Goal: Task Accomplishment & Management: Use online tool/utility

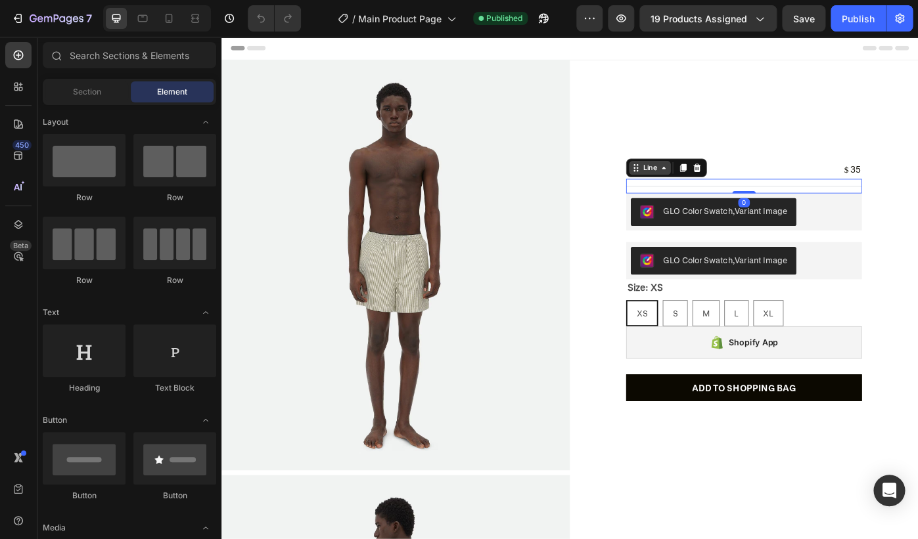
click at [694, 187] on div "Line" at bounding box center [706, 185] width 47 height 16
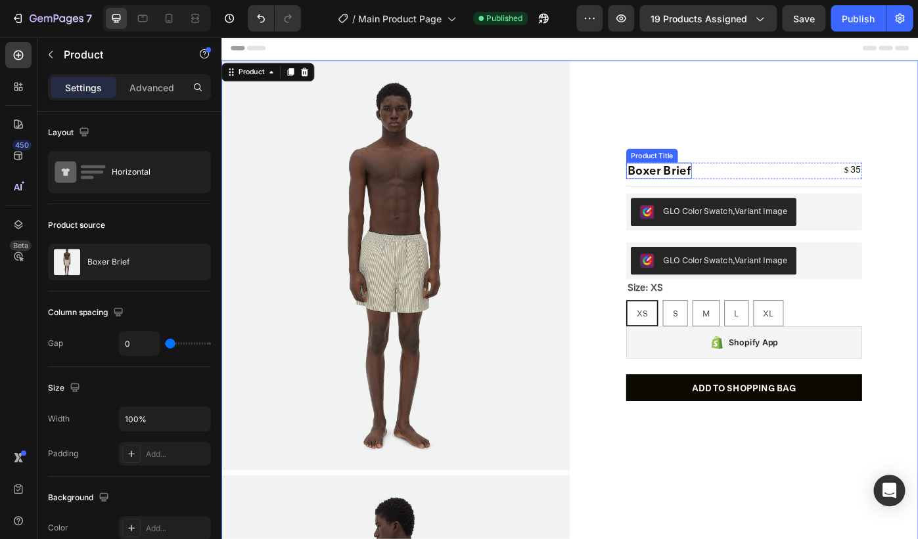
click at [725, 183] on h2 "Boxer Brief" at bounding box center [716, 188] width 74 height 18
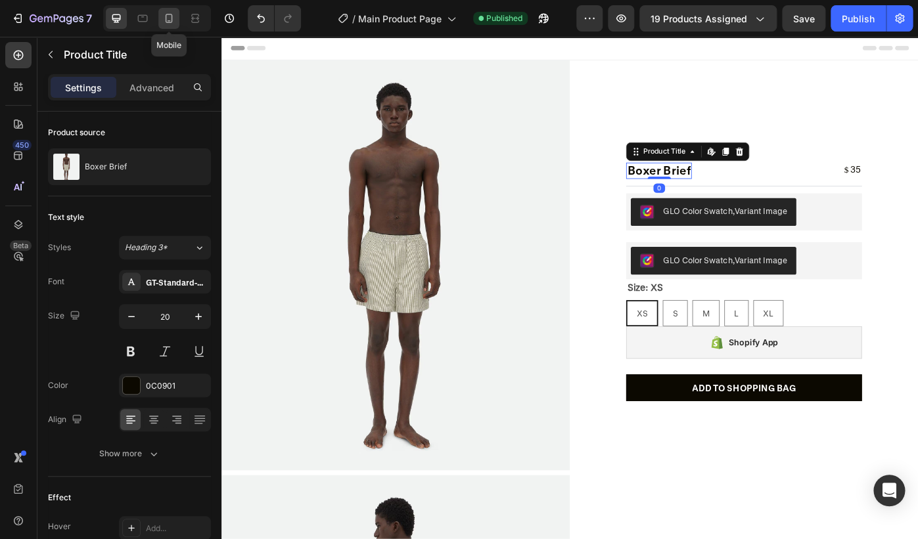
click at [173, 13] on icon at bounding box center [168, 18] width 13 height 13
type input "14"
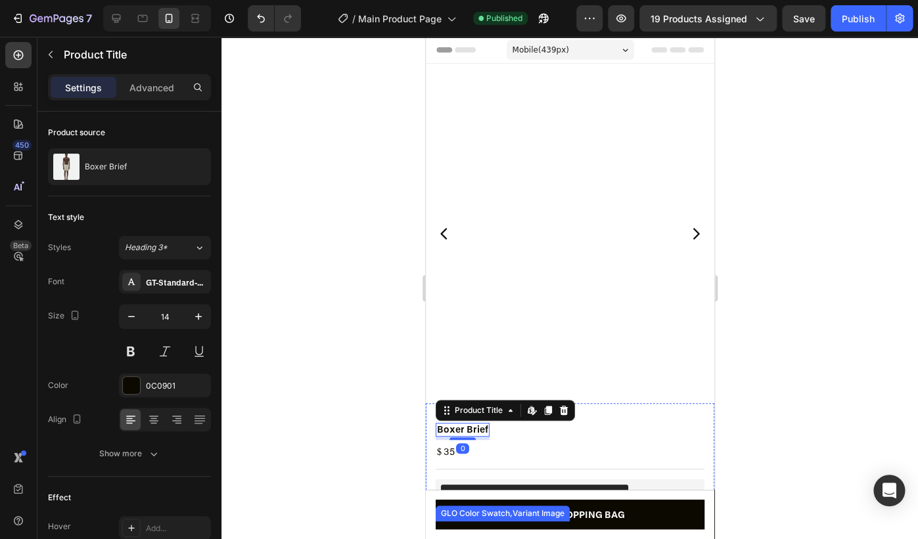
scroll to position [1, 0]
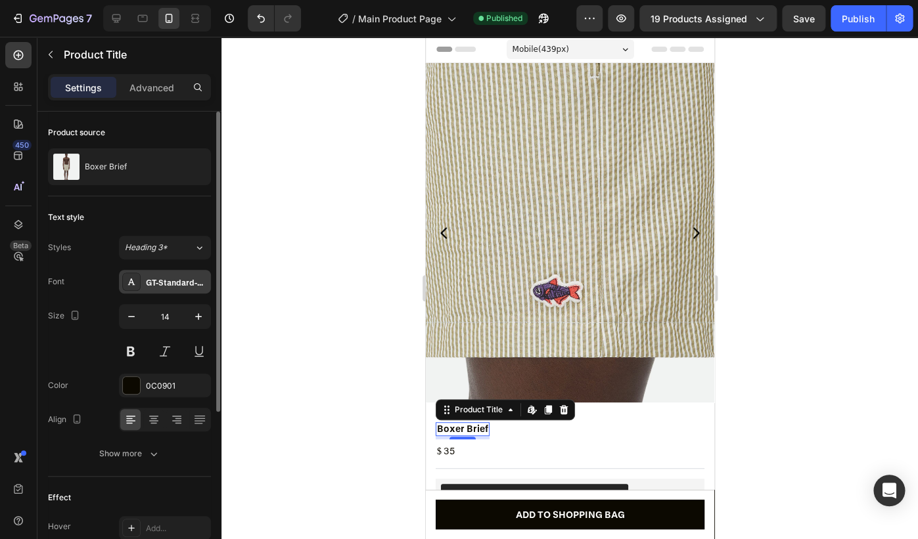
click at [177, 282] on div "GT-Standard-M-Standard-Bold-Trial" at bounding box center [177, 283] width 62 height 12
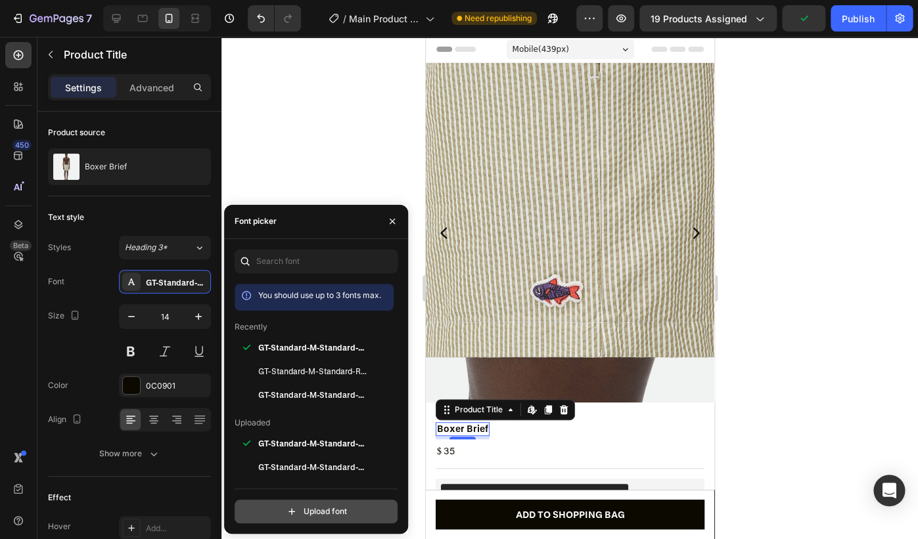
click at [314, 506] on input "file" at bounding box center [344, 512] width 328 height 22
type input "C:\fakepath\GT-America-Standard-Regular-Trial.woff2"
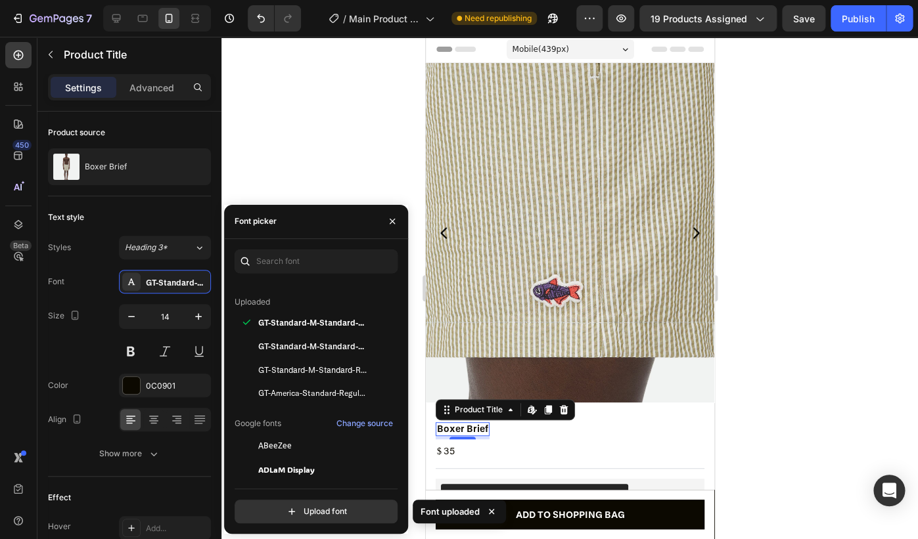
scroll to position [125, 0]
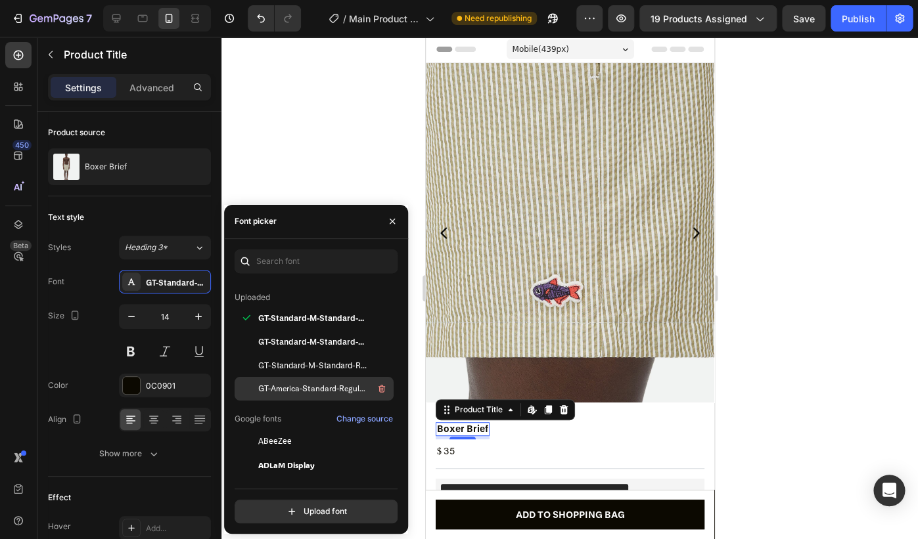
click at [341, 384] on span "GT-America-Standard-Regular-Trial" at bounding box center [312, 389] width 109 height 12
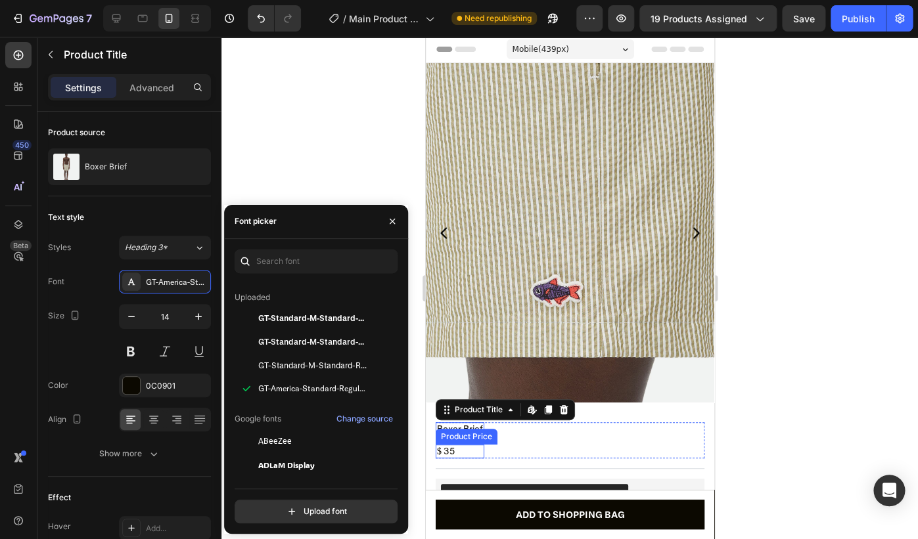
click at [446, 450] on div "$ 35" at bounding box center [459, 452] width 49 height 14
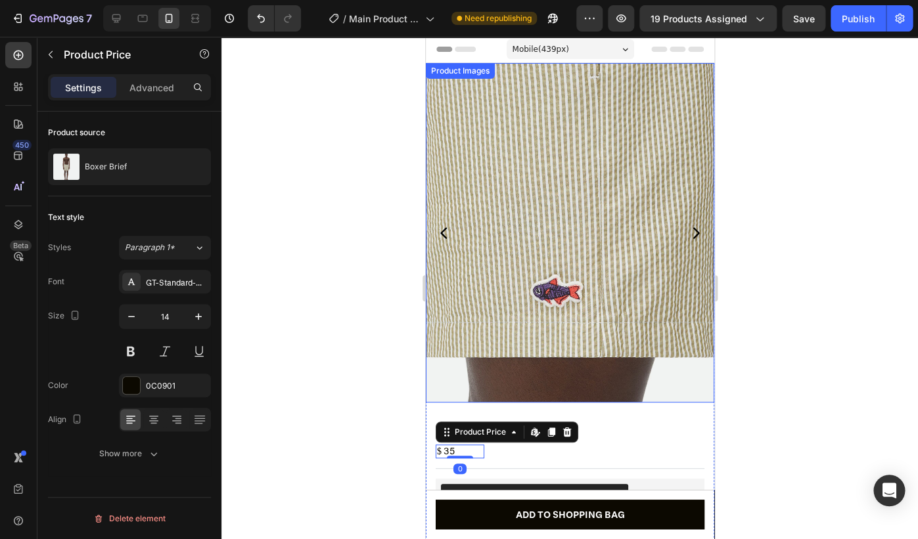
click at [756, 347] on div at bounding box center [569, 288] width 696 height 503
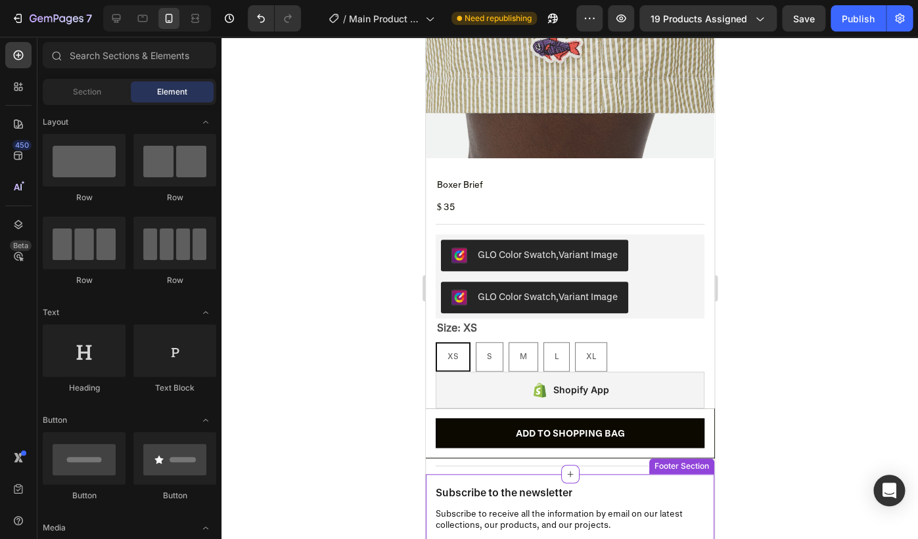
scroll to position [240, 0]
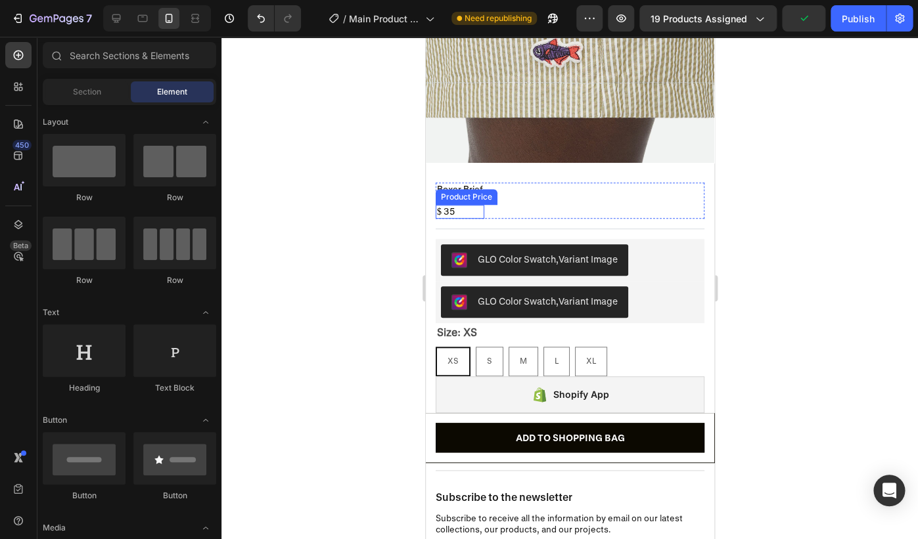
click at [449, 212] on div "$ 35" at bounding box center [459, 212] width 49 height 14
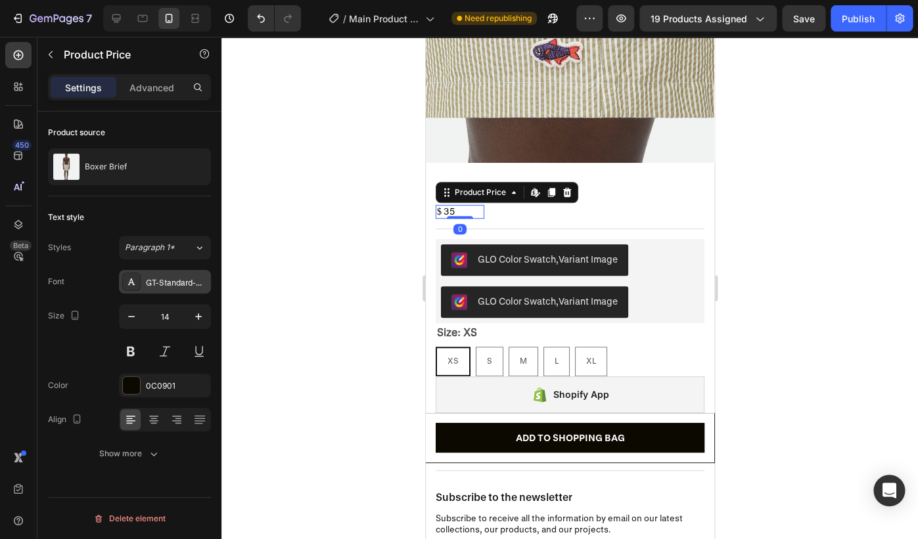
click at [173, 286] on div "GT-Standard-M-Standard-Regular-Trial" at bounding box center [177, 283] width 62 height 12
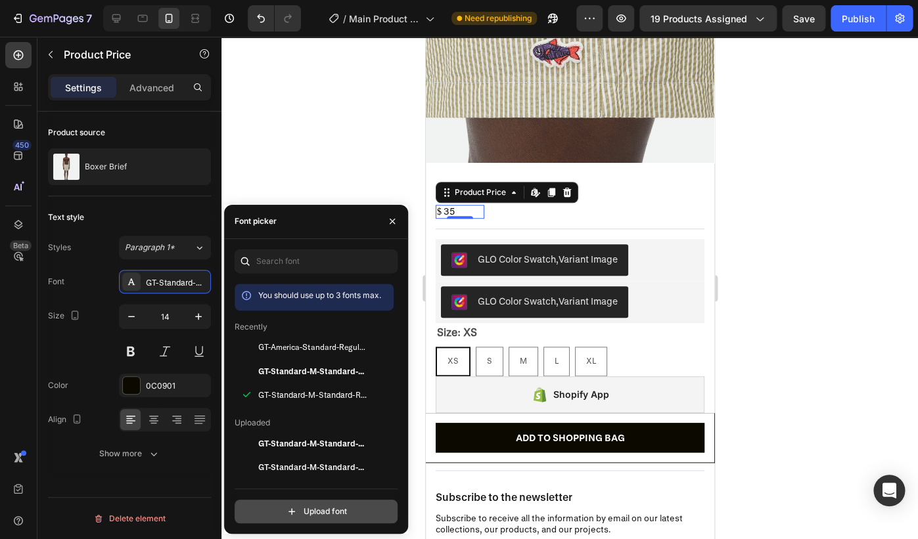
click at [346, 513] on input "file" at bounding box center [344, 512] width 328 height 22
type input "C:\fakepath\GT-America-Standard-Black-Trial.woff2"
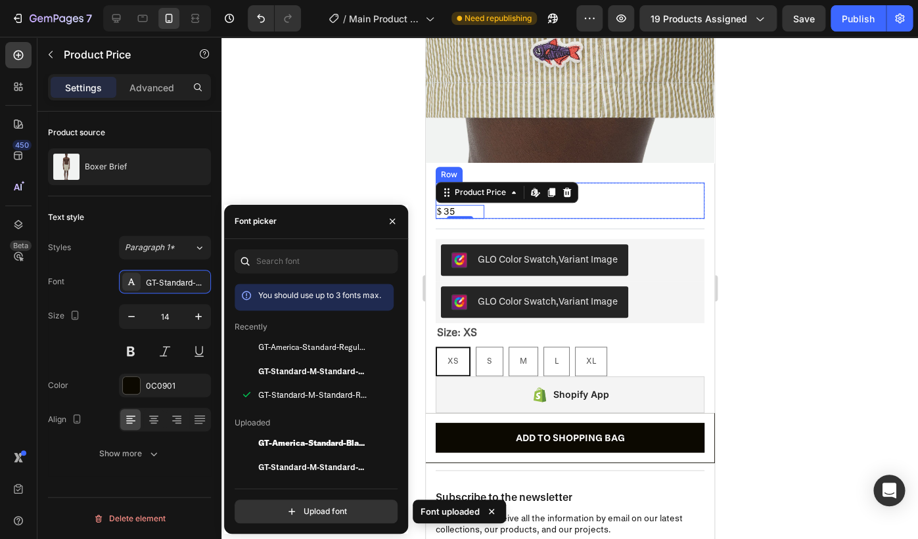
click at [631, 188] on div "Boxer Brief Product Title $ 35 Product Price Edit content in Shopify 0 Product …" at bounding box center [569, 201] width 269 height 36
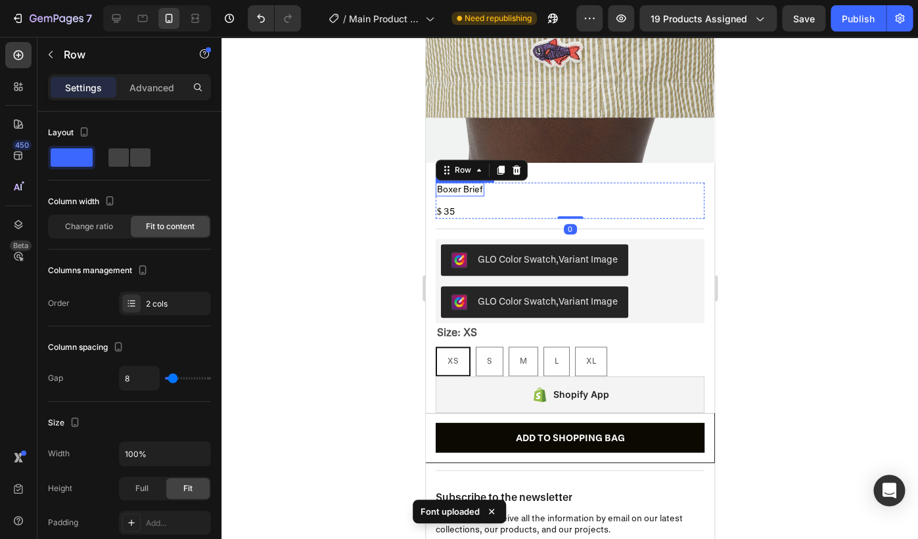
click at [452, 192] on h2 "Boxer Brief" at bounding box center [459, 190] width 49 height 14
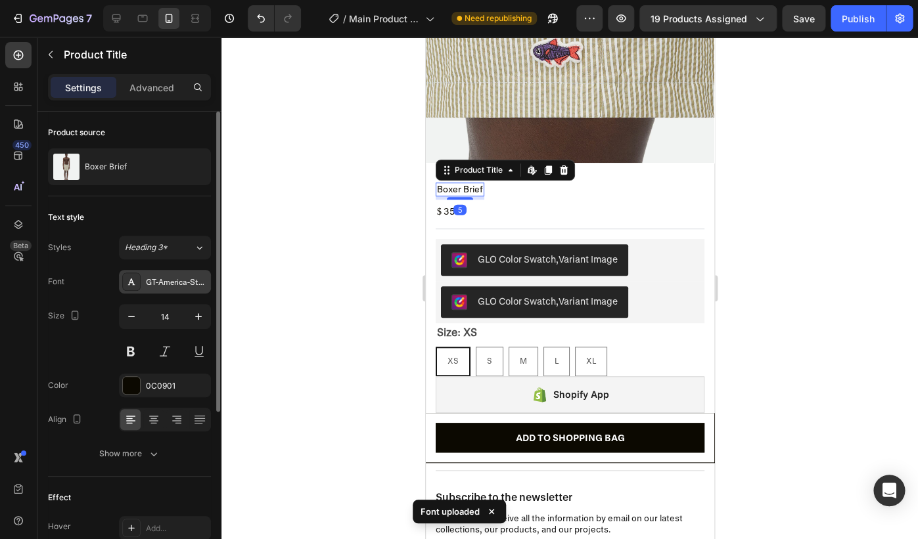
click at [178, 284] on div "GT-America-Standard-Regular-Trial" at bounding box center [177, 283] width 62 height 12
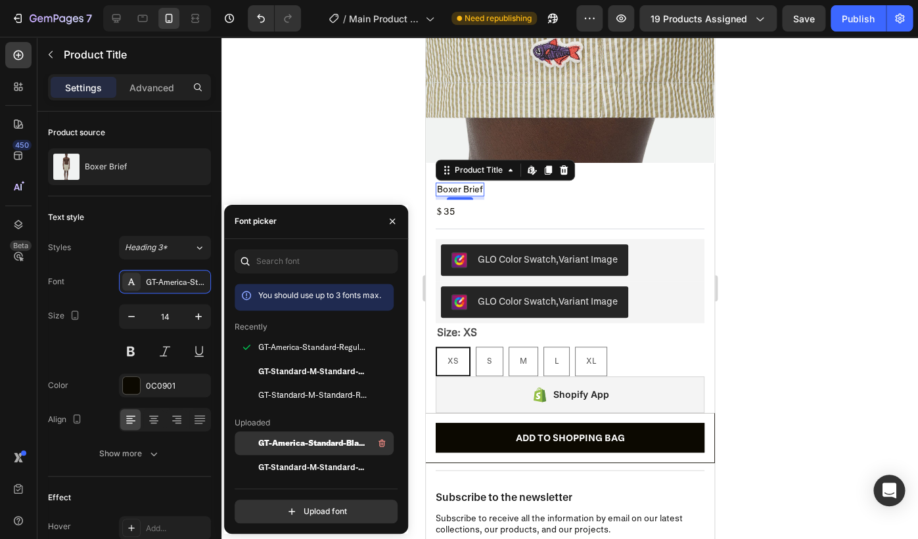
click at [321, 451] on div "GT-America-Standard-Black-Trial" at bounding box center [314, 444] width 159 height 24
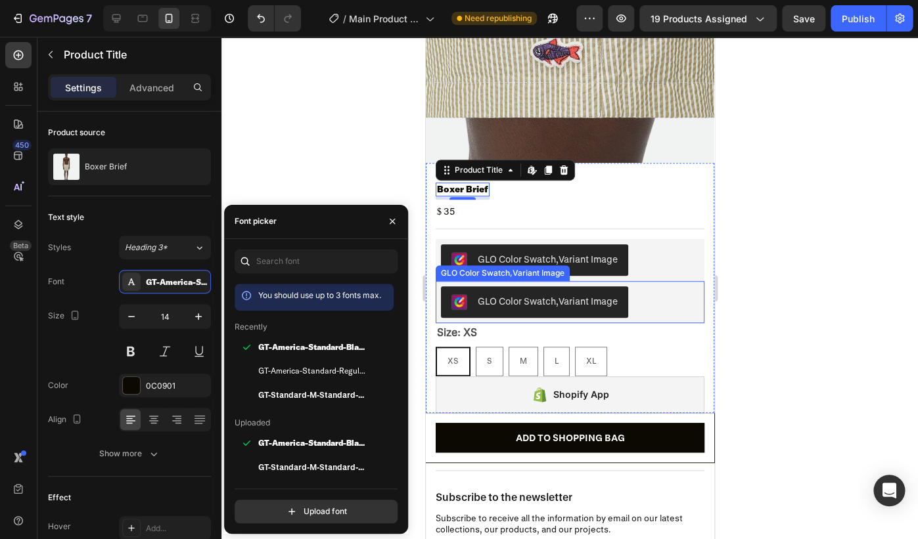
click at [750, 303] on div at bounding box center [569, 288] width 696 height 503
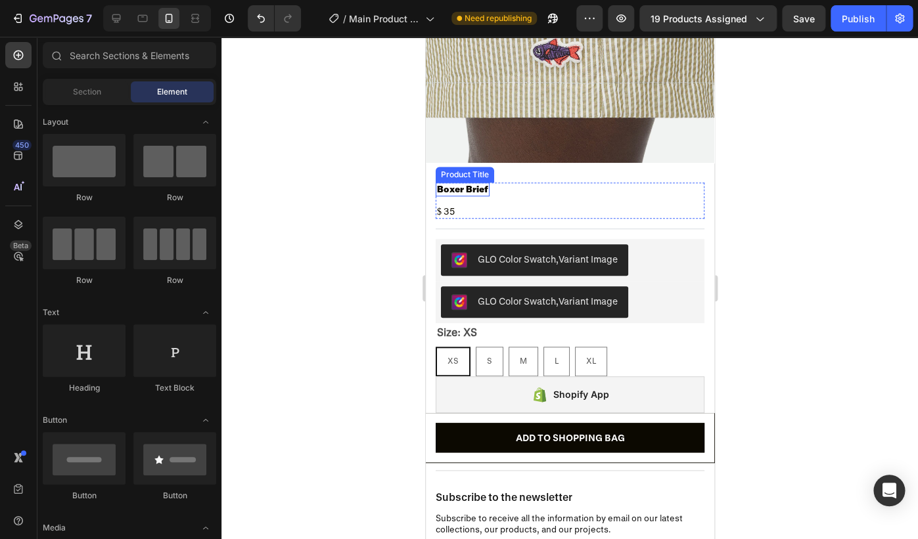
click at [460, 192] on h2 "Boxer Brief" at bounding box center [462, 190] width 54 height 14
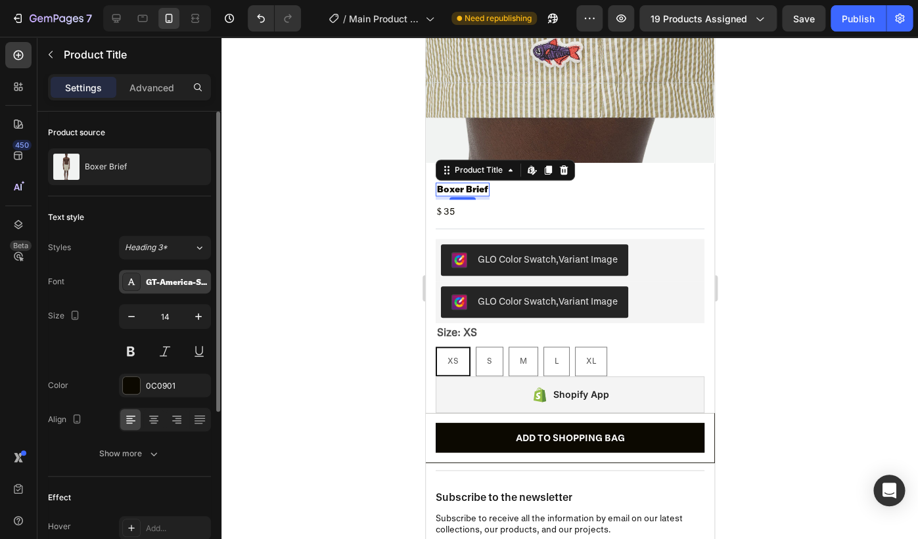
click at [185, 286] on div "GT-America-Standard-Black-Trial" at bounding box center [177, 283] width 62 height 12
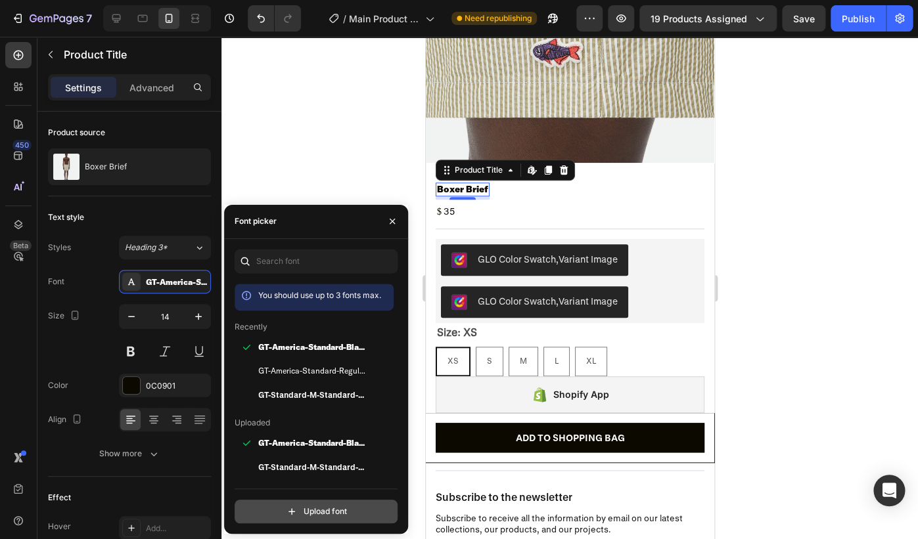
click at [323, 516] on input "file" at bounding box center [344, 512] width 328 height 22
type input "C:\fakepath\GT-America-Standard-Bold-Trial.woff2"
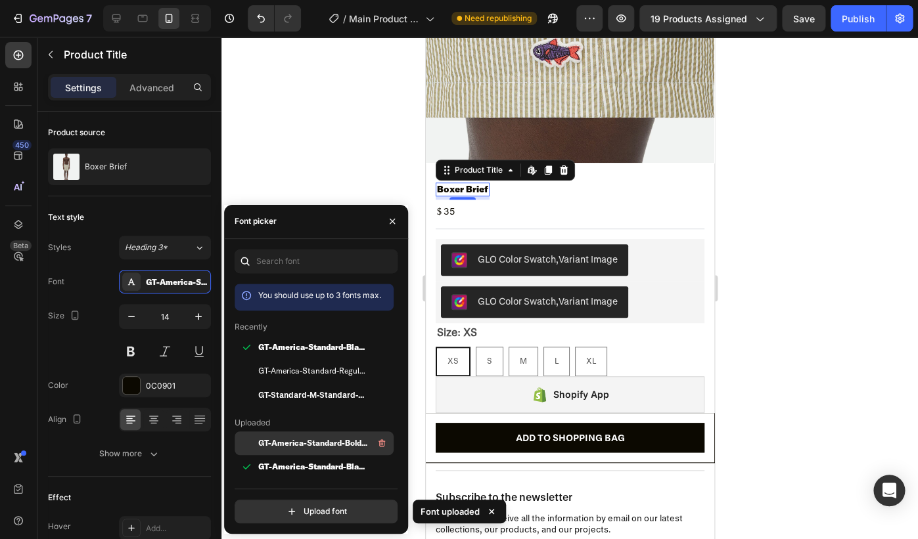
click at [334, 444] on span "GT-America-Standard-Bold-Trial" at bounding box center [312, 443] width 109 height 12
click at [782, 257] on div at bounding box center [569, 288] width 696 height 503
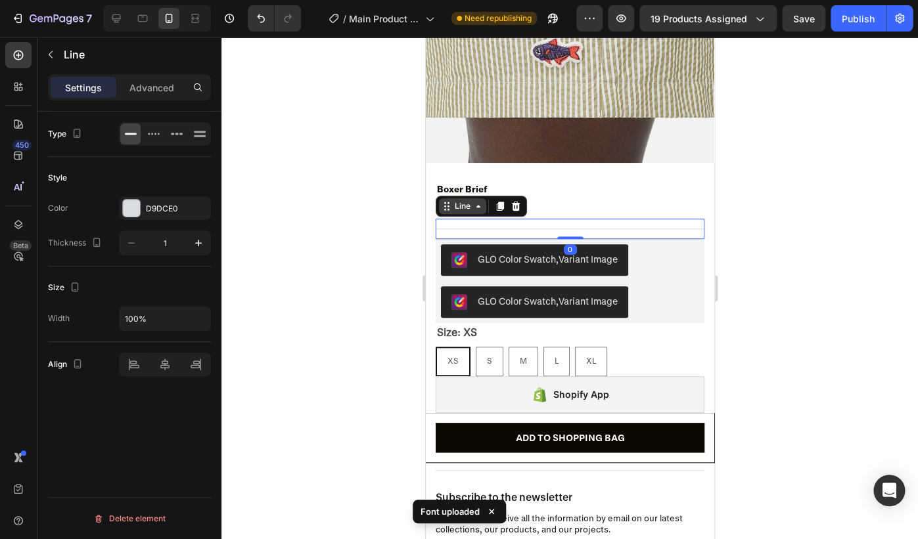
click at [446, 215] on div "Line" at bounding box center [480, 206] width 91 height 21
click at [809, 254] on div at bounding box center [569, 288] width 696 height 503
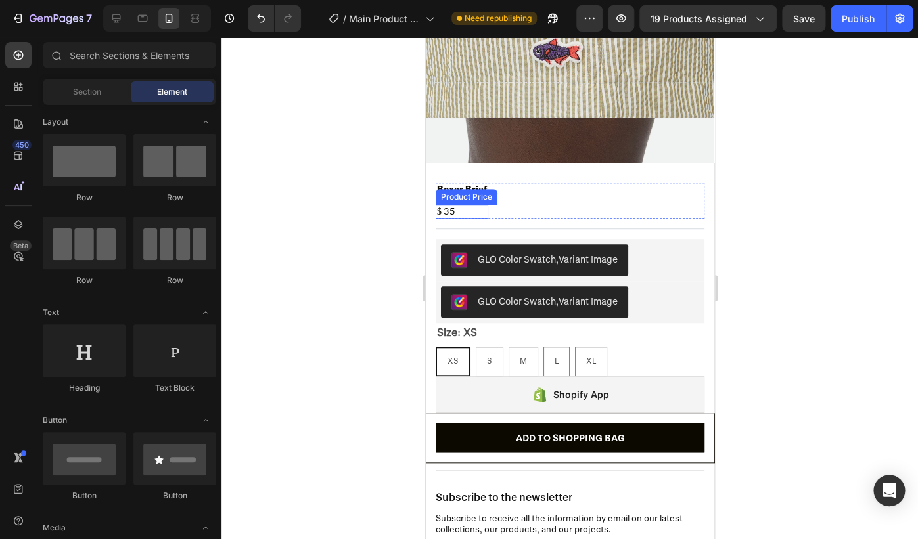
click at [441, 212] on div "$ 35" at bounding box center [461, 212] width 53 height 14
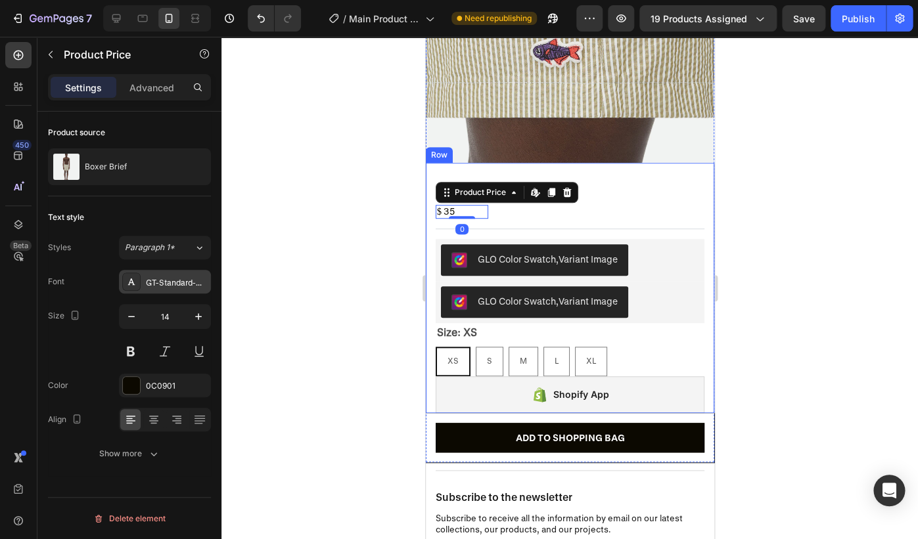
click at [159, 279] on div "GT-Standard-M-Standard-Regular-Trial" at bounding box center [177, 283] width 62 height 12
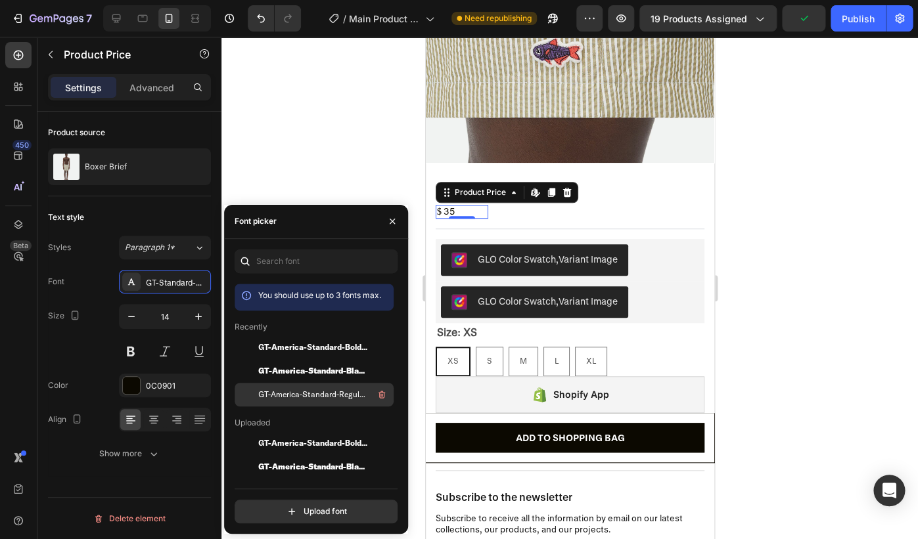
click at [307, 395] on span "GT-America-Standard-Regular-Trial" at bounding box center [312, 395] width 109 height 12
click at [809, 247] on div at bounding box center [569, 288] width 696 height 503
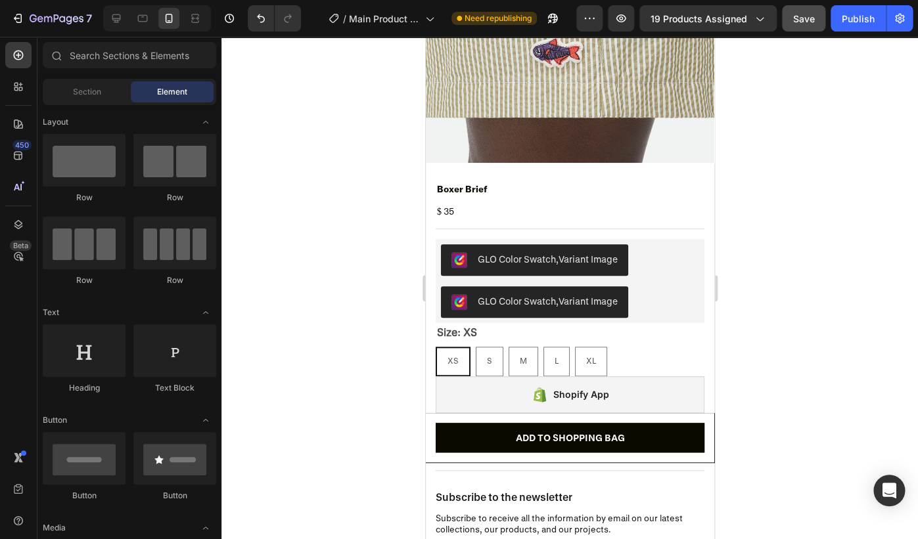
click at [822, 21] on button "Save" at bounding box center [803, 18] width 43 height 26
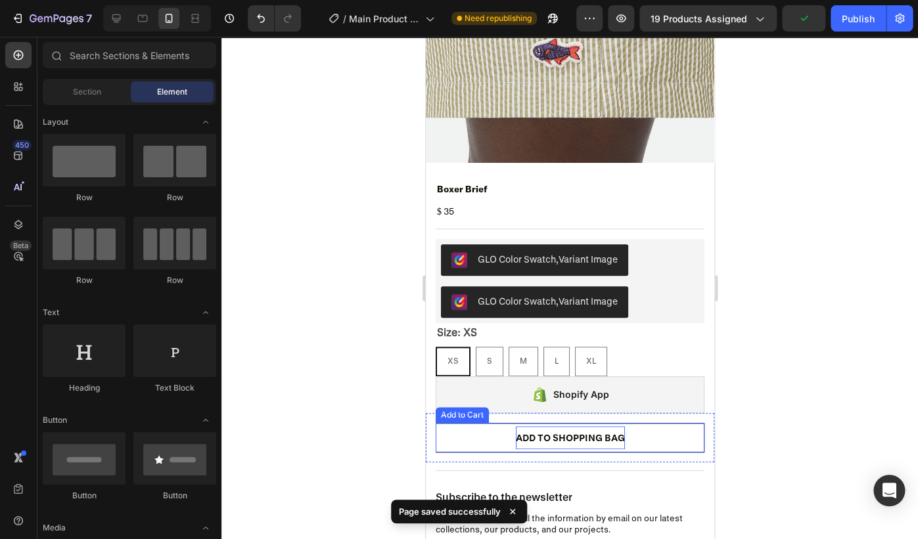
click at [602, 434] on div "ADD TO SHOPPING BAG" at bounding box center [569, 437] width 109 height 23
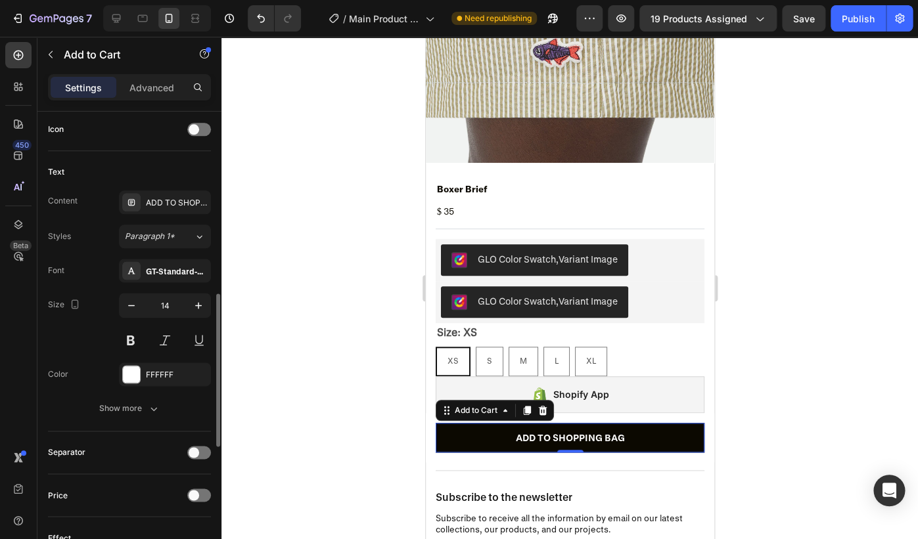
scroll to position [545, 0]
click at [178, 269] on div "GT-Standard-M-Standard-Bold-Trial" at bounding box center [177, 269] width 62 height 12
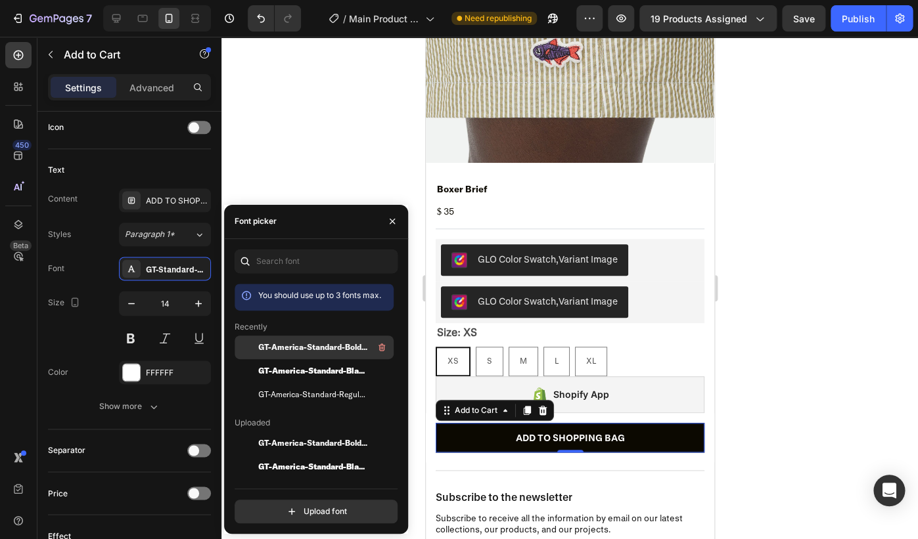
click at [272, 342] on span "GT-America-Standard-Bold-Trial" at bounding box center [312, 348] width 109 height 12
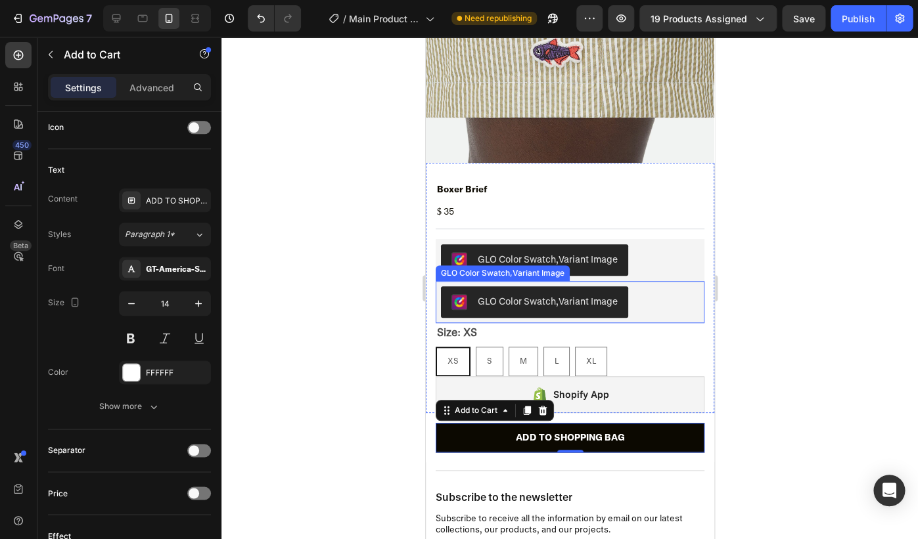
click at [757, 319] on div at bounding box center [569, 288] width 696 height 503
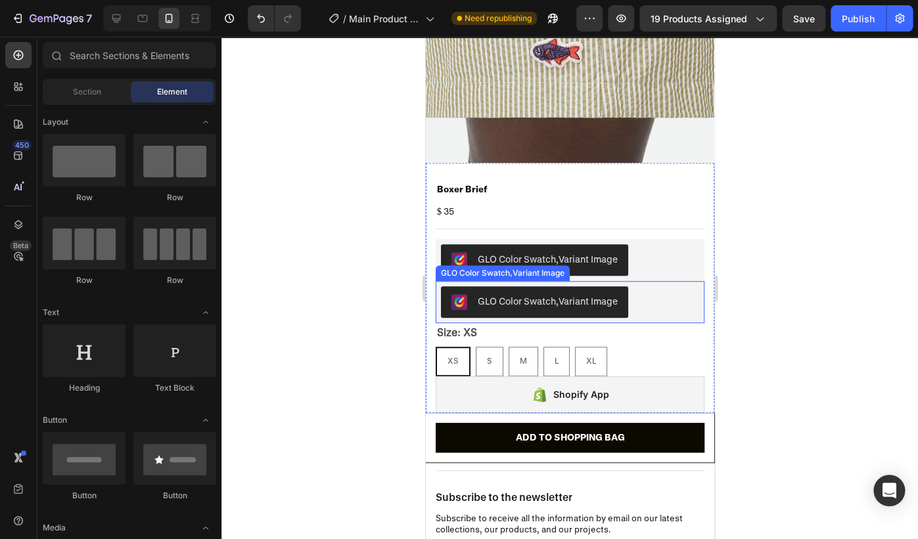
click at [796, 37] on div "7 Version history / Main Product Page Need republishing Preview 19 products ass…" at bounding box center [459, 18] width 918 height 37
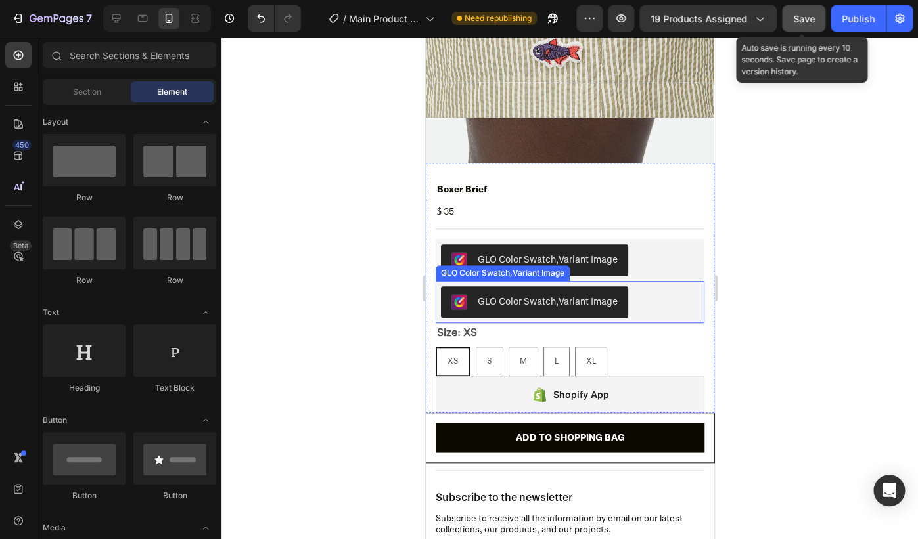
click at [796, 23] on span "Save" at bounding box center [804, 18] width 22 height 11
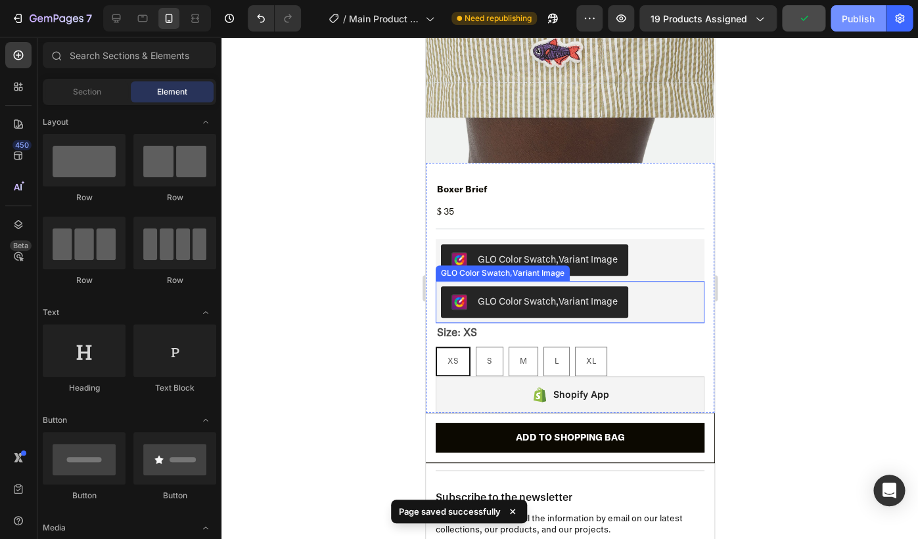
click at [849, 25] on div "Publish" at bounding box center [857, 19] width 33 height 14
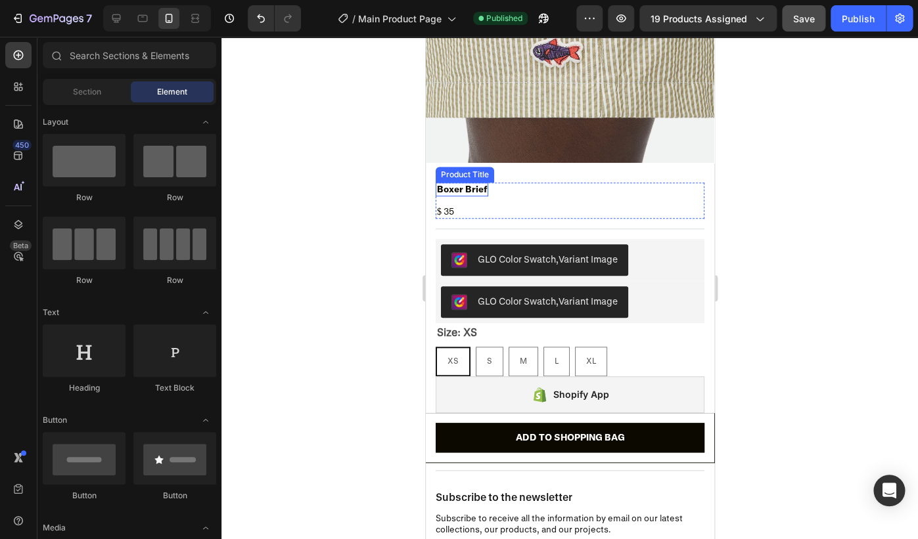
click at [470, 196] on h2 "Boxer Brief" at bounding box center [461, 190] width 53 height 14
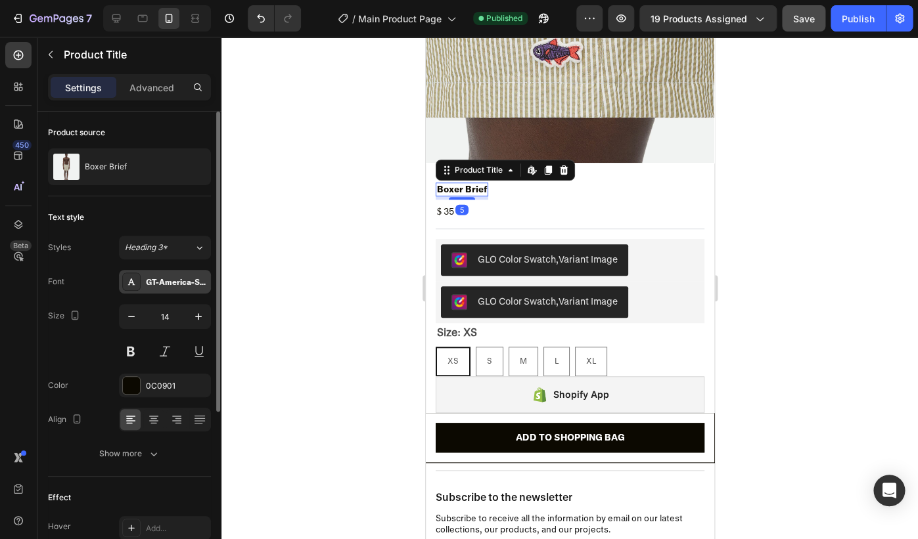
click at [170, 292] on div "GT-America-Standard-Bold-Trial" at bounding box center [165, 282] width 92 height 24
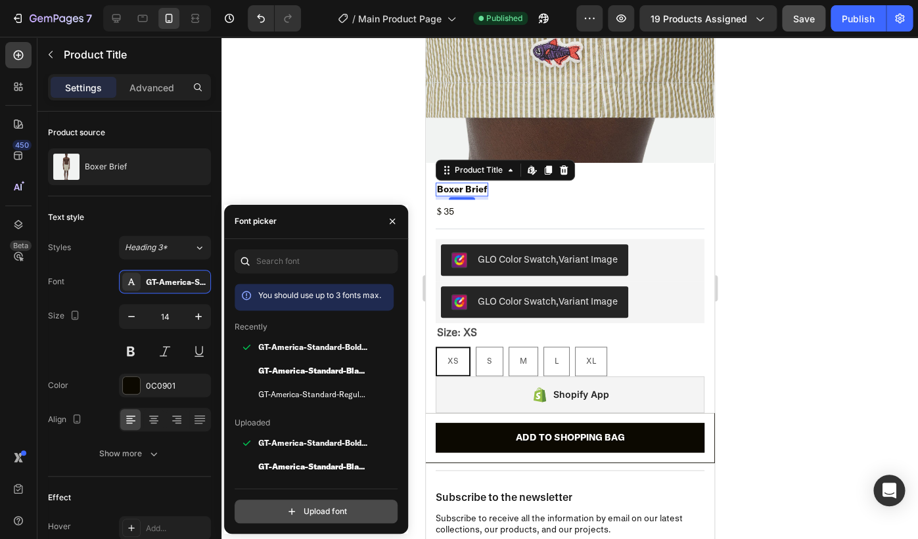
click at [305, 511] on input "file" at bounding box center [344, 512] width 328 height 22
type input "C:\fakepath\GT-America-Standard-Medium-Trial.woff2"
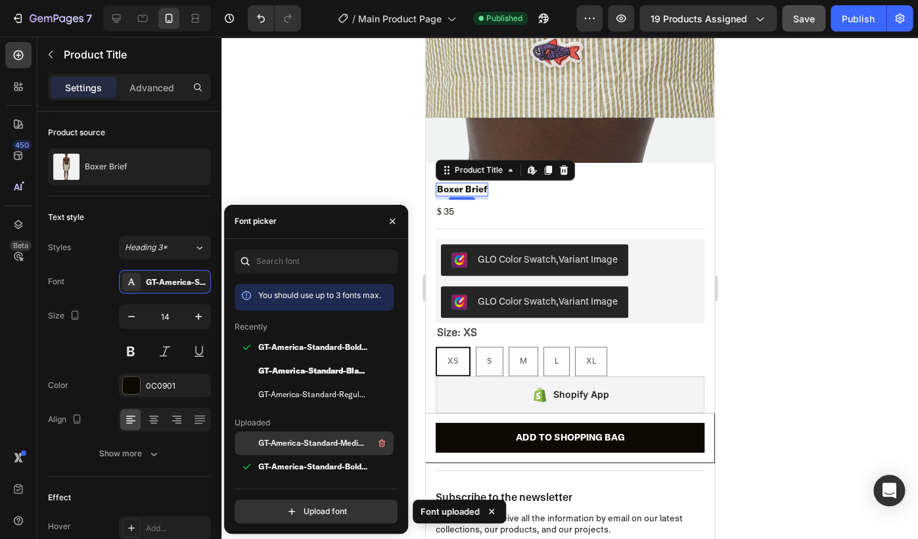
click at [343, 441] on span "GT-America-Standard-Medium-Trial" at bounding box center [312, 443] width 109 height 12
click at [783, 223] on div at bounding box center [569, 288] width 696 height 503
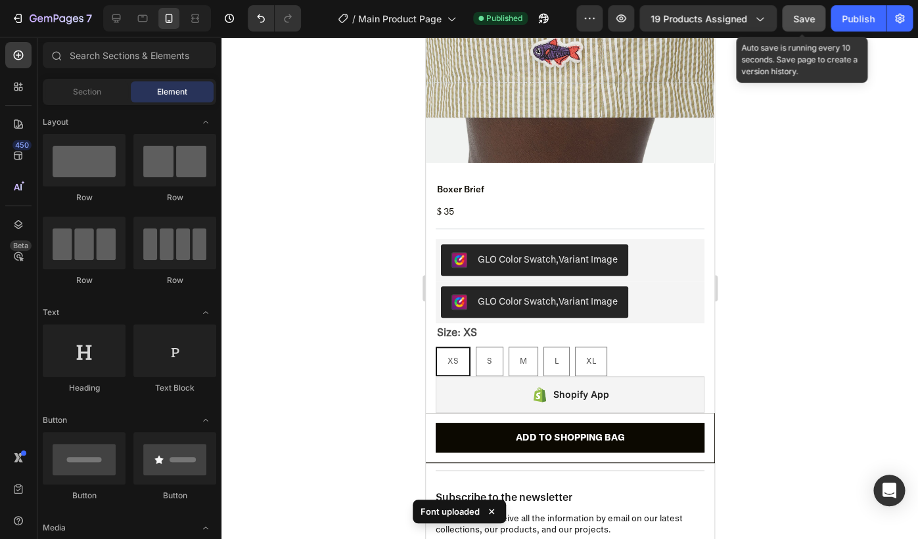
click at [804, 21] on span "Save" at bounding box center [804, 18] width 22 height 11
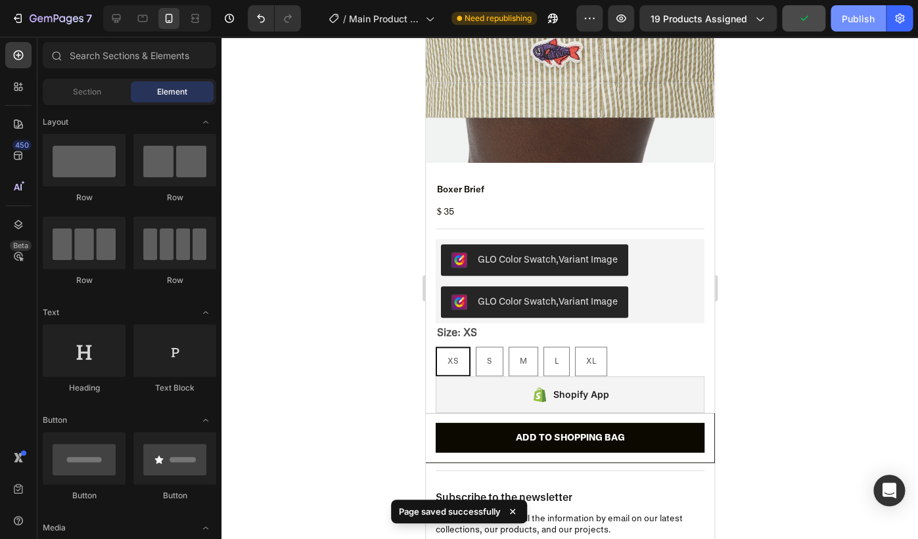
click at [836, 24] on button "Publish" at bounding box center [857, 18] width 55 height 26
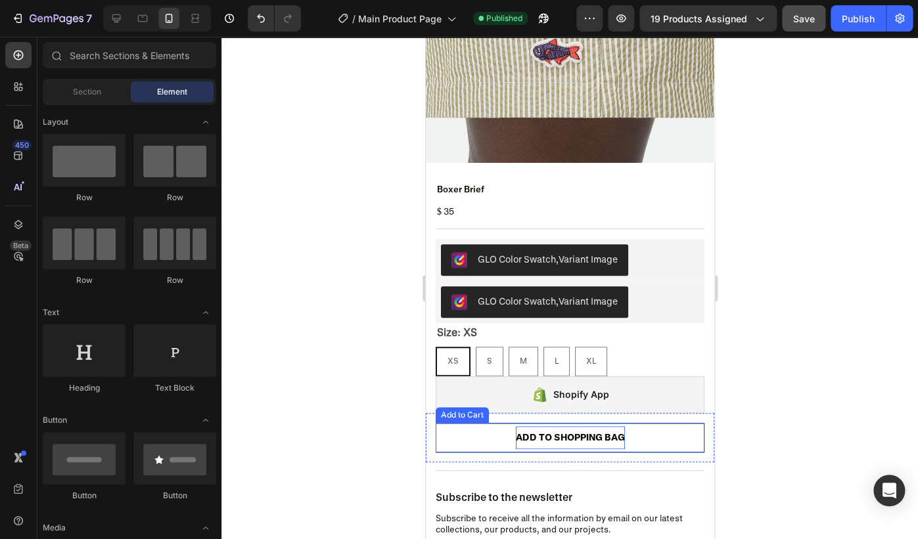
click at [585, 432] on div "ADD TO SHOPPING BAG" at bounding box center [569, 437] width 109 height 23
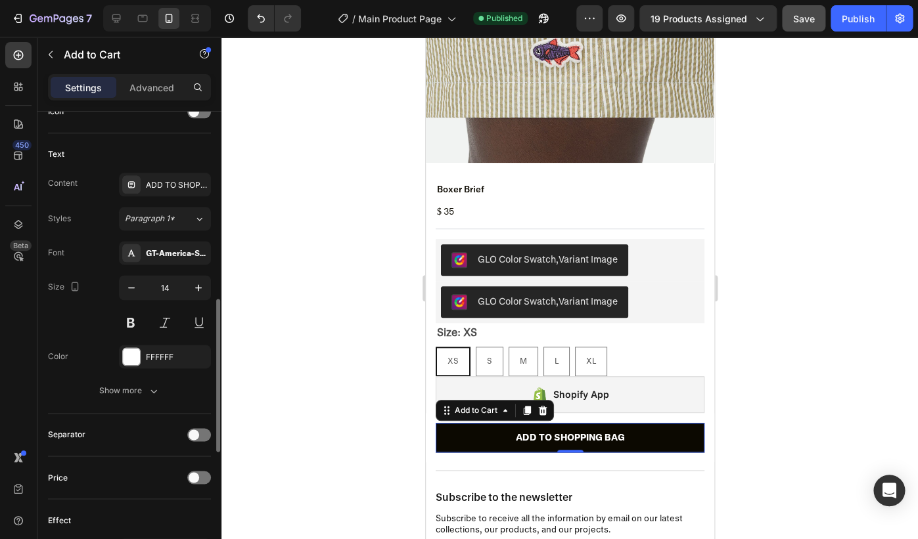
scroll to position [562, 0]
click at [154, 245] on div "GT-America-Standard-Bold-Trial" at bounding box center [165, 252] width 92 height 24
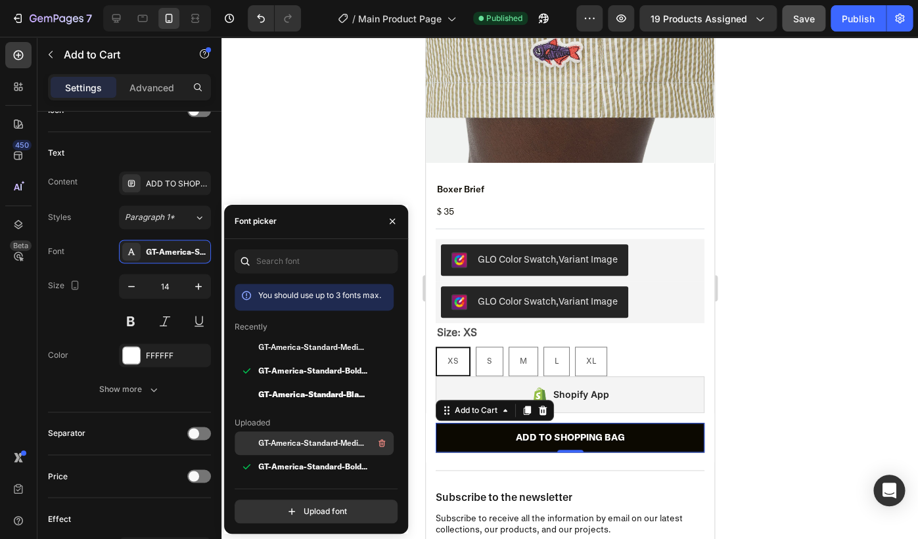
click at [315, 446] on span "GT-America-Standard-Medium-Trial" at bounding box center [312, 443] width 109 height 12
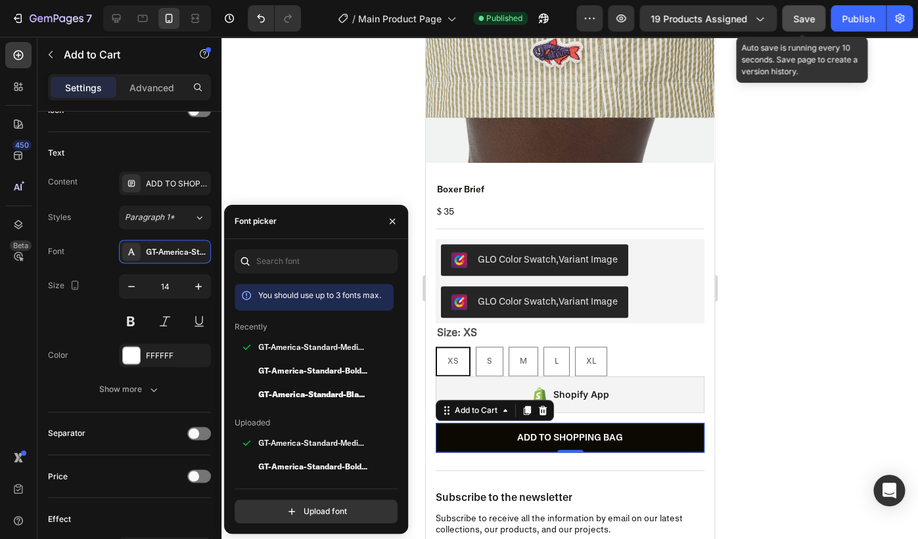
click at [809, 24] on span "Save" at bounding box center [804, 18] width 22 height 11
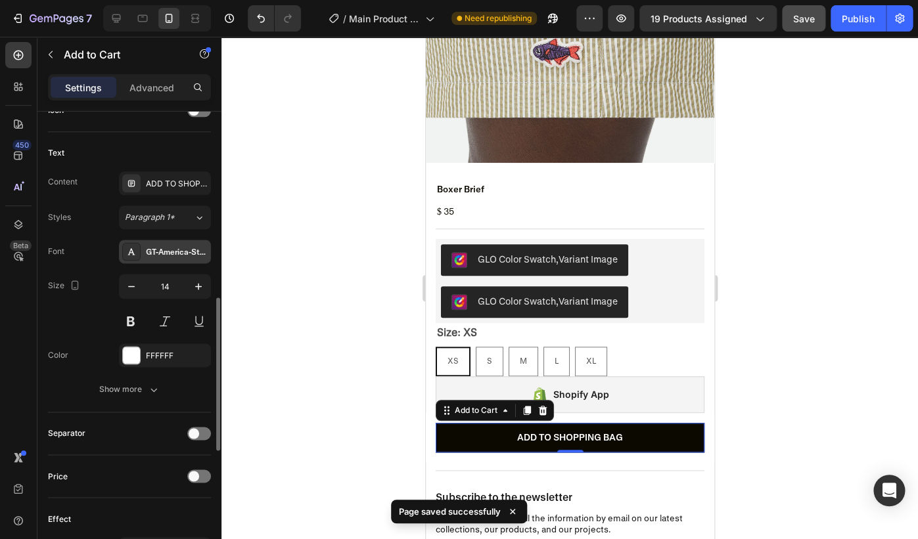
click at [176, 256] on div "GT-America-Standard-Medium-Trial" at bounding box center [177, 252] width 62 height 12
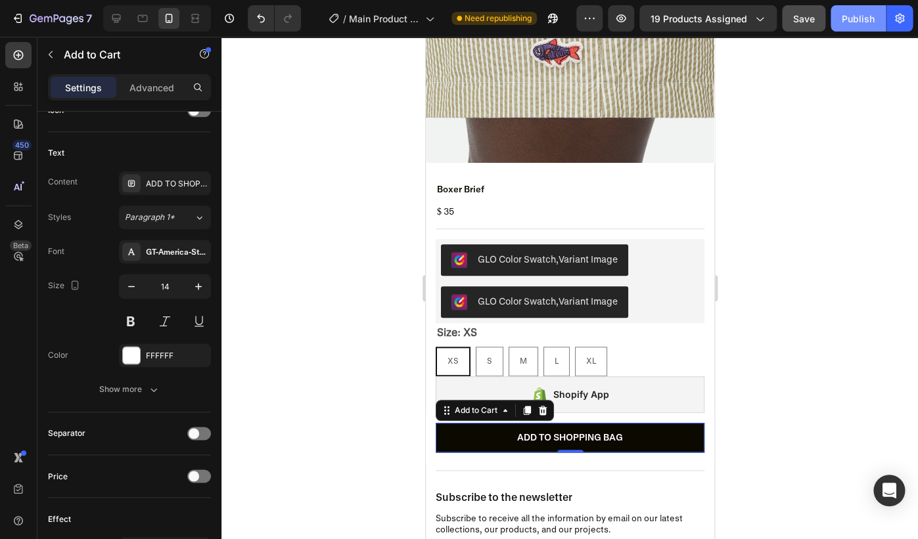
click at [849, 24] on div "Publish" at bounding box center [857, 19] width 33 height 14
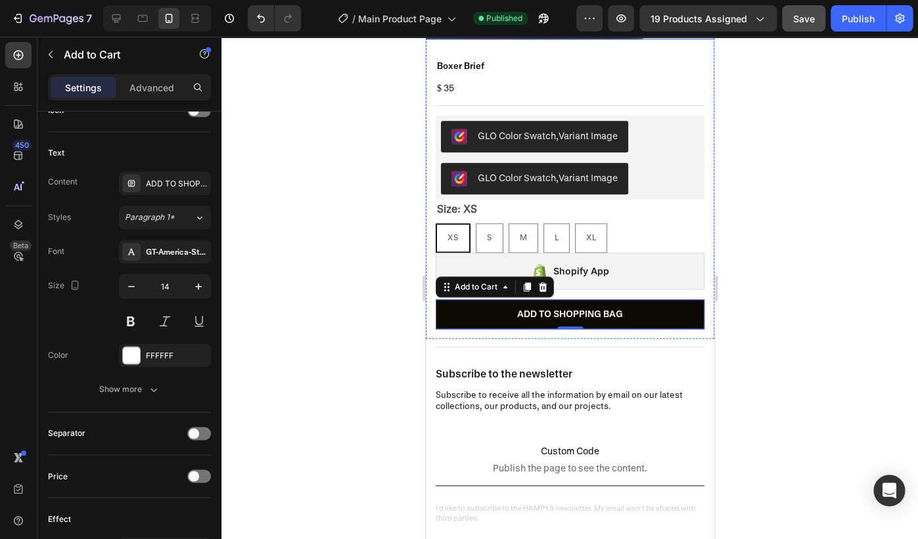
scroll to position [370, 0]
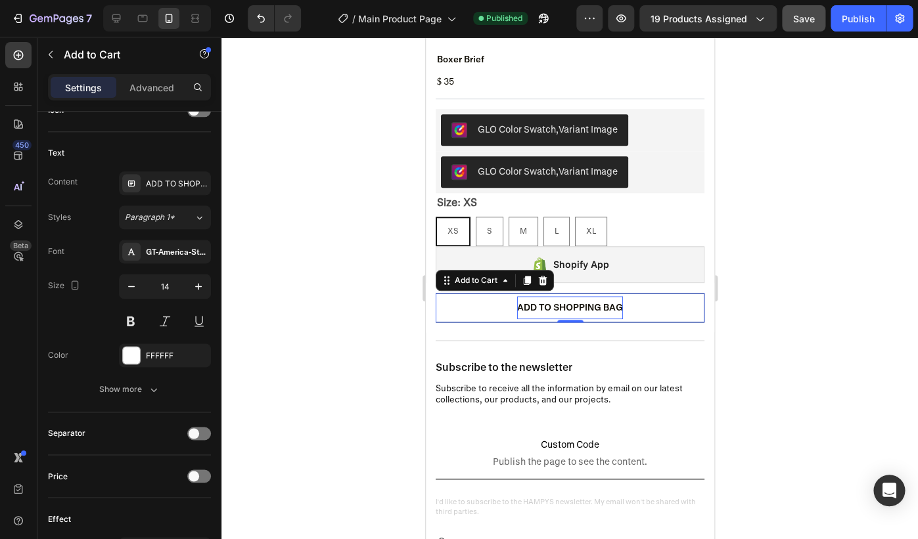
click at [609, 310] on div "ADD TO SHOPPING BAG" at bounding box center [569, 307] width 106 height 23
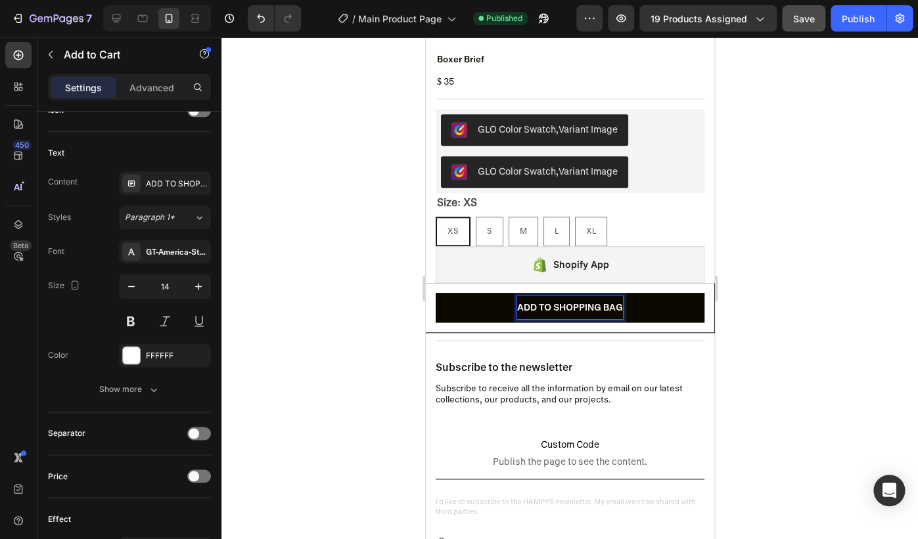
click at [294, 200] on div at bounding box center [569, 288] width 696 height 503
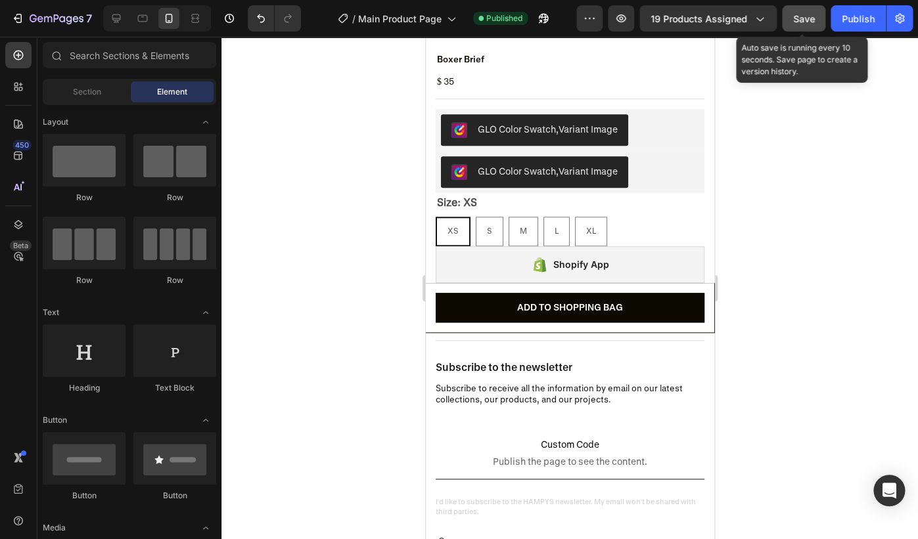
click at [811, 15] on span "Save" at bounding box center [804, 18] width 22 height 11
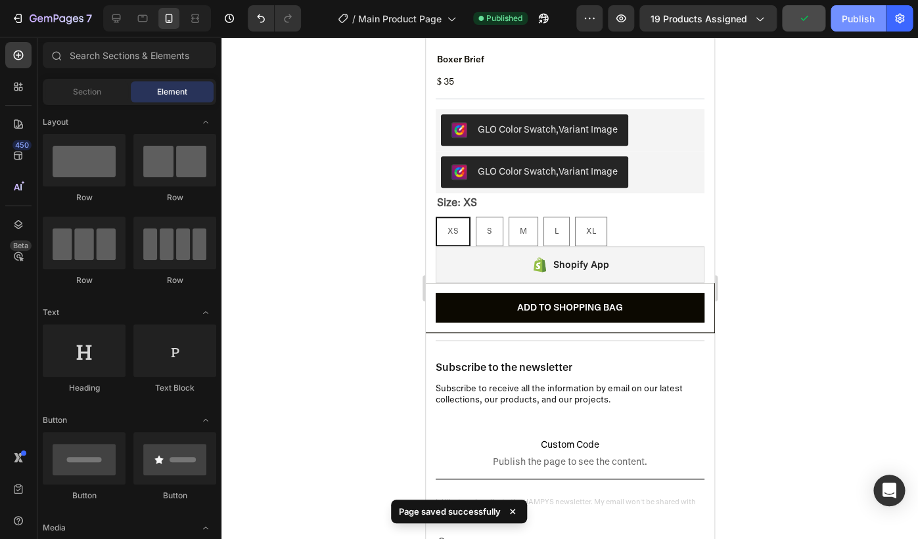
click at [855, 25] on div "Publish" at bounding box center [857, 19] width 33 height 14
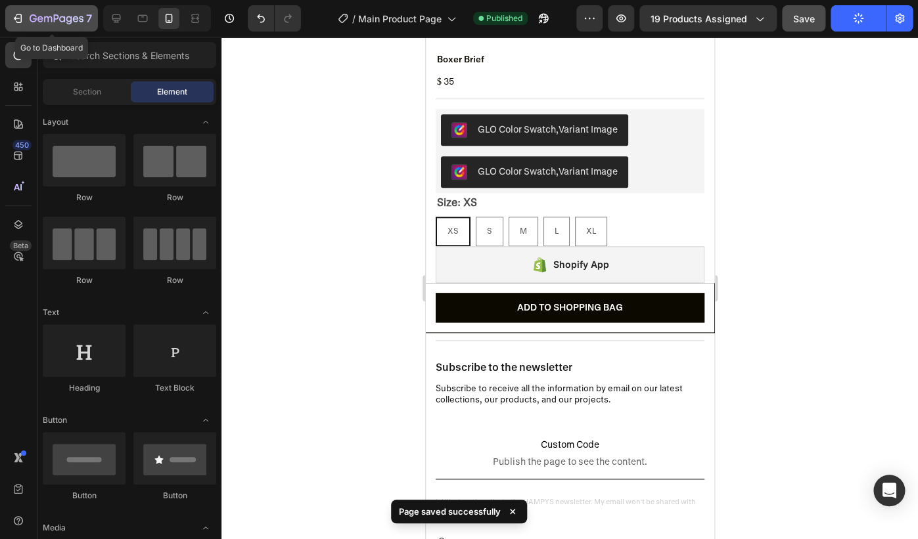
click at [34, 20] on icon "button" at bounding box center [57, 19] width 54 height 11
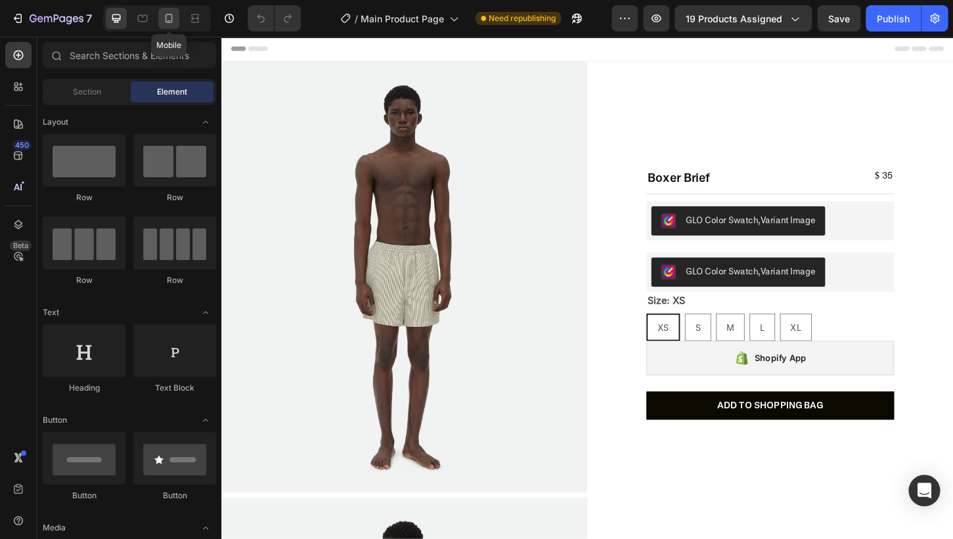
click at [161, 16] on div at bounding box center [168, 18] width 21 height 21
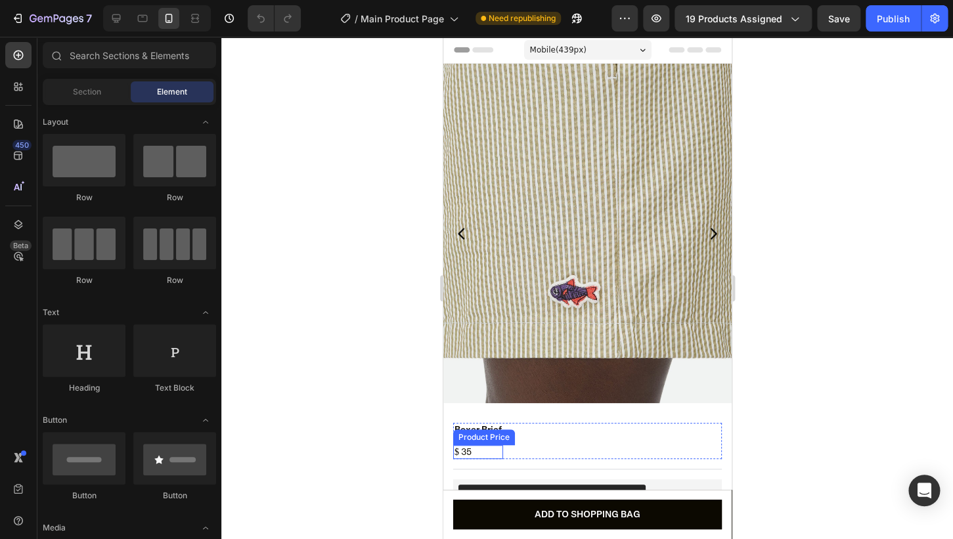
click at [491, 436] on div "Product Price" at bounding box center [483, 438] width 56 height 12
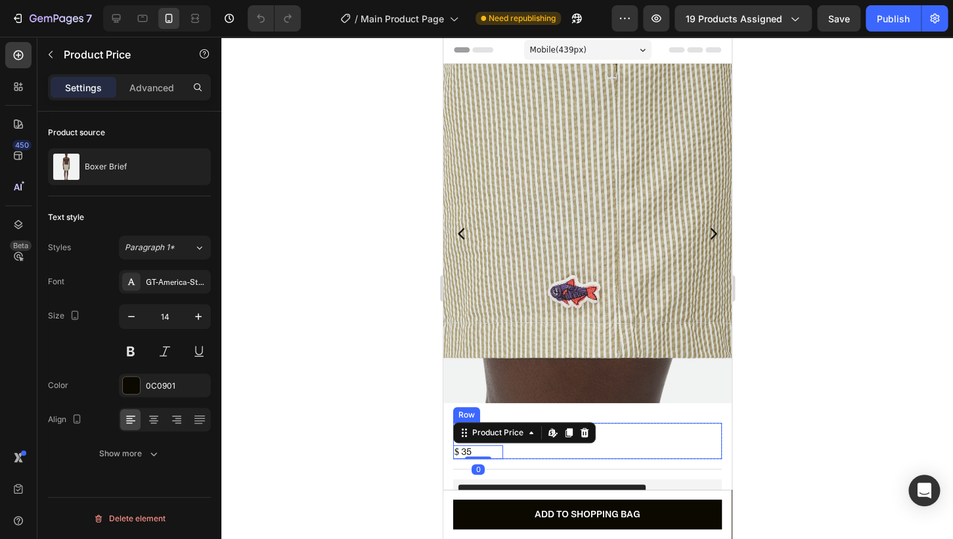
click at [617, 436] on div "Boxer Brief Product Title $ 35 Product Price Edit content in Shopify 0 Product …" at bounding box center [587, 441] width 269 height 36
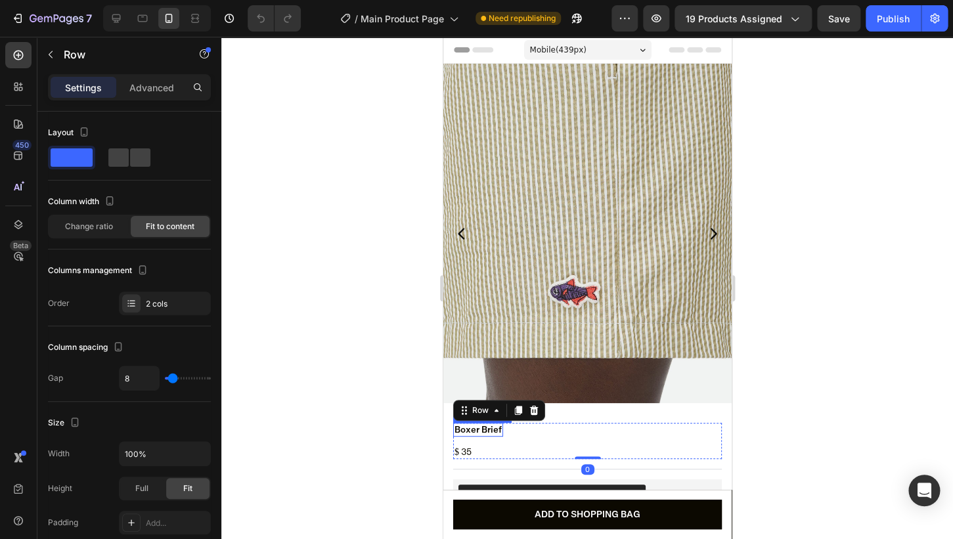
click at [487, 432] on h2 "Boxer Brief" at bounding box center [478, 430] width 50 height 14
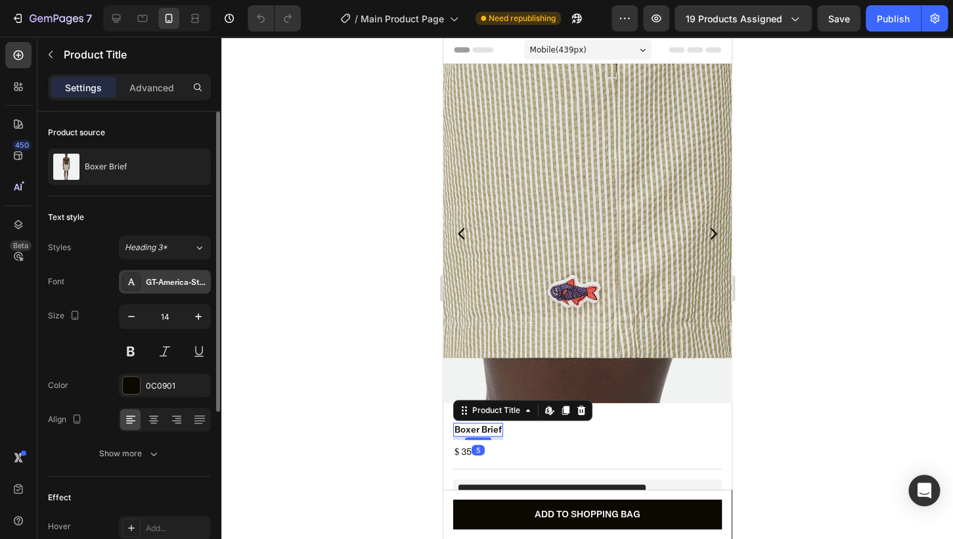
click at [158, 284] on div "GT-America-Standard-Medium-Trial" at bounding box center [177, 283] width 62 height 12
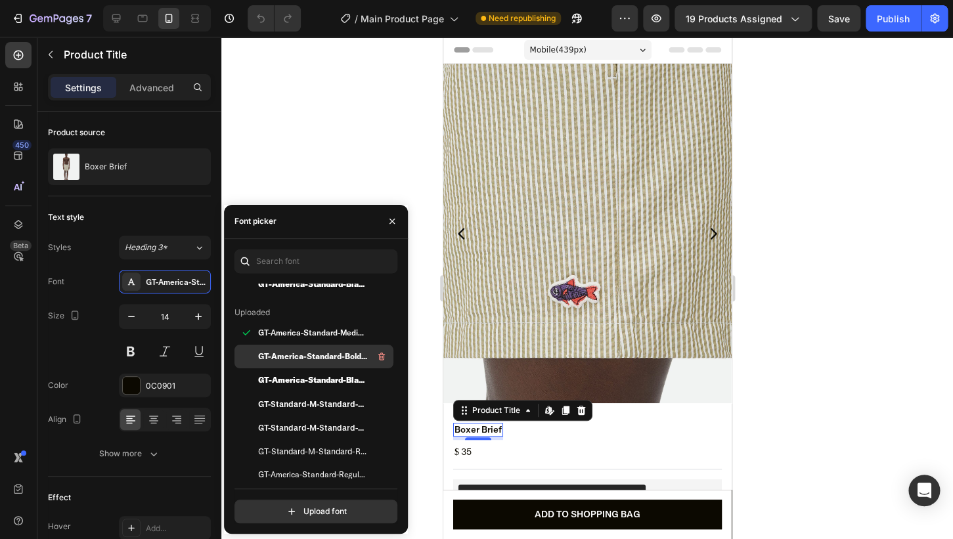
scroll to position [112, 0]
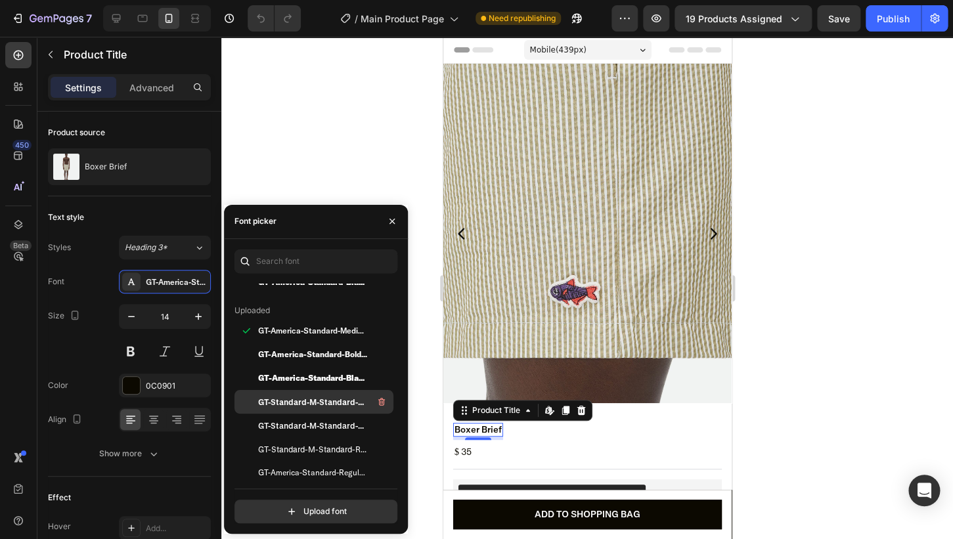
click at [302, 403] on span "GT-Standard-M-Standard-Bold-Trial" at bounding box center [312, 402] width 109 height 12
click at [339, 422] on span "GT-Standard-M-Standard-Semibold-Trial" at bounding box center [312, 426] width 109 height 12
click at [338, 415] on div "GT-Standard-M-Standard-Semibold-Trial" at bounding box center [314, 426] width 159 height 24
click at [330, 403] on span "GT-Standard-M-Standard-Bold-Trial" at bounding box center [312, 402] width 109 height 12
click at [822, 74] on div at bounding box center [587, 288] width 732 height 503
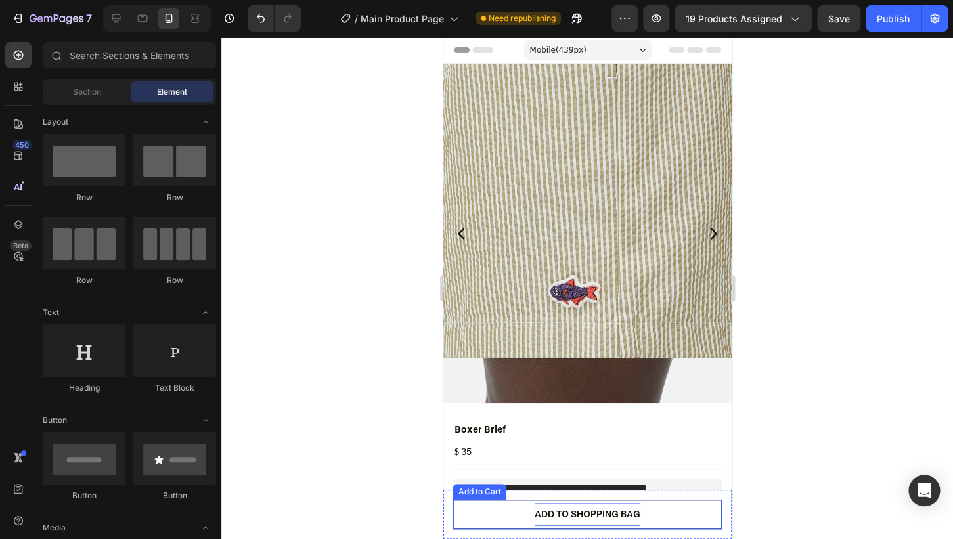
click at [584, 513] on div "ADD TO SHOPPING BAG" at bounding box center [587, 514] width 106 height 23
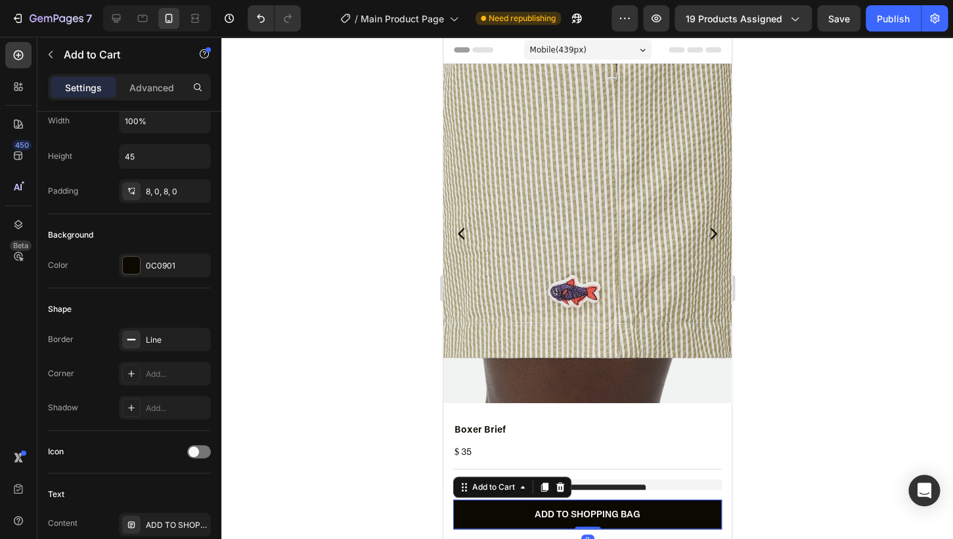
scroll to position [365, 0]
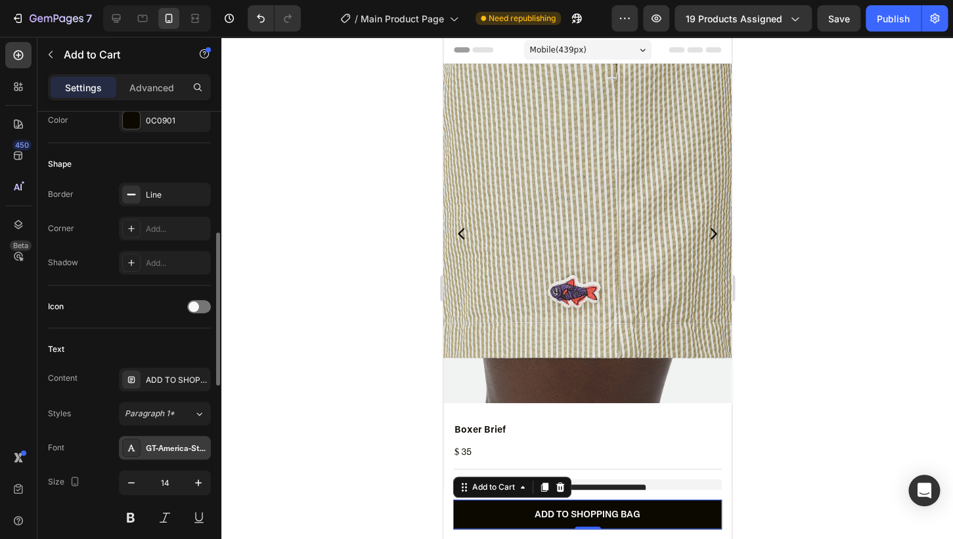
click at [181, 443] on div "GT-America-Standard-Medium-Trial" at bounding box center [177, 449] width 62 height 12
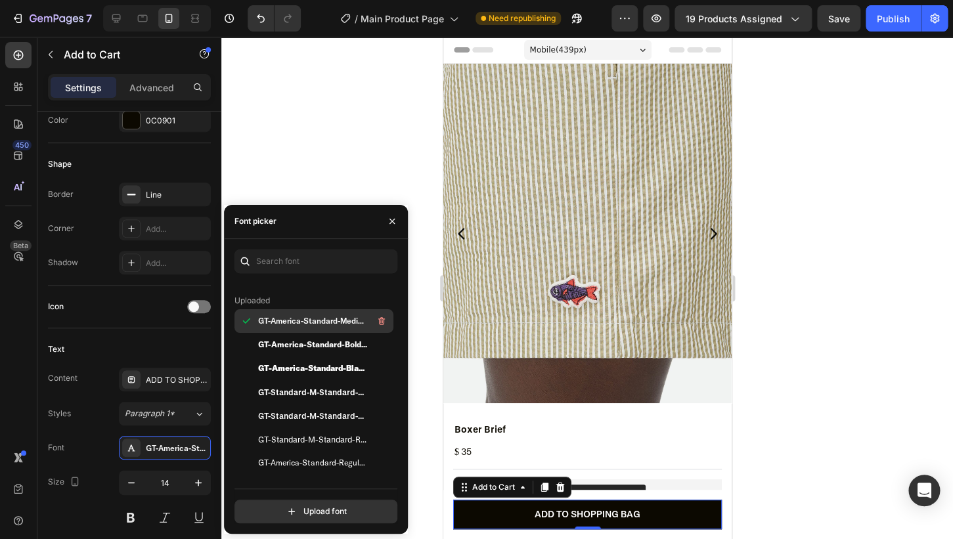
scroll to position [151, 0]
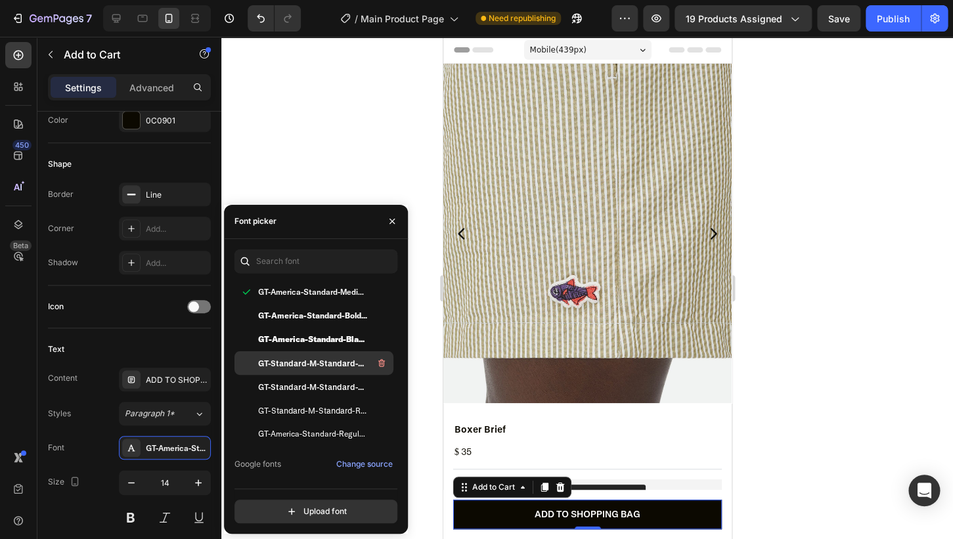
click at [275, 372] on div "GT-Standard-M-Standard-Bold-Trial" at bounding box center [314, 363] width 159 height 24
click at [334, 367] on span "GT-Standard-M-Standard-Bold-Trial" at bounding box center [312, 363] width 109 height 12
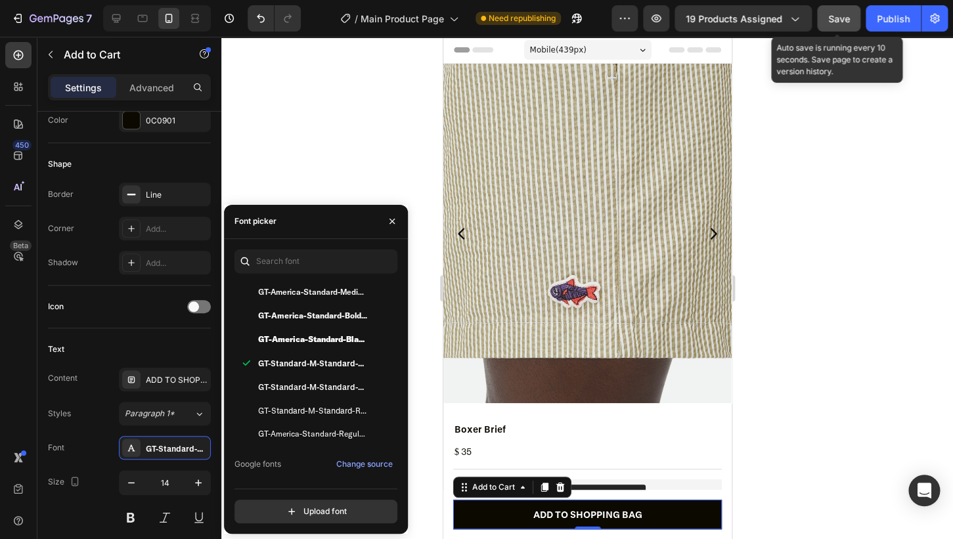
click at [840, 16] on span "Save" at bounding box center [839, 18] width 22 height 11
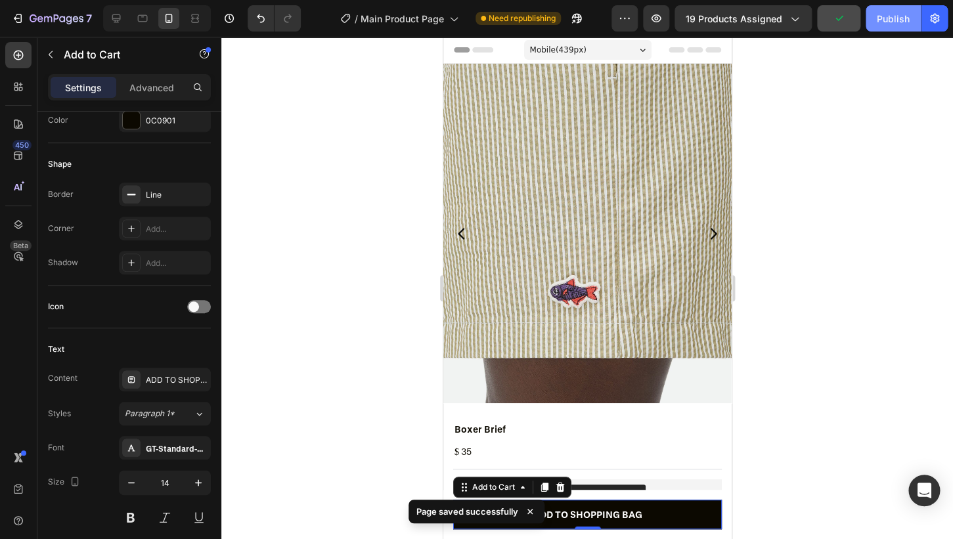
click at [885, 20] on div "Publish" at bounding box center [893, 19] width 33 height 14
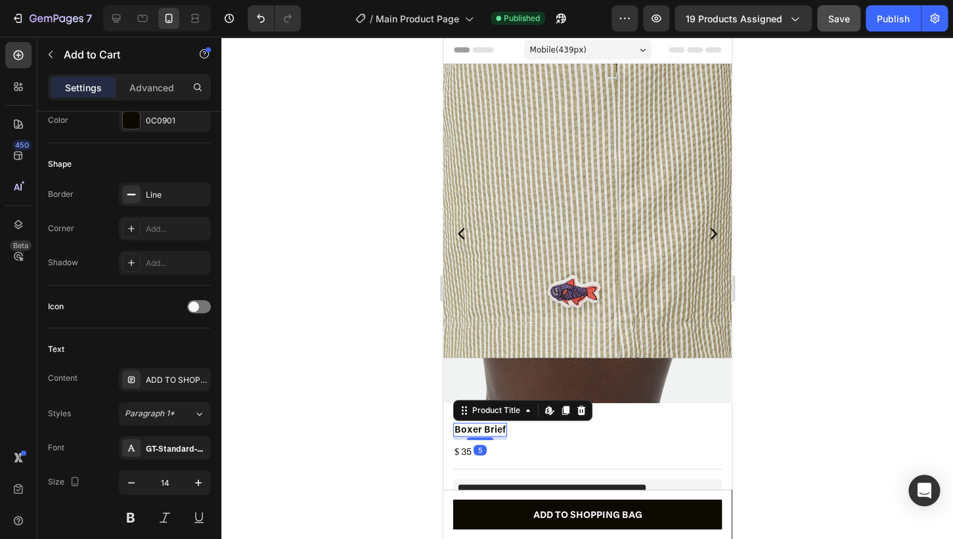
click at [481, 433] on h2 "Boxer Brief" at bounding box center [480, 430] width 54 height 14
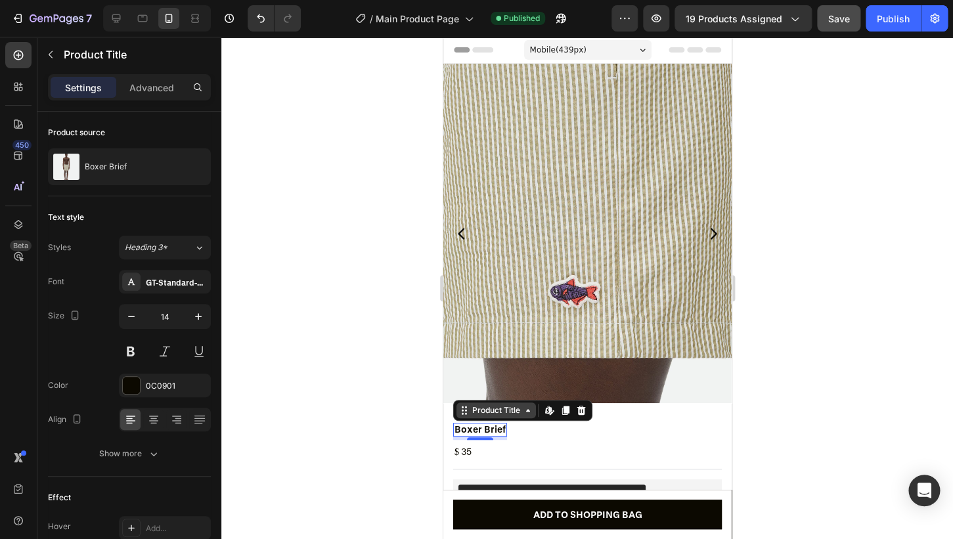
click at [518, 409] on div "Product Title" at bounding box center [495, 411] width 53 height 12
click at [344, 405] on div at bounding box center [587, 288] width 732 height 503
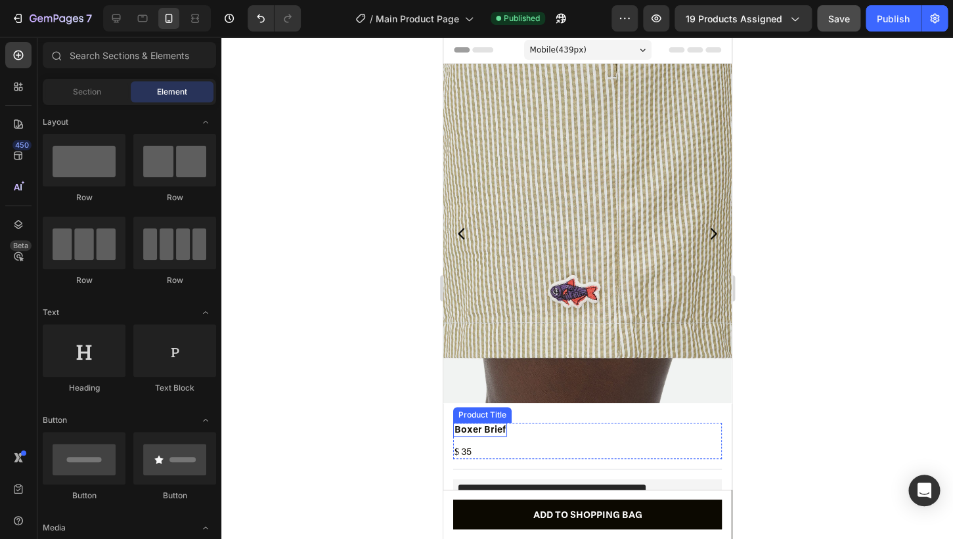
click at [456, 430] on h2 "Boxer Brief" at bounding box center [480, 430] width 54 height 14
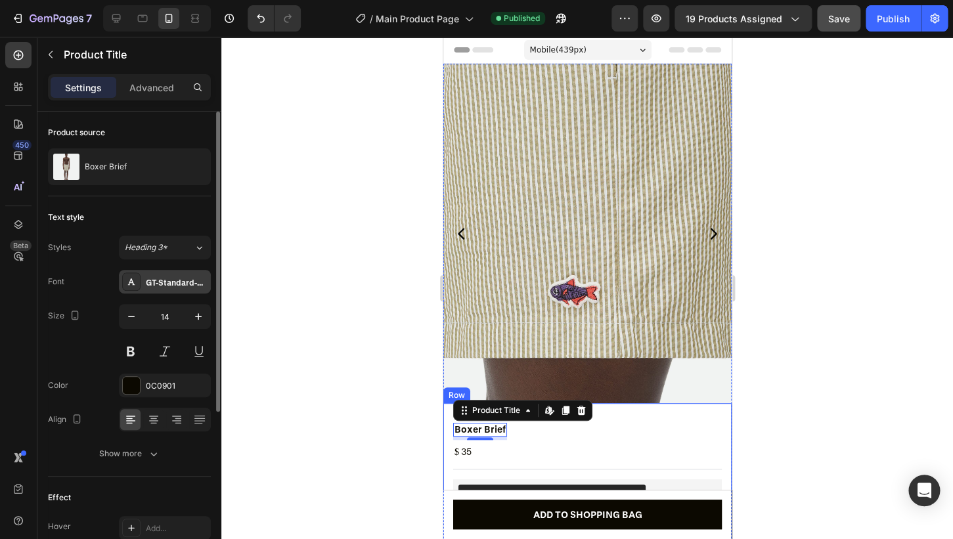
click at [190, 286] on div "GT-Standard-M-Standard-Bold-Trial" at bounding box center [177, 283] width 62 height 12
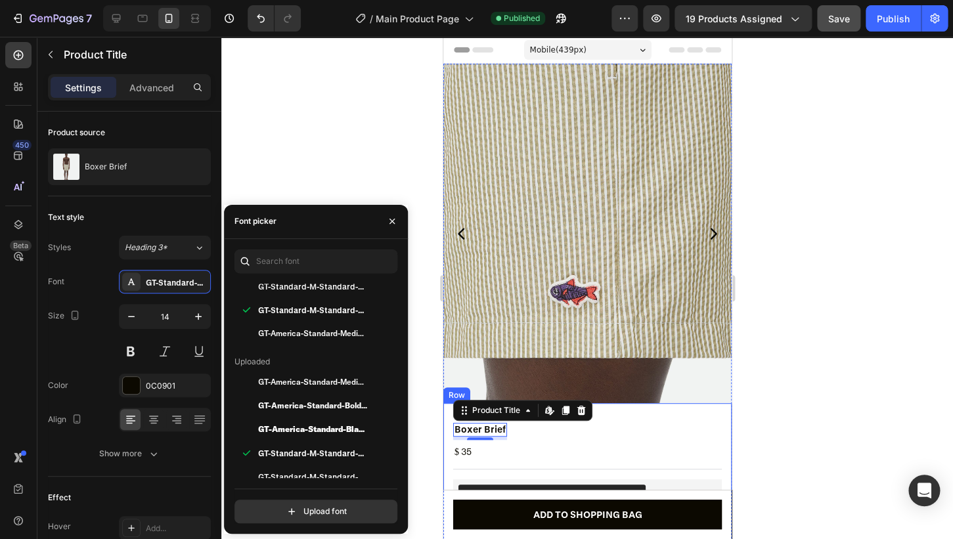
scroll to position [107, 0]
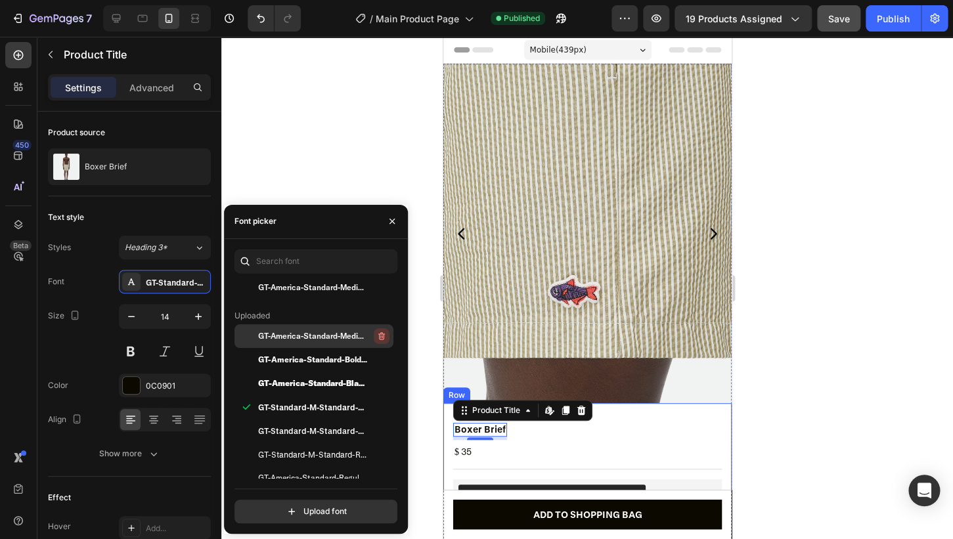
click at [380, 336] on icon "button" at bounding box center [381, 336] width 11 height 11
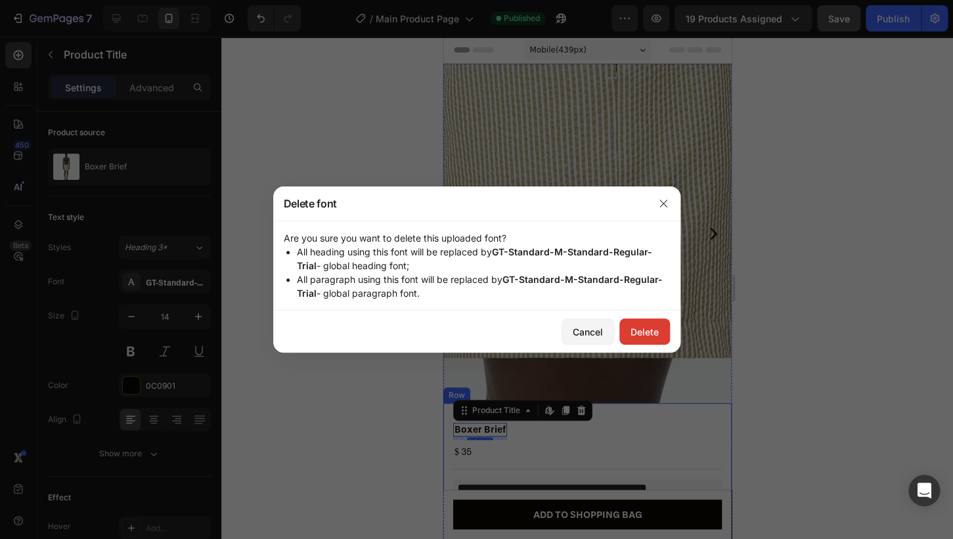
click at [658, 338] on div "Delete" at bounding box center [645, 332] width 28 height 14
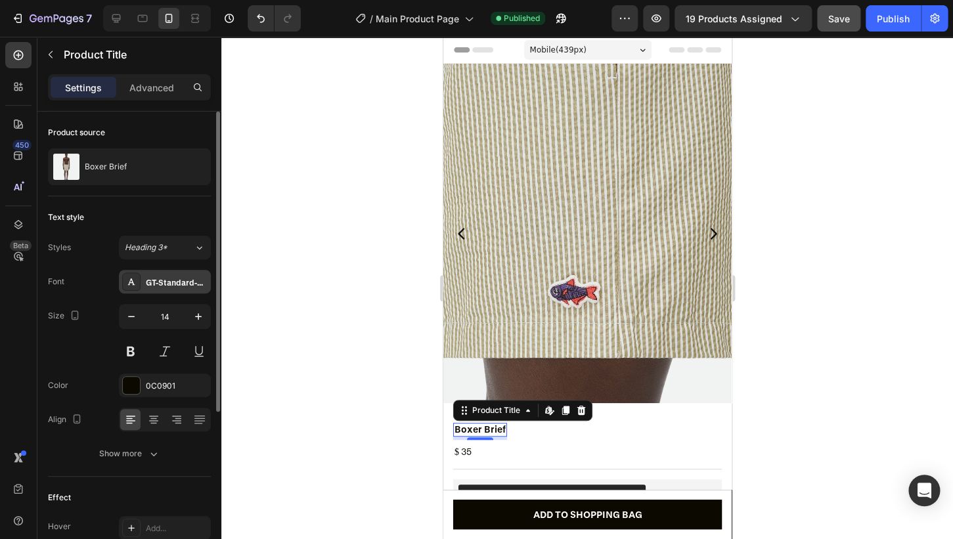
click at [169, 279] on div "GT-Standard-M-Standard-Bold-Trial" at bounding box center [177, 283] width 62 height 12
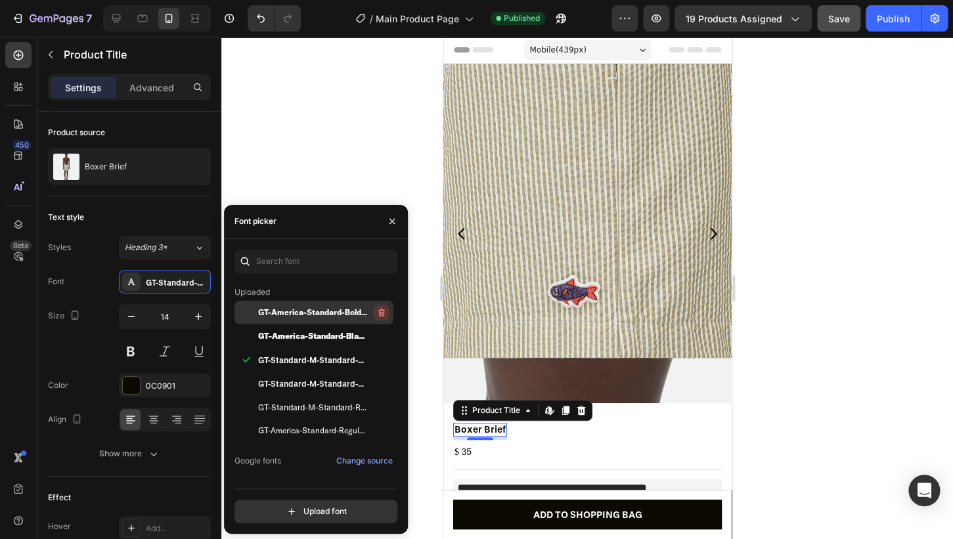
click at [382, 309] on icon "button" at bounding box center [381, 313] width 7 height 8
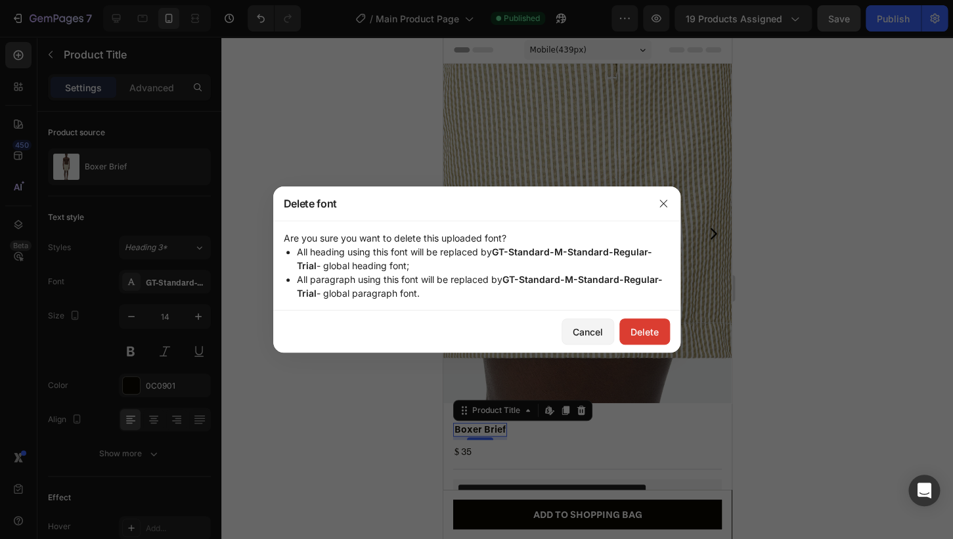
click at [659, 342] on button "Delete" at bounding box center [644, 332] width 51 height 26
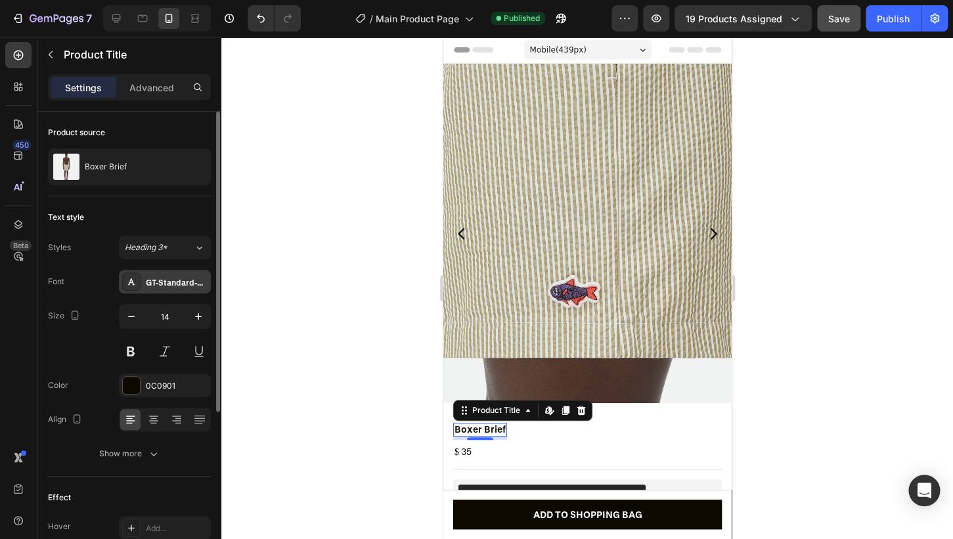
click at [194, 287] on div "GT-Standard-M-Standard-Bold-Trial" at bounding box center [177, 283] width 62 height 12
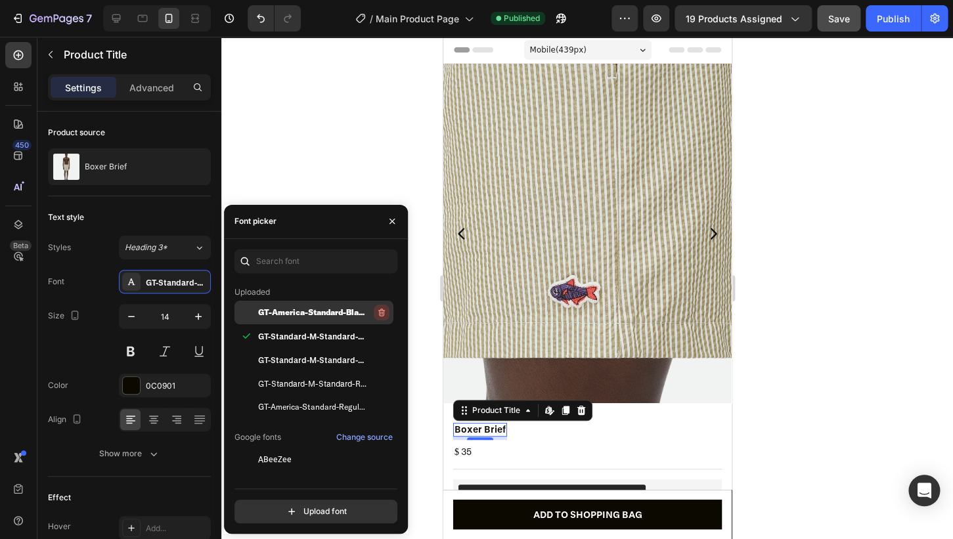
click at [379, 309] on icon "button" at bounding box center [381, 312] width 11 height 11
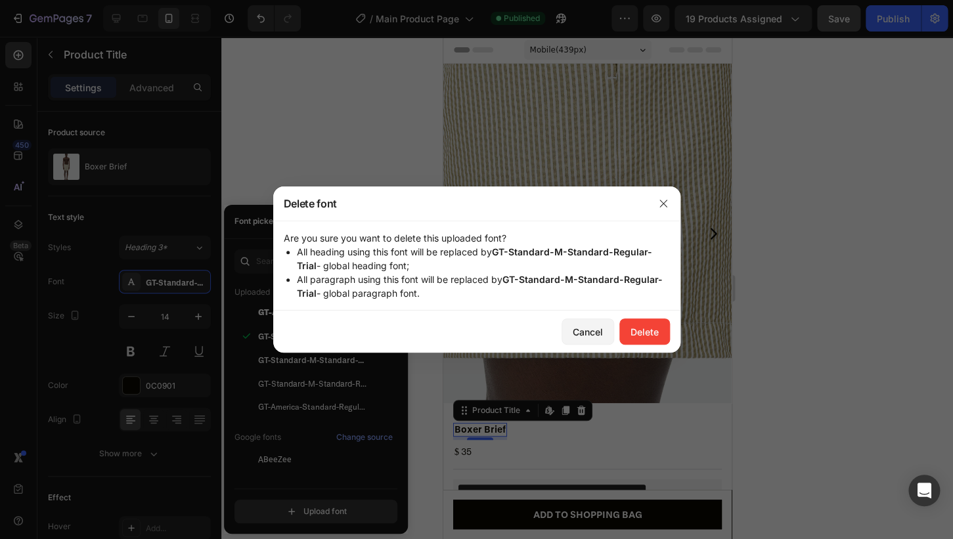
click at [642, 347] on div "Cancel Delete" at bounding box center [476, 332] width 407 height 42
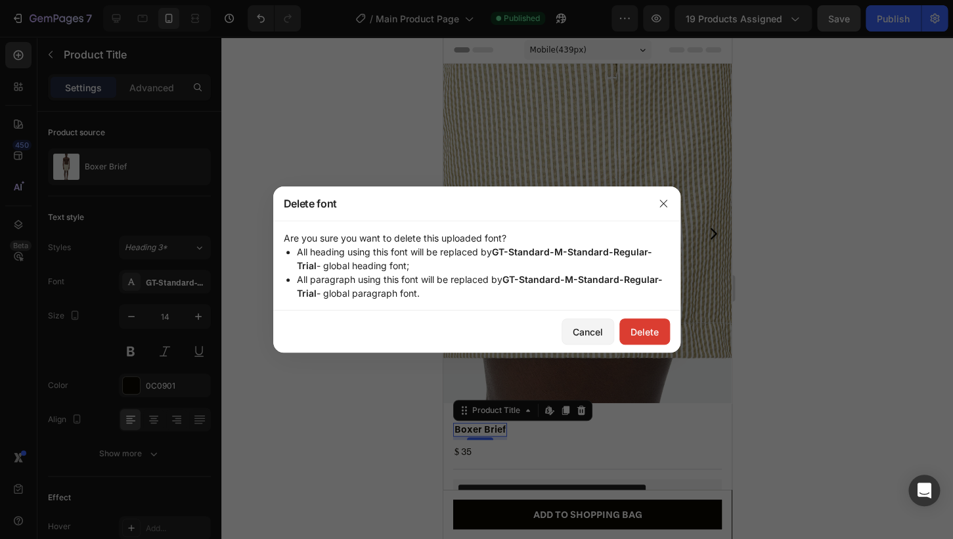
click at [638, 330] on div "Delete" at bounding box center [645, 332] width 28 height 14
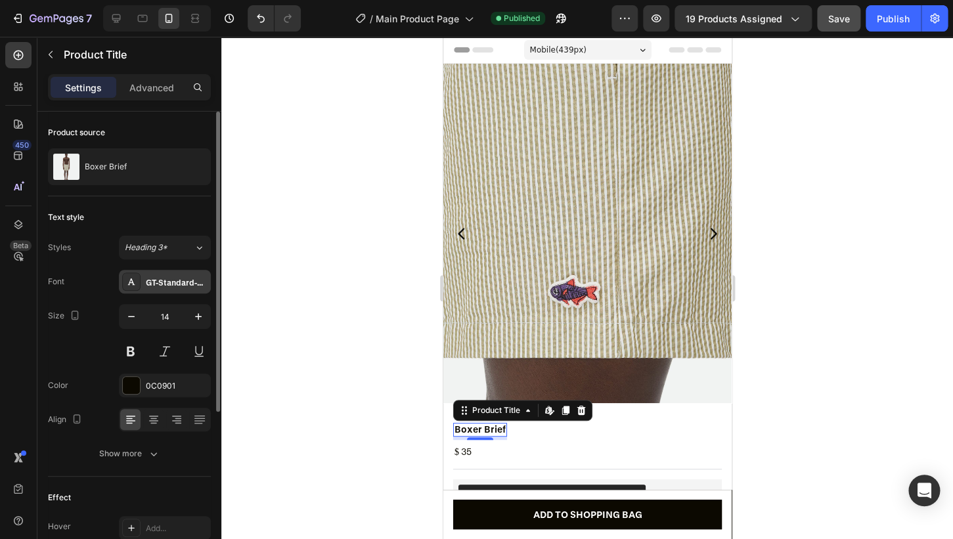
click at [141, 279] on div "GT-Standard-M-Standard-Bold-Trial" at bounding box center [165, 282] width 92 height 24
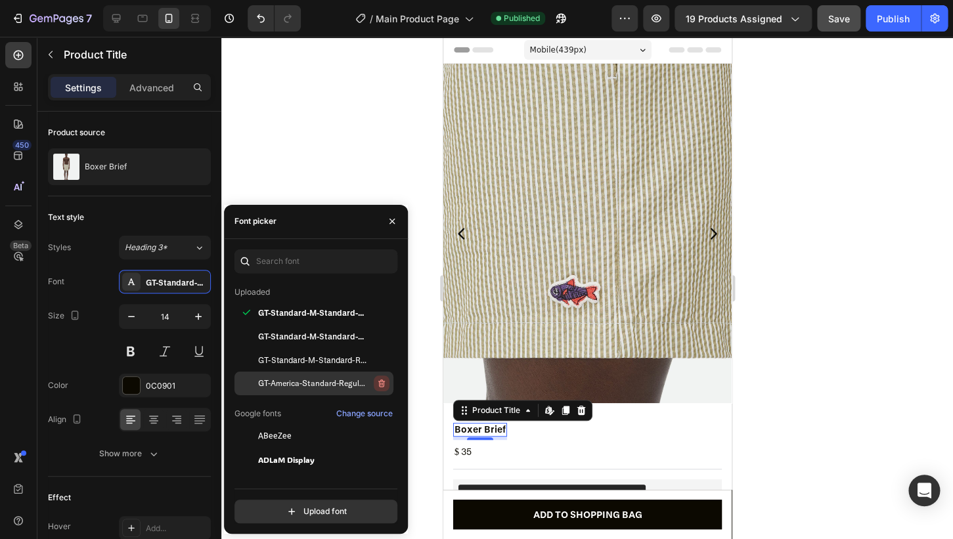
click at [381, 384] on icon "button" at bounding box center [380, 383] width 1 height 3
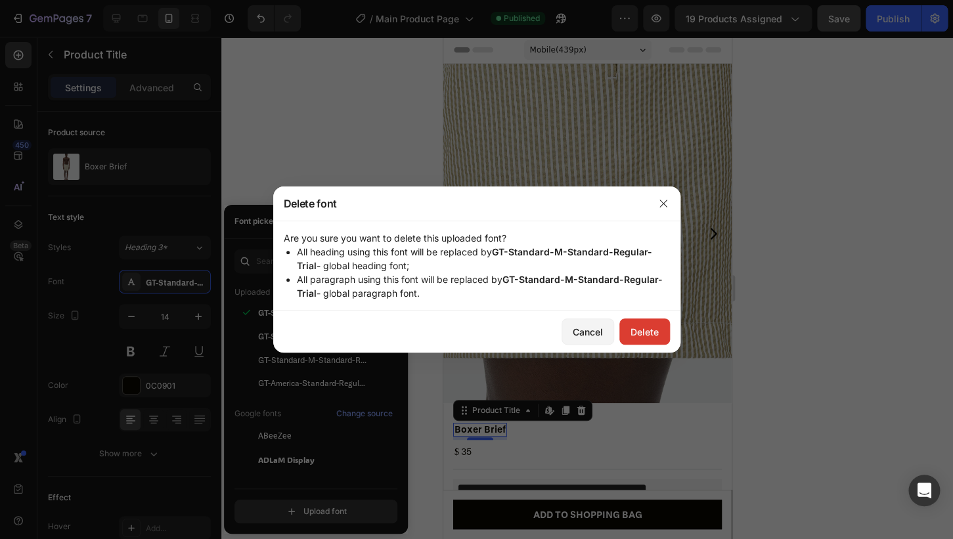
click at [633, 327] on div "Delete" at bounding box center [645, 332] width 28 height 14
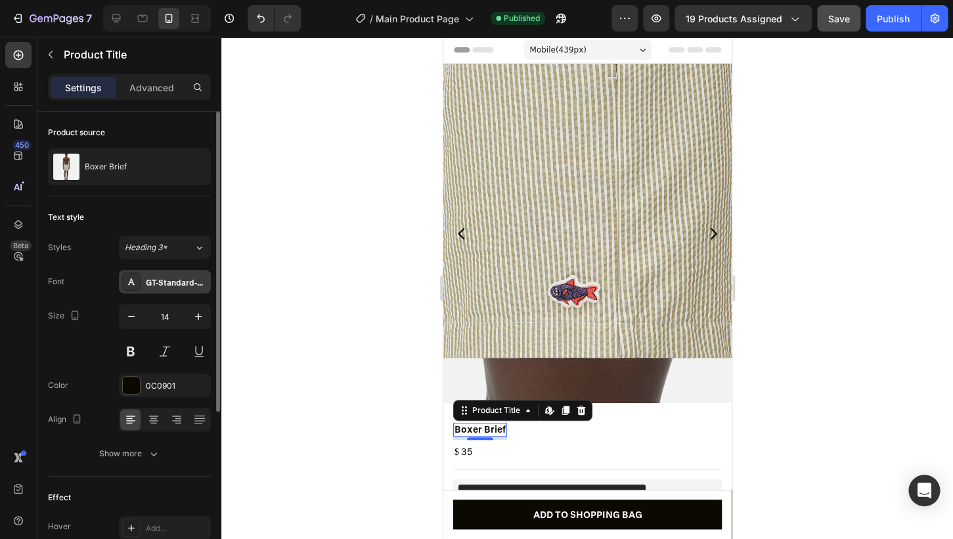
click at [152, 275] on div "GT-Standard-M-Standard-Bold-Trial" at bounding box center [165, 282] width 92 height 24
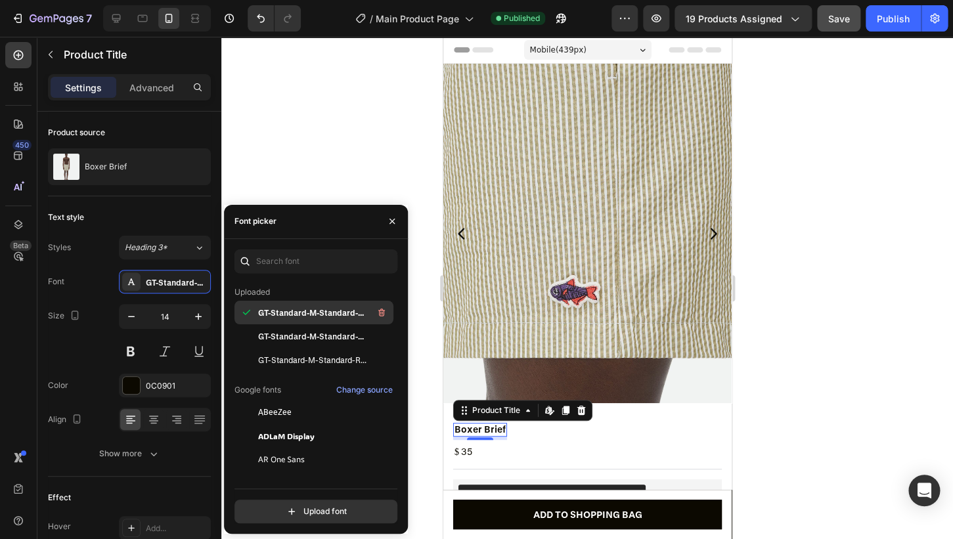
click at [340, 317] on span "GT-Standard-M-Standard-Bold-Trial" at bounding box center [312, 313] width 109 height 12
click at [317, 338] on span "GT-Standard-M-Standard-Semibold-Trial" at bounding box center [312, 336] width 109 height 12
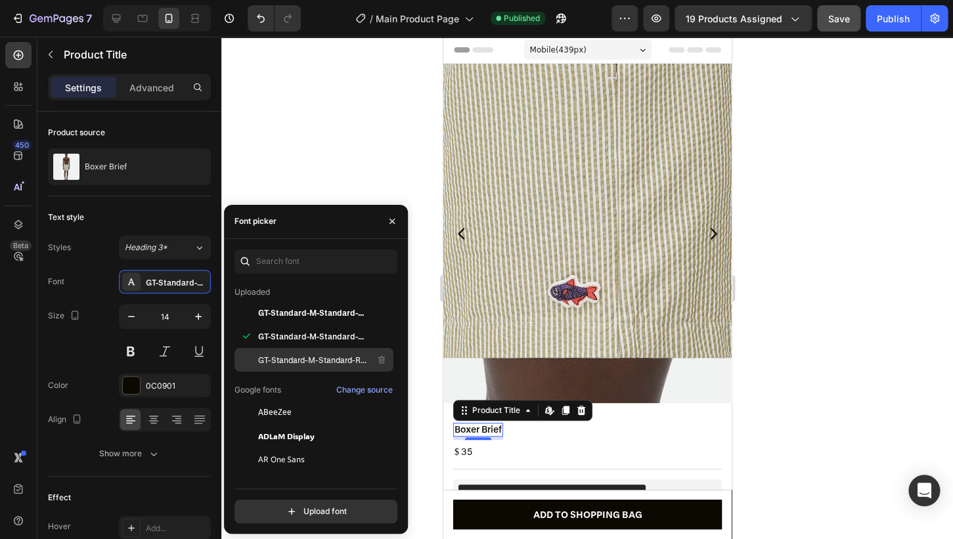
click at [315, 360] on span "GT-Standard-M-Standard-Regular-Trial" at bounding box center [312, 360] width 109 height 12
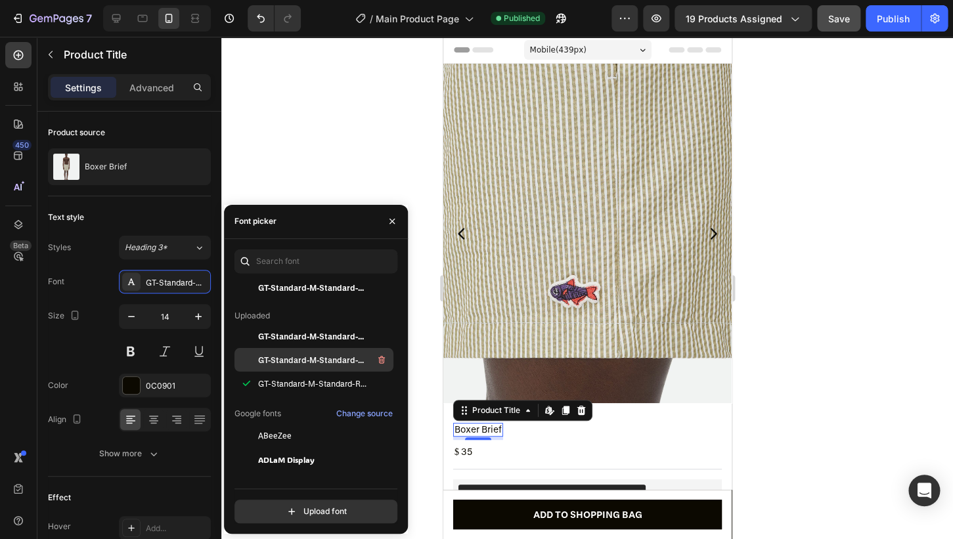
click at [319, 368] on div "GT-Standard-M-Standard-Semibold-Trial" at bounding box center [314, 360] width 159 height 24
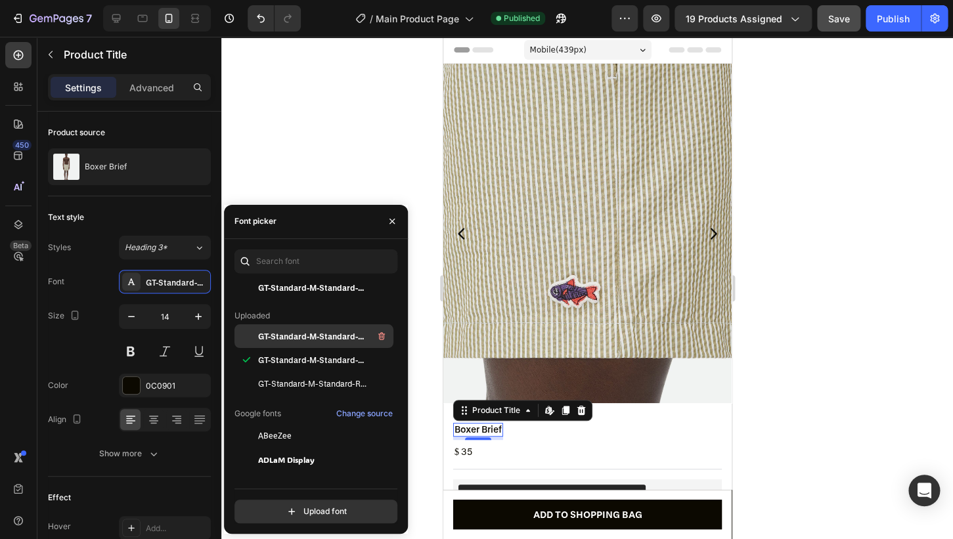
click at [319, 346] on div "GT-Standard-M-Standard-Bold-Trial" at bounding box center [314, 337] width 159 height 24
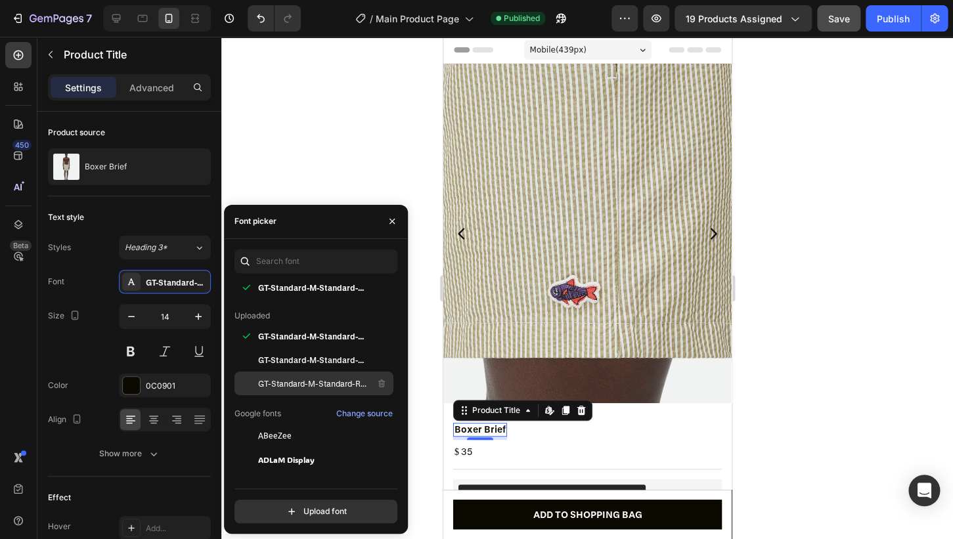
click at [316, 372] on div "GT-Standard-M-Standard-Regular-Trial" at bounding box center [314, 384] width 159 height 24
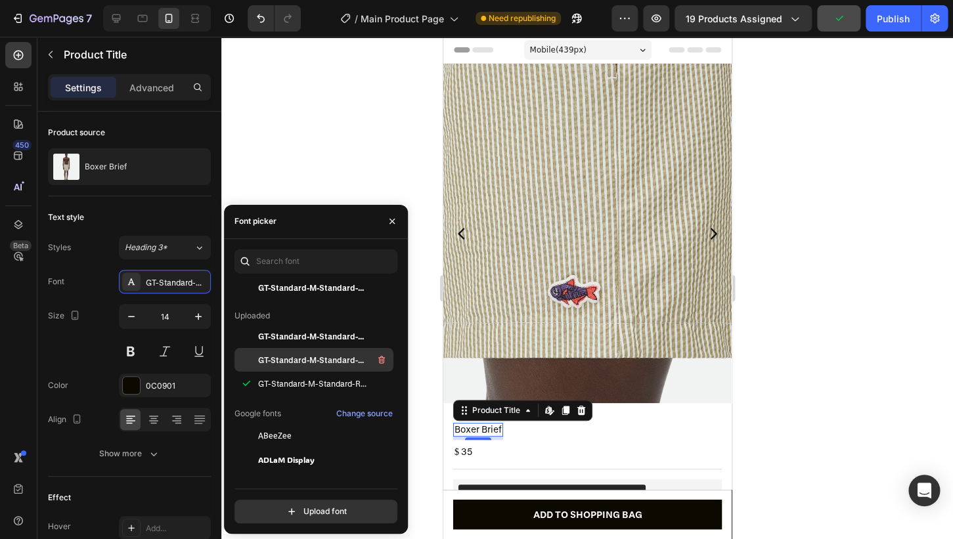
click at [317, 355] on span "GT-Standard-M-Standard-Semibold-Trial" at bounding box center [312, 360] width 109 height 12
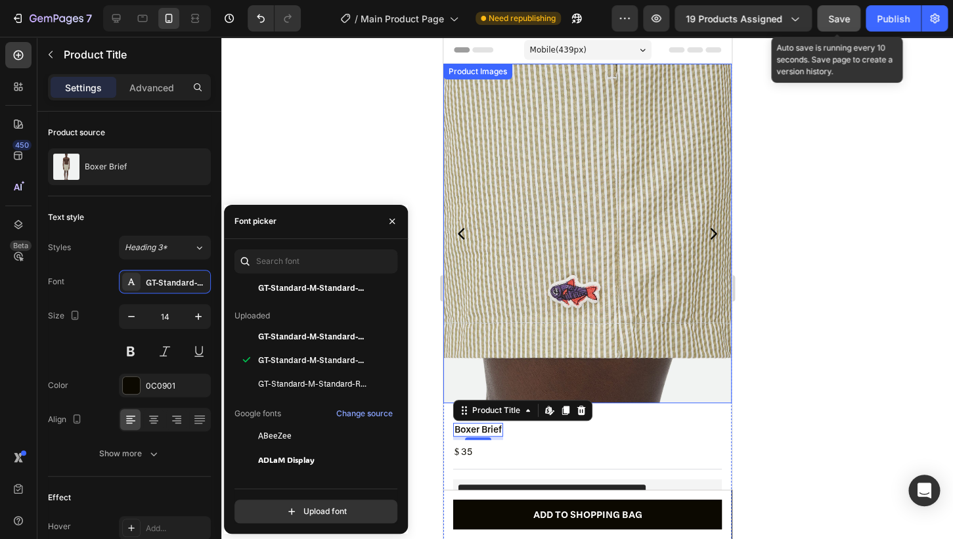
click at [857, 21] on button "Save" at bounding box center [838, 18] width 43 height 26
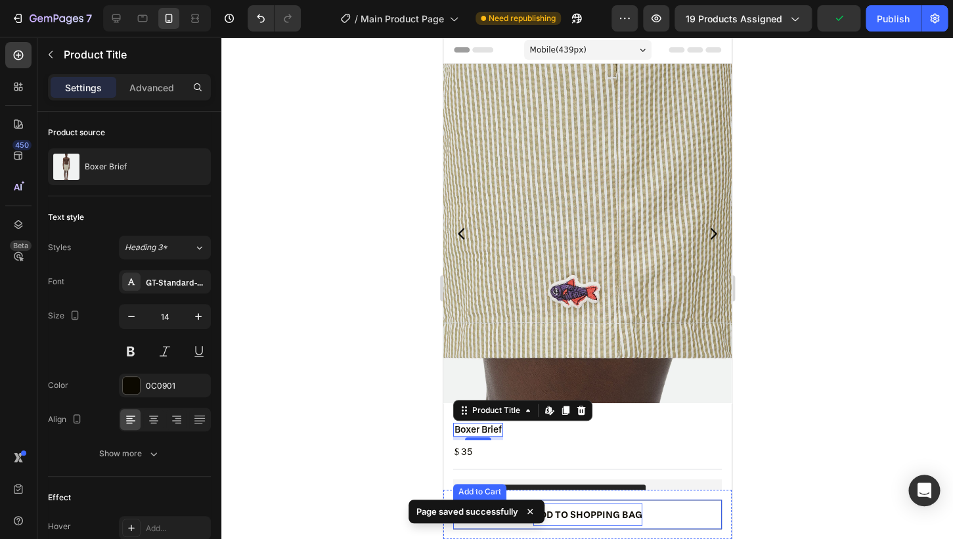
click at [626, 514] on div "ADD TO SHOPPING BAG" at bounding box center [587, 514] width 109 height 23
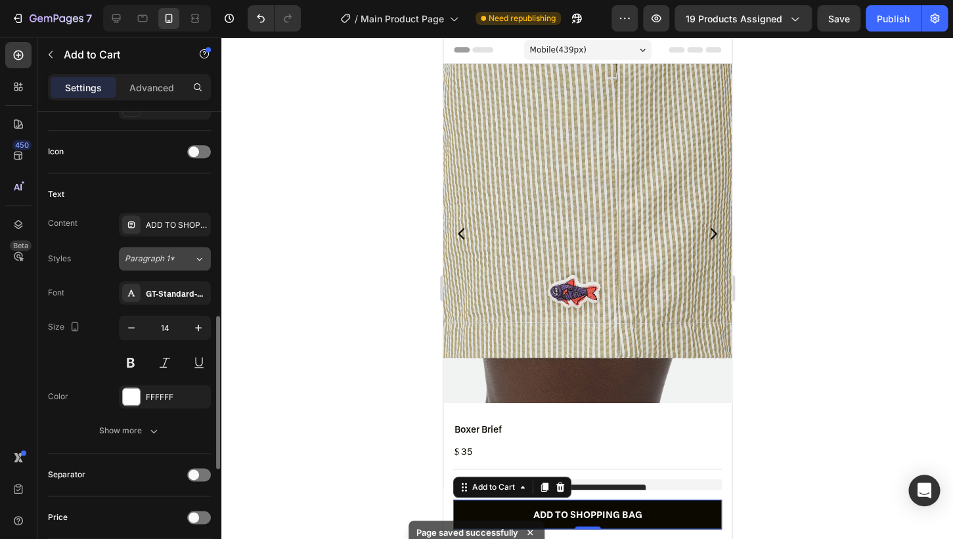
scroll to position [513, 0]
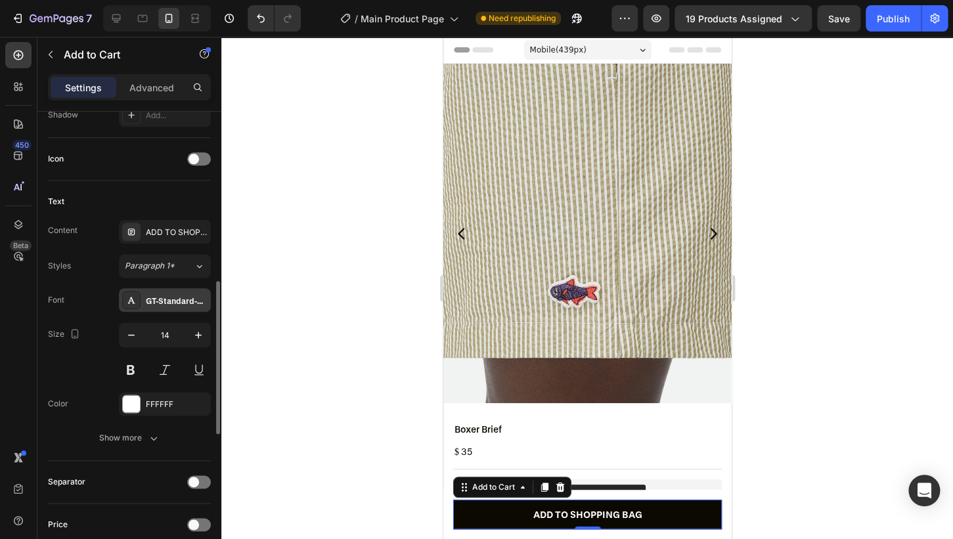
click at [175, 292] on div "GT-Standard-M-Standard-Bold-Trial" at bounding box center [165, 300] width 92 height 24
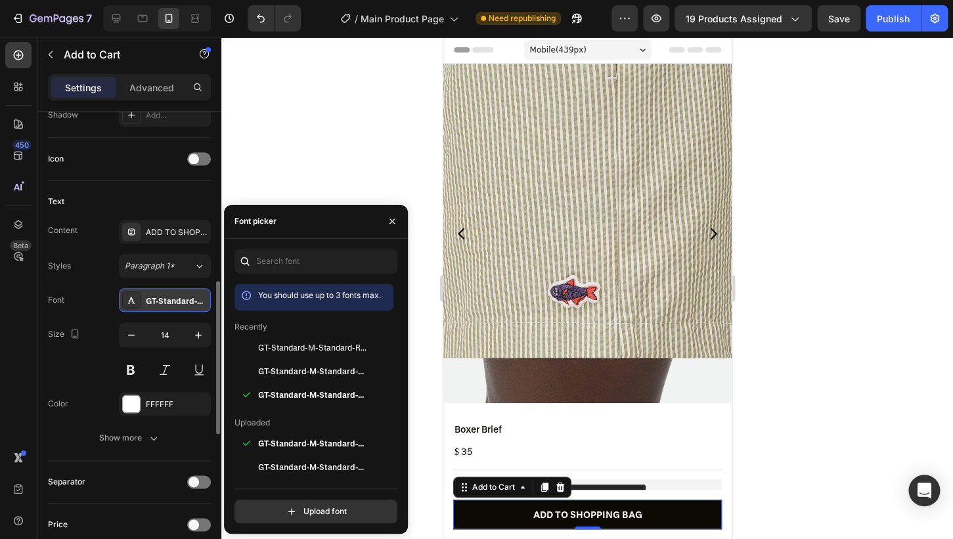
scroll to position [151, 0]
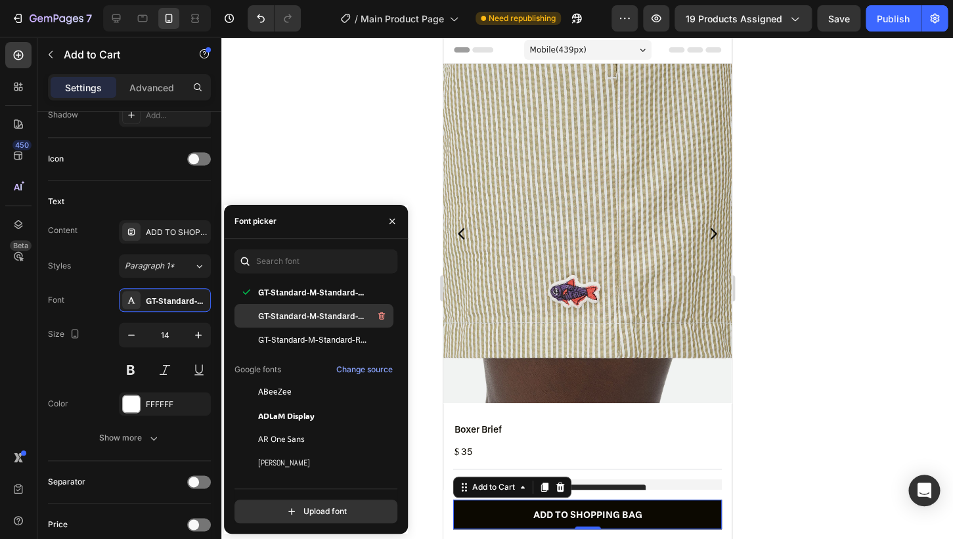
click at [344, 323] on div "GT-Standard-M-Standard-Semibold-Trial" at bounding box center [324, 316] width 133 height 16
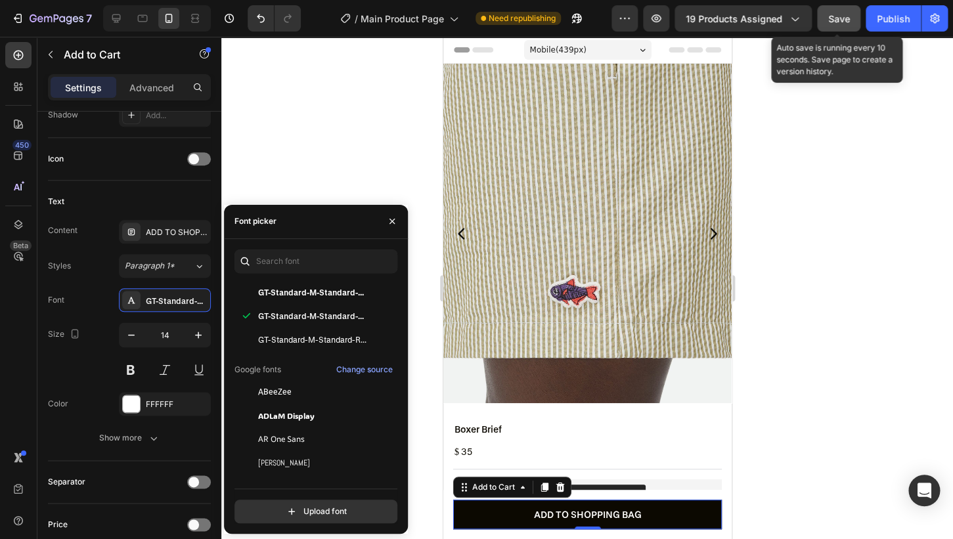
click at [842, 28] on button "Save" at bounding box center [838, 18] width 43 height 26
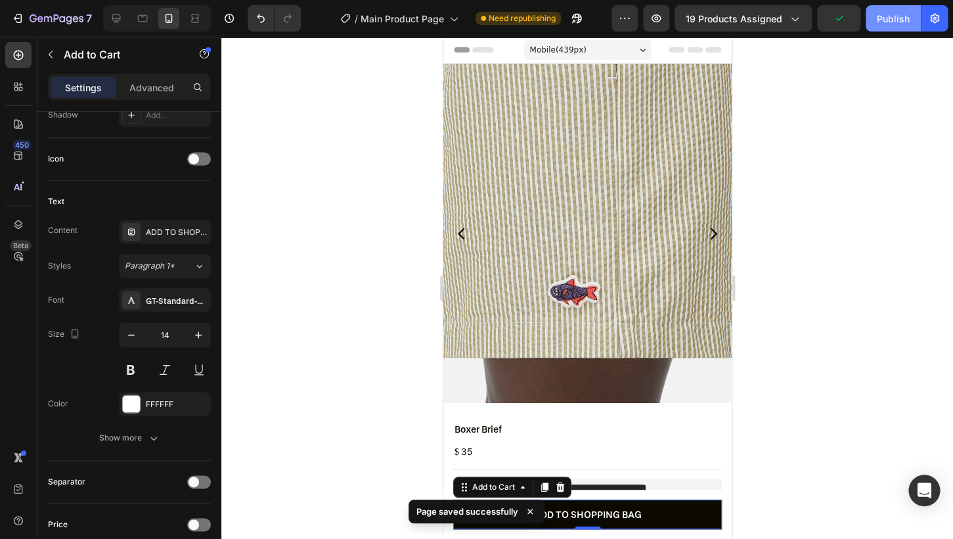
click at [883, 17] on div "Publish" at bounding box center [893, 19] width 33 height 14
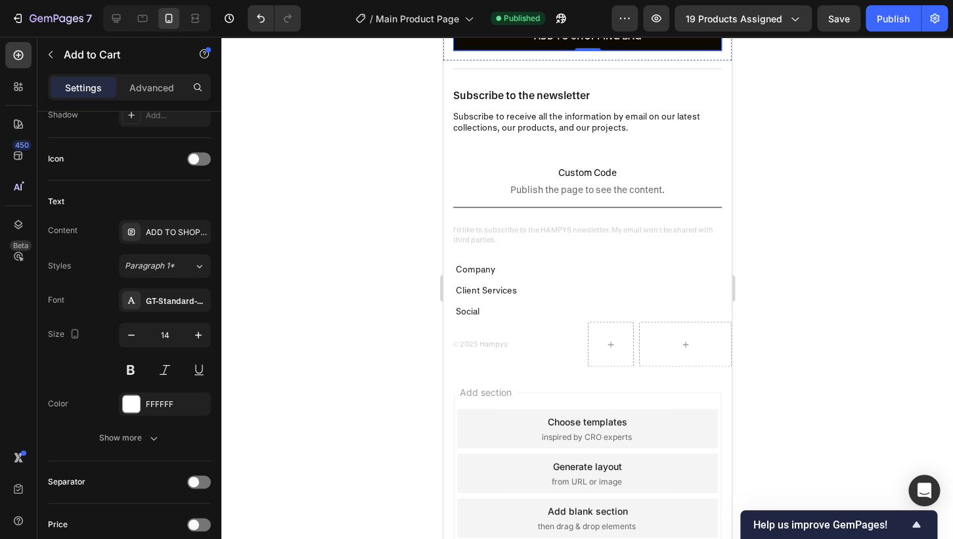
scroll to position [646, 0]
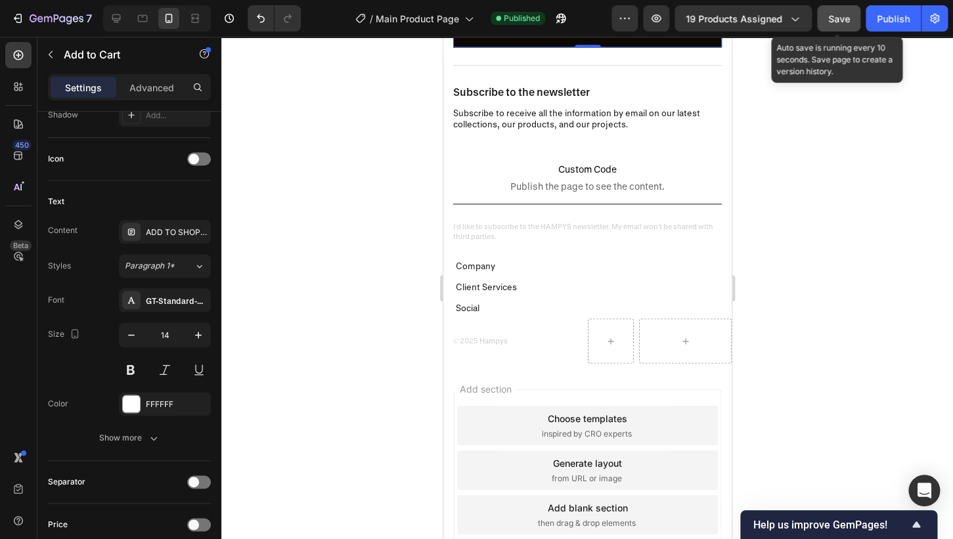
click at [826, 19] on button "Save" at bounding box center [838, 18] width 43 height 26
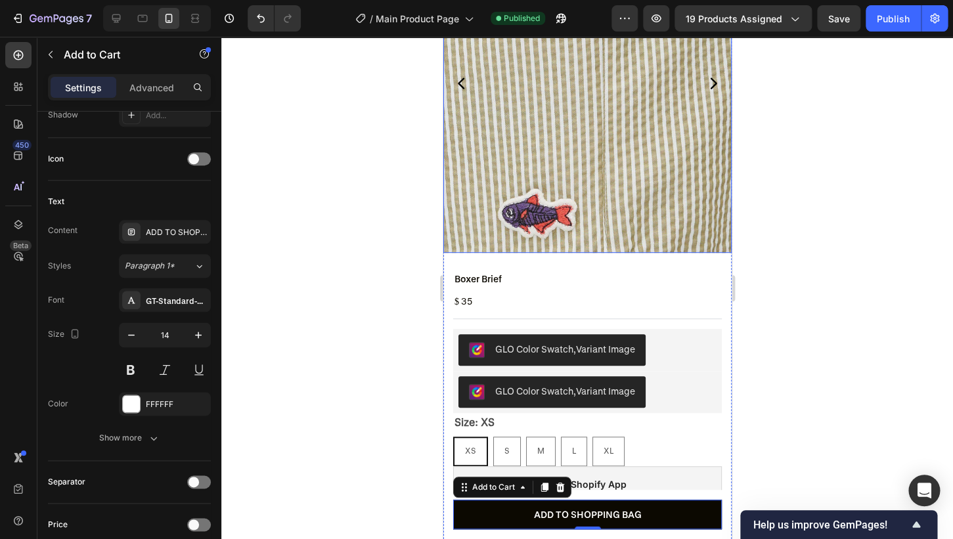
scroll to position [160, 0]
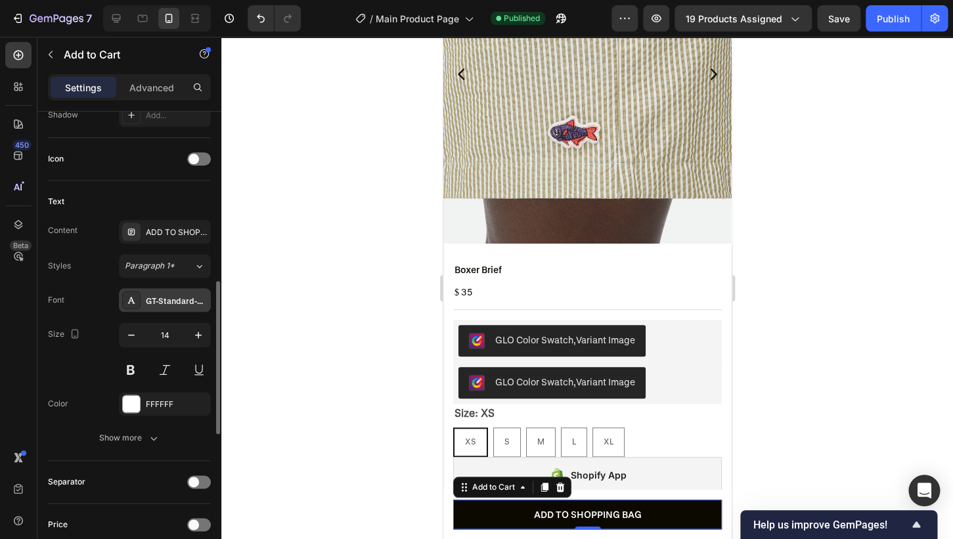
click at [194, 302] on div "GT-Standard-M-Standard-Semibold-Trial" at bounding box center [177, 301] width 62 height 12
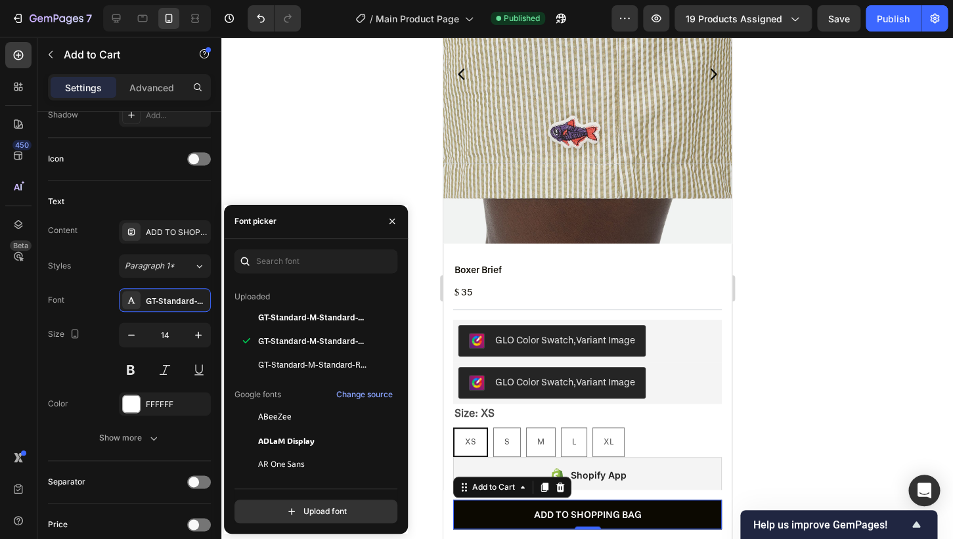
scroll to position [94, 0]
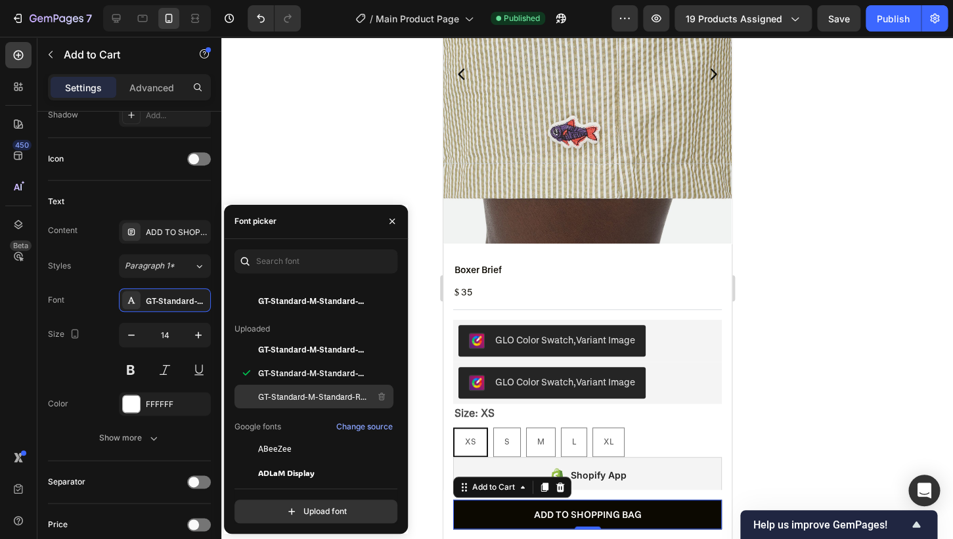
click at [323, 398] on span "GT-Standard-M-Standard-Regular-Trial" at bounding box center [312, 397] width 109 height 12
click at [300, 374] on span "GT-Standard-M-Standard-Semibold-Trial" at bounding box center [312, 373] width 109 height 12
click at [484, 269] on h2 "Boxer Brief" at bounding box center [478, 270] width 50 height 14
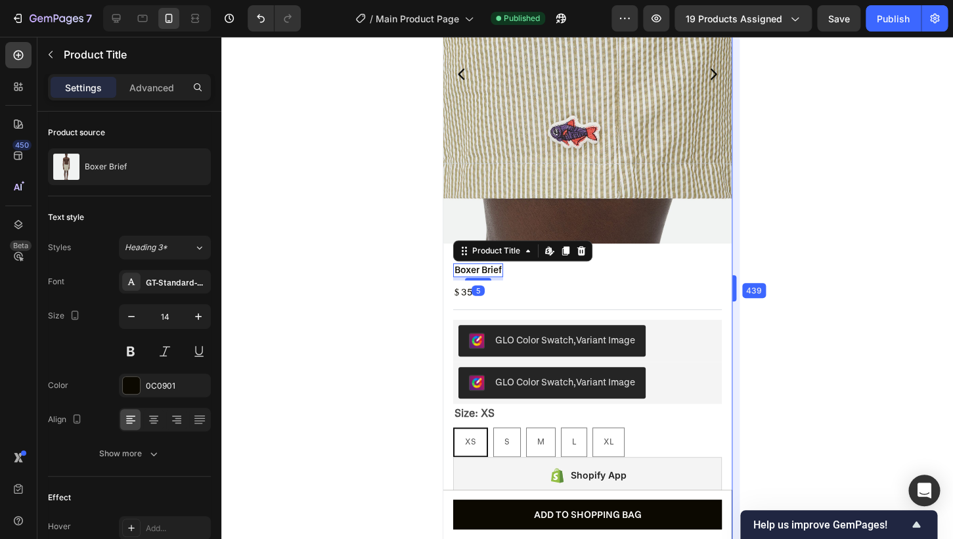
click at [734, 0] on body "7 Version history / Main Product Page Published Preview 19 products assigned Sa…" at bounding box center [476, 0] width 953 height 0
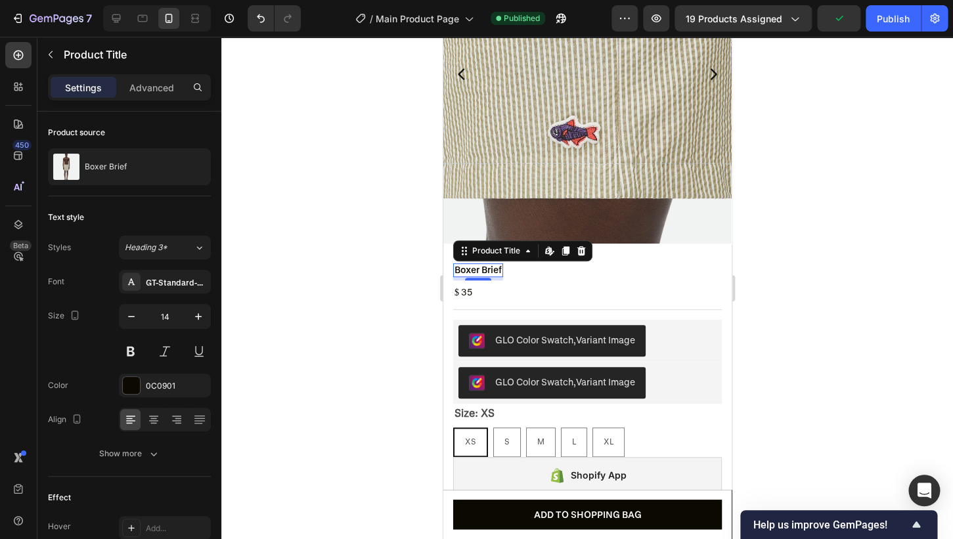
click at [757, 303] on div at bounding box center [587, 288] width 732 height 503
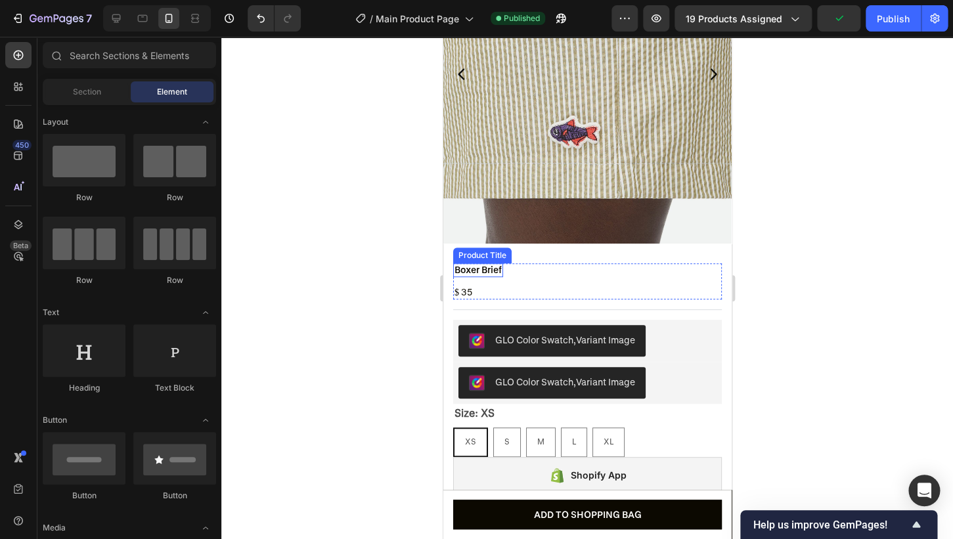
click at [495, 270] on h2 "Boxer Brief" at bounding box center [478, 270] width 50 height 14
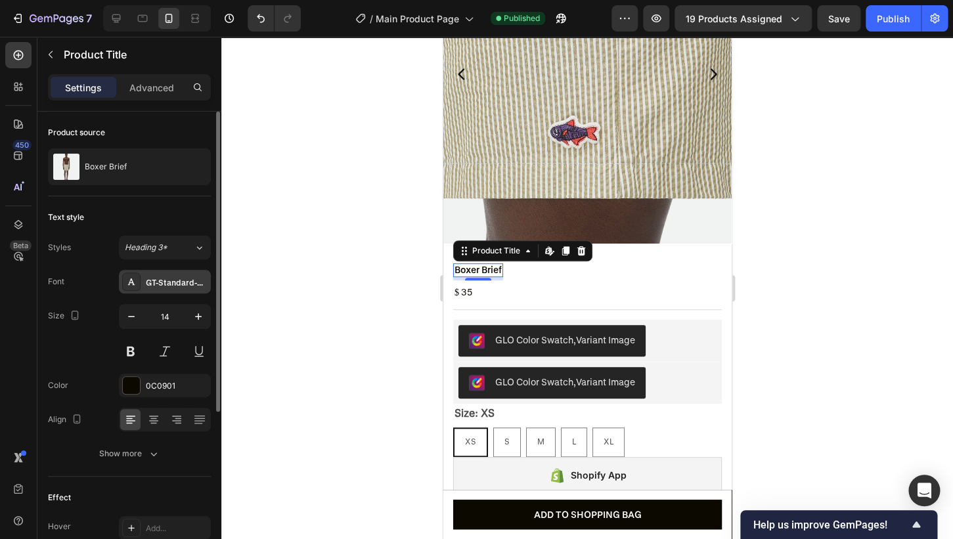
click at [159, 275] on div "GT-Standard-M-Standard-Semibold-Trial" at bounding box center [165, 282] width 92 height 24
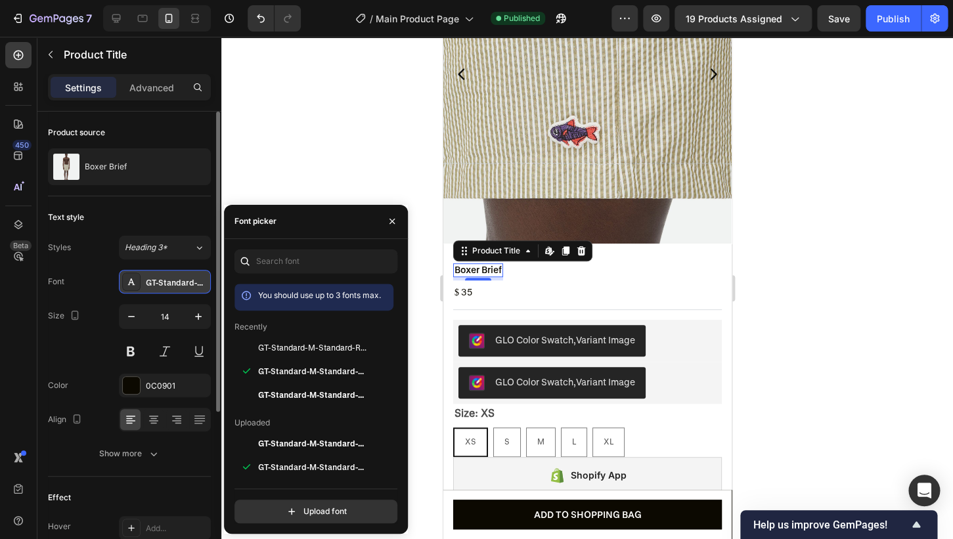
scroll to position [107, 0]
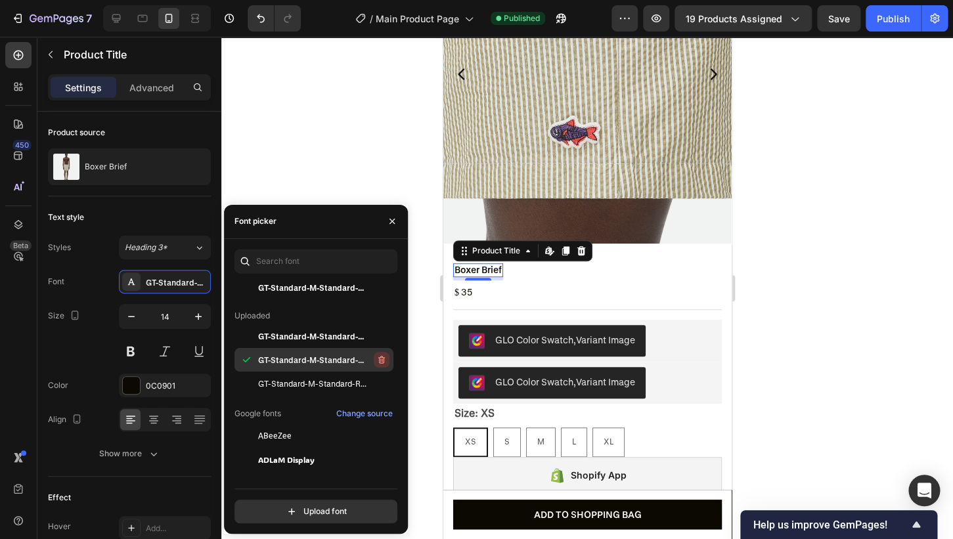
click at [382, 359] on icon "button" at bounding box center [381, 360] width 11 height 11
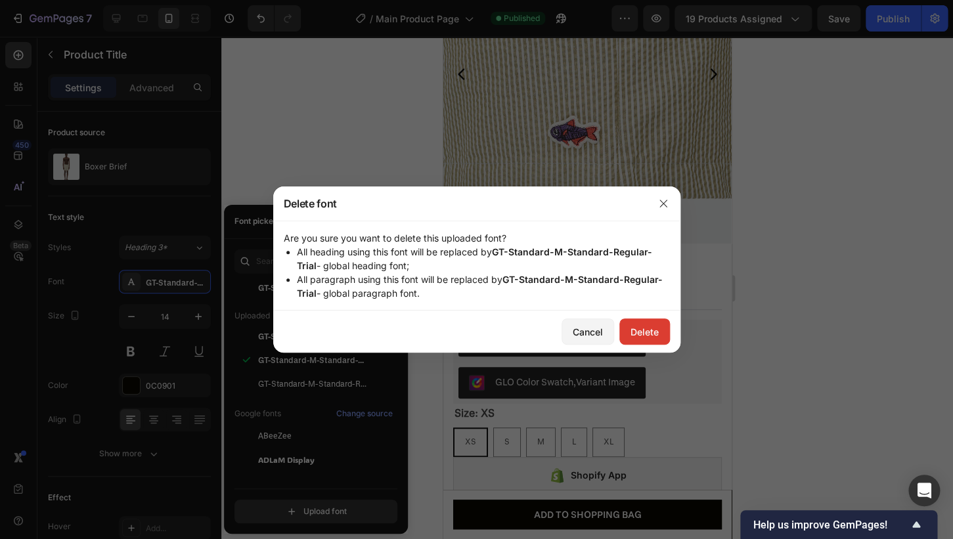
click at [648, 326] on div "Delete" at bounding box center [645, 332] width 28 height 14
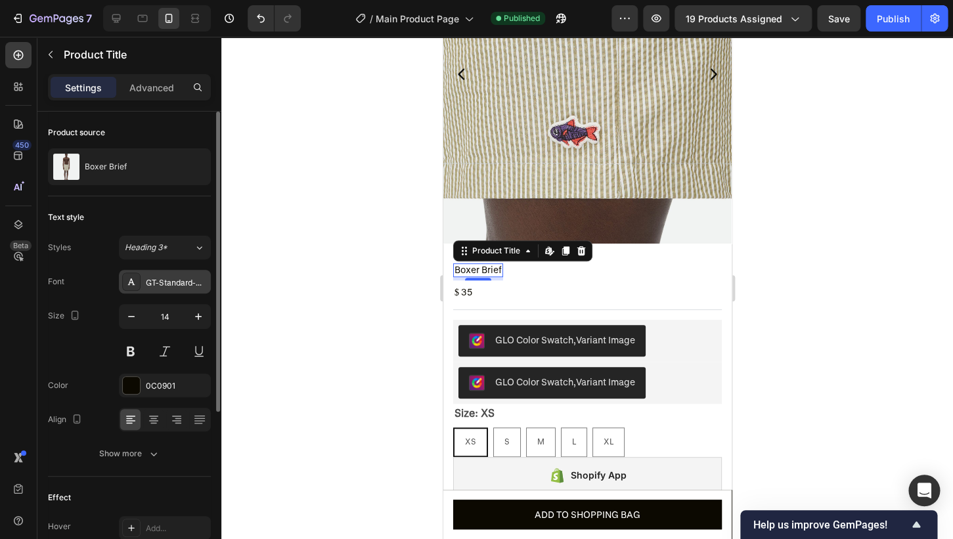
click at [189, 281] on div "GT-Standard-M-Standard-Regular-Trial" at bounding box center [177, 283] width 62 height 12
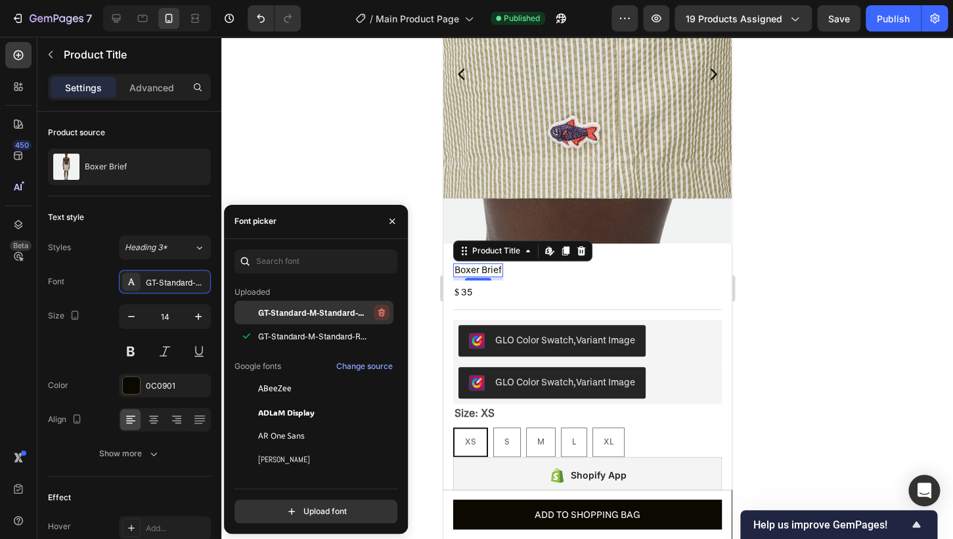
click at [381, 315] on icon "button" at bounding box center [381, 312] width 11 height 11
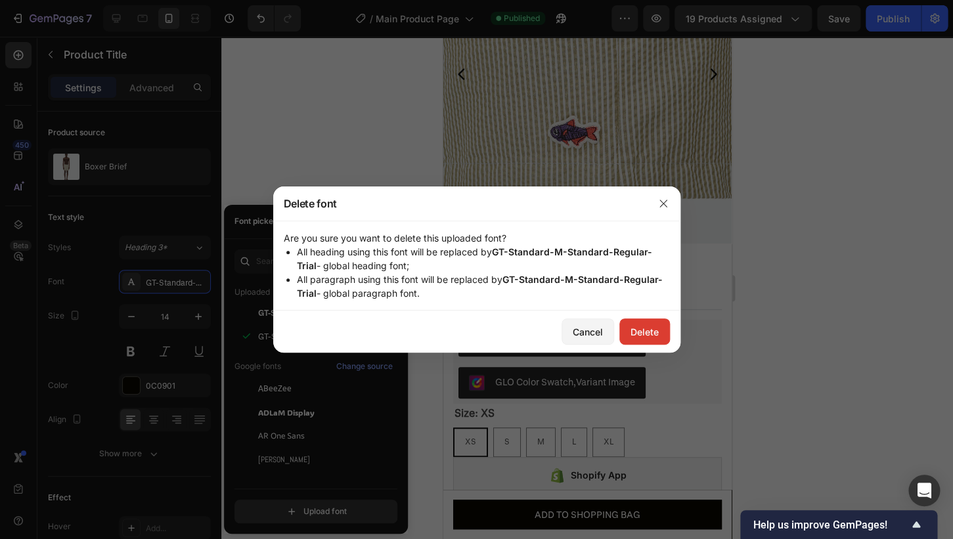
click at [652, 334] on div "Delete" at bounding box center [645, 332] width 28 height 14
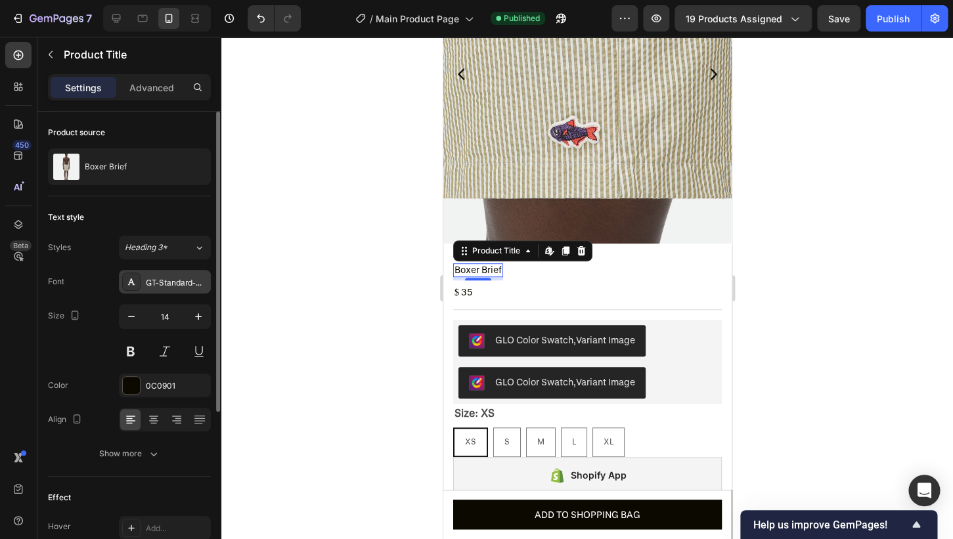
click at [160, 287] on div "GT-Standard-M-Standard-Regular-Trial" at bounding box center [177, 283] width 62 height 12
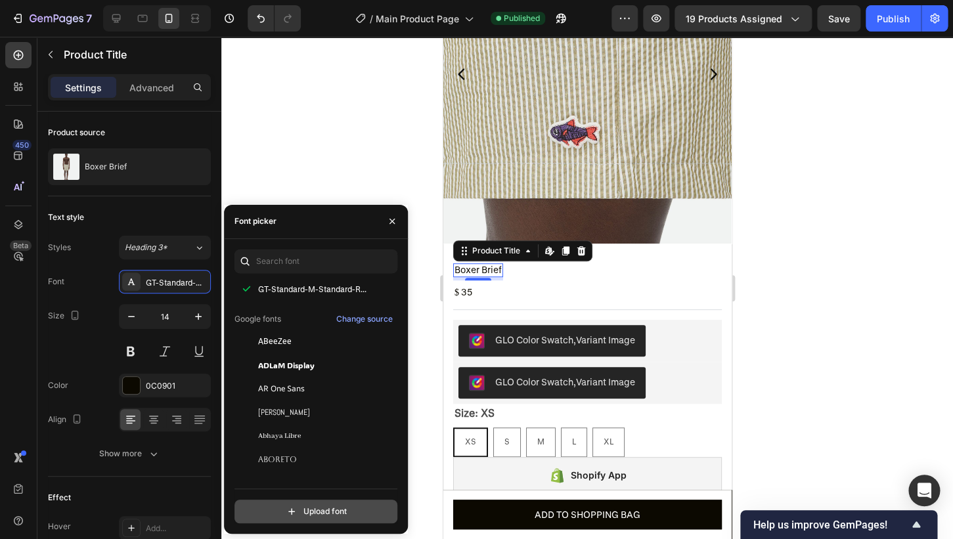
click at [345, 515] on input "file" at bounding box center [344, 512] width 328 height 22
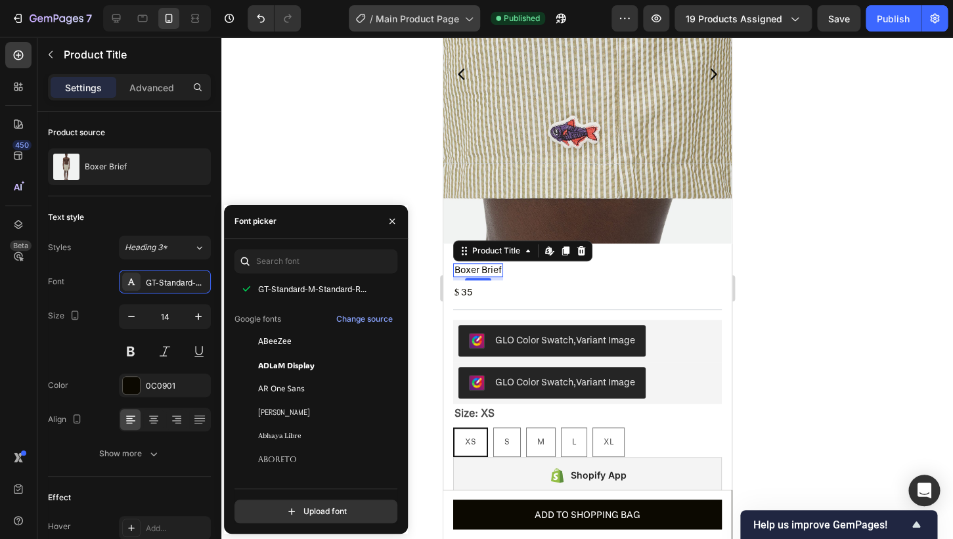
type input "C:\fakepath\GT-Standard-M-Standard-Medium-Trial.woff2"
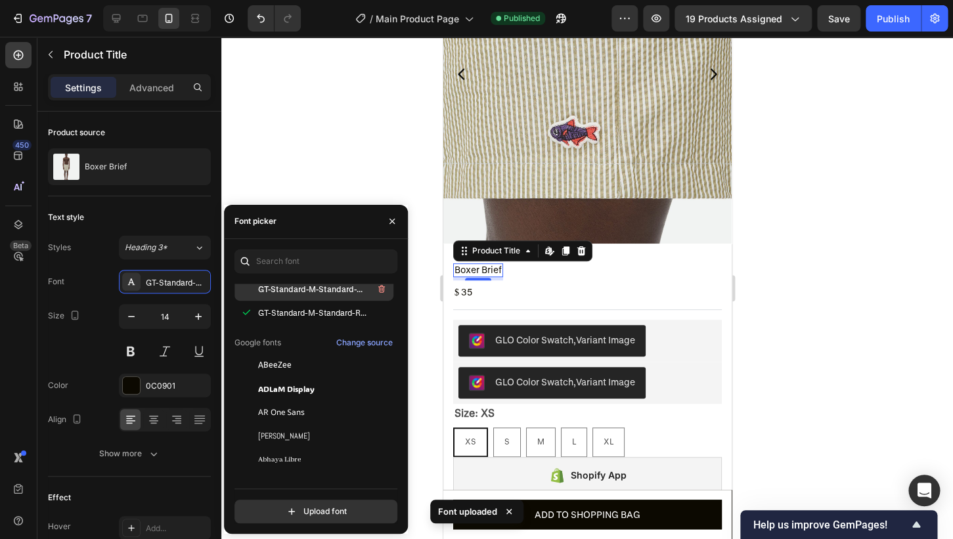
click at [330, 293] on span "GT-Standard-M-Standard-Medium-Trial" at bounding box center [312, 289] width 109 height 12
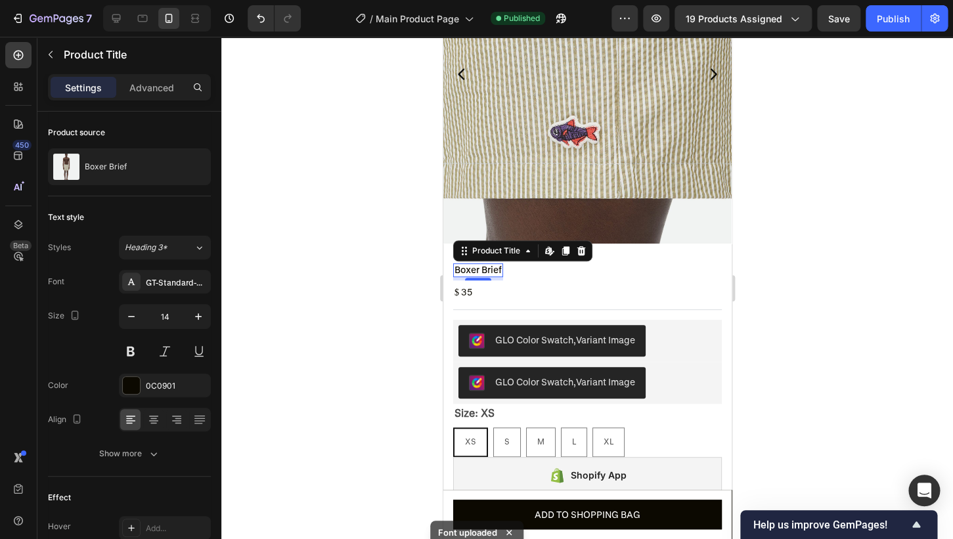
click at [785, 298] on div at bounding box center [587, 288] width 732 height 503
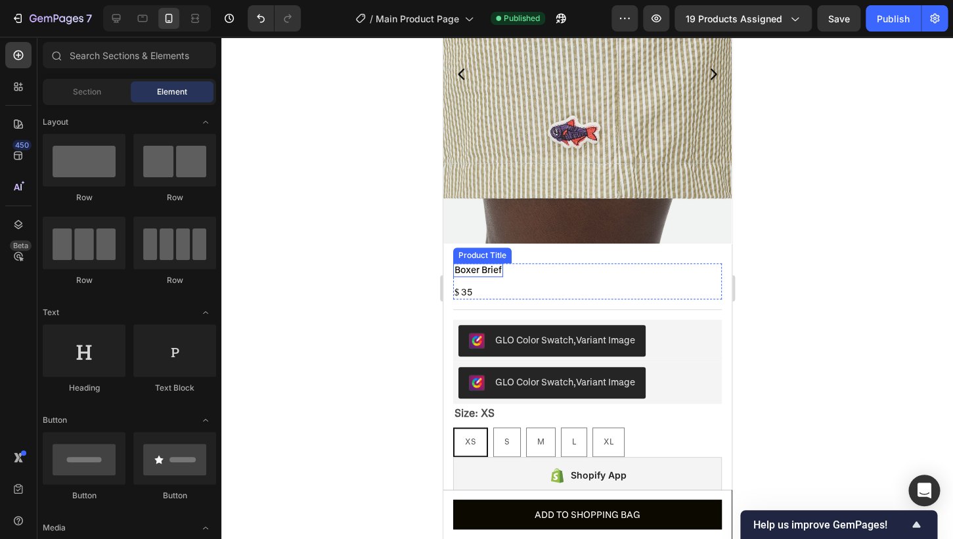
click at [466, 268] on h2 "Boxer Brief" at bounding box center [478, 270] width 50 height 14
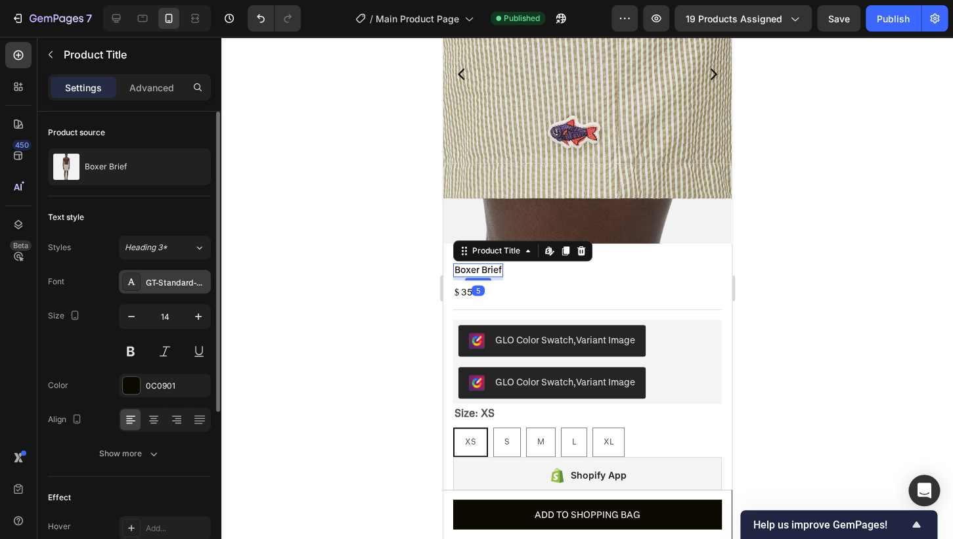
click at [183, 282] on div "GT-Standard-M-Standard-Medium-Trial" at bounding box center [177, 283] width 62 height 12
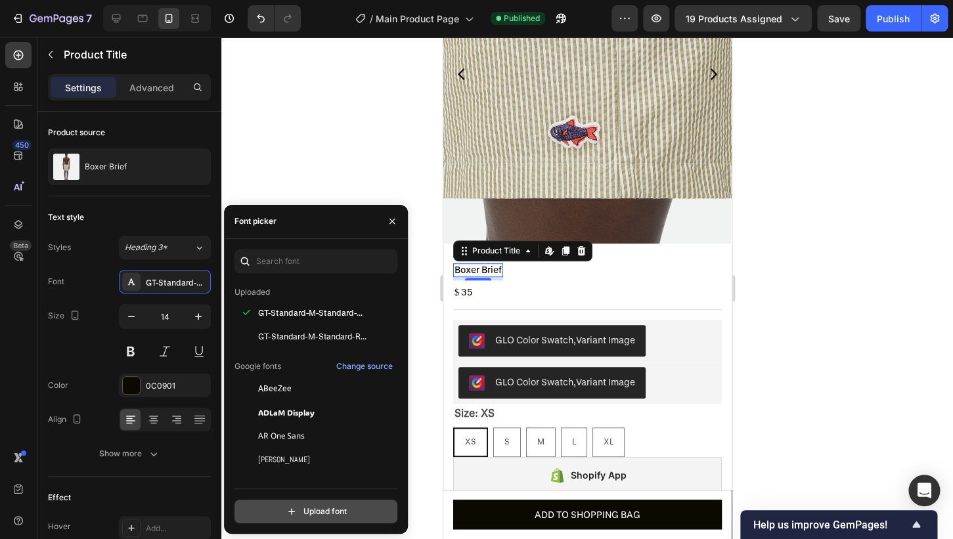
click at [339, 506] on input "file" at bounding box center [344, 512] width 328 height 22
type input "C:\fakepath\GT-Standard-M-Standard-Semibold-Trial.woff2"
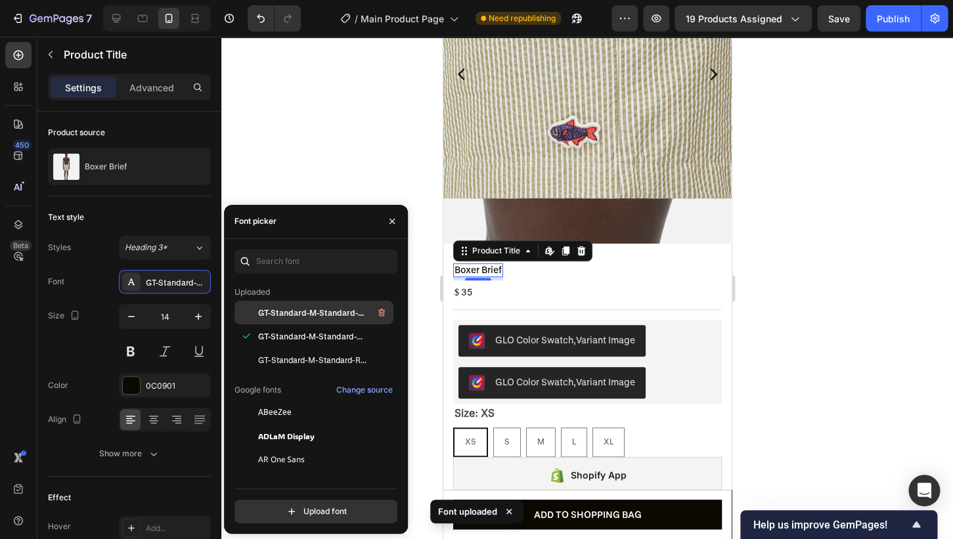
click at [342, 314] on span "GT-Standard-M-Standard-Semibold-Trial" at bounding box center [312, 313] width 109 height 12
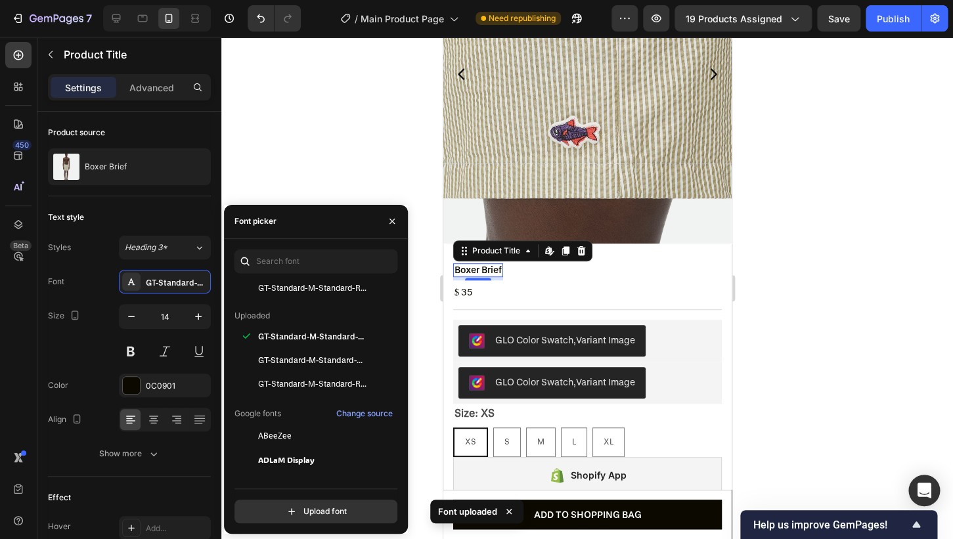
click at [786, 210] on div at bounding box center [587, 288] width 732 height 503
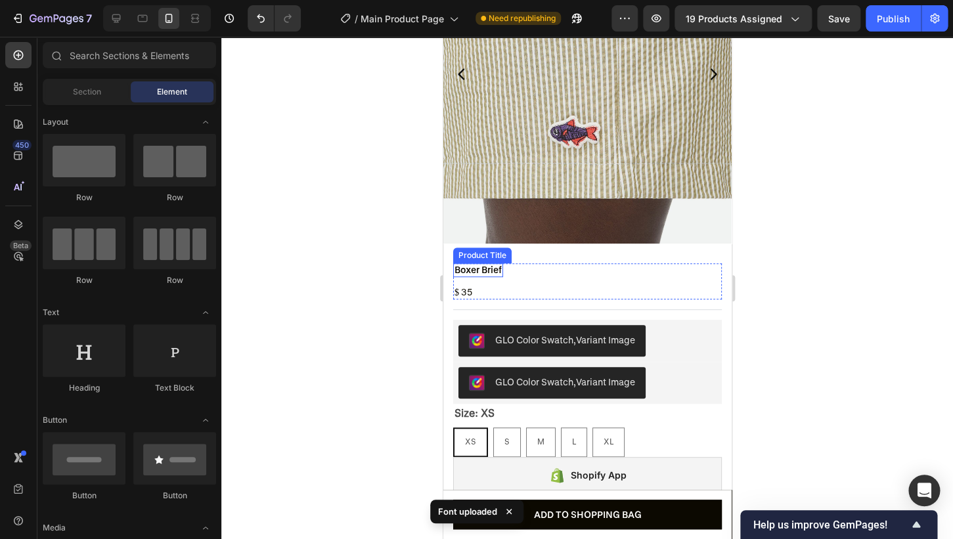
click at [492, 273] on h2 "Boxer Brief" at bounding box center [478, 270] width 50 height 14
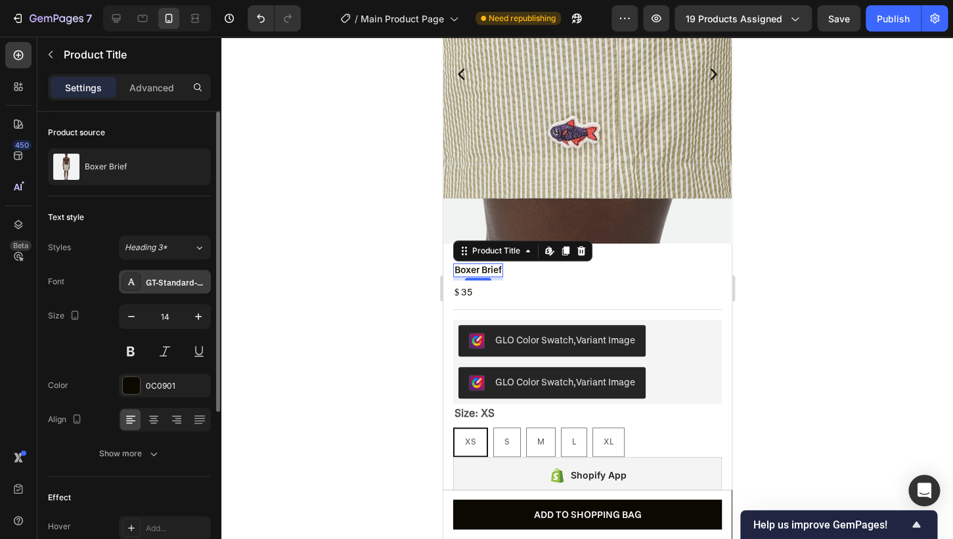
click at [177, 287] on div "GT-Standard-M-Standard-Semibold-Trial" at bounding box center [177, 283] width 62 height 12
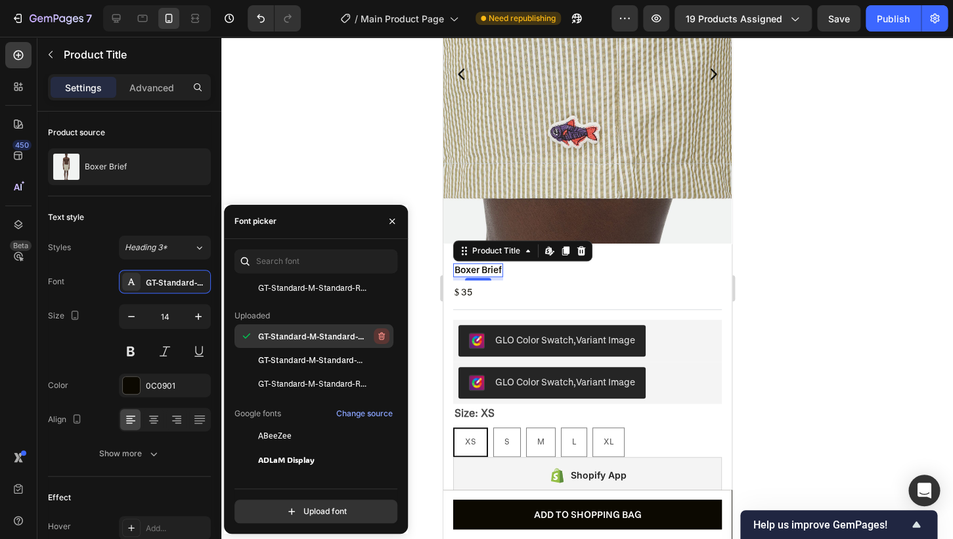
click at [382, 338] on icon "button" at bounding box center [381, 336] width 11 height 11
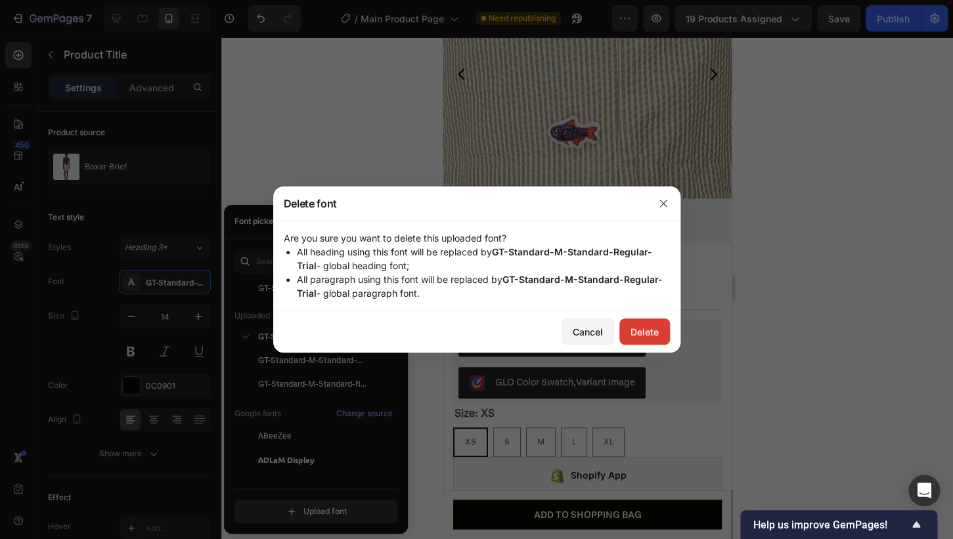
click at [642, 339] on button "Delete" at bounding box center [644, 332] width 51 height 26
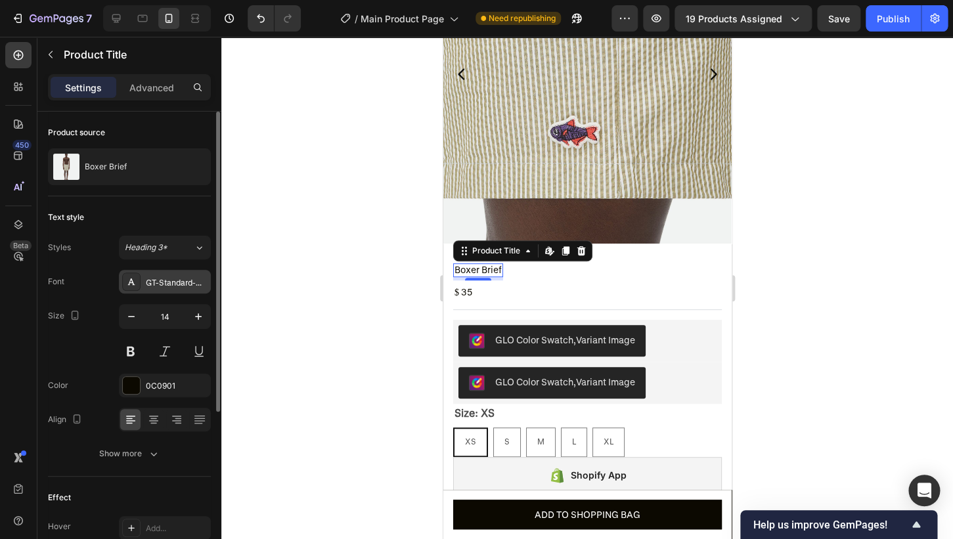
click at [170, 284] on div "GT-Standard-M-Standard-Regular-Trial" at bounding box center [177, 283] width 62 height 12
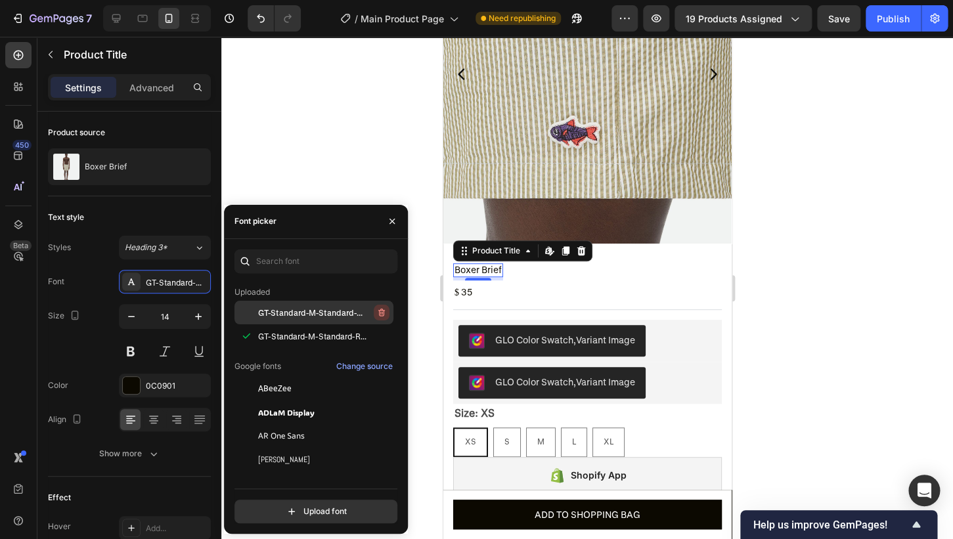
click at [375, 313] on button "button" at bounding box center [382, 313] width 16 height 16
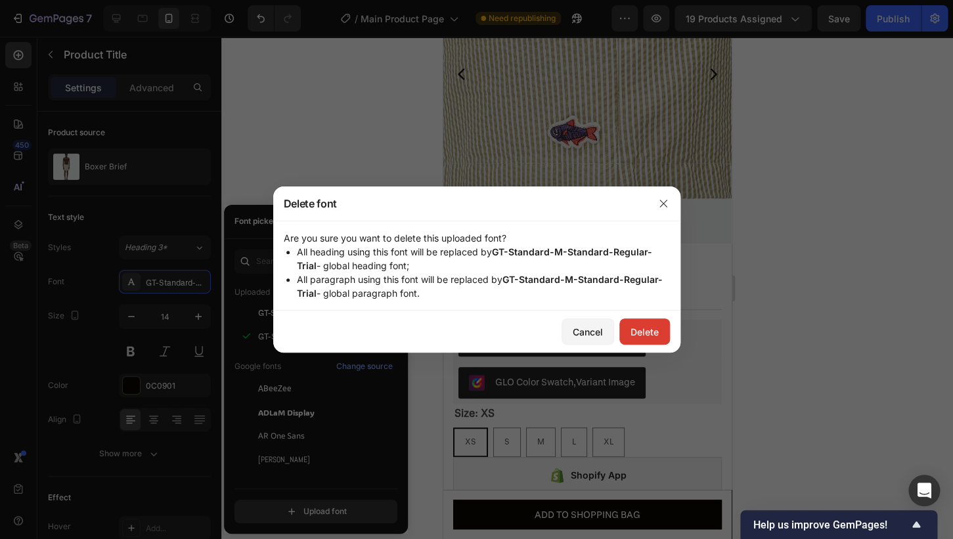
click at [631, 324] on button "Delete" at bounding box center [644, 332] width 51 height 26
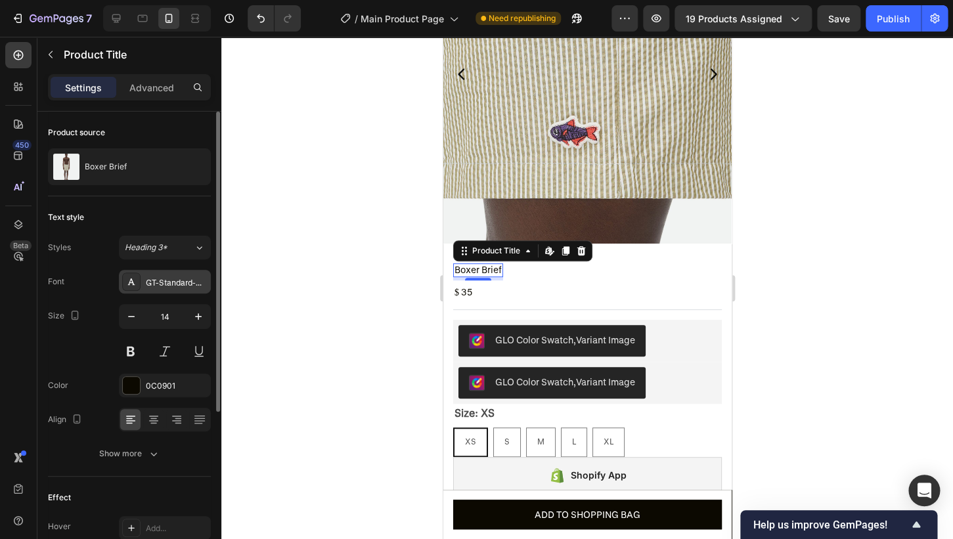
click at [187, 283] on div "GT-Standard-M-Standard-Regular-Trial" at bounding box center [177, 283] width 62 height 12
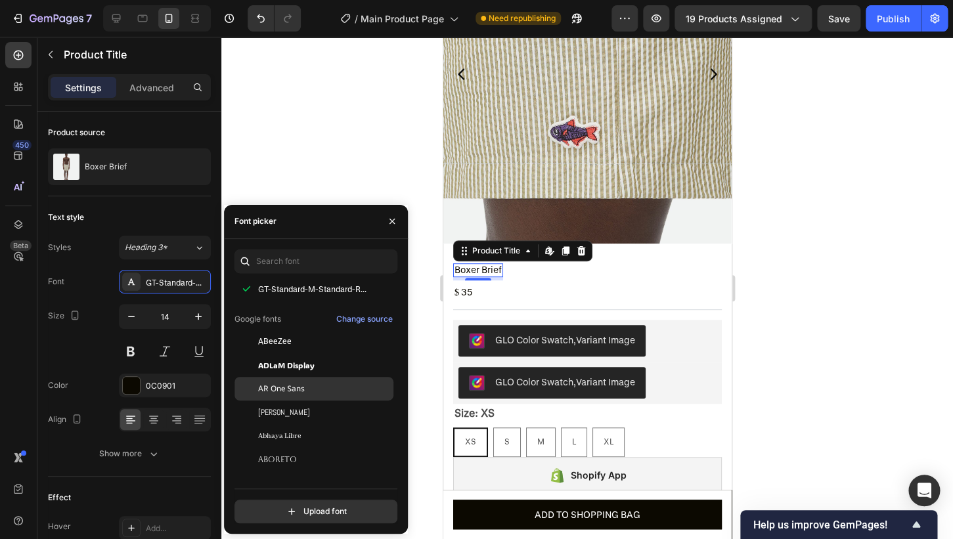
scroll to position [0, 0]
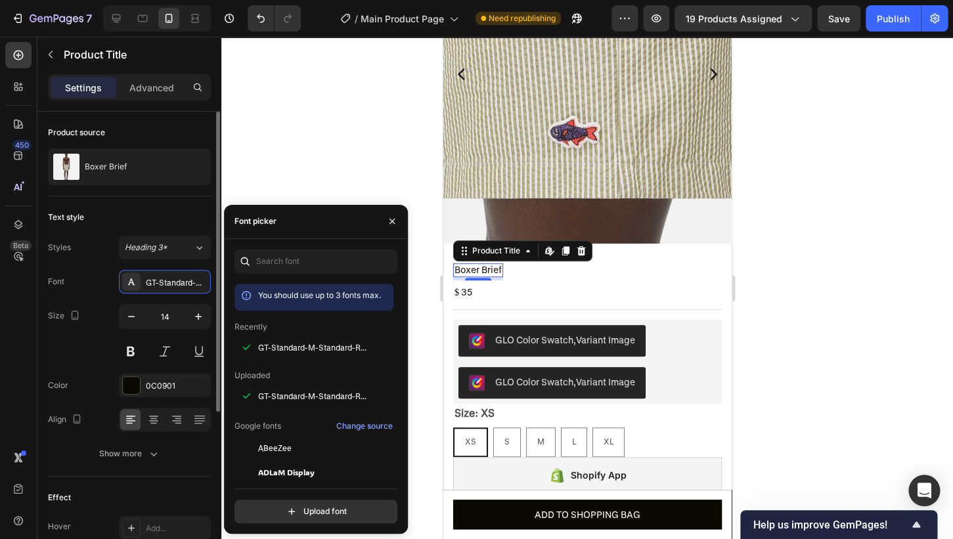
click at [96, 257] on div "Styles Heading 3*" at bounding box center [129, 248] width 163 height 24
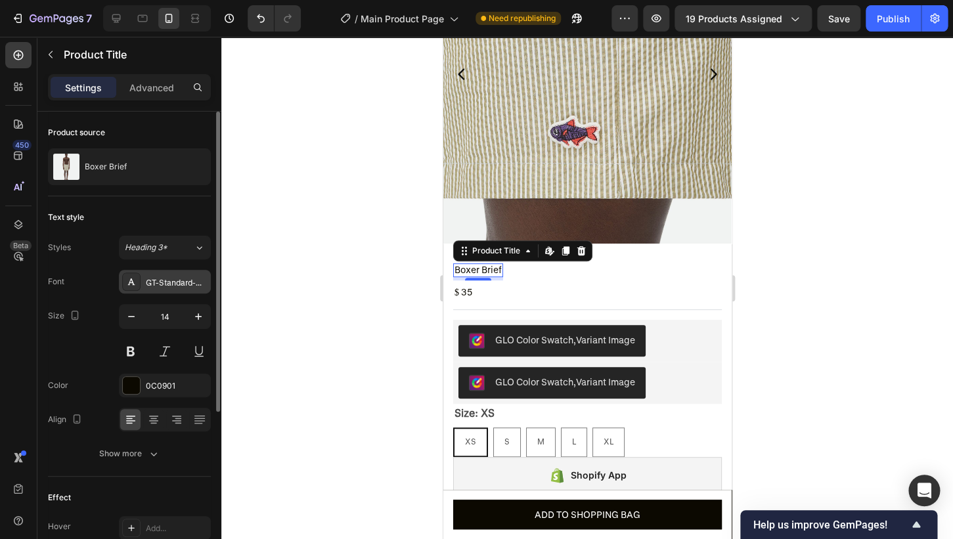
click at [167, 282] on div "GT-Standard-M-Standard-Regular-Trial" at bounding box center [177, 283] width 62 height 12
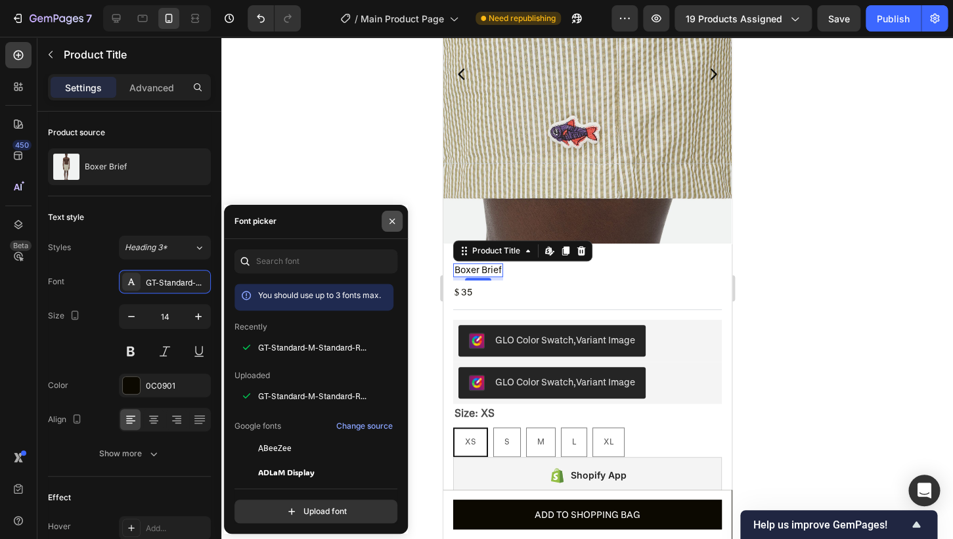
click at [402, 226] on button "button" at bounding box center [392, 221] width 21 height 21
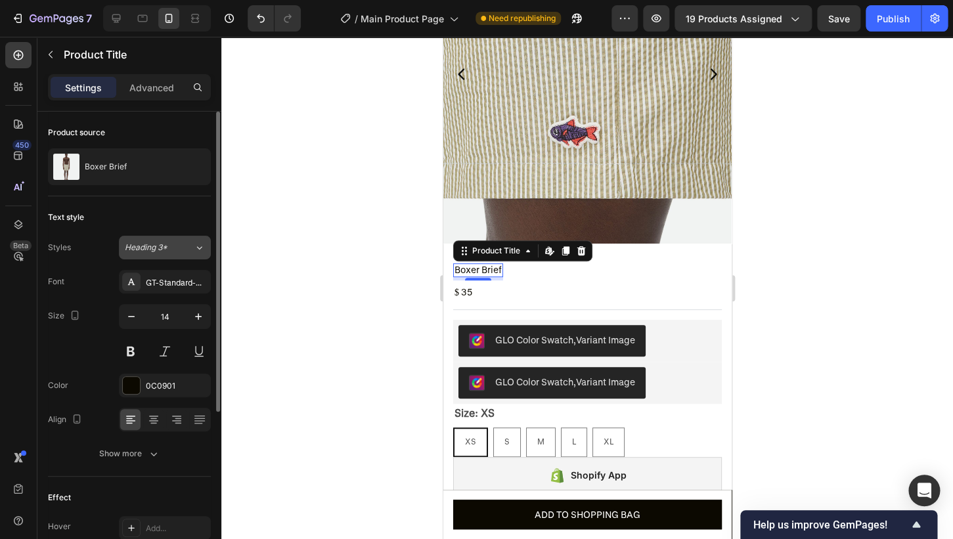
click at [157, 240] on button "Heading 3*" at bounding box center [165, 248] width 92 height 24
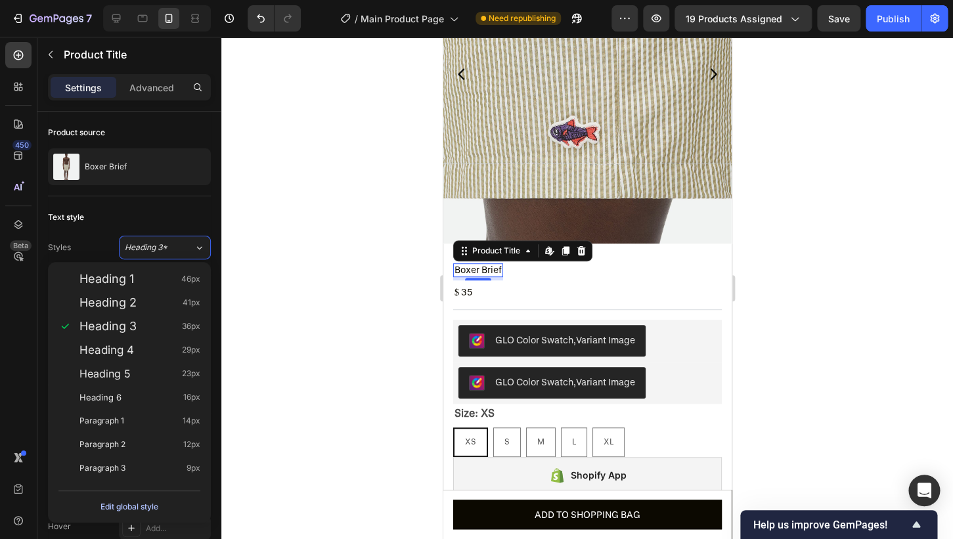
click at [132, 506] on div "Edit global style" at bounding box center [130, 507] width 58 height 16
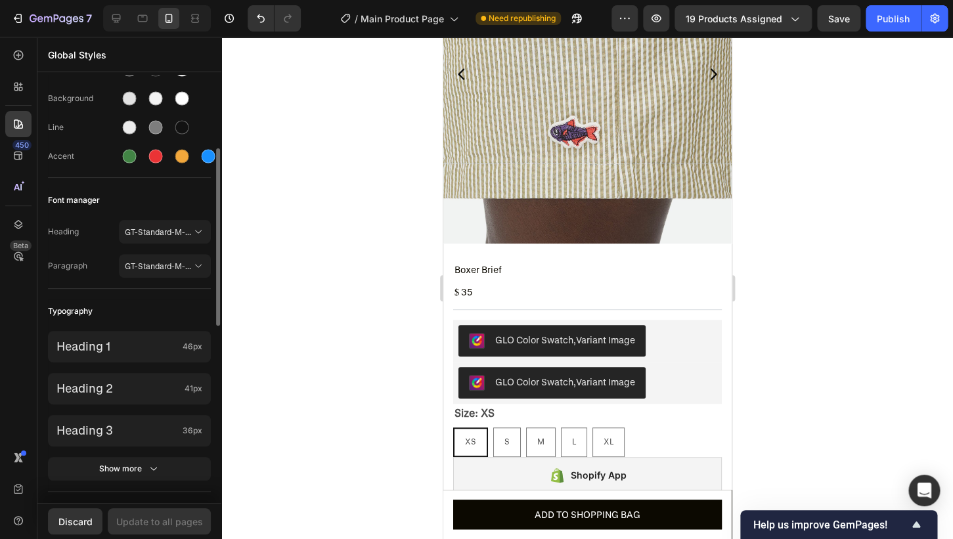
scroll to position [166, 0]
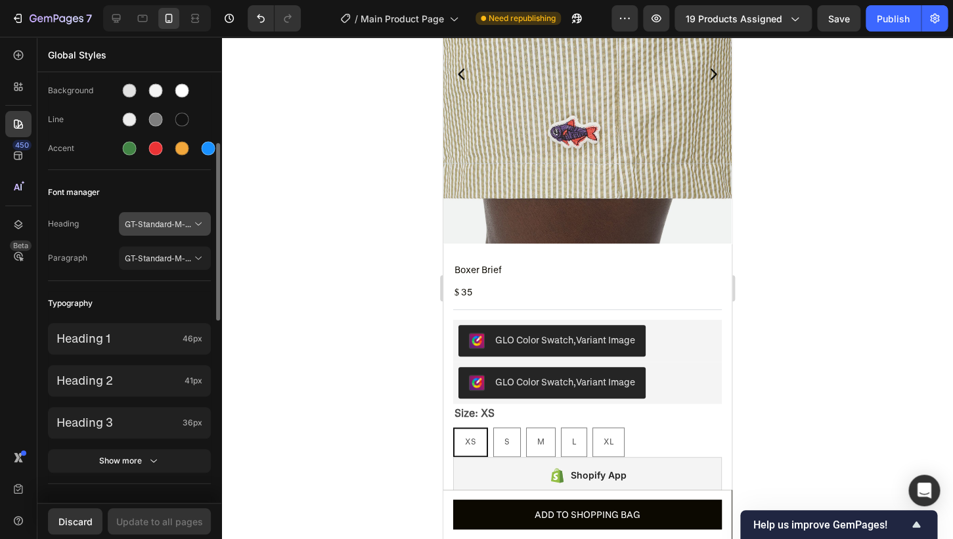
click at [146, 219] on span "GT-Standard-M-Standard-Regular-Trial" at bounding box center [158, 224] width 67 height 12
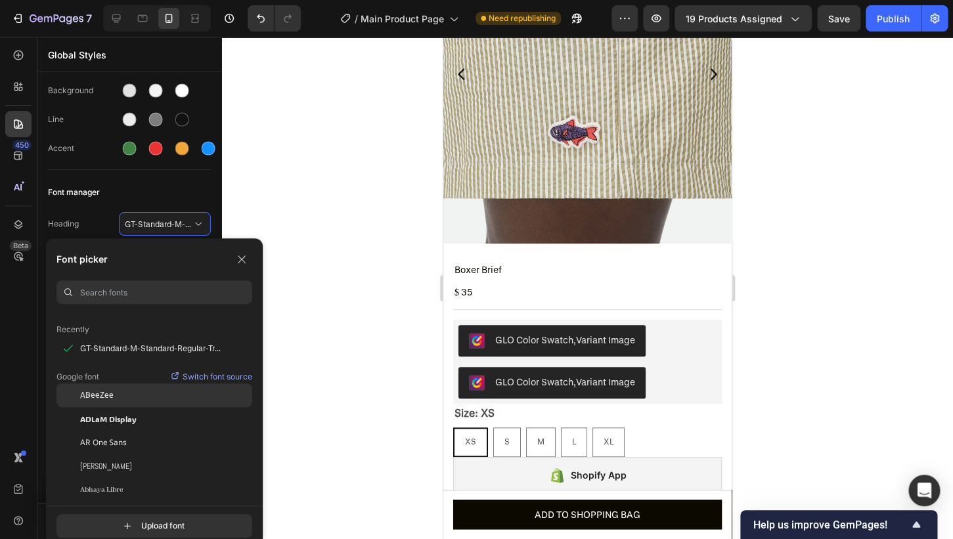
scroll to position [43, 0]
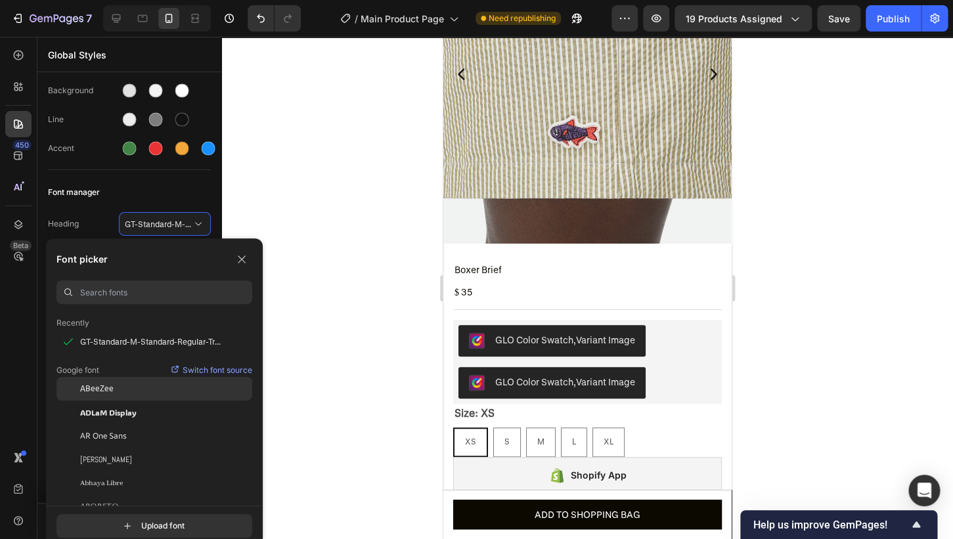
click at [156, 395] on div "ABeeZee" at bounding box center [166, 389] width 172 height 12
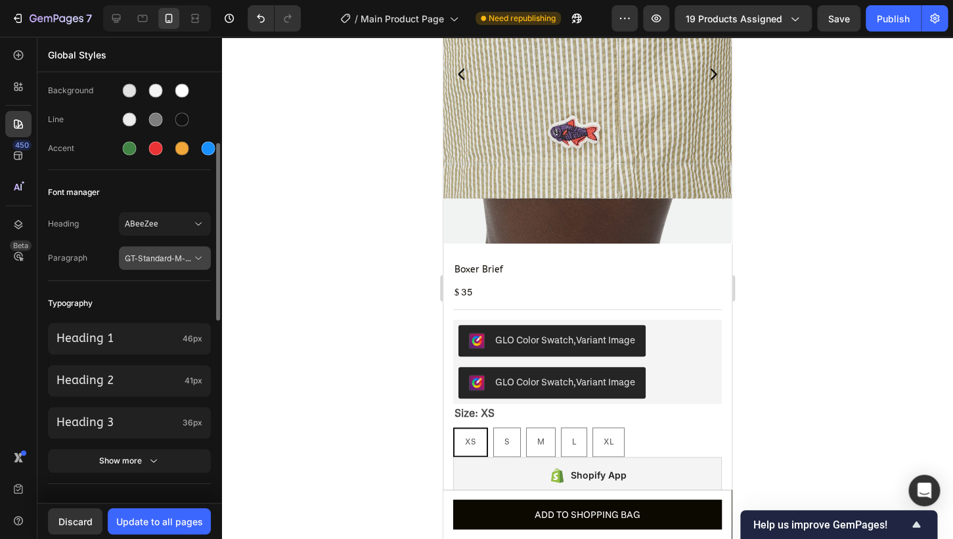
click at [173, 257] on span "GT-Standard-M-Standard-Regular-Trial" at bounding box center [158, 258] width 67 height 12
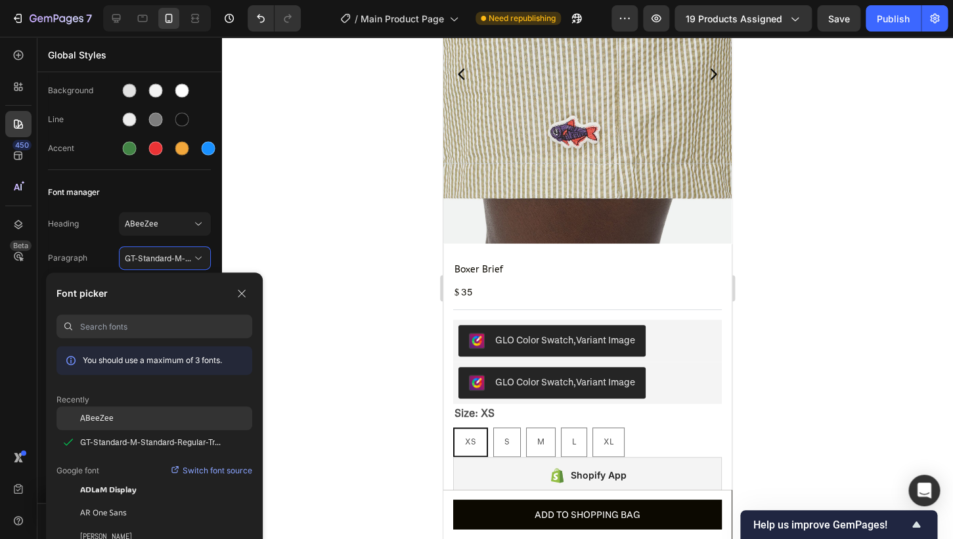
click at [118, 419] on div "ABeeZee" at bounding box center [166, 419] width 172 height 12
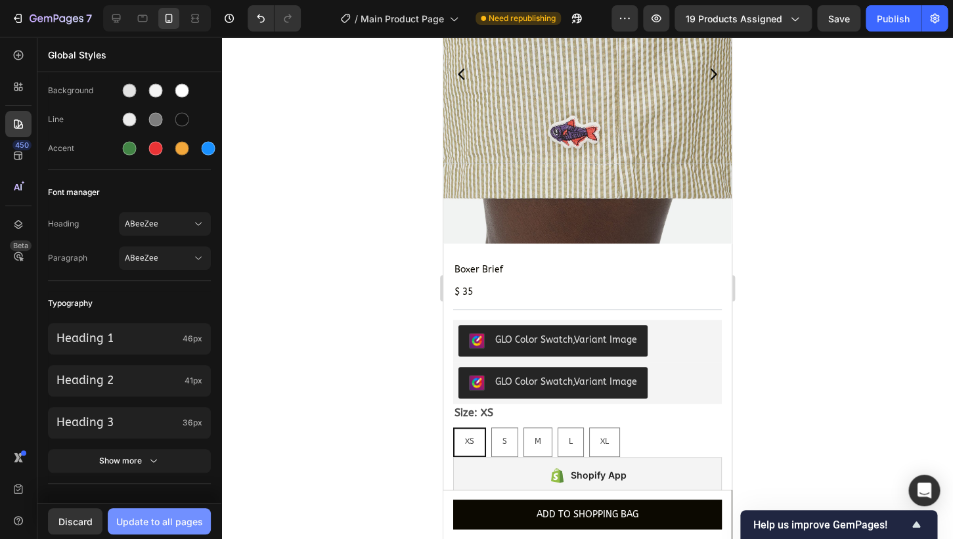
click at [158, 524] on div "Update to all pages" at bounding box center [159, 522] width 87 height 14
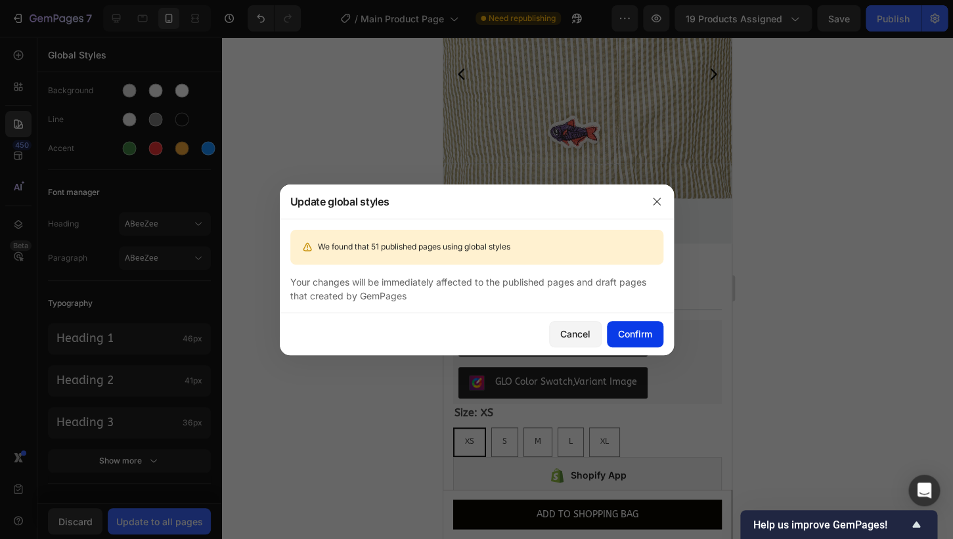
click at [652, 337] on button "Confirm" at bounding box center [635, 334] width 56 height 26
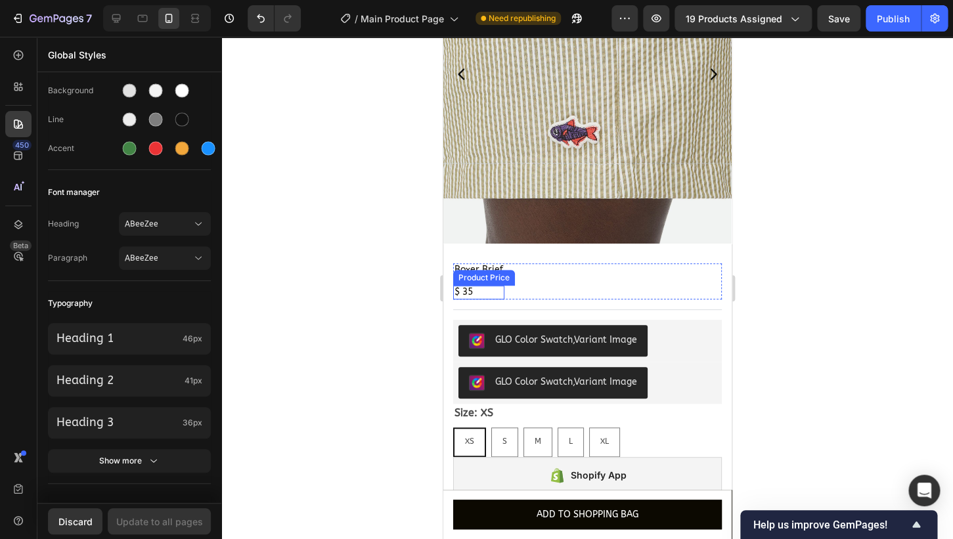
click at [469, 290] on div "$ 35" at bounding box center [478, 293] width 51 height 14
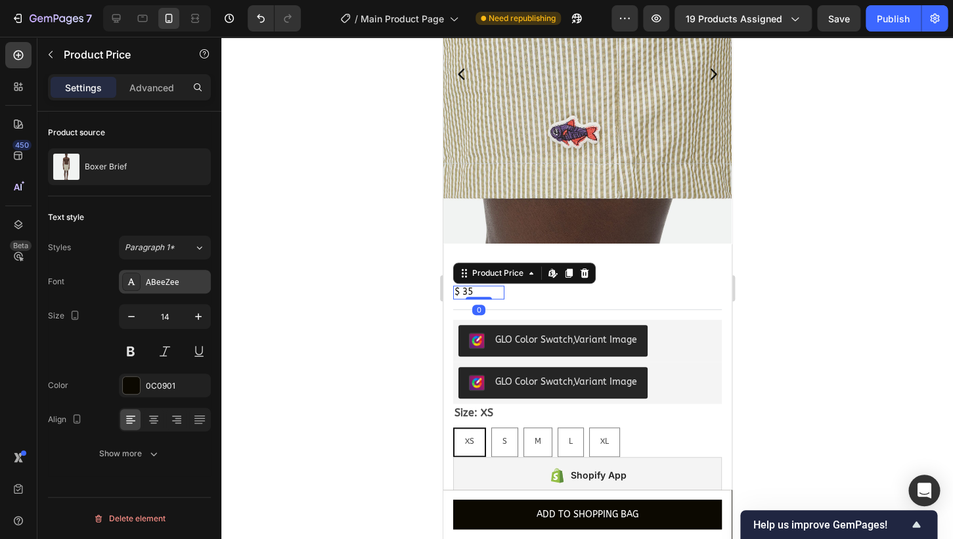
click at [179, 275] on div "ABeeZee" at bounding box center [165, 282] width 92 height 24
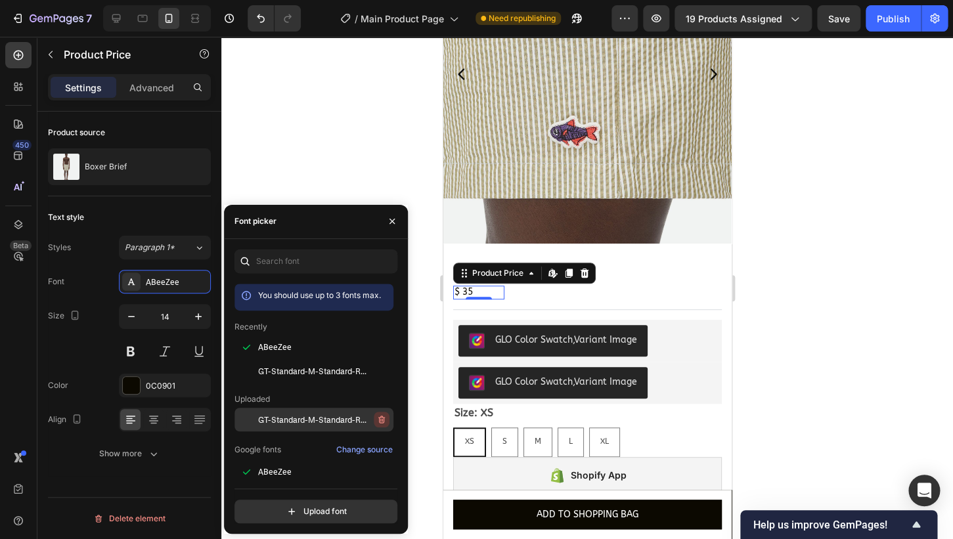
click at [381, 420] on icon "button" at bounding box center [380, 419] width 1 height 3
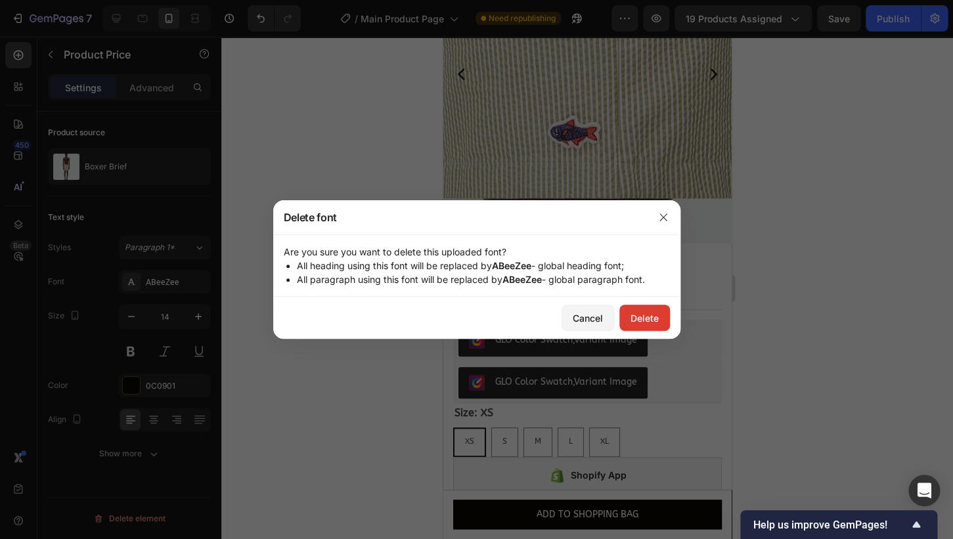
click at [631, 311] on div "Delete" at bounding box center [645, 318] width 28 height 14
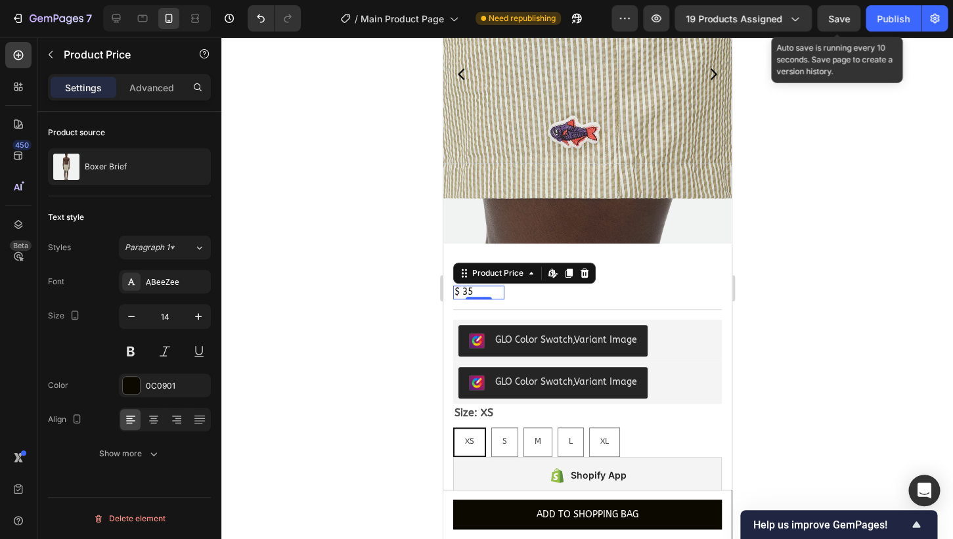
click at [838, 25] on div "Save" at bounding box center [839, 19] width 22 height 14
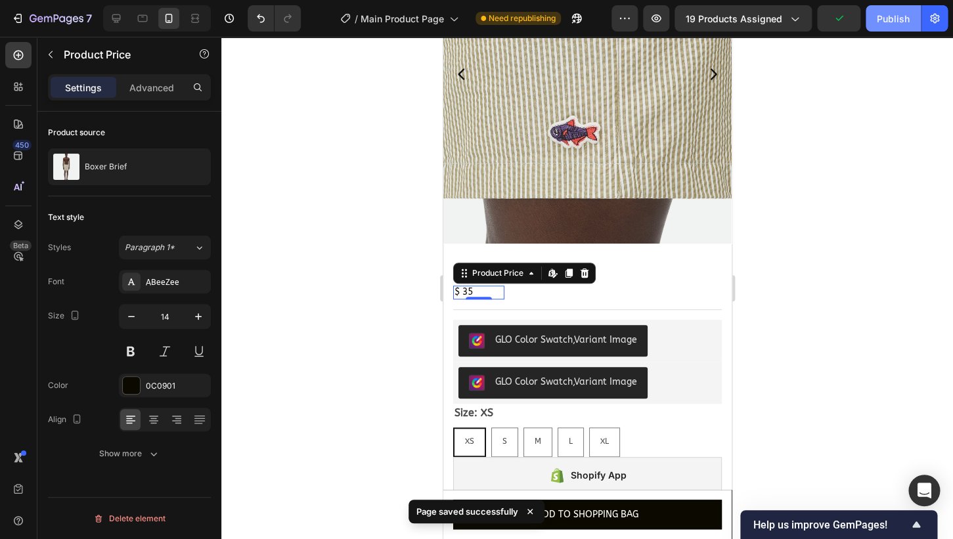
click at [874, 14] on button "Publish" at bounding box center [893, 18] width 55 height 26
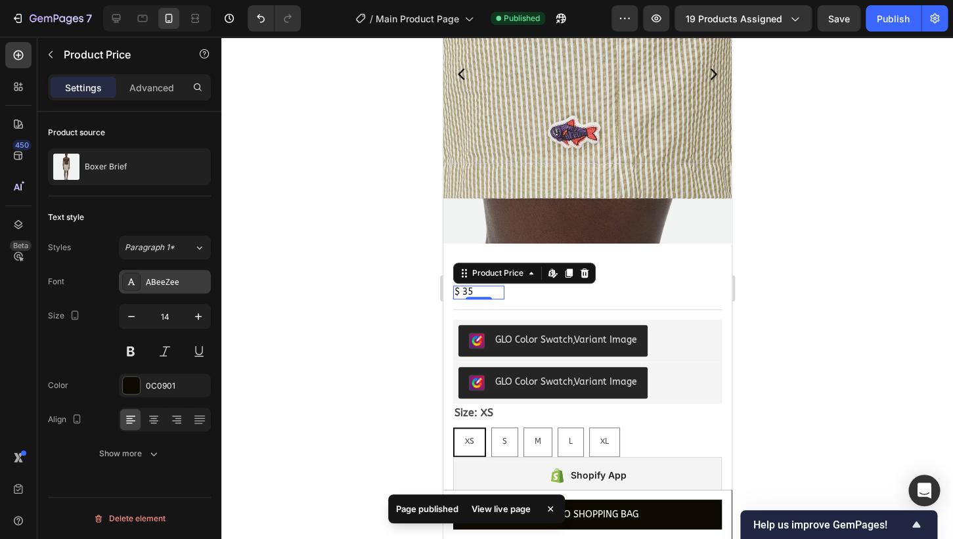
click at [189, 279] on div "ABeeZee" at bounding box center [177, 283] width 62 height 12
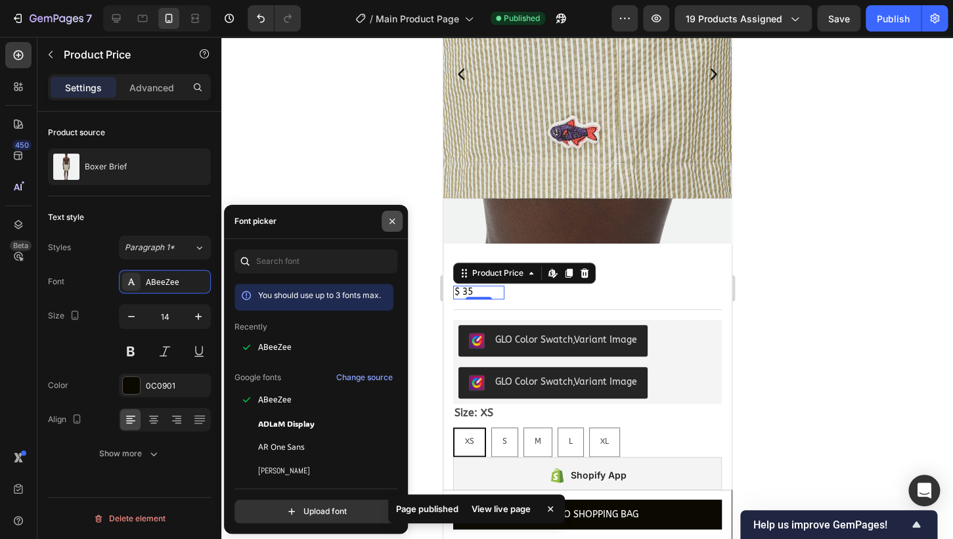
click at [392, 219] on icon "button" at bounding box center [392, 221] width 11 height 11
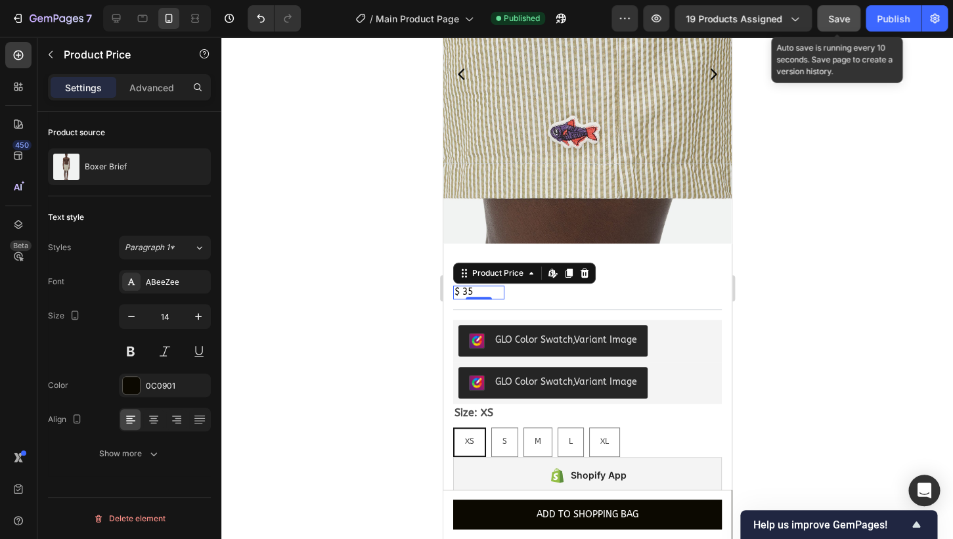
click at [848, 12] on div "Save" at bounding box center [839, 19] width 22 height 14
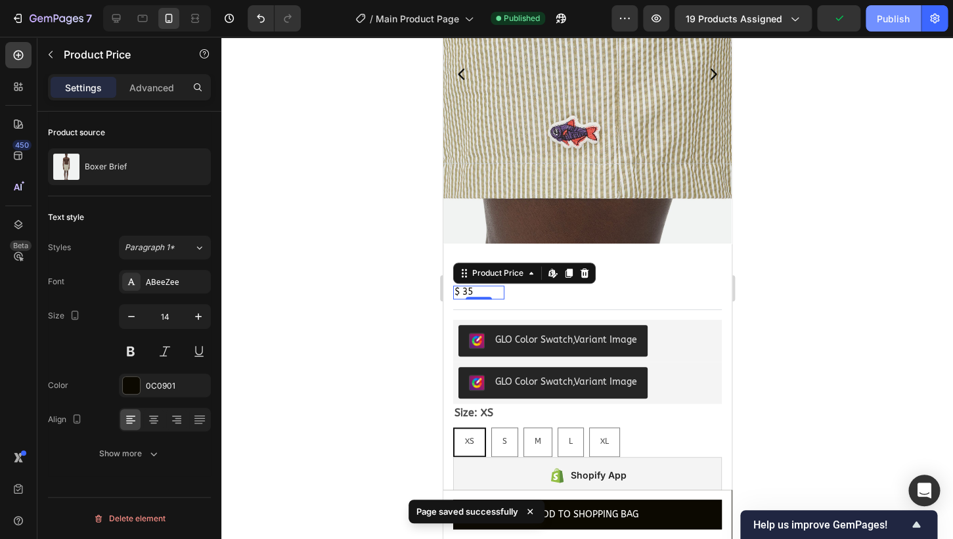
click at [888, 19] on div "Publish" at bounding box center [893, 19] width 33 height 14
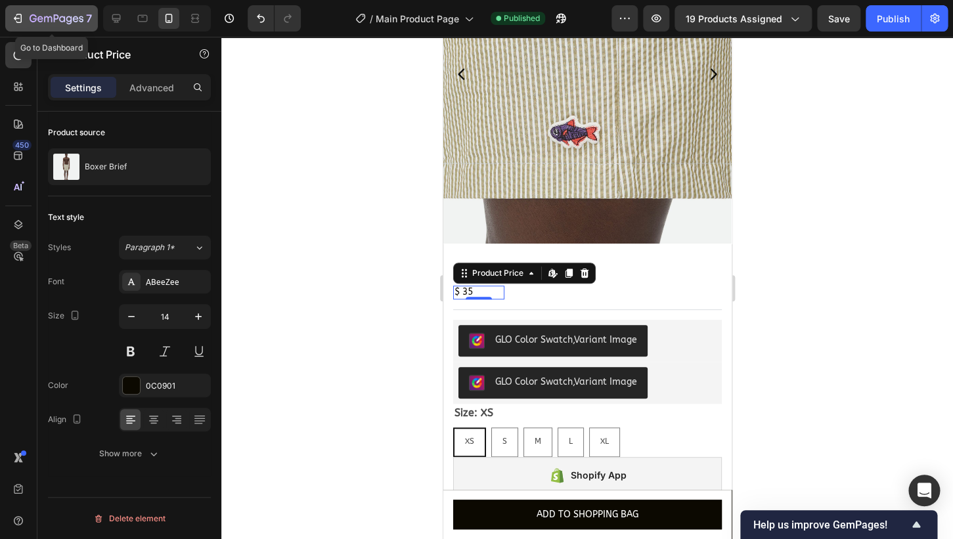
click at [45, 15] on icon "button" at bounding box center [57, 19] width 54 height 11
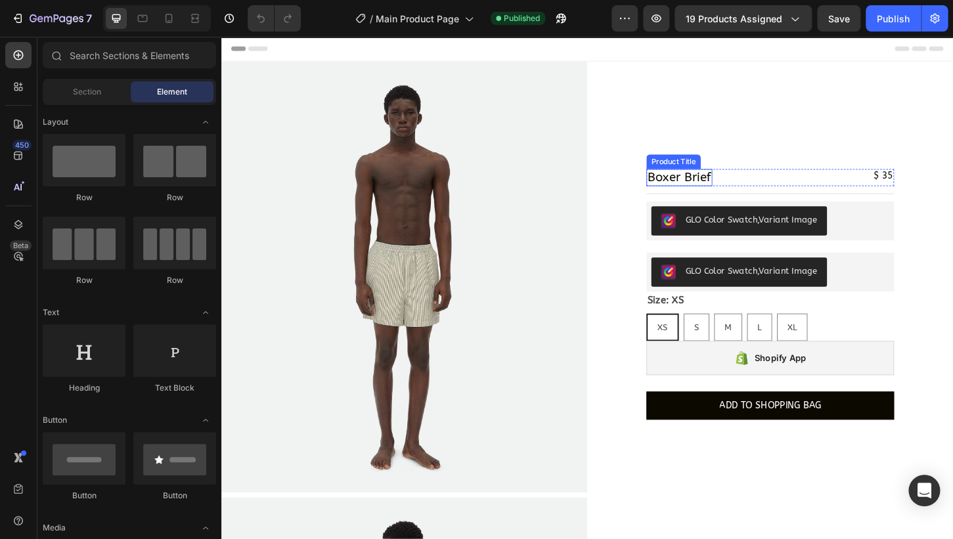
click at [739, 188] on h2 "Boxer Brief" at bounding box center [714, 188] width 71 height 18
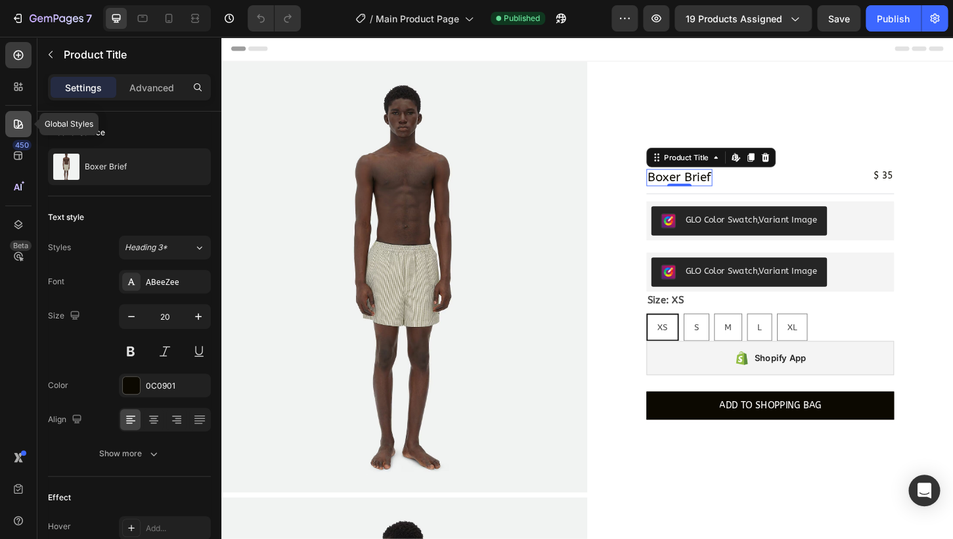
click at [22, 118] on icon at bounding box center [18, 124] width 13 height 13
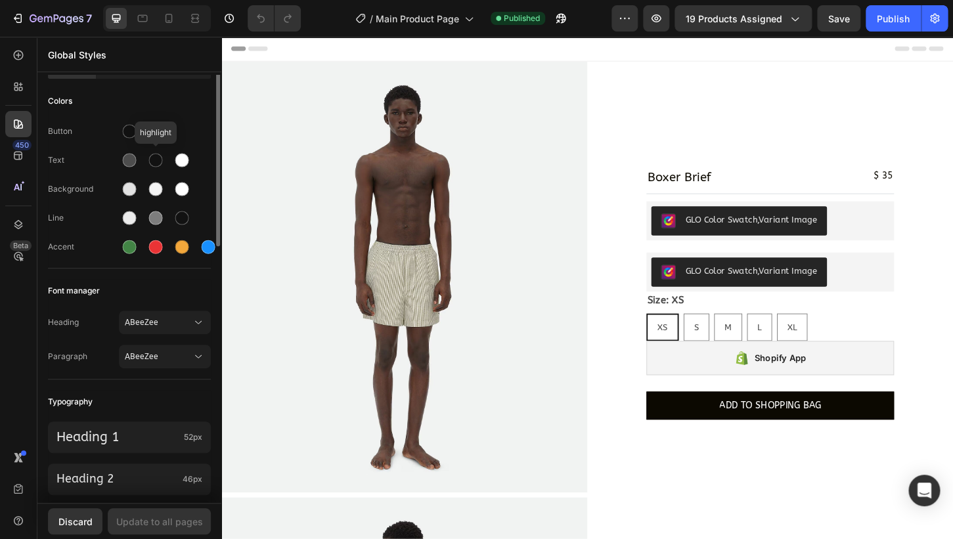
scroll to position [72, 0]
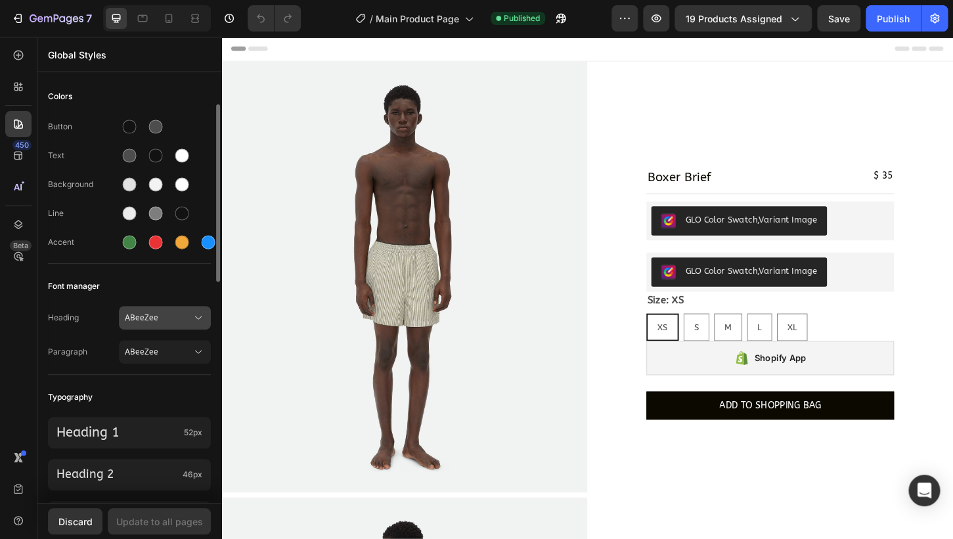
click at [171, 311] on button "ABeeZee" at bounding box center [165, 318] width 92 height 24
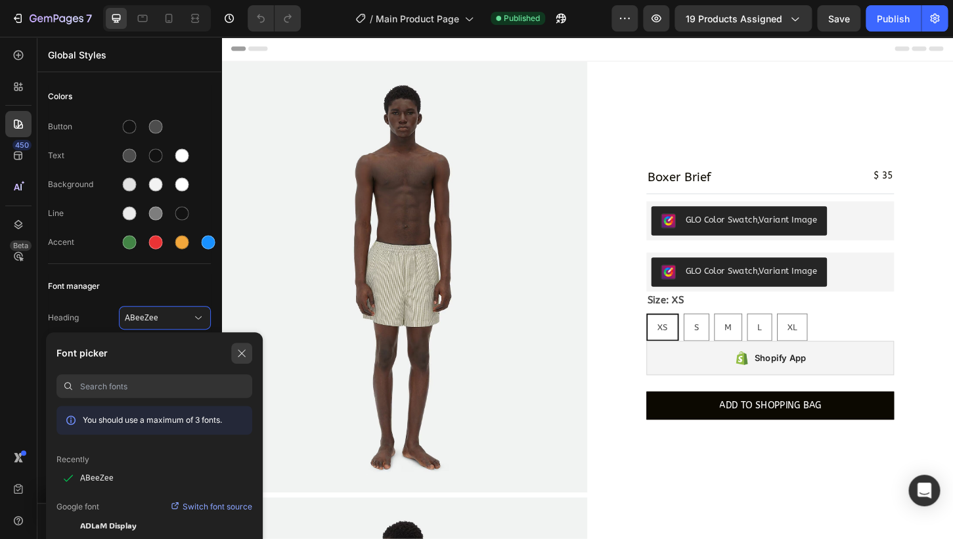
click at [248, 357] on button "button" at bounding box center [241, 353] width 21 height 21
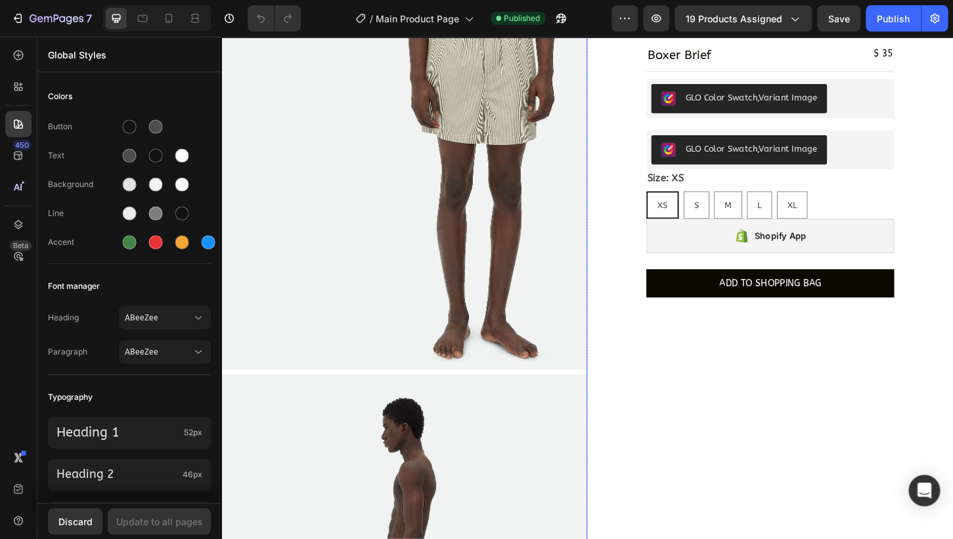
scroll to position [154, 0]
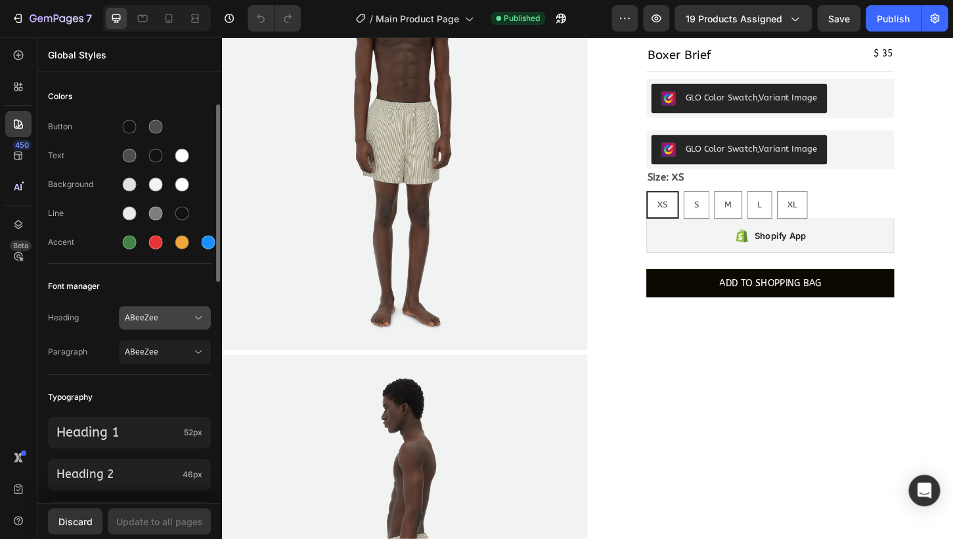
click at [158, 319] on span "ABeeZee" at bounding box center [158, 318] width 67 height 12
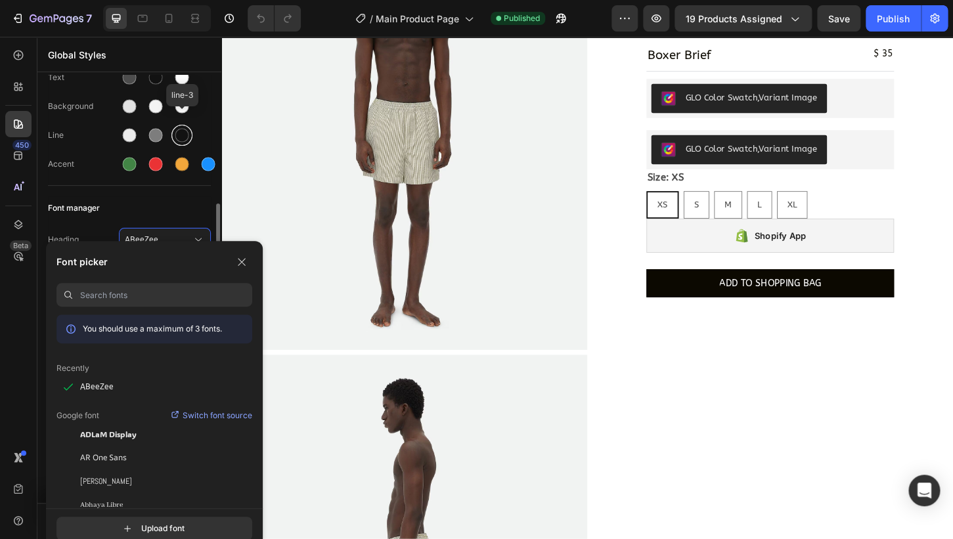
scroll to position [197, 0]
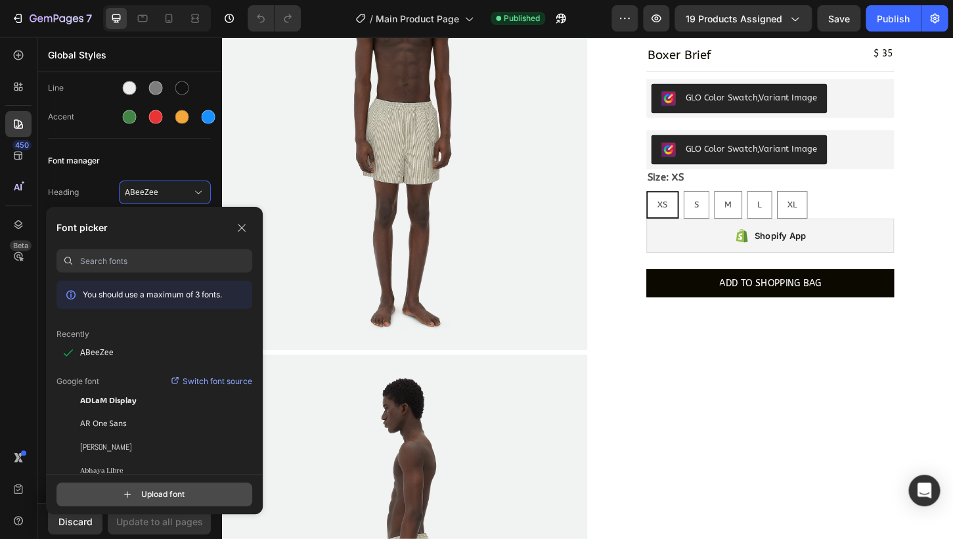
click at [185, 492] on input "file" at bounding box center [166, 494] width 328 height 22
type input "C:\fakepath\GT-Standard-M-Standard-Regular.woff2"
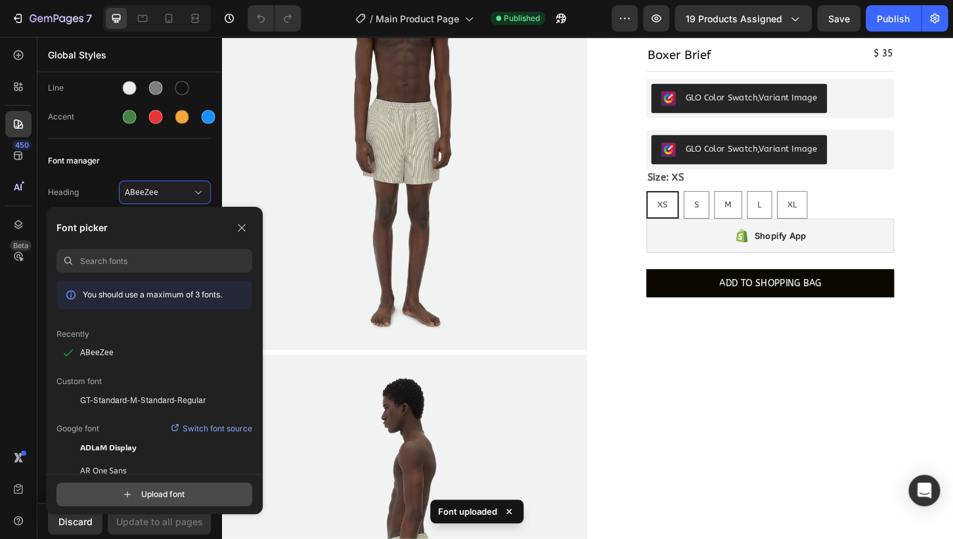
click at [154, 491] on input "file" at bounding box center [166, 494] width 328 height 22
type input "C:\fakepath\GT-Standard-M-Standard-Semibold.woff2"
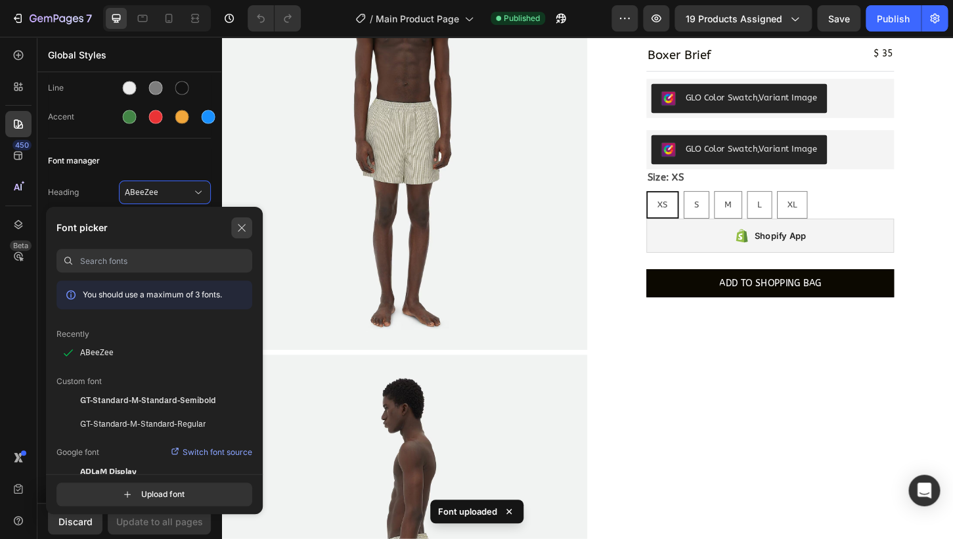
drag, startPoint x: 245, startPoint y: 219, endPoint x: 26, endPoint y: 197, distance: 220.5
click at [245, 219] on button "button" at bounding box center [241, 227] width 21 height 21
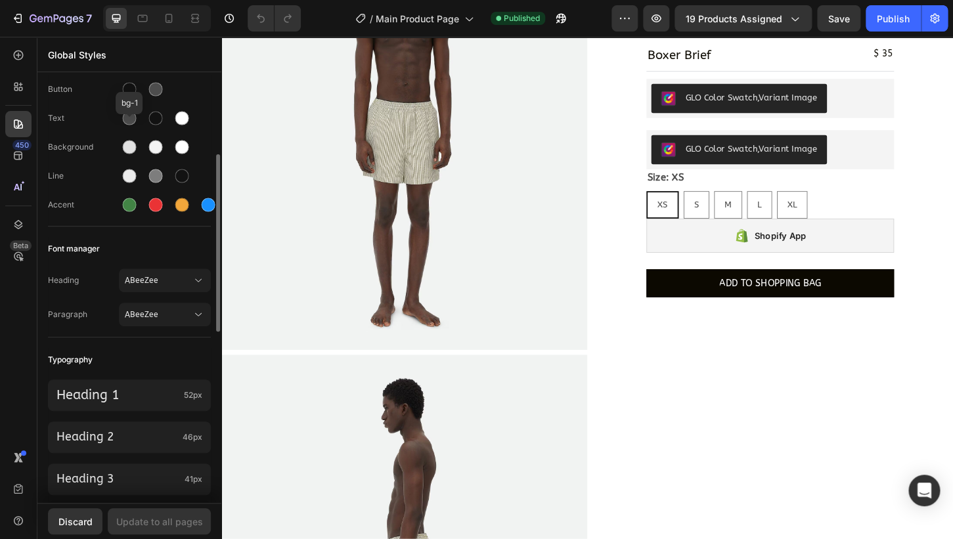
scroll to position [192, 0]
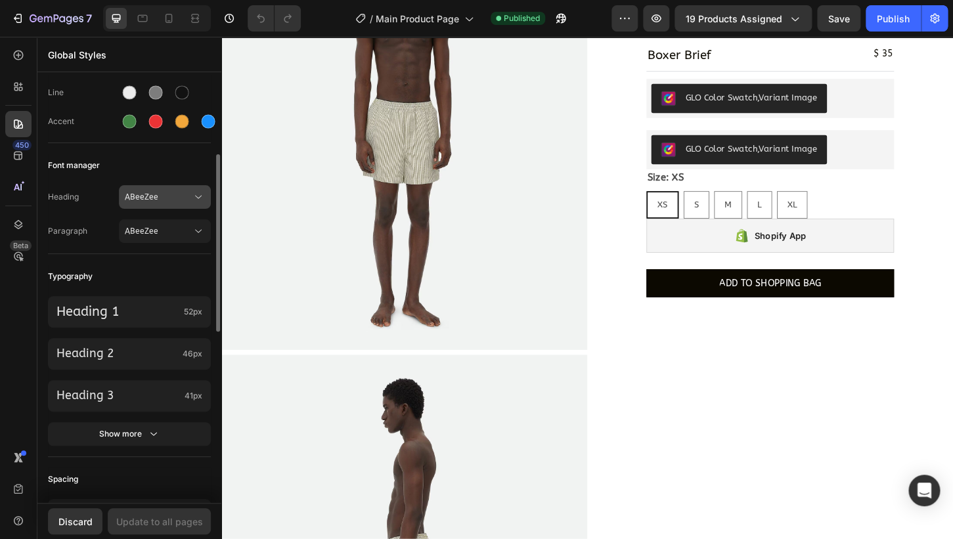
click at [152, 204] on button "ABeeZee" at bounding box center [165, 197] width 92 height 24
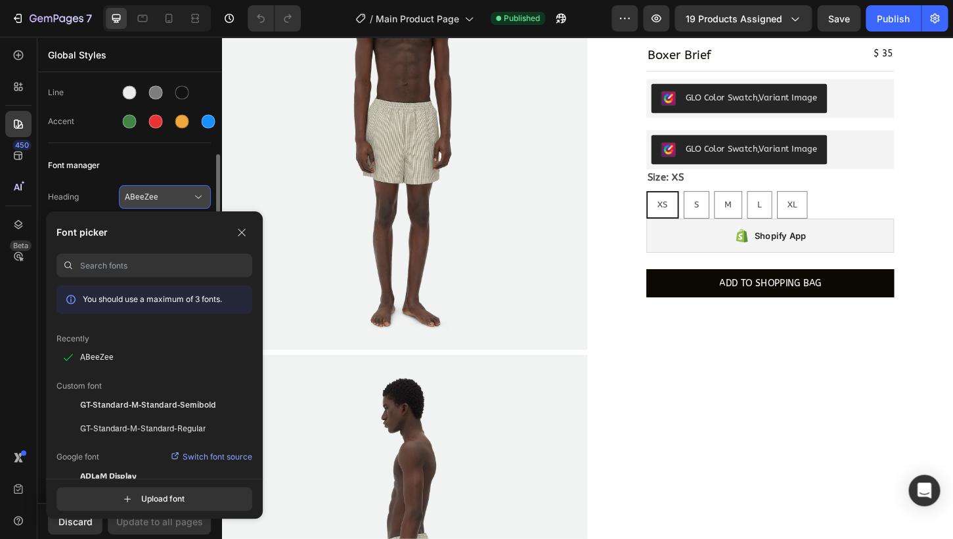
click at [152, 204] on button "ABeeZee" at bounding box center [165, 197] width 92 height 24
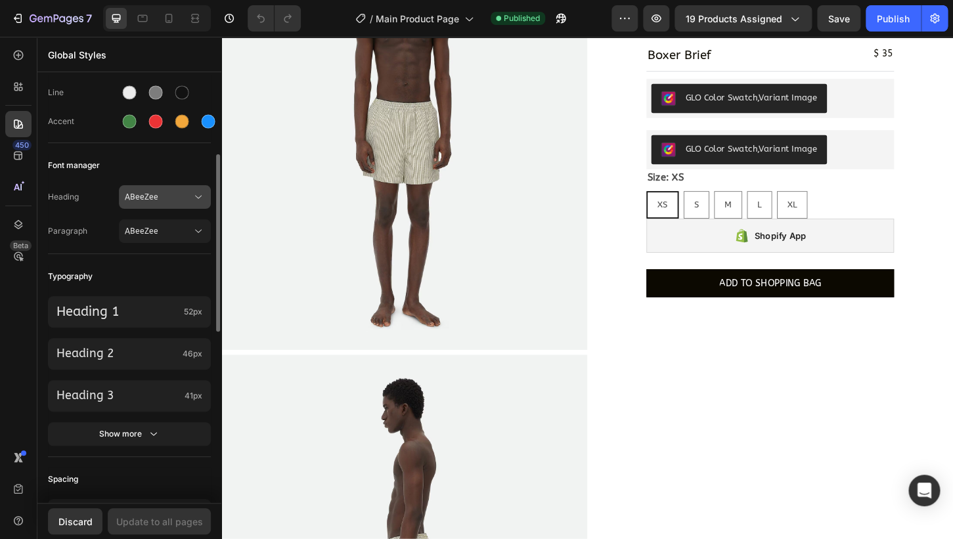
click at [152, 204] on button "ABeeZee" at bounding box center [165, 197] width 92 height 24
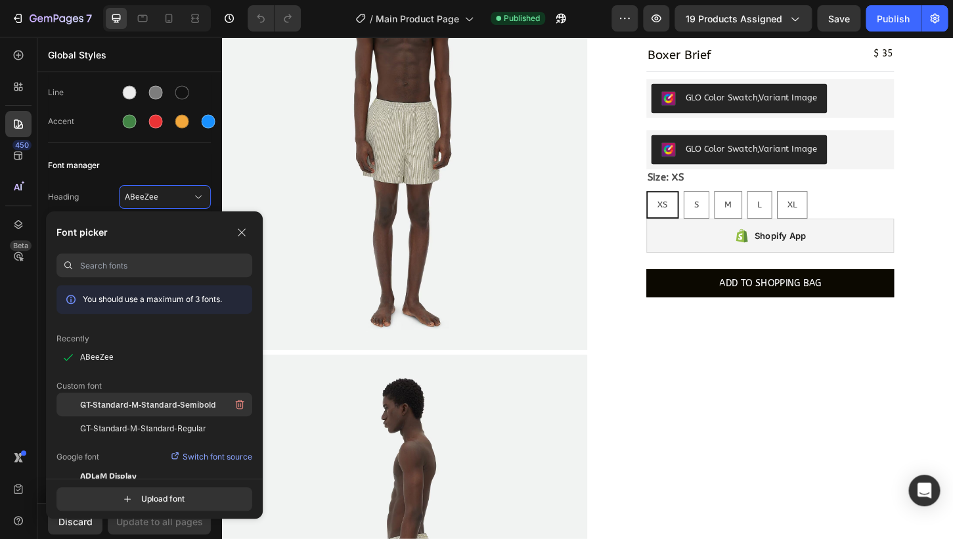
click at [156, 408] on span "GT-Standard-M-Standard-Semibold" at bounding box center [148, 405] width 136 height 12
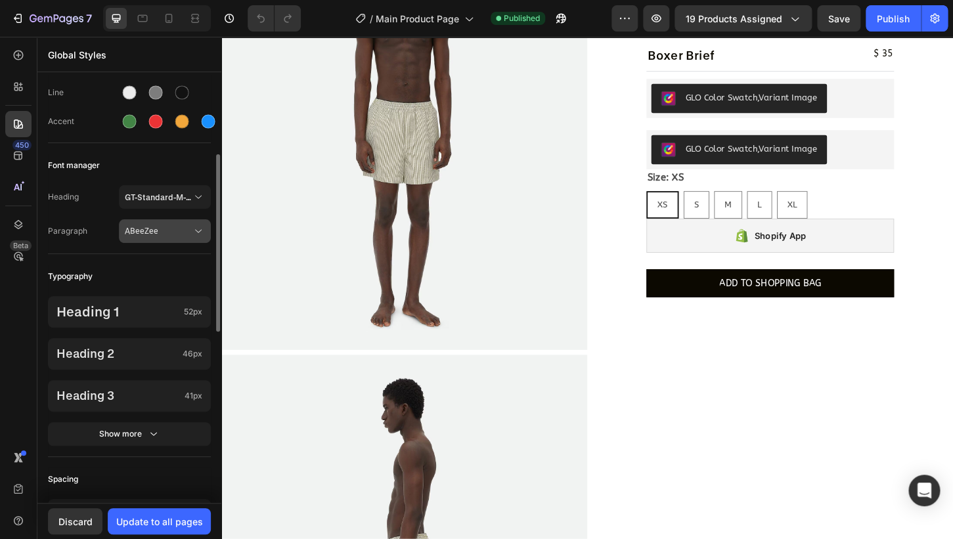
click at [163, 238] on button "ABeeZee" at bounding box center [165, 231] width 92 height 24
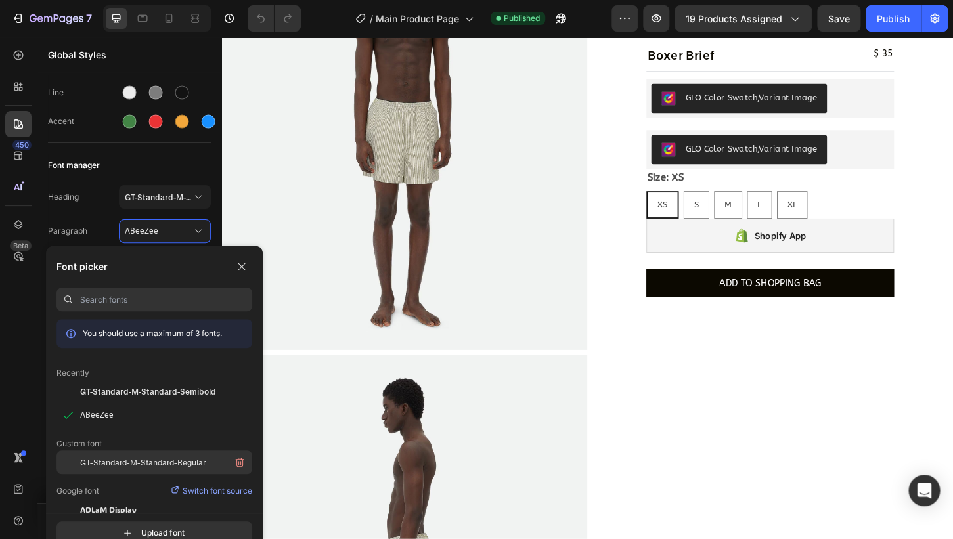
click at [161, 458] on span "GT-Standard-M-Standard-Regular" at bounding box center [142, 463] width 125 height 12
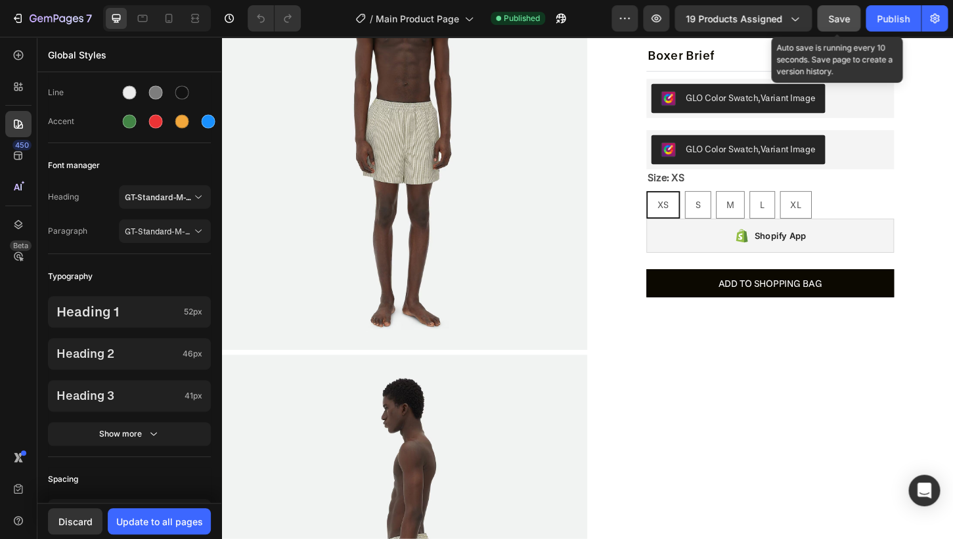
click at [838, 22] on span "Save" at bounding box center [839, 18] width 22 height 11
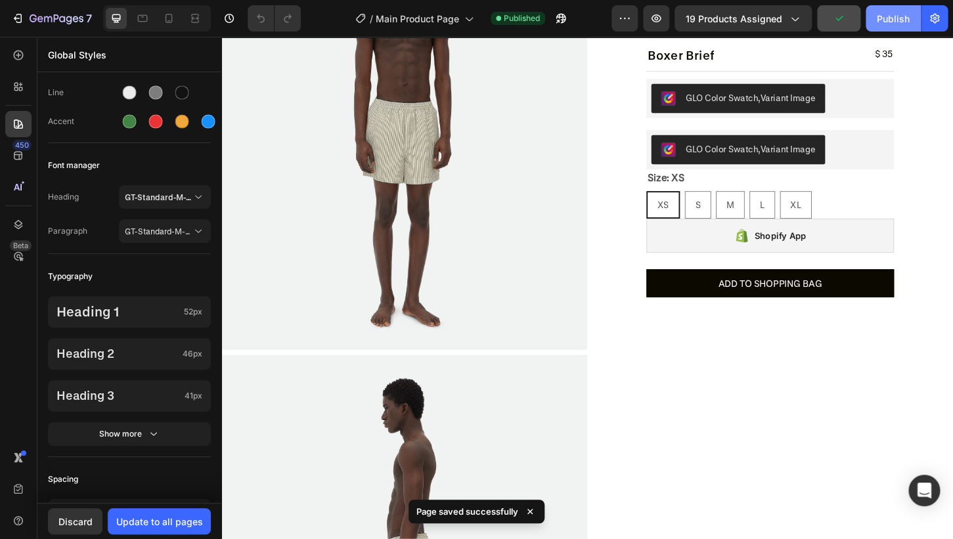
click at [876, 21] on button "Publish" at bounding box center [893, 18] width 55 height 26
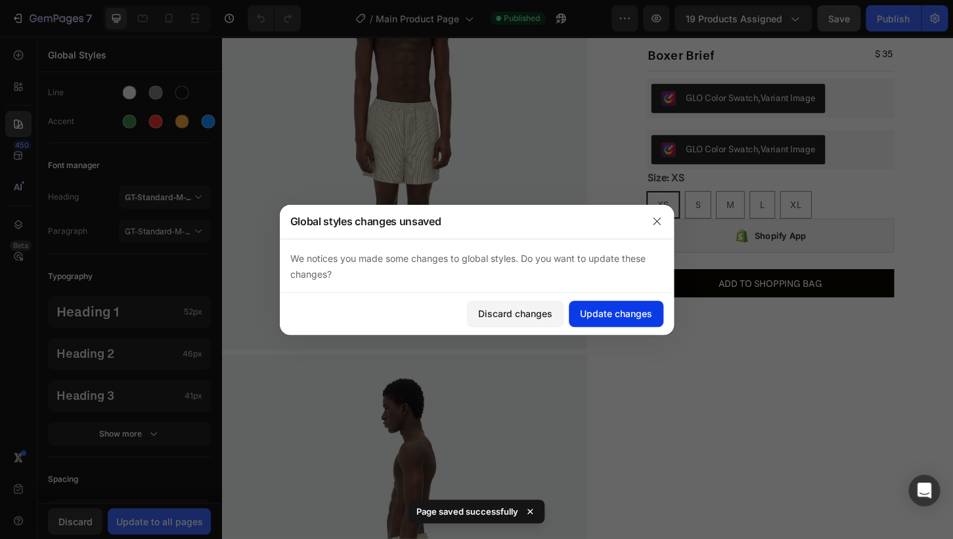
click at [644, 317] on div "Update changes" at bounding box center [616, 314] width 72 height 14
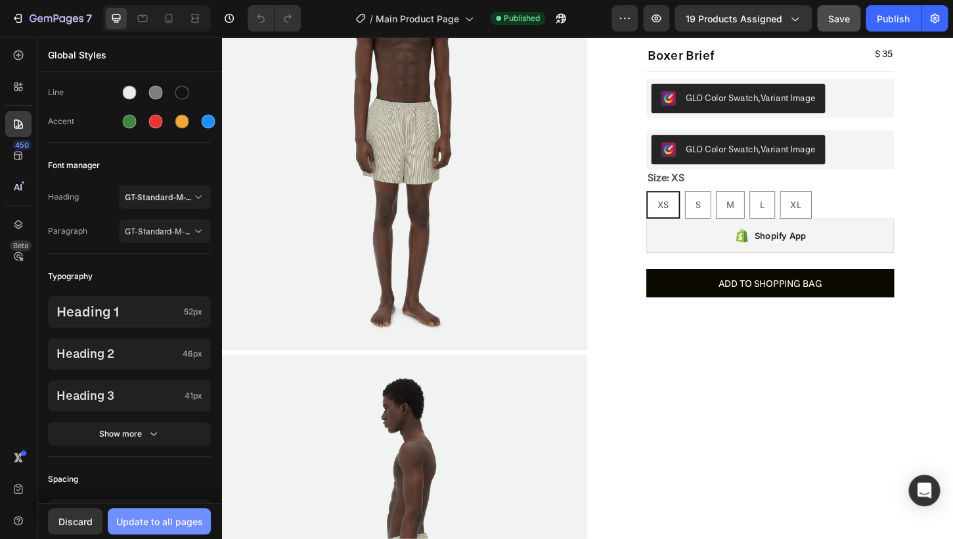
click at [187, 527] on div "Update to all pages" at bounding box center [159, 522] width 87 height 14
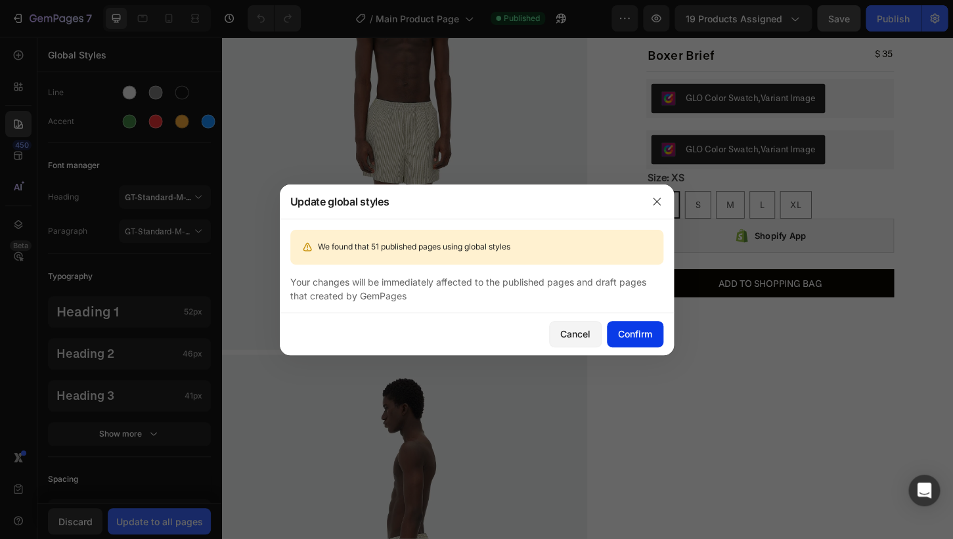
click at [648, 342] on button "Confirm" at bounding box center [635, 334] width 56 height 26
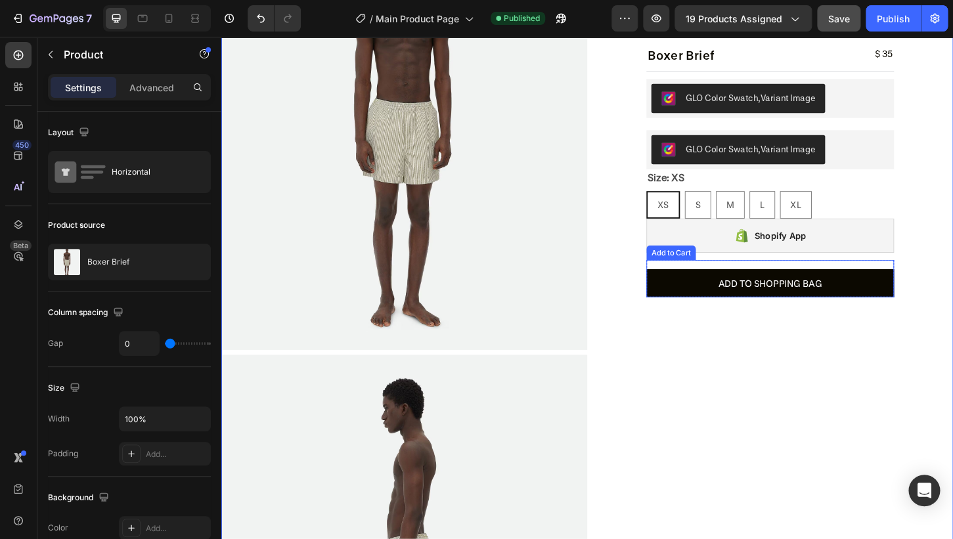
scroll to position [0, 0]
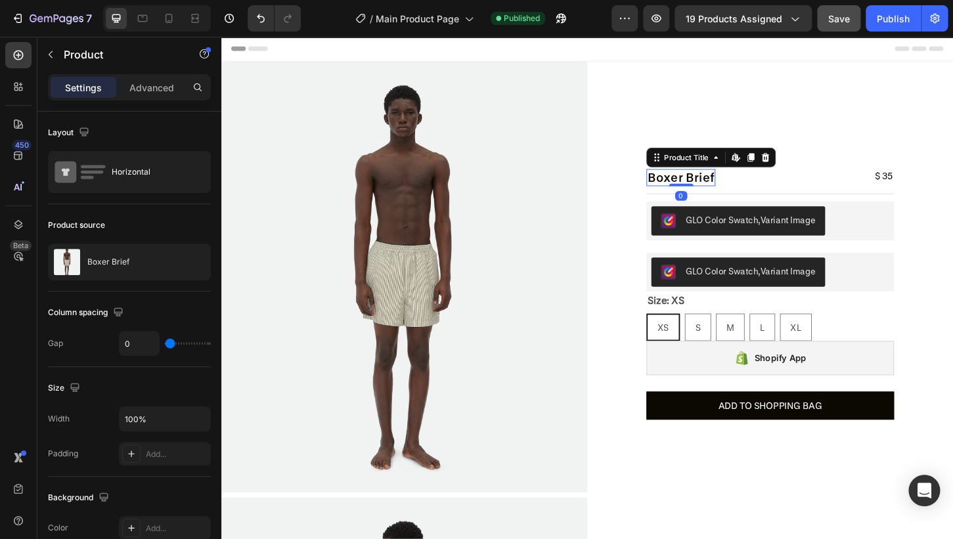
click at [717, 185] on h2 "Boxer Brief" at bounding box center [716, 188] width 74 height 18
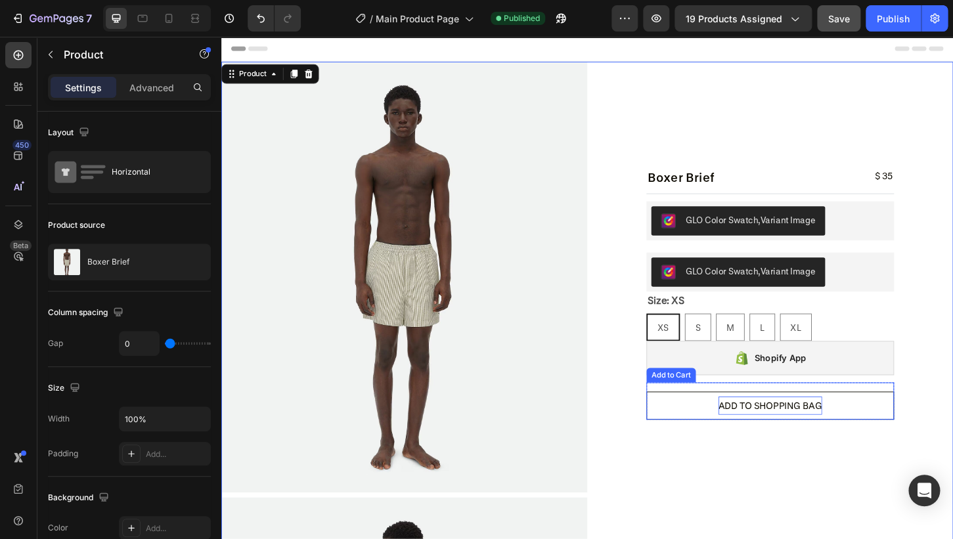
click at [857, 436] on div "ADD TO SHOPPING BAG" at bounding box center [813, 434] width 112 height 20
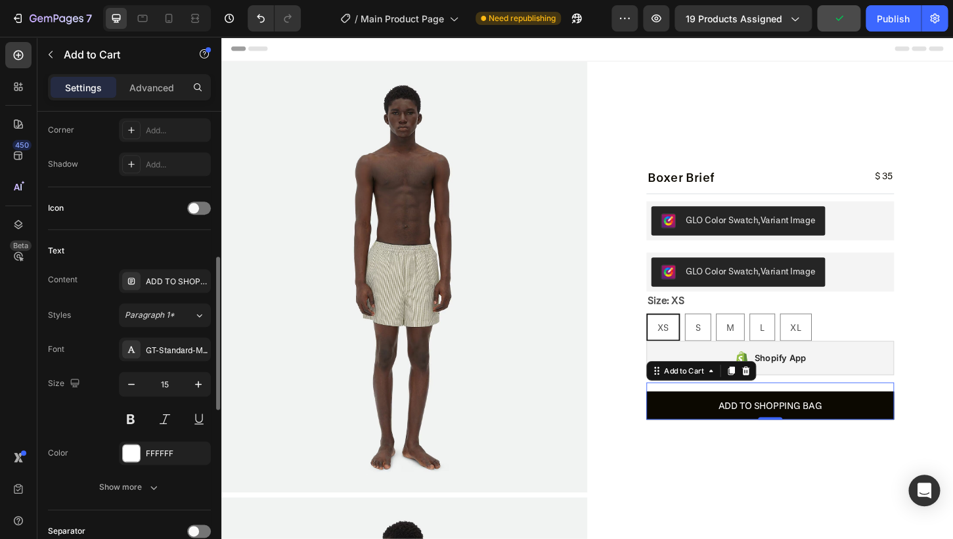
scroll to position [483, 0]
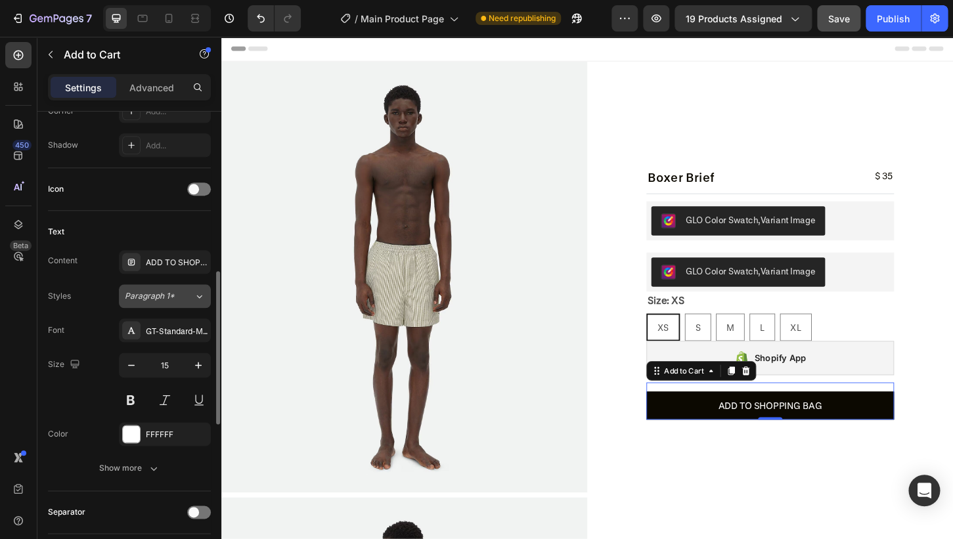
click at [171, 307] on button "Paragraph 1*" at bounding box center [165, 296] width 92 height 24
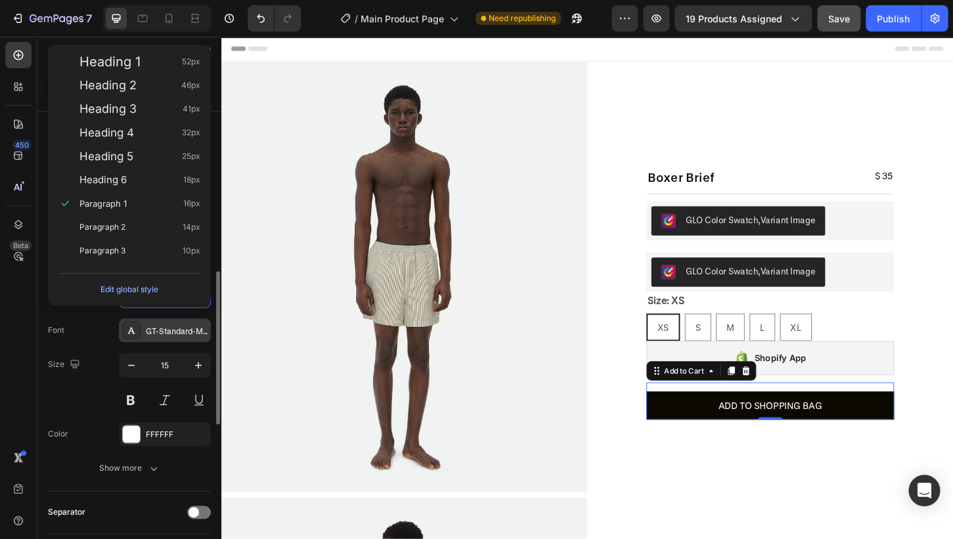
click at [158, 332] on div "GT-Standard-M-Standard-Regular" at bounding box center [177, 331] width 62 height 12
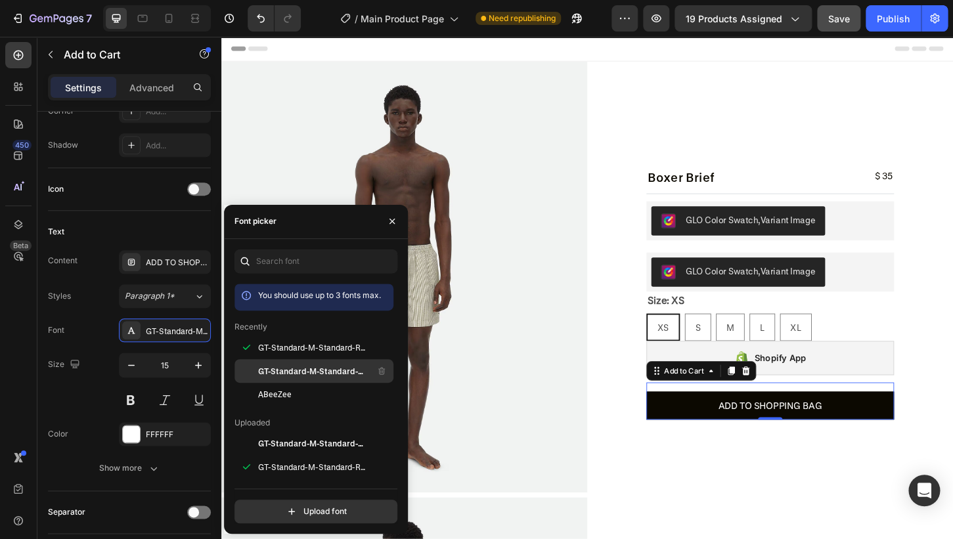
click at [319, 378] on div "GT-Standard-M-Standard-Semibold" at bounding box center [324, 371] width 133 height 16
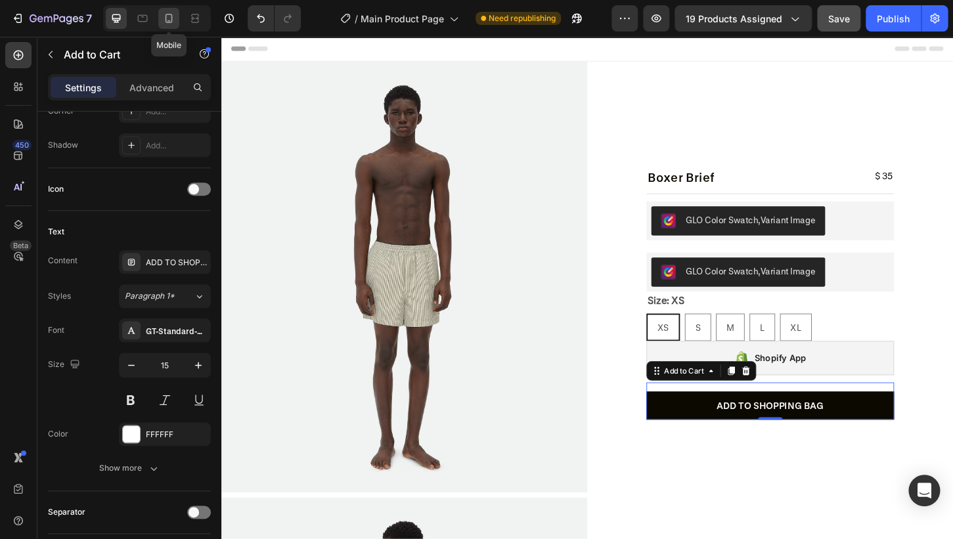
click at [169, 21] on icon at bounding box center [169, 20] width 3 height 1
type input "45"
type input "14"
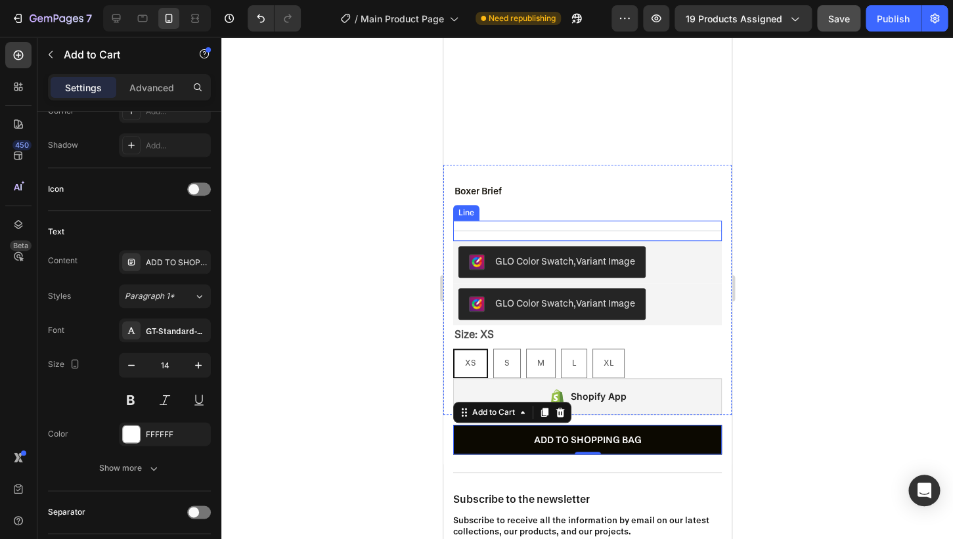
scroll to position [240, 0]
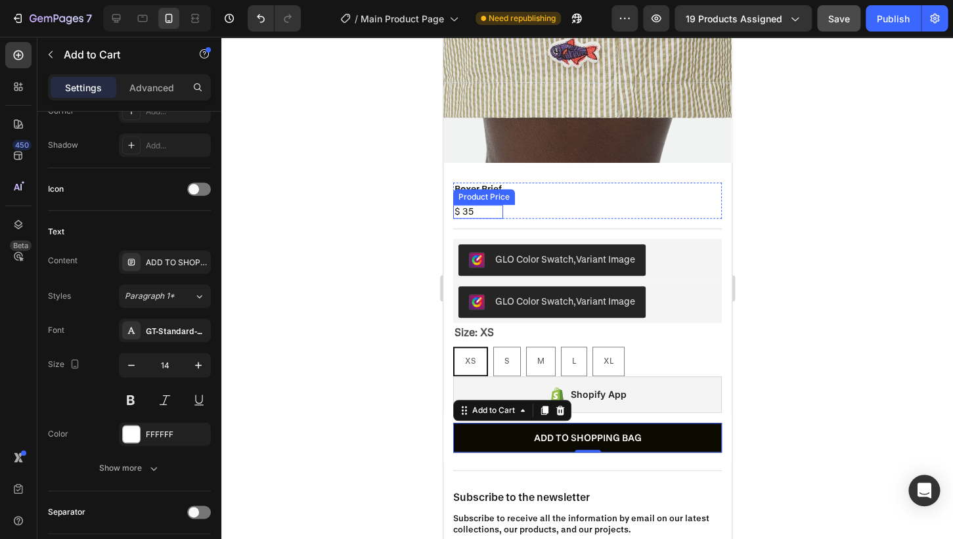
click at [468, 213] on div "$ 35" at bounding box center [478, 212] width 50 height 14
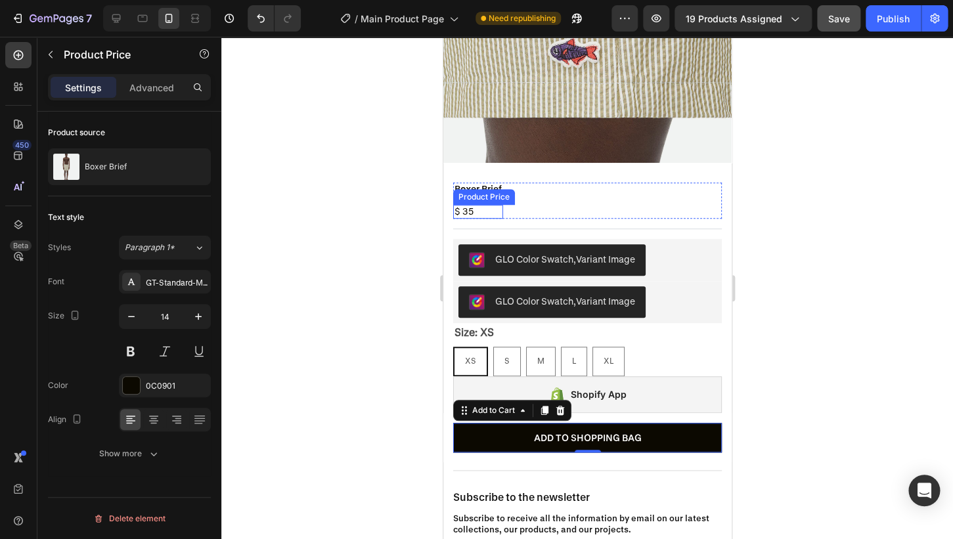
scroll to position [0, 0]
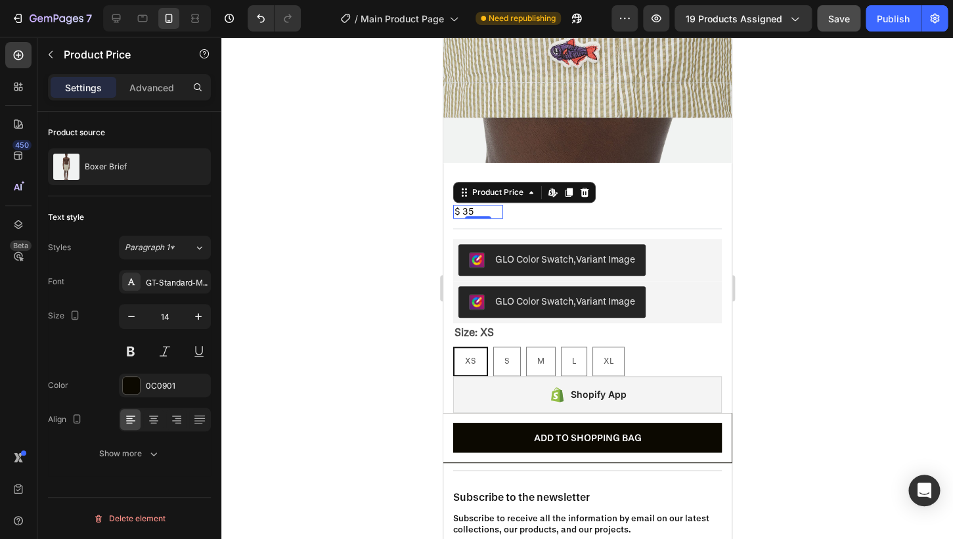
click at [845, 238] on div at bounding box center [587, 288] width 732 height 503
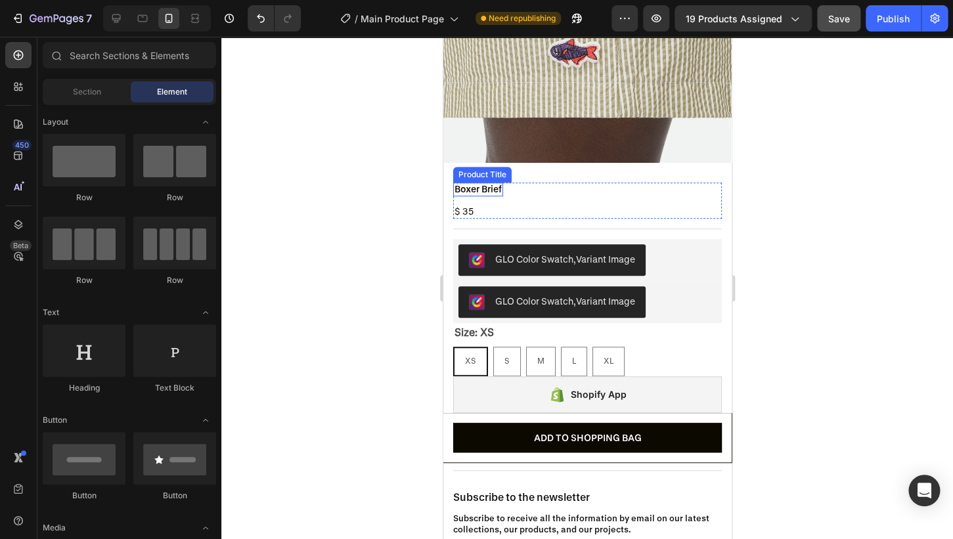
click at [470, 187] on h2 "Boxer Brief" at bounding box center [478, 190] width 50 height 14
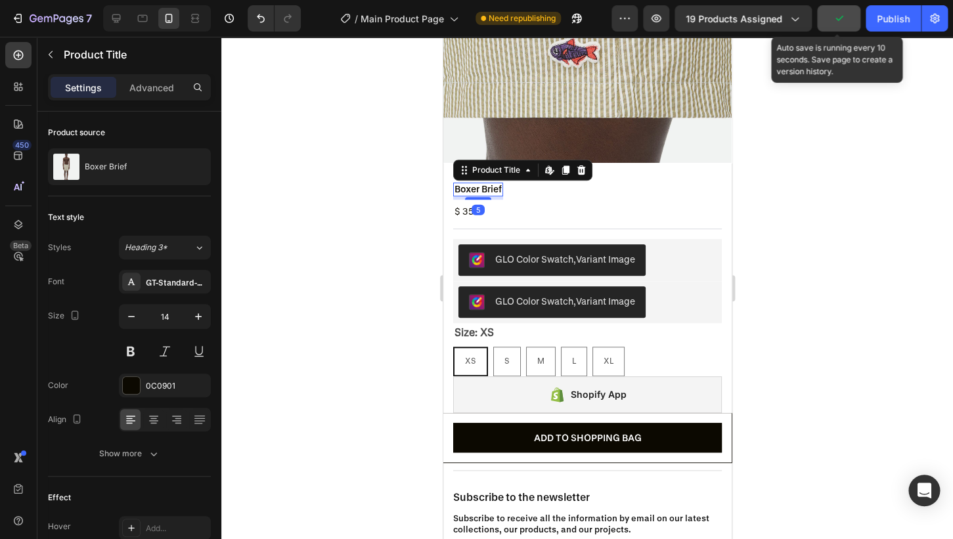
click at [843, 24] on icon "button" at bounding box center [838, 18] width 13 height 13
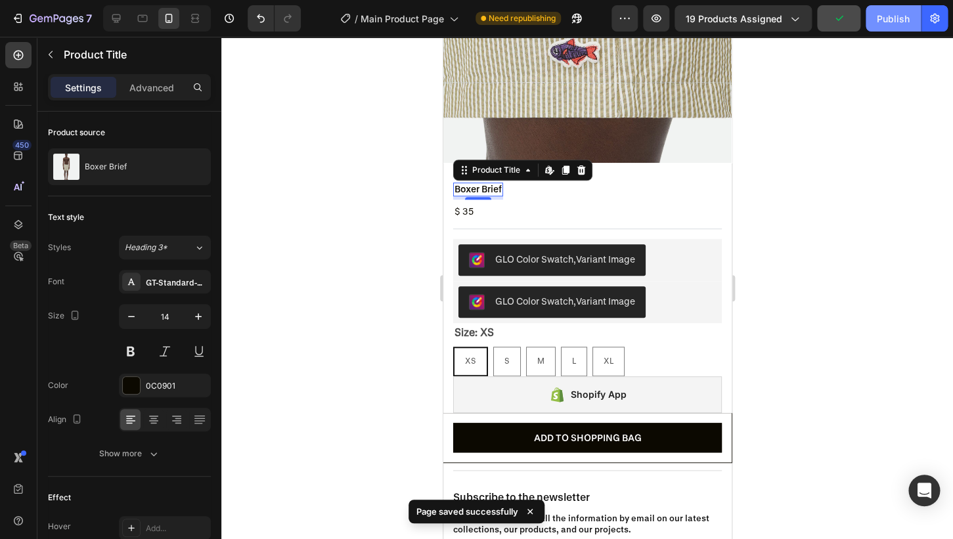
click at [891, 20] on div "Publish" at bounding box center [893, 19] width 33 height 14
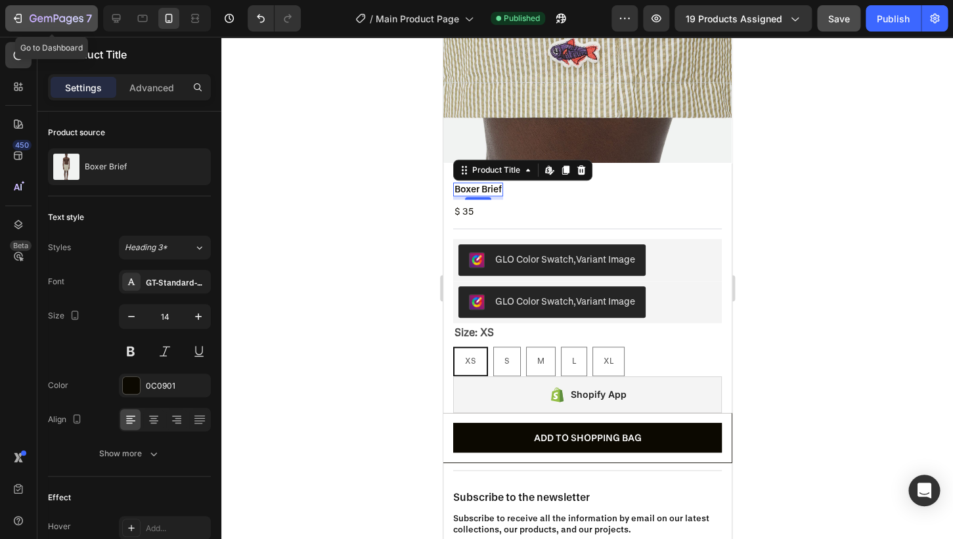
click at [27, 15] on div "7" at bounding box center [51, 19] width 81 height 16
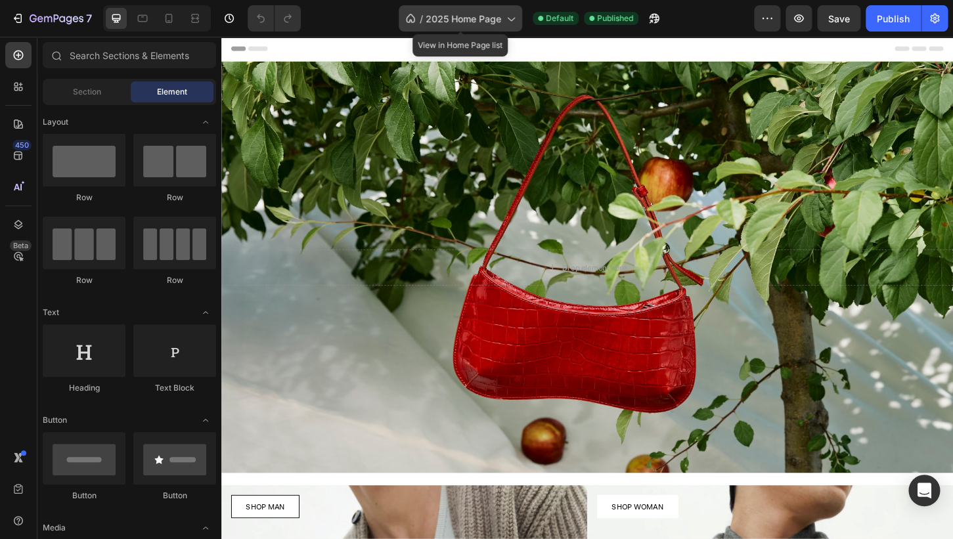
click at [434, 20] on span "2025 Home Page" at bounding box center [464, 19] width 76 height 14
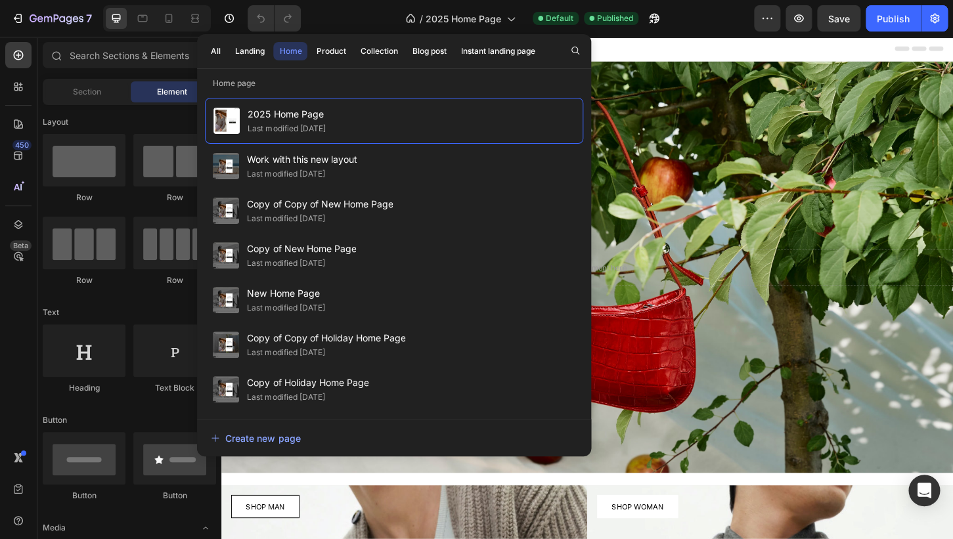
click at [698, 47] on div "Header" at bounding box center [615, 50] width 767 height 26
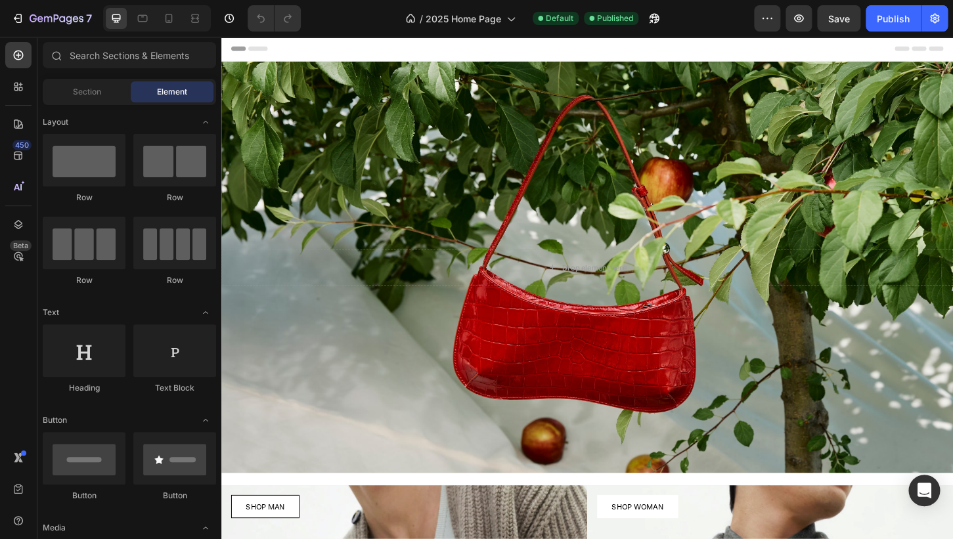
click at [476, 14] on div at bounding box center [476, 10] width 5 height 11
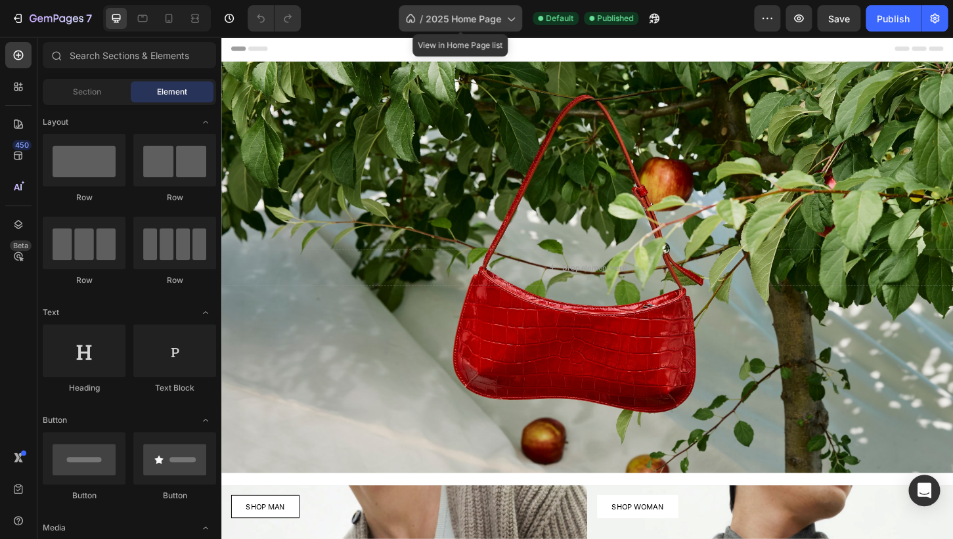
click at [455, 17] on span "2025 Home Page" at bounding box center [464, 19] width 76 height 14
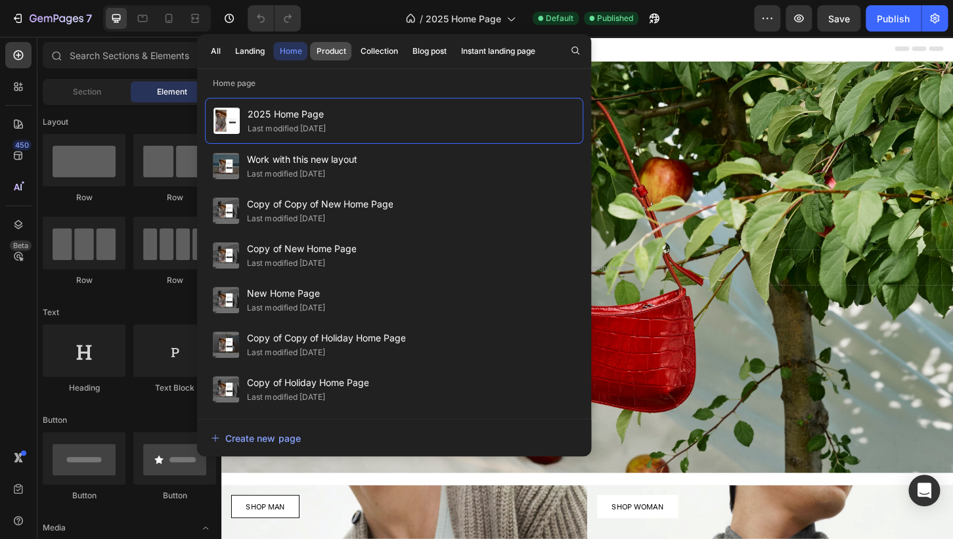
click at [342, 59] on button "Product" at bounding box center [330, 51] width 41 height 18
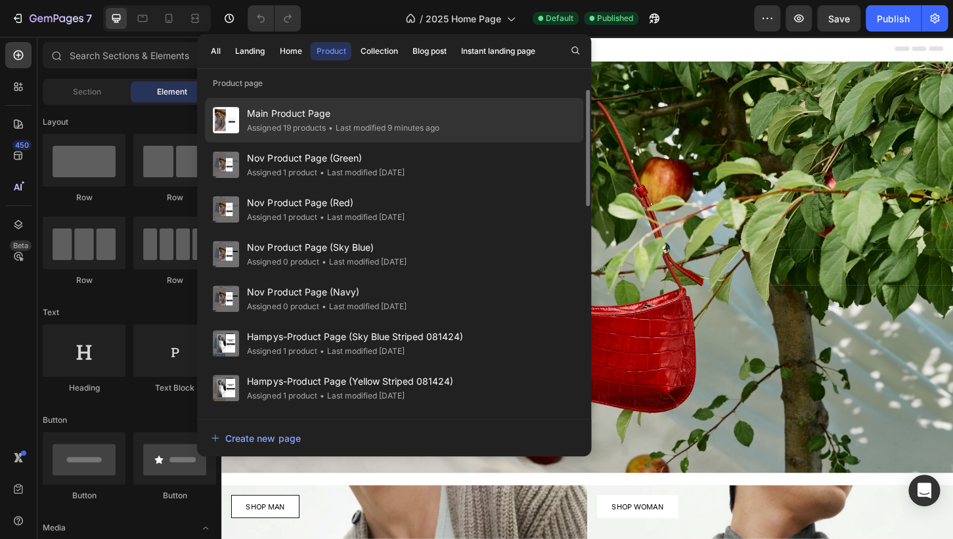
click at [366, 115] on span "Main Product Page" at bounding box center [343, 114] width 192 height 16
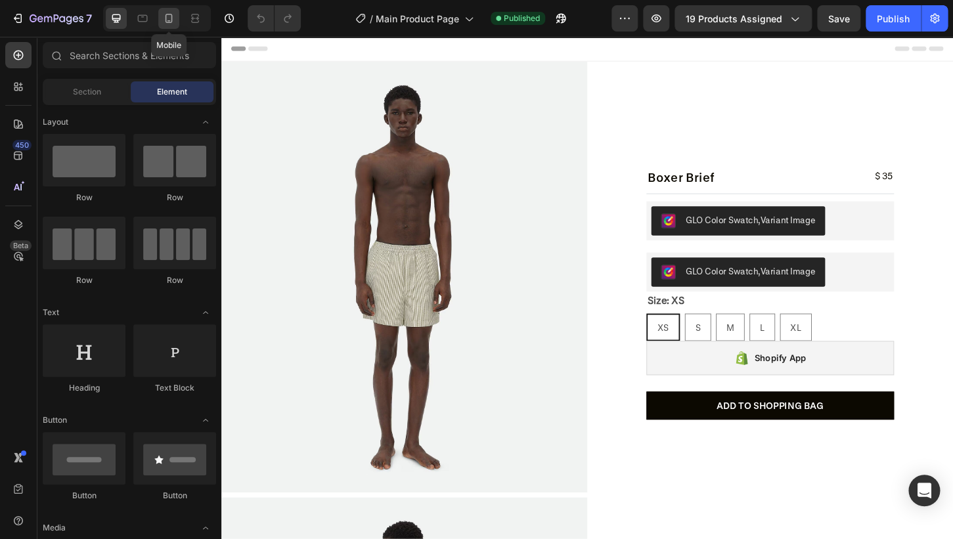
click at [171, 22] on icon at bounding box center [169, 18] width 7 height 9
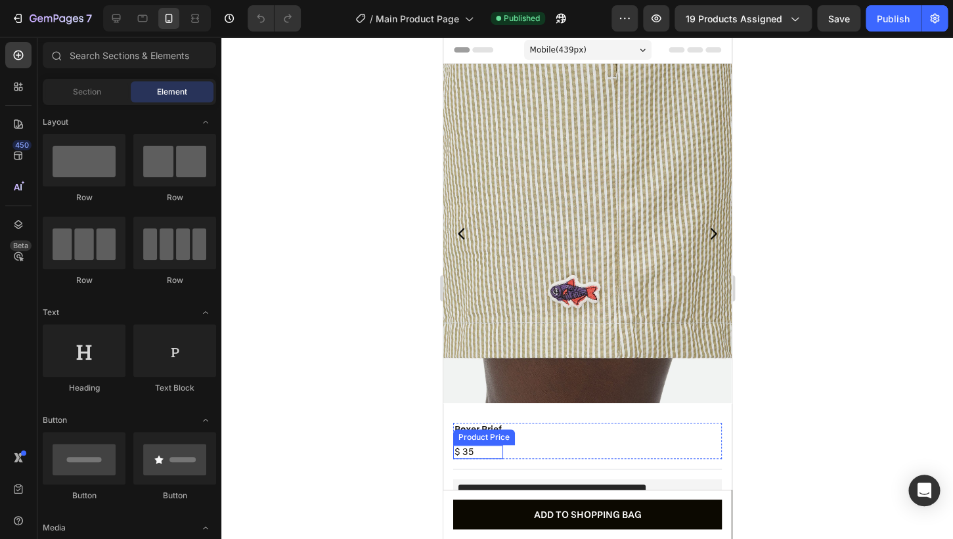
click at [480, 436] on div "Product Price" at bounding box center [483, 438] width 56 height 12
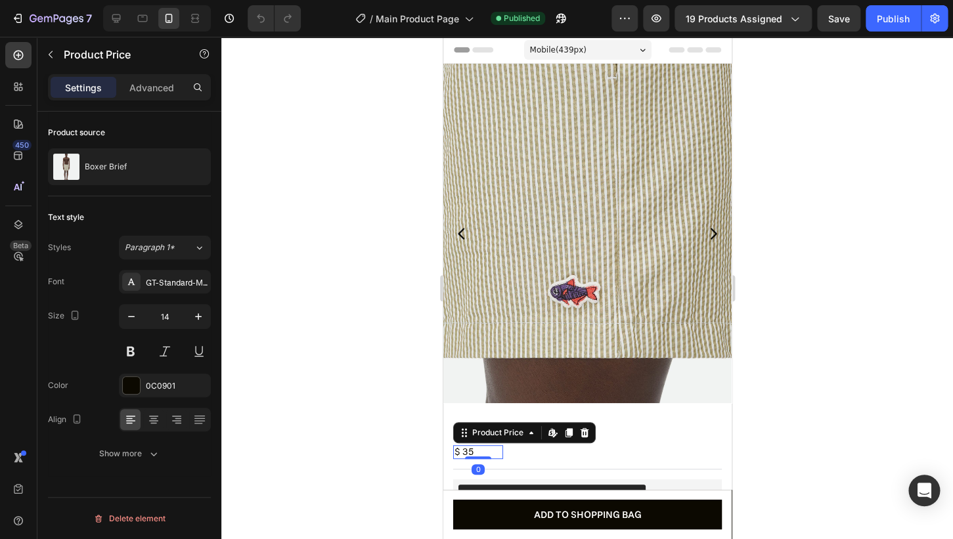
click at [825, 418] on div at bounding box center [587, 288] width 732 height 503
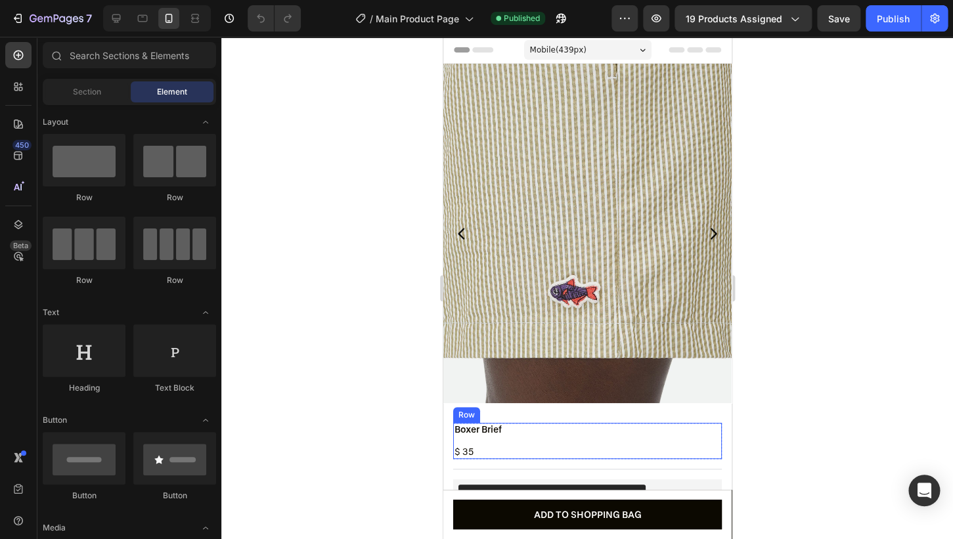
click at [499, 432] on h2 "Boxer Brief" at bounding box center [478, 430] width 50 height 14
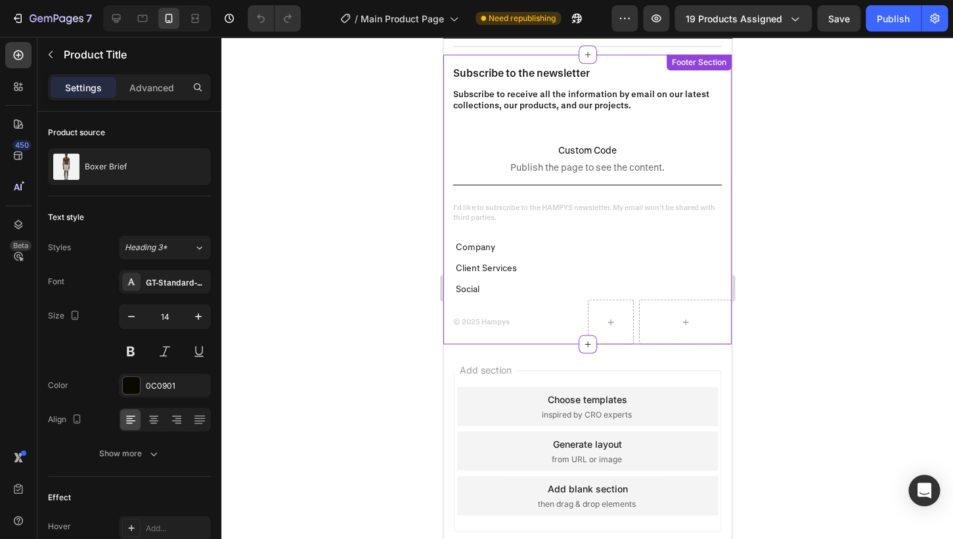
scroll to position [646, 0]
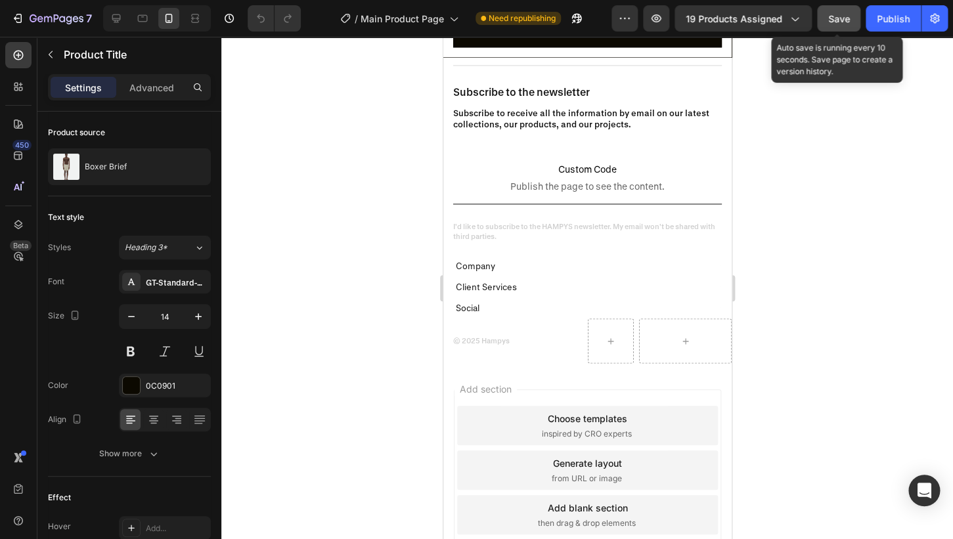
click at [843, 13] on span "Save" at bounding box center [839, 18] width 22 height 11
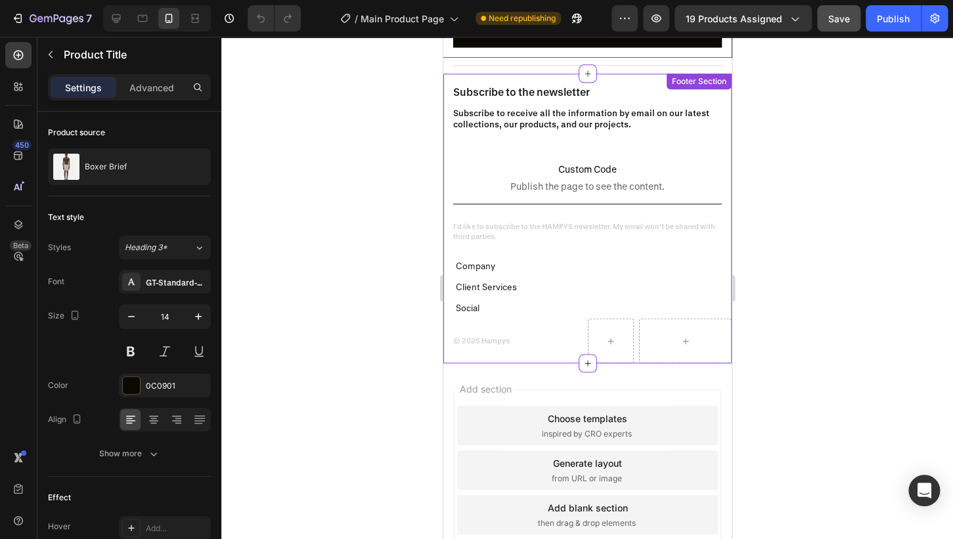
click at [654, 130] on h2 "Subscribe to receive all the information by email on our latest collections, ou…" at bounding box center [587, 118] width 269 height 25
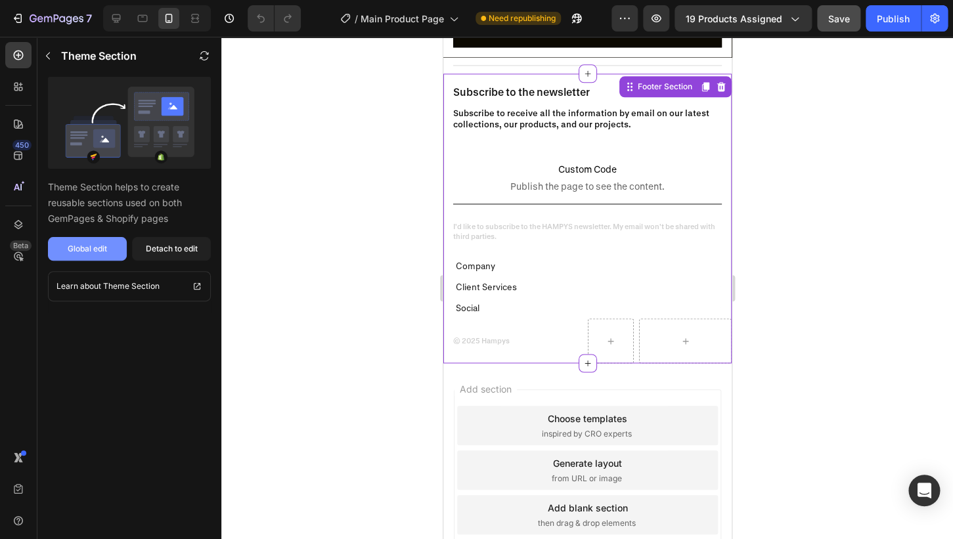
click at [110, 240] on button "Global edit" at bounding box center [87, 249] width 79 height 24
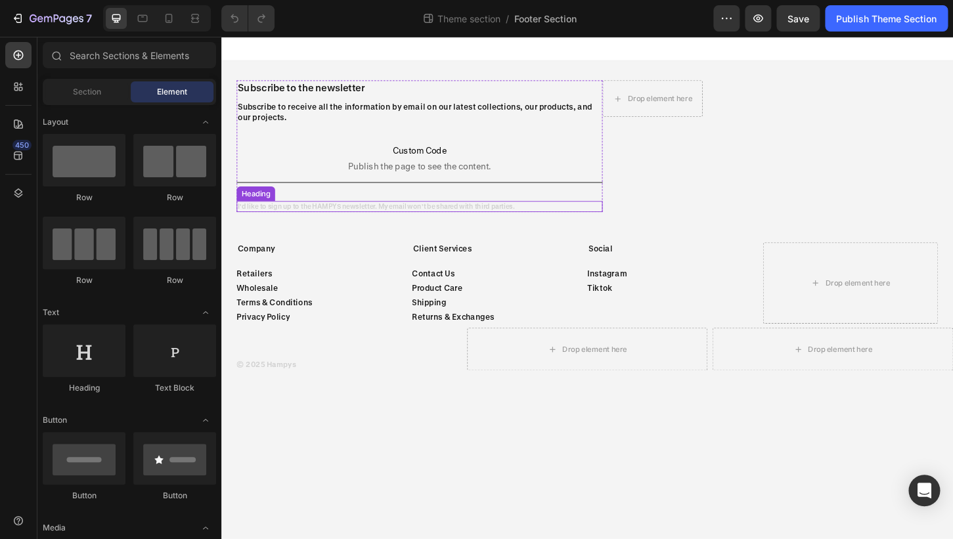
click at [365, 219] on h2 "I'd like to sign up to the HAMPYS newsletter. My email won't be shared with thi…" at bounding box center [435, 220] width 394 height 12
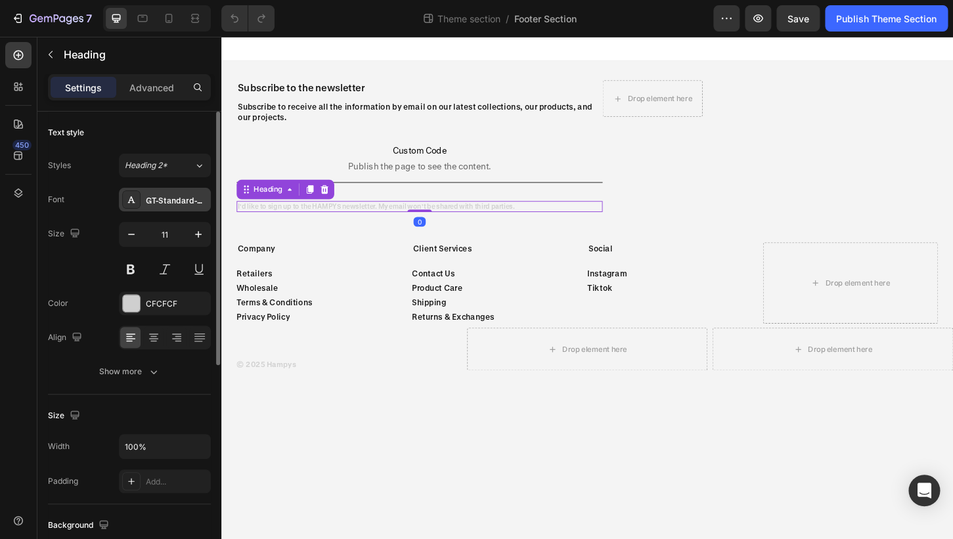
click at [189, 200] on div "GT-Standard-M-Standard-Semibold" at bounding box center [177, 200] width 62 height 12
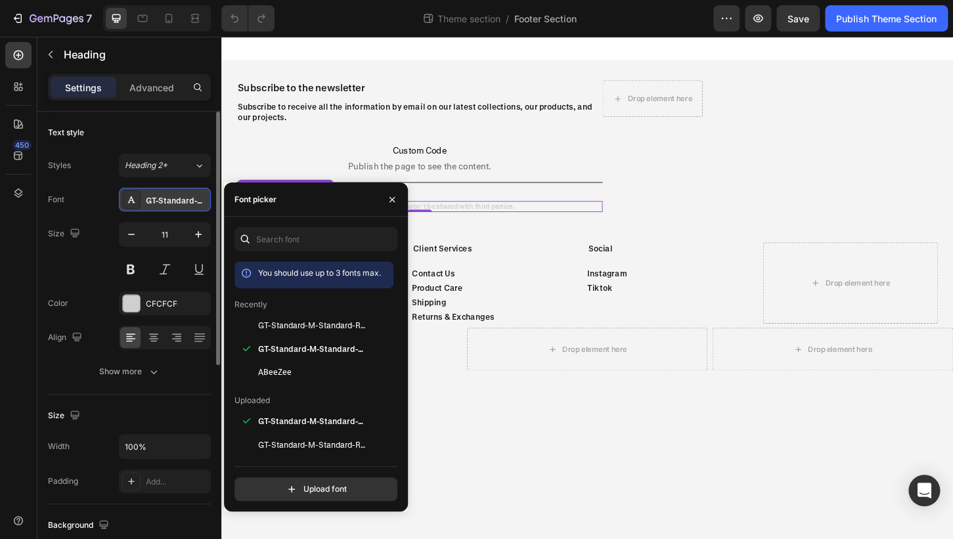
click at [189, 200] on div "GT-Standard-M-Standard-Semibold" at bounding box center [177, 200] width 62 height 12
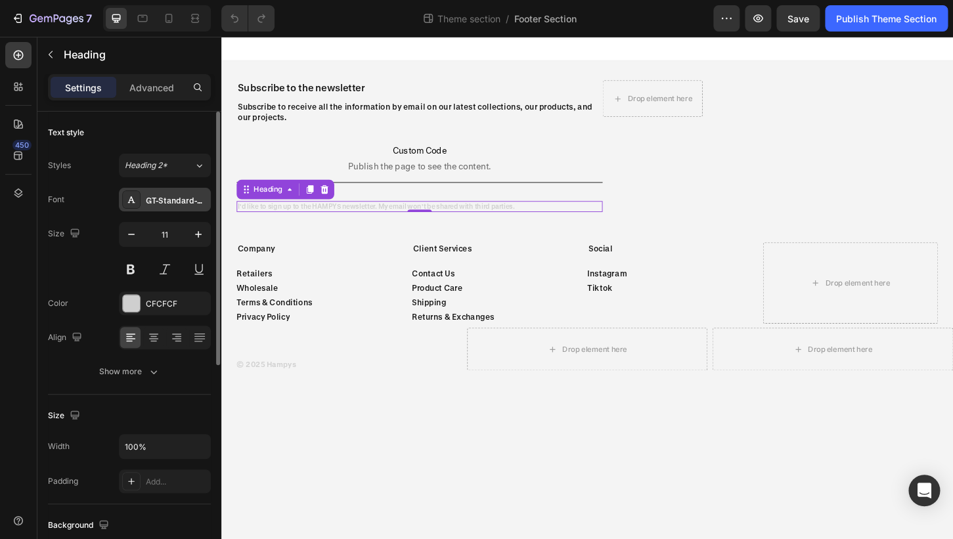
click at [189, 200] on div "GT-Standard-M-Standard-Semibold" at bounding box center [177, 200] width 62 height 12
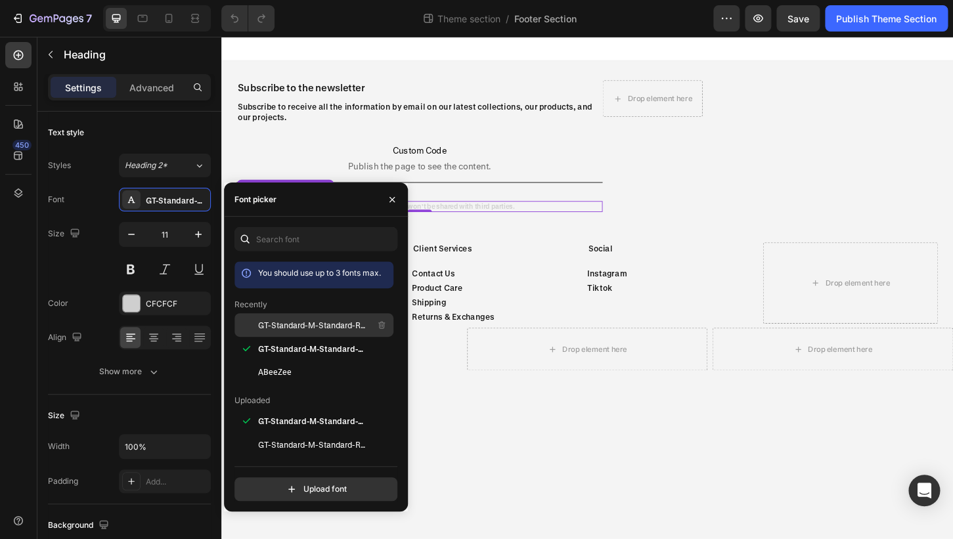
click at [325, 321] on span "GT-Standard-M-Standard-Regular" at bounding box center [312, 325] width 109 height 12
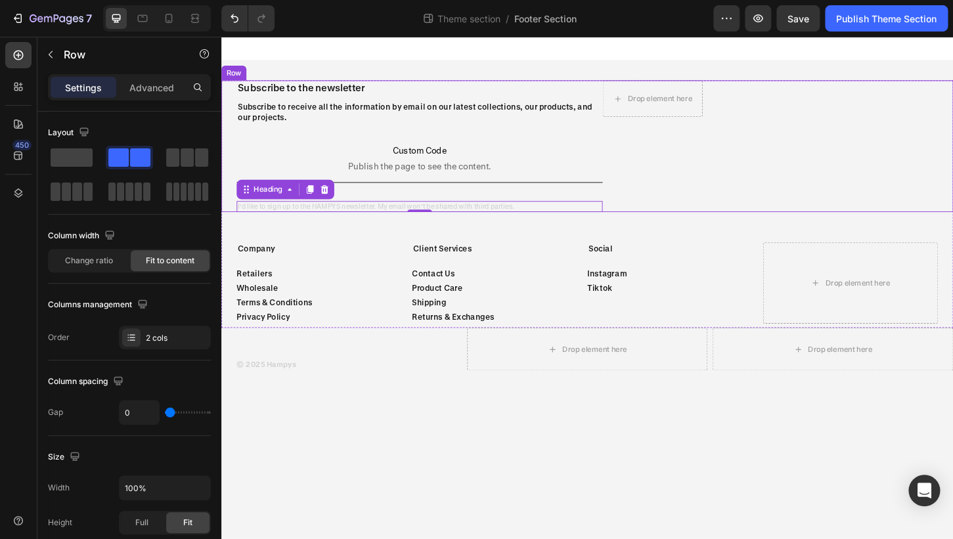
click at [700, 194] on div "Drop element here" at bounding box center [686, 155] width 108 height 142
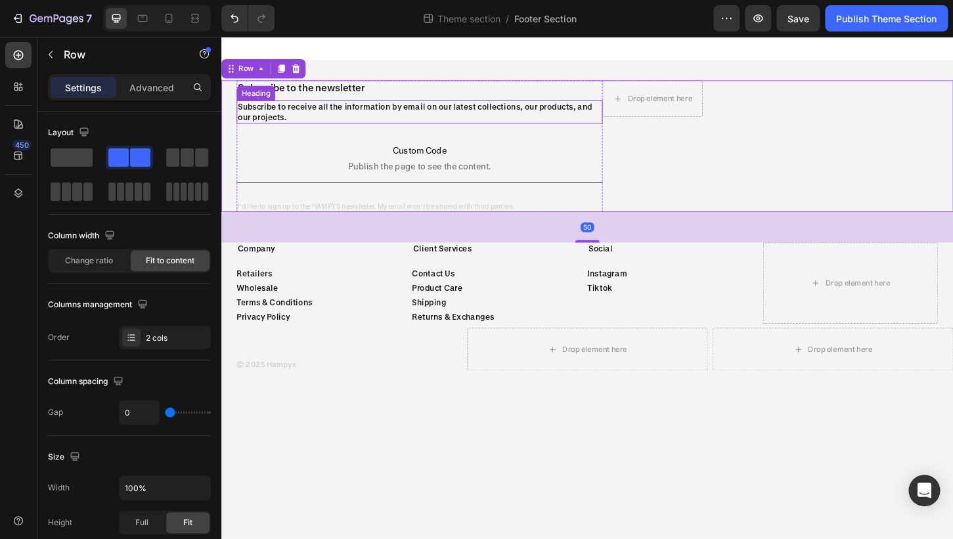
click at [444, 124] on h2 "Subscribe to receive all the information by email on our latest collections, ou…" at bounding box center [435, 118] width 394 height 25
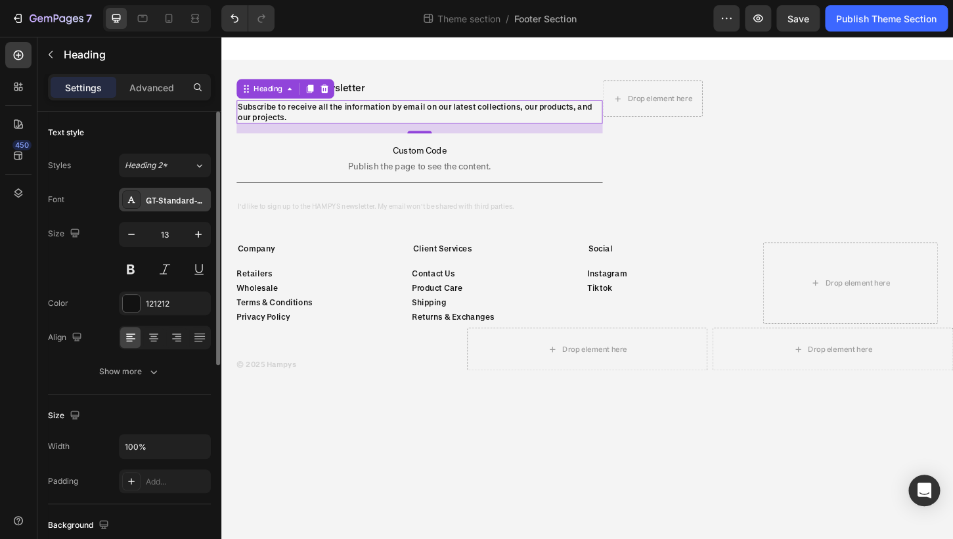
click at [194, 198] on div "GT-Standard-M-Standard-Semibold" at bounding box center [177, 200] width 62 height 12
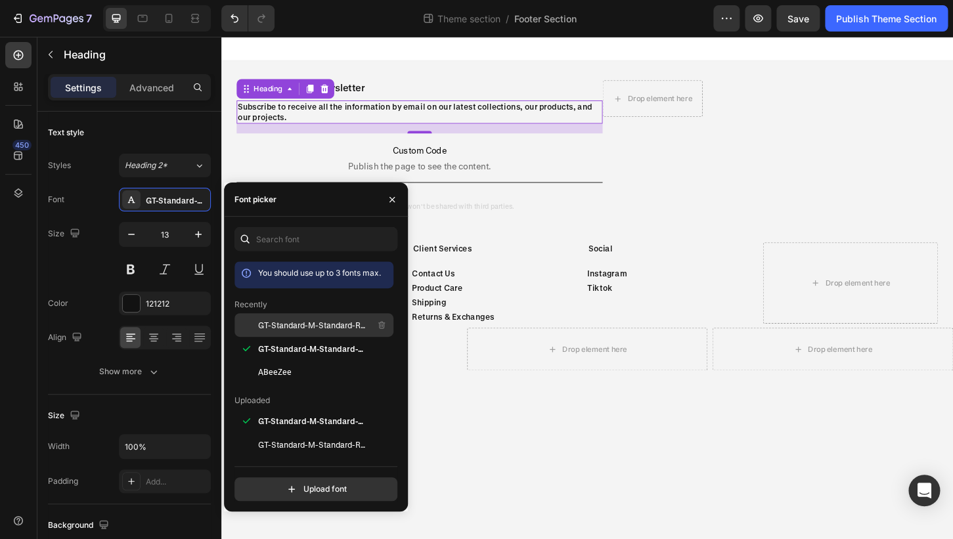
click at [303, 315] on div "GT-Standard-M-Standard-Regular" at bounding box center [314, 325] width 159 height 24
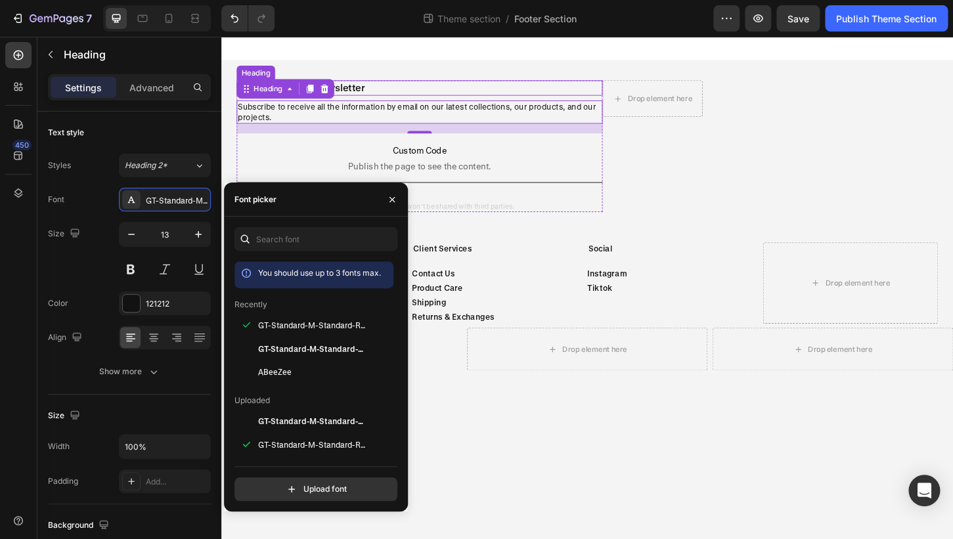
click at [367, 91] on h2 "Subscribe to the newsletter" at bounding box center [435, 92] width 394 height 16
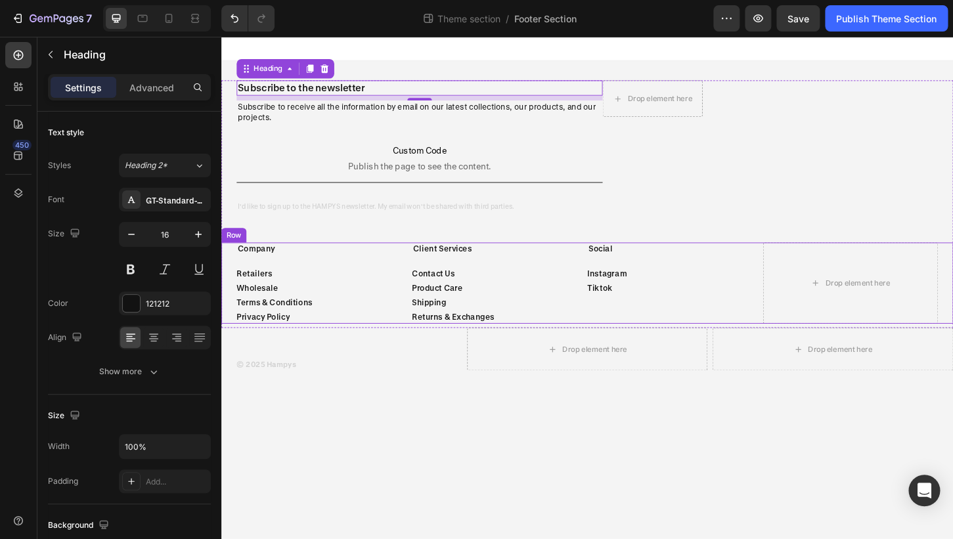
click at [290, 280] on div "Company Heading Retailers Button Wholesale Button Terms & Conditions Button Pri…" at bounding box center [332, 302] width 189 height 87
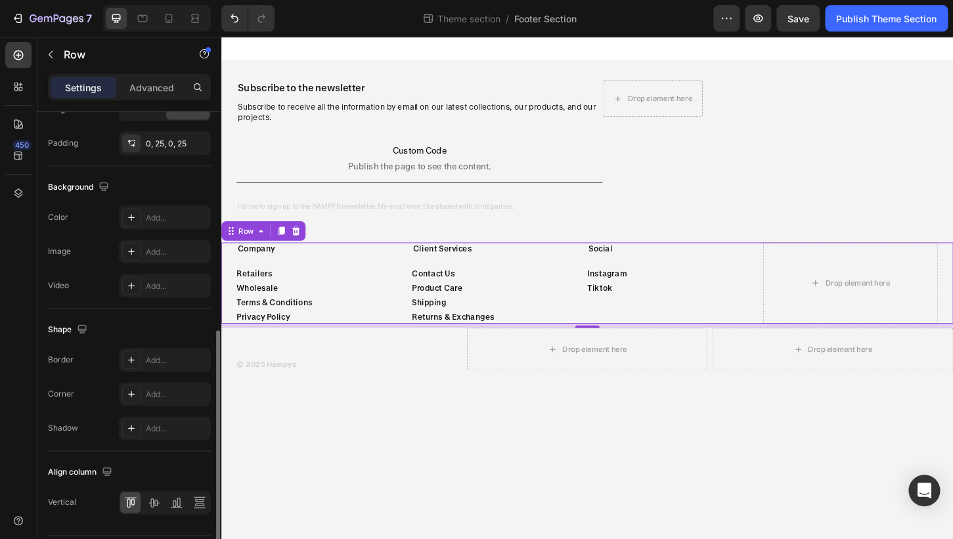
scroll to position [486, 0]
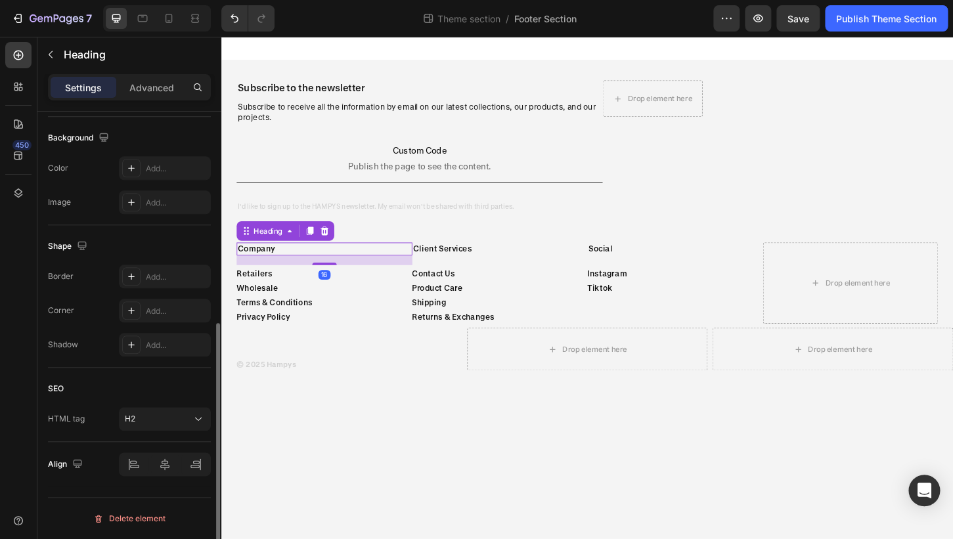
click at [270, 267] on h2 "Company" at bounding box center [332, 266] width 189 height 14
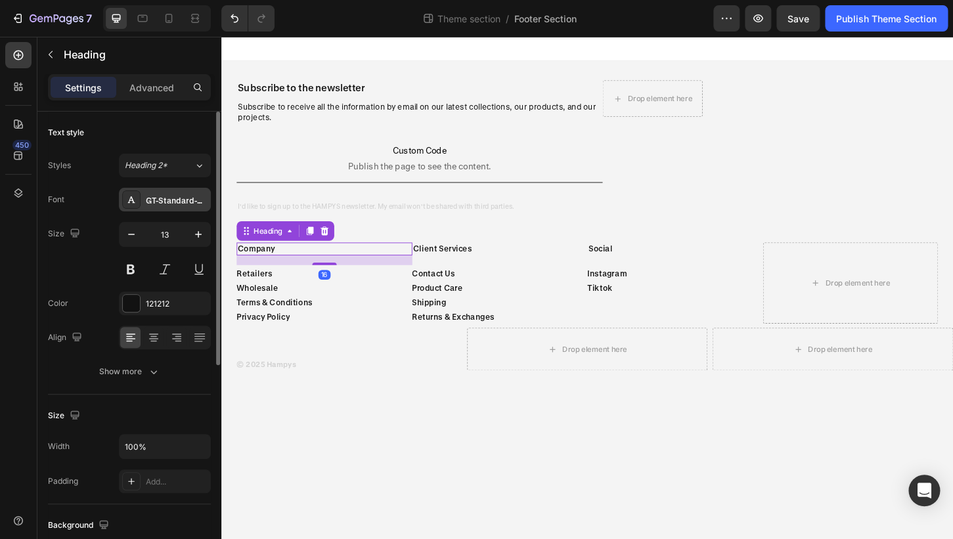
click at [168, 202] on div "GT-Standard-M-Standard-Semibold" at bounding box center [177, 200] width 62 height 12
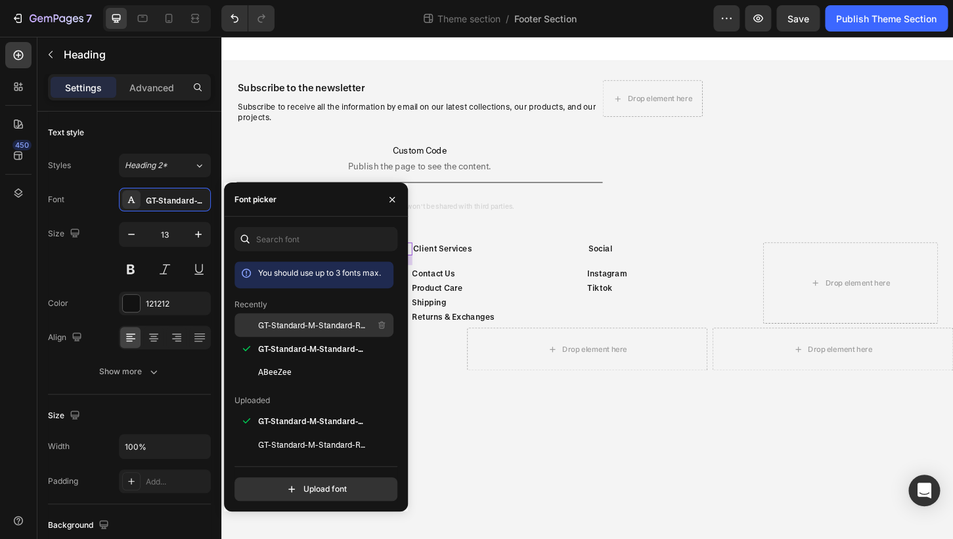
click at [310, 323] on span "GT-Standard-M-Standard-Regular" at bounding box center [312, 325] width 109 height 12
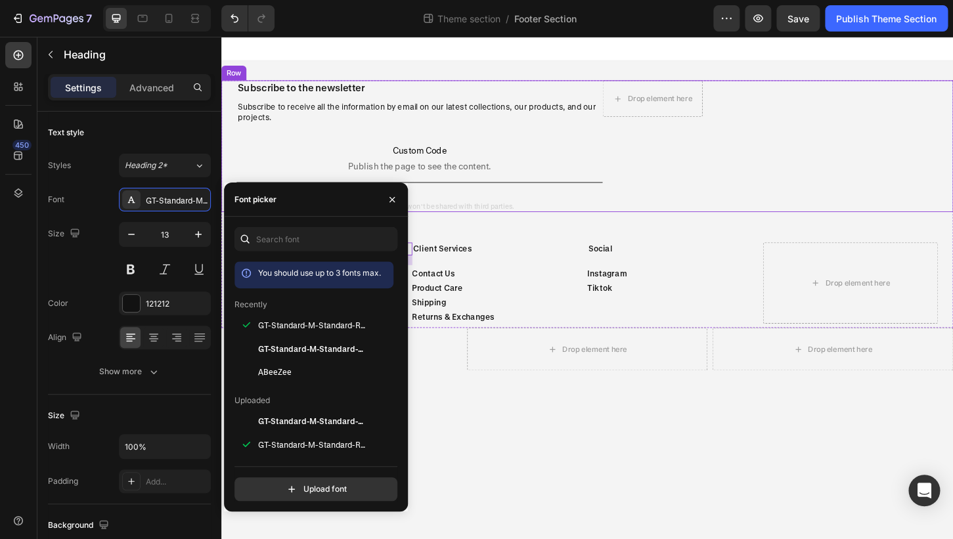
click at [780, 221] on div "Subscribe to the newsletter Heading Subscribe to receive all the information by…" at bounding box center [615, 155] width 788 height 142
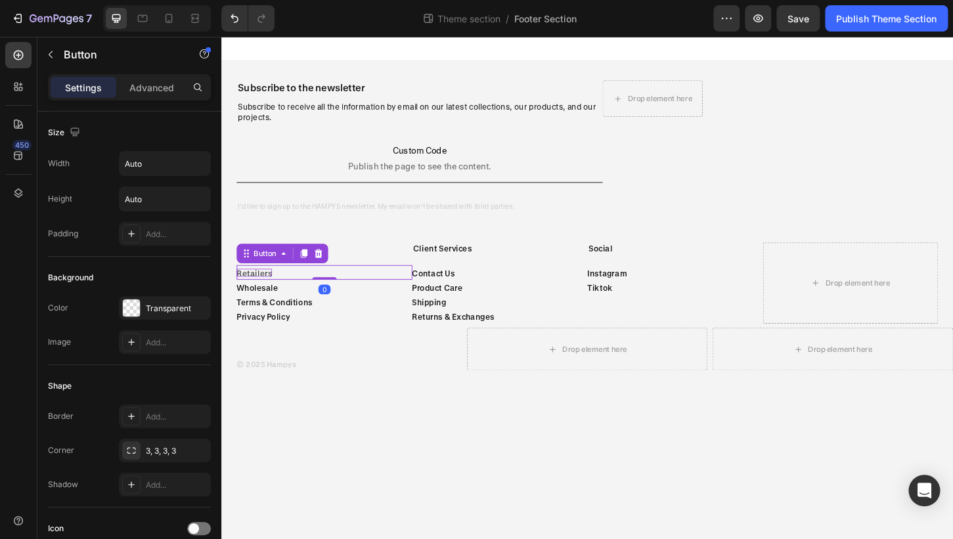
click at [273, 292] on p "Retailers" at bounding box center [257, 291] width 38 height 9
click at [772, 516] on body "Subscribe to the newsletter Heading Subscribe to receive all the information by…" at bounding box center [615, 307] width 788 height 541
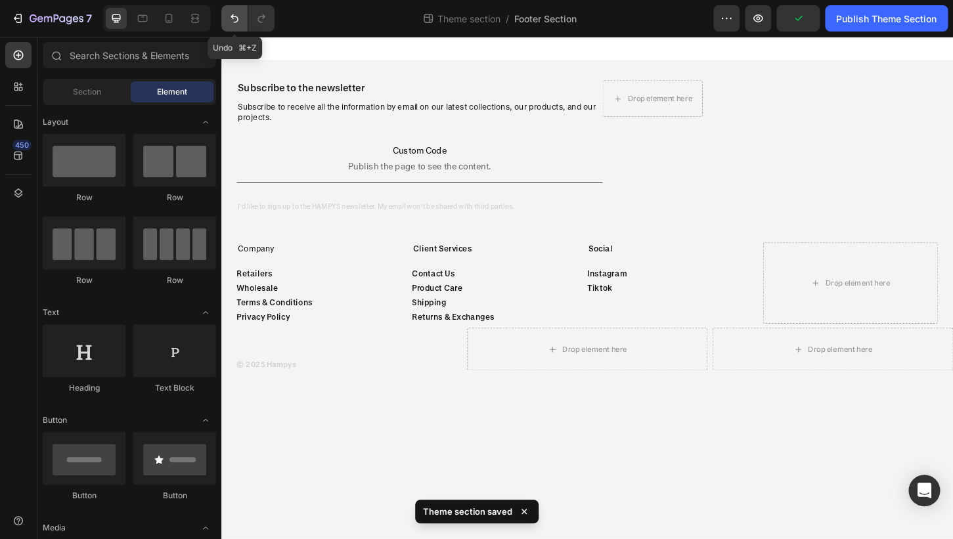
click at [234, 21] on icon "Undo/Redo" at bounding box center [234, 18] width 13 height 13
click at [167, 17] on icon at bounding box center [168, 18] width 13 height 13
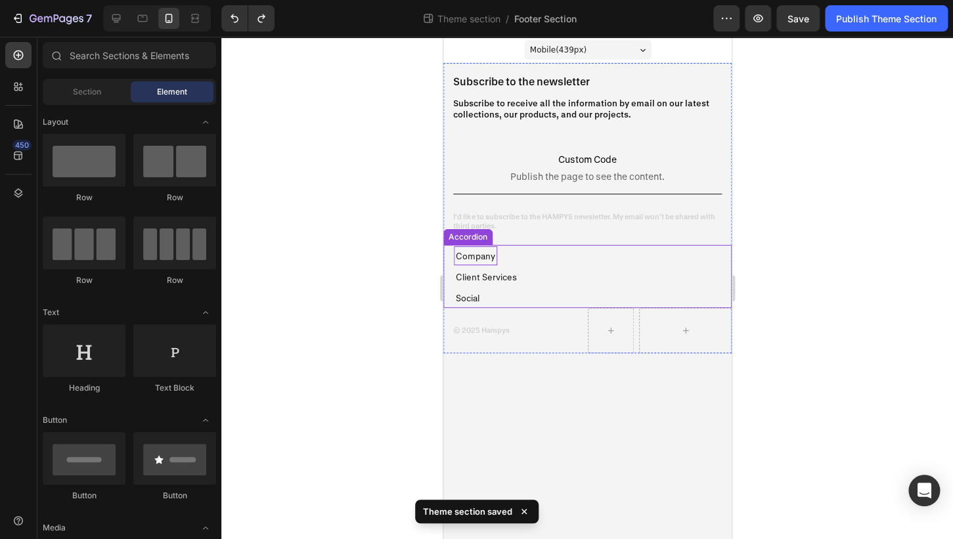
click at [471, 256] on p "Company" at bounding box center [474, 255] width 39 height 15
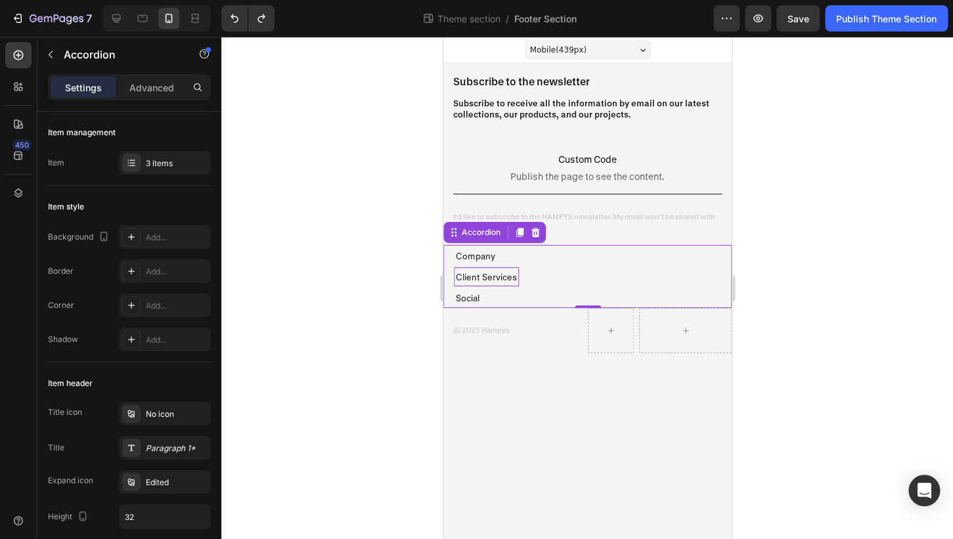
click at [470, 284] on p "Client Services" at bounding box center [485, 276] width 61 height 15
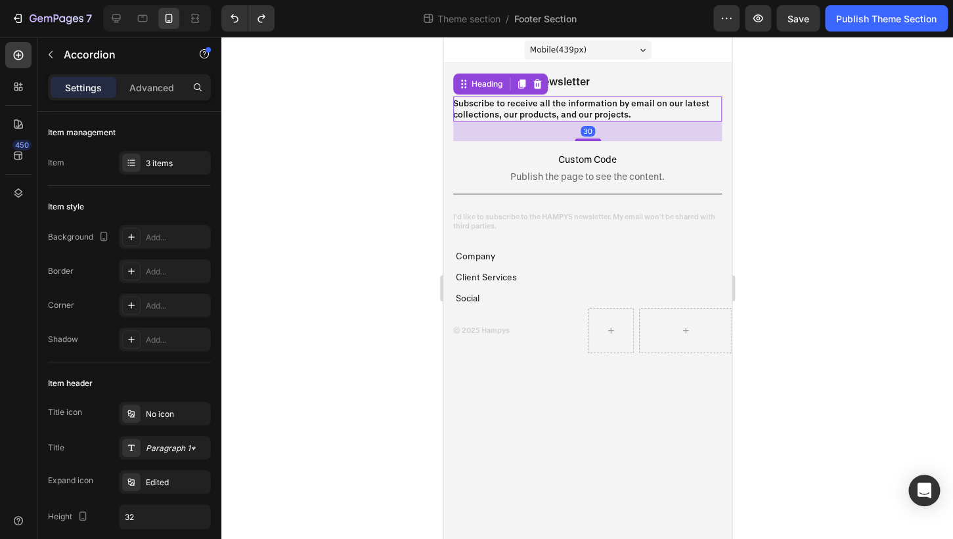
click at [554, 110] on h2 "Subscribe to receive all the information by email on our latest collections, ou…" at bounding box center [587, 109] width 269 height 25
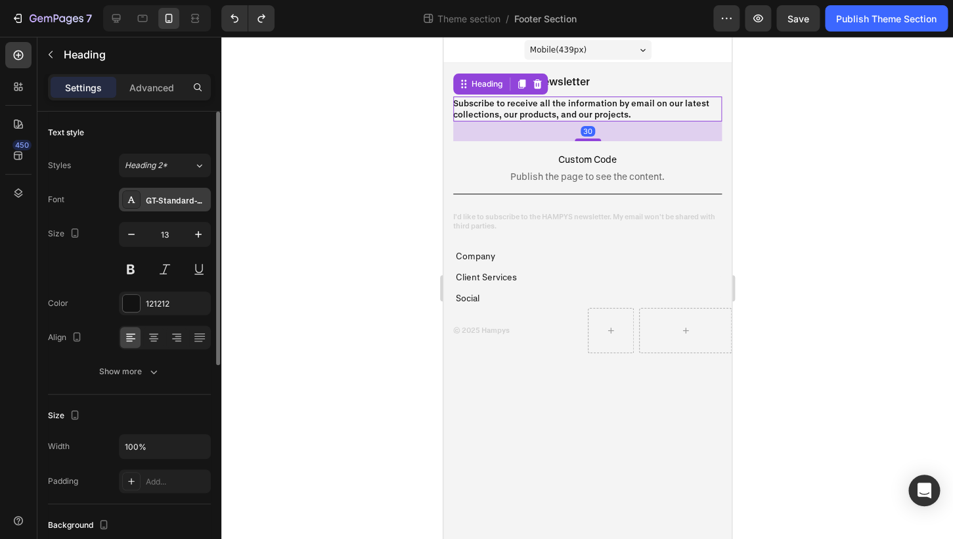
click at [171, 200] on div "GT-Standard-M-Standard-Semibold" at bounding box center [177, 200] width 62 height 12
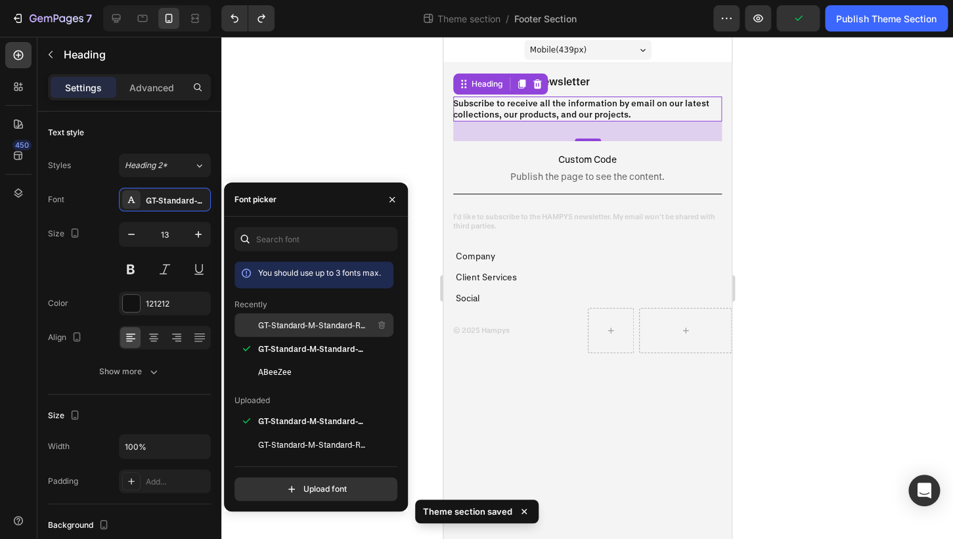
click at [294, 323] on span "GT-Standard-M-Standard-Regular" at bounding box center [312, 325] width 109 height 12
click at [880, 198] on div at bounding box center [587, 288] width 732 height 503
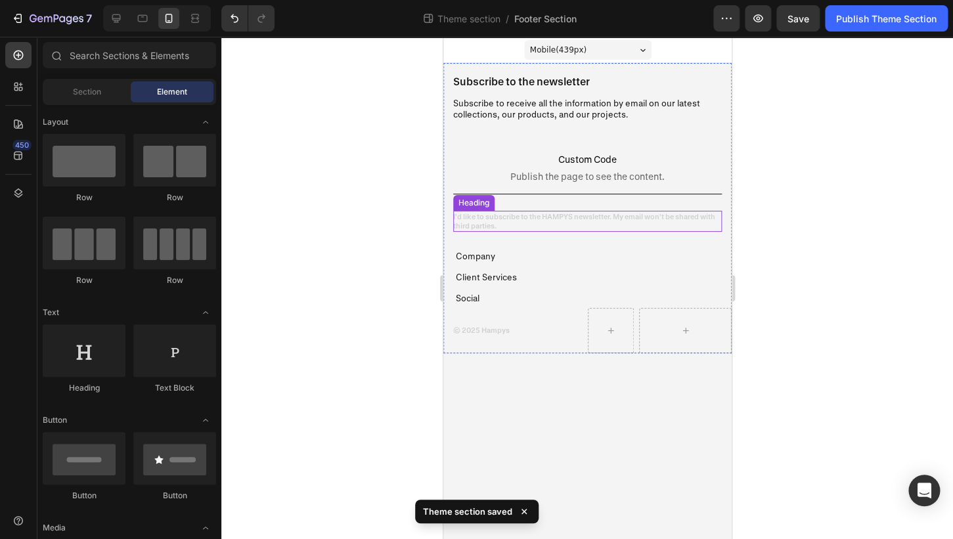
click at [674, 217] on span "I'd like to subscribe to the HAMPYS newsletter. My email won't be shared with t…" at bounding box center [584, 221] width 262 height 18
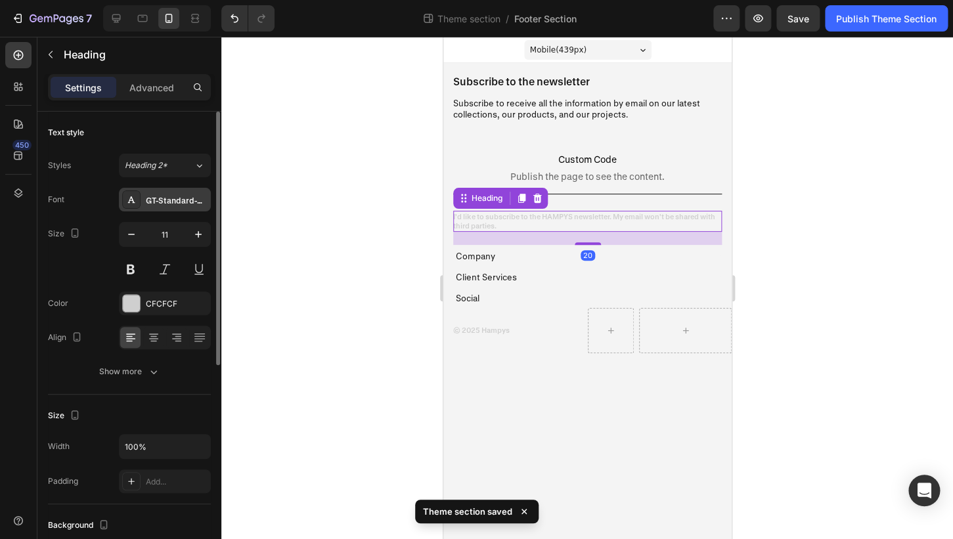
click at [171, 206] on div "GT-Standard-M-Standard-Semibold" at bounding box center [177, 200] width 62 height 12
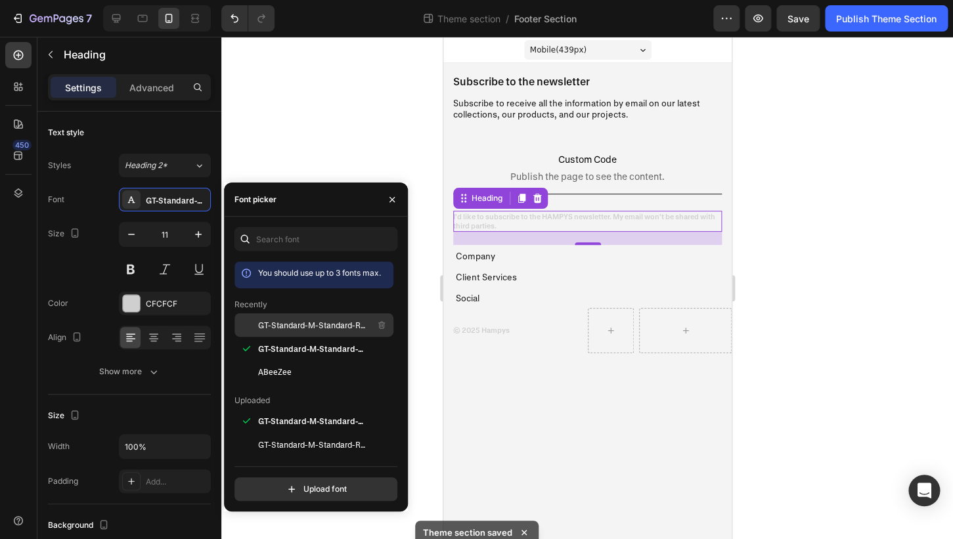
click at [294, 330] on span "GT-Standard-M-Standard-Regular" at bounding box center [312, 325] width 109 height 12
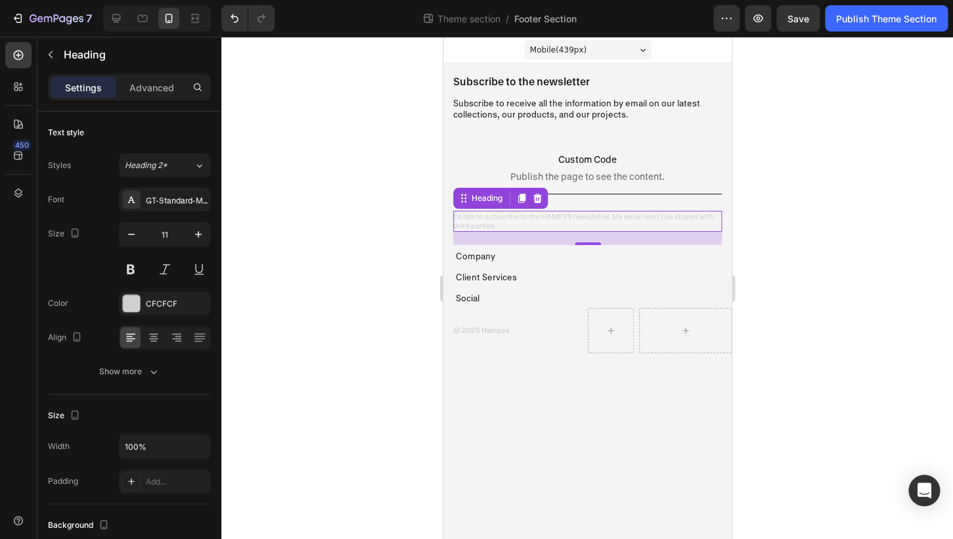
click at [818, 252] on div at bounding box center [587, 288] width 732 height 503
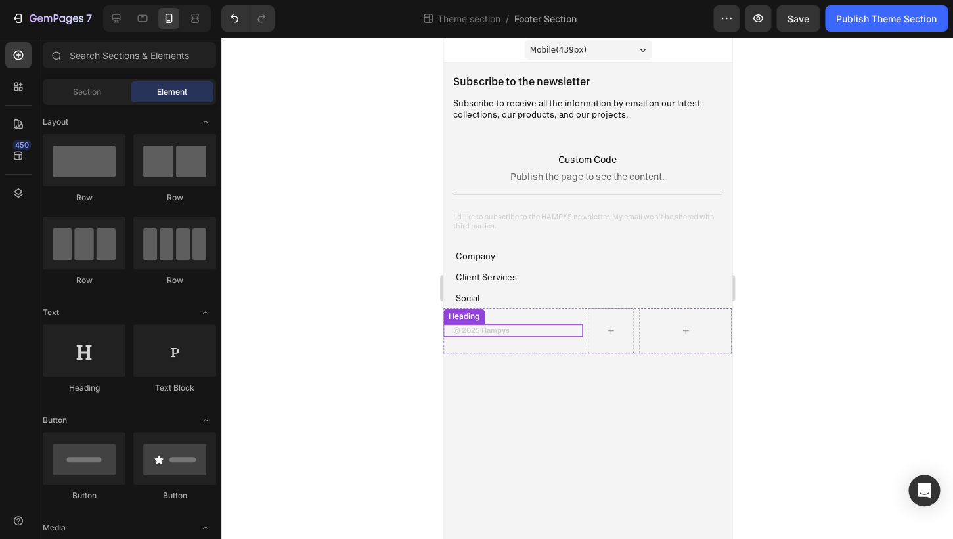
click at [499, 334] on h2 "© 2025 Hampys" at bounding box center [481, 331] width 56 height 12
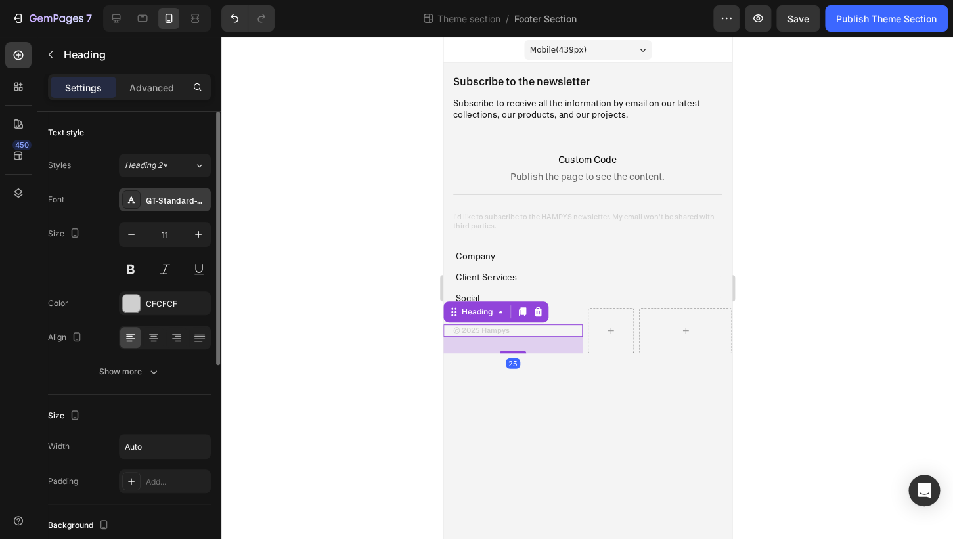
click at [177, 207] on div "GT-Standard-M-Standard-Semibold" at bounding box center [165, 200] width 92 height 24
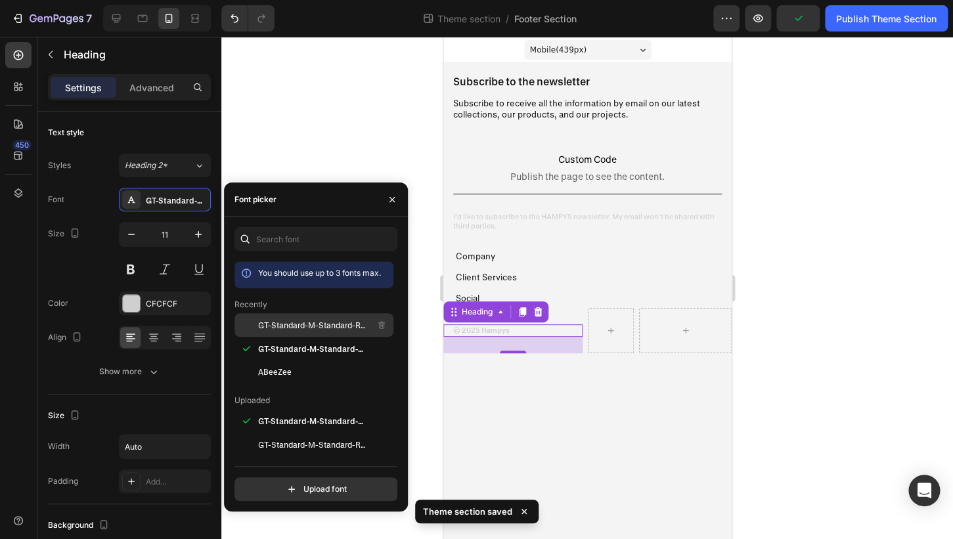
click at [281, 326] on span "GT-Standard-M-Standard-Regular" at bounding box center [312, 325] width 109 height 12
click at [786, 327] on div at bounding box center [587, 288] width 732 height 503
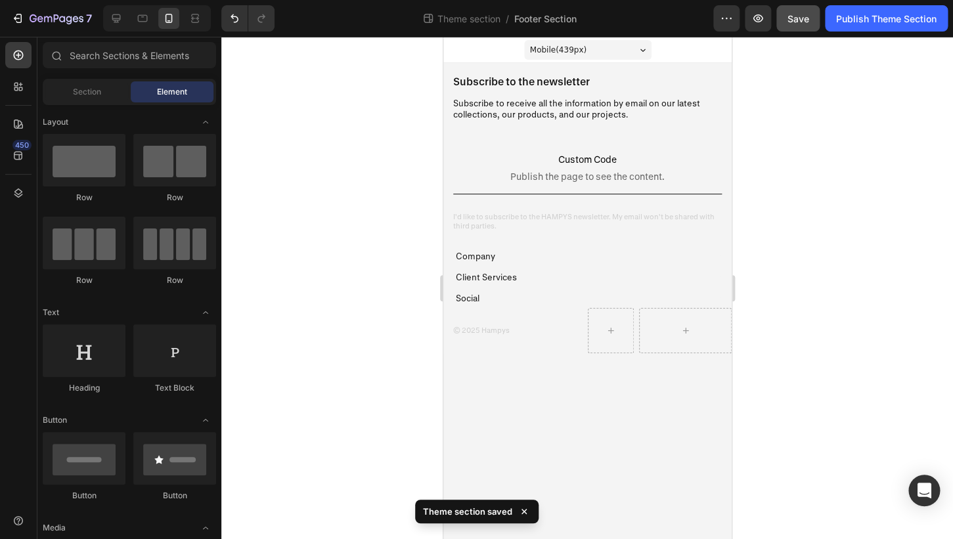
click at [805, 27] on button "Save" at bounding box center [797, 18] width 43 height 26
click at [866, 28] on button "Publish Theme Section" at bounding box center [886, 18] width 123 height 26
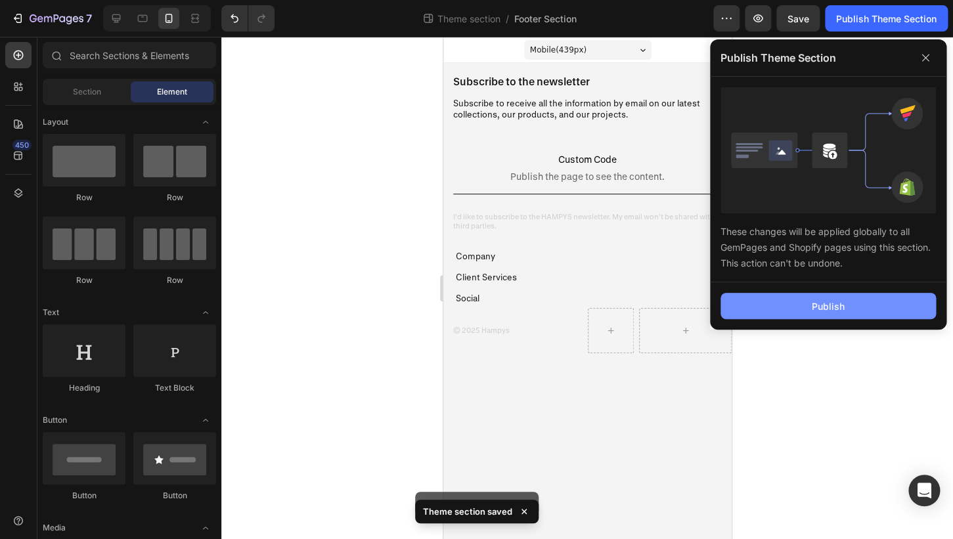
click at [851, 303] on button "Publish" at bounding box center [828, 306] width 215 height 26
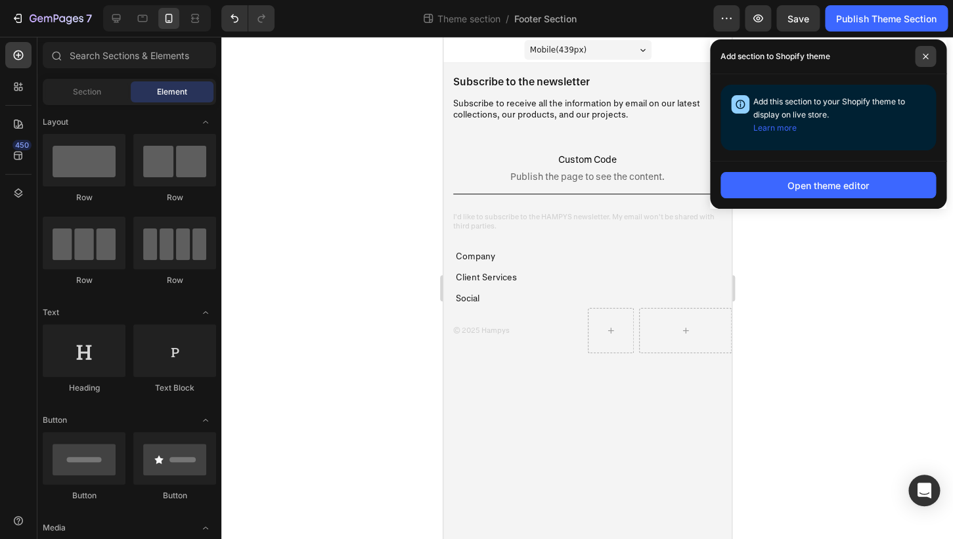
click at [929, 55] on span at bounding box center [925, 56] width 21 height 21
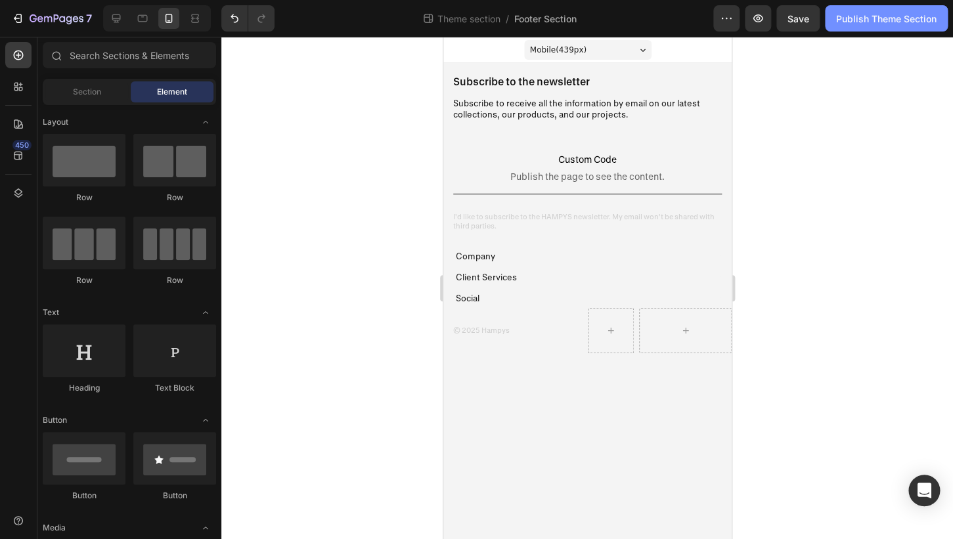
click at [867, 20] on div "Publish Theme Section" at bounding box center [886, 19] width 101 height 14
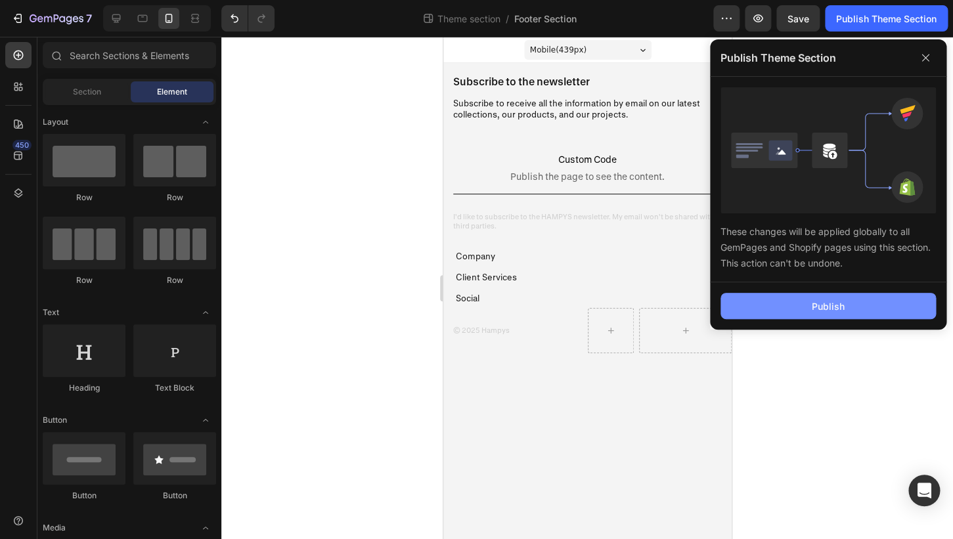
click at [825, 305] on div "Publish" at bounding box center [828, 307] width 33 height 14
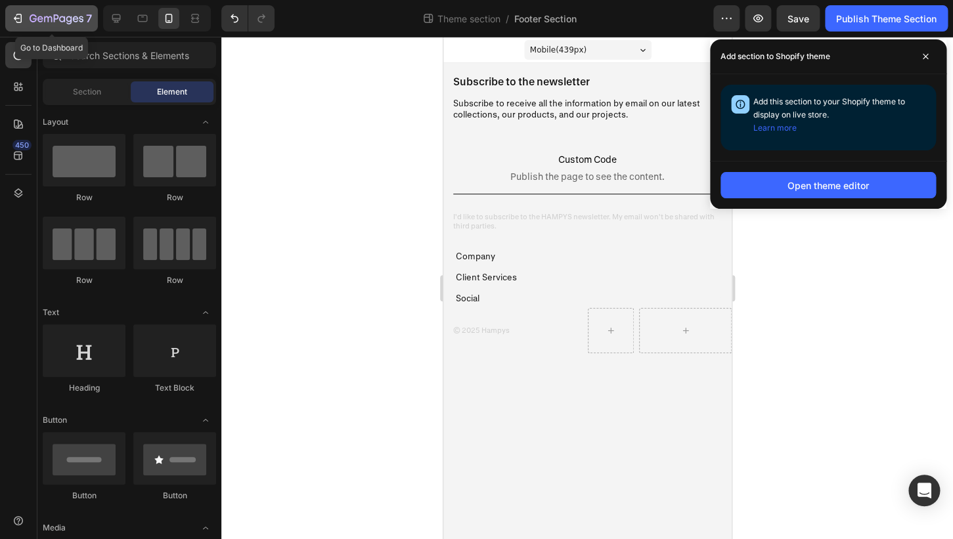
click at [36, 12] on div "7" at bounding box center [61, 19] width 62 height 16
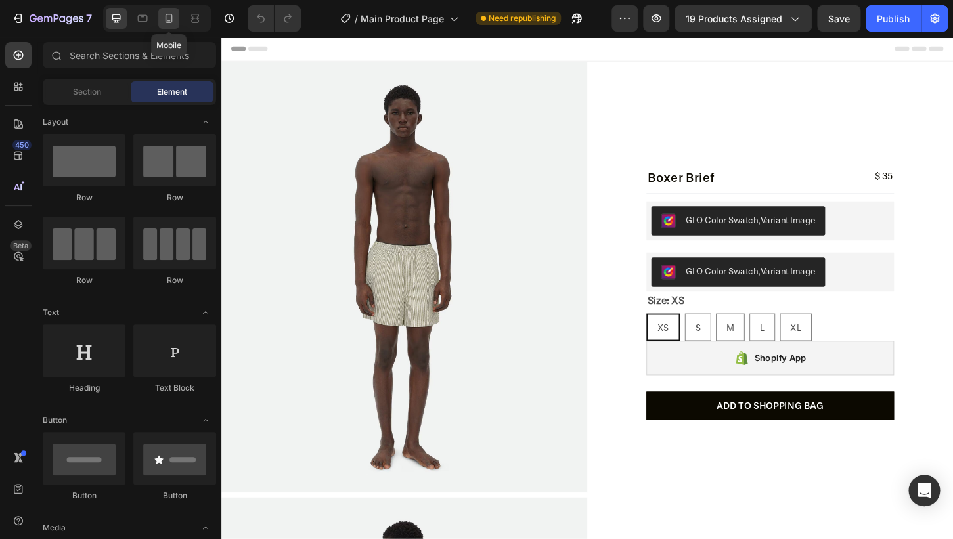
click at [175, 18] on icon at bounding box center [168, 18] width 13 height 13
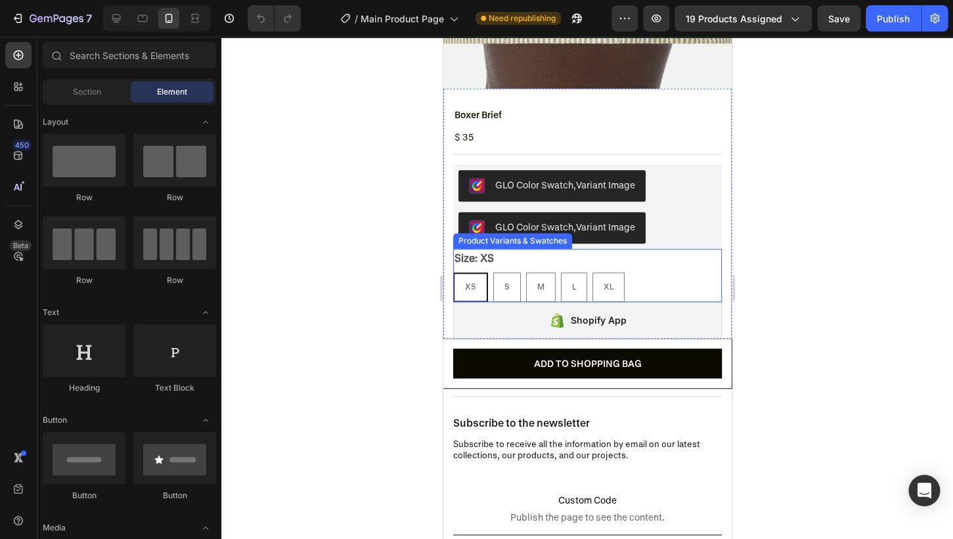
scroll to position [317, 0]
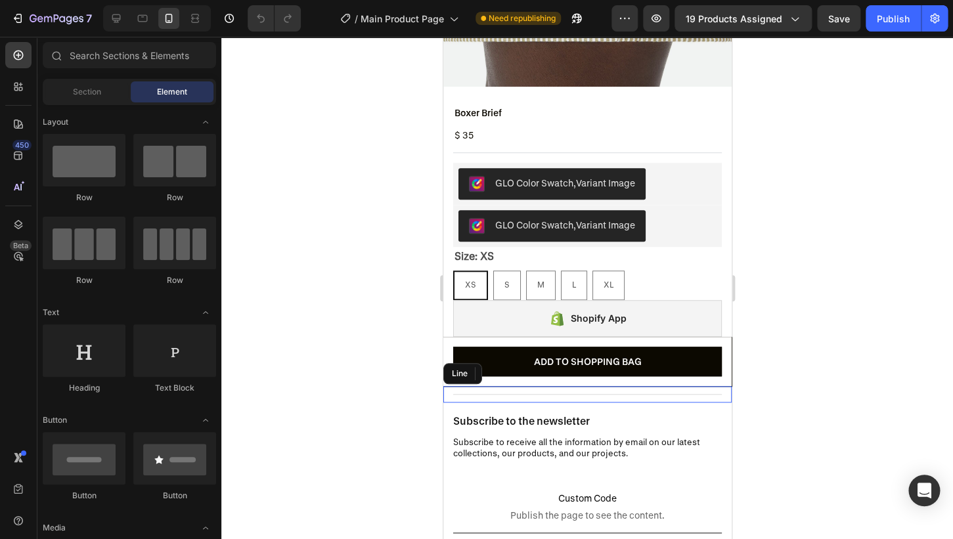
click at [640, 397] on div "Title Line" at bounding box center [587, 394] width 288 height 16
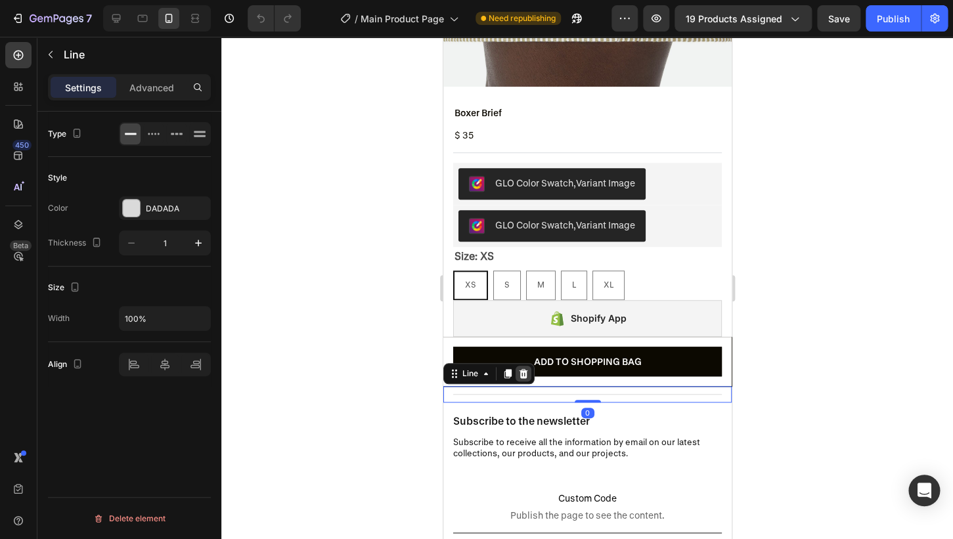
click at [524, 378] on icon at bounding box center [523, 374] width 11 height 11
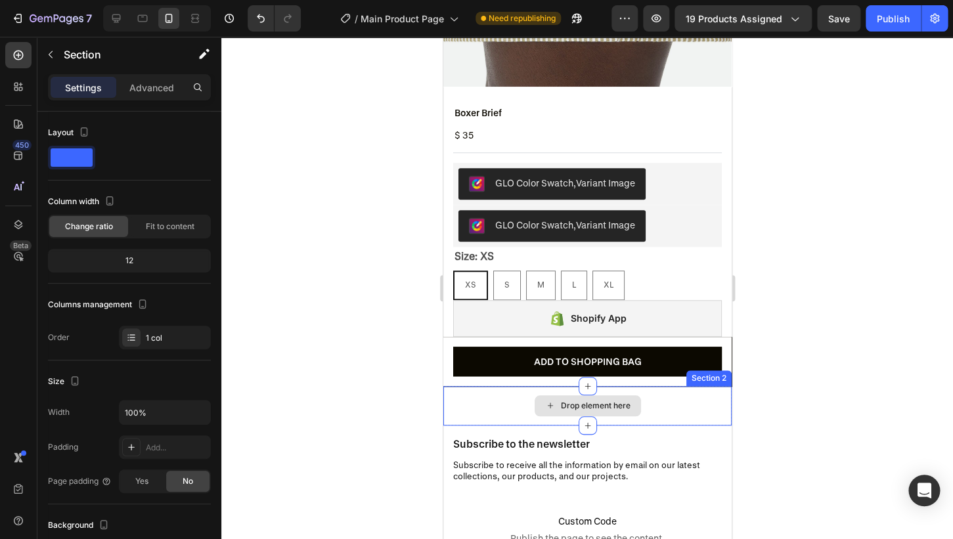
click at [499, 394] on div "Drop element here" at bounding box center [587, 405] width 288 height 39
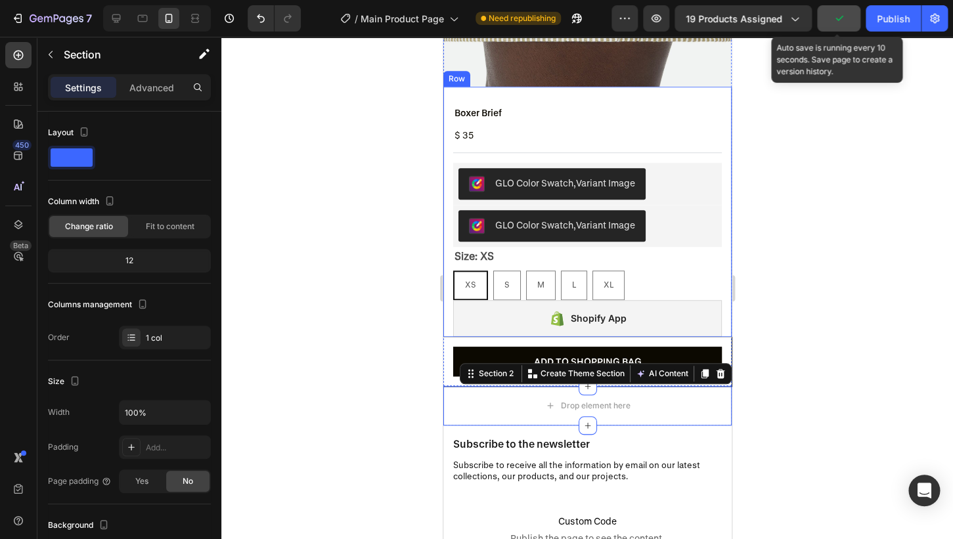
click at [842, 18] on icon "button" at bounding box center [838, 18] width 13 height 13
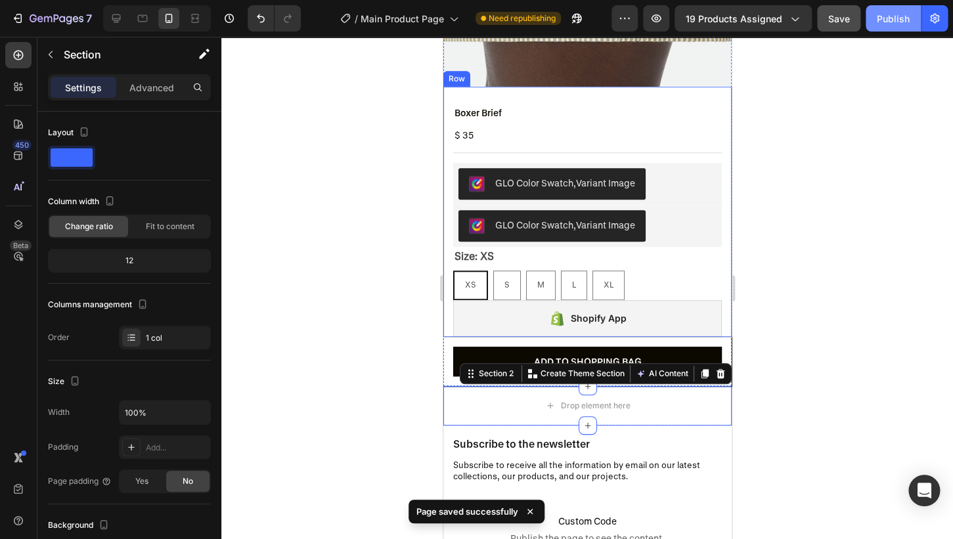
click at [885, 27] on button "Publish" at bounding box center [893, 18] width 55 height 26
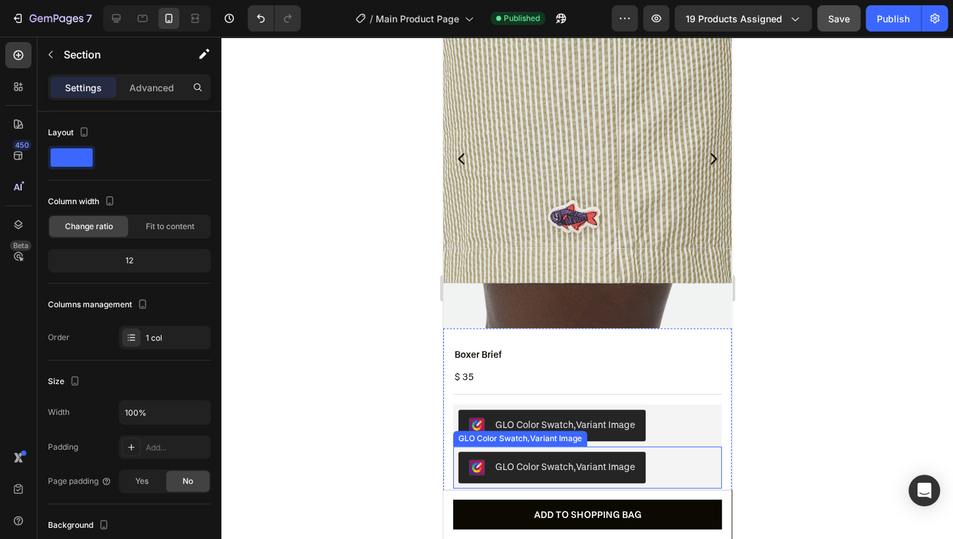
scroll to position [0, 0]
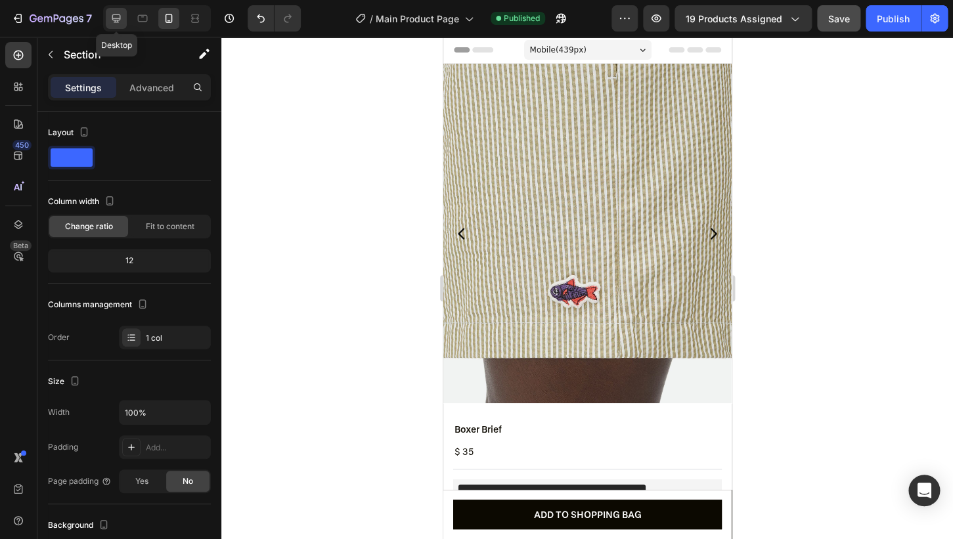
click at [108, 18] on div at bounding box center [116, 18] width 21 height 21
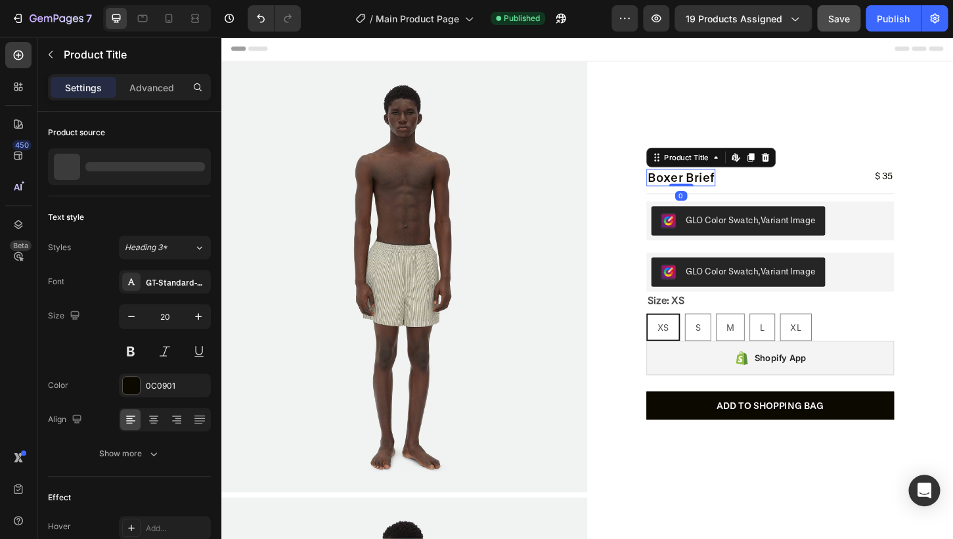
click at [738, 192] on h2 "Boxer Brief" at bounding box center [716, 188] width 74 height 18
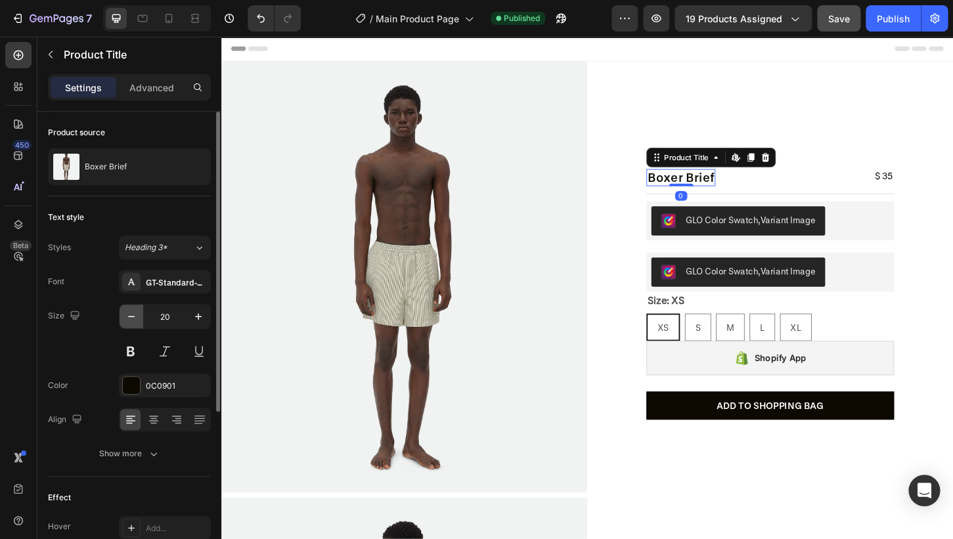
click at [133, 323] on icon "button" at bounding box center [131, 316] width 13 height 13
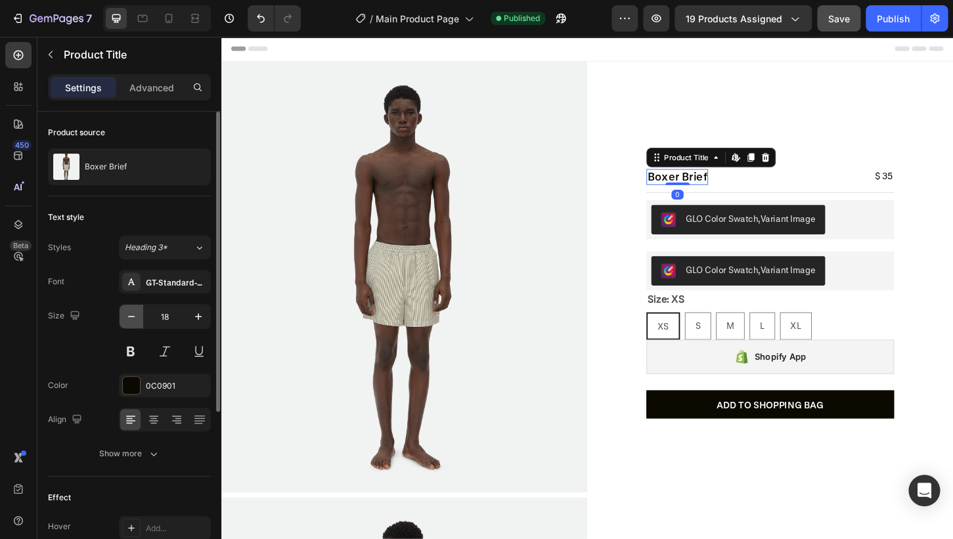
click at [133, 323] on icon "button" at bounding box center [131, 316] width 13 height 13
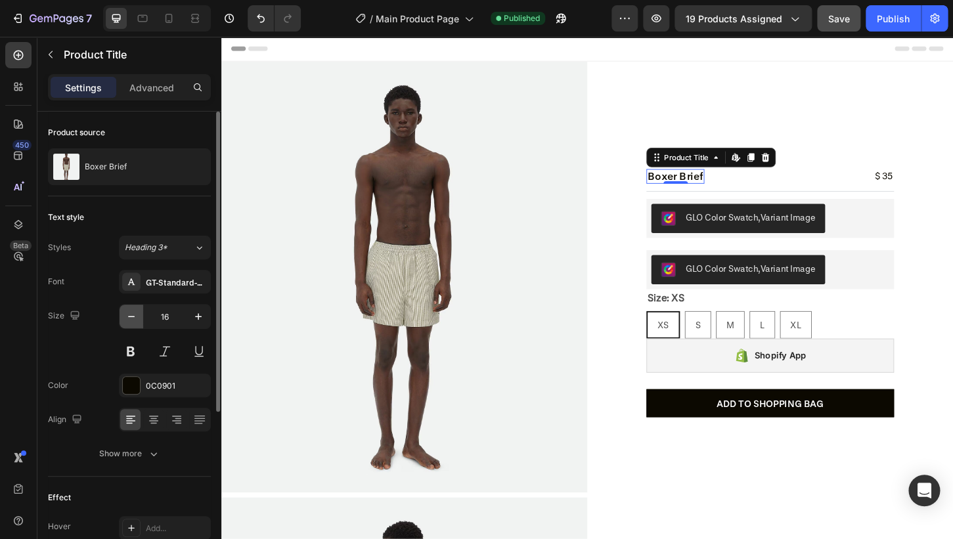
click at [133, 323] on icon "button" at bounding box center [131, 316] width 13 height 13
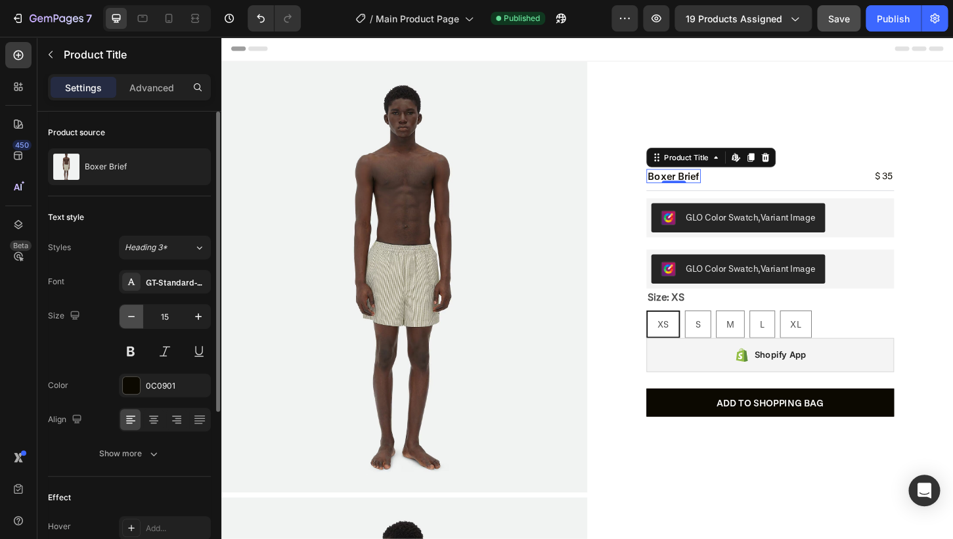
click at [133, 323] on icon "button" at bounding box center [131, 316] width 13 height 13
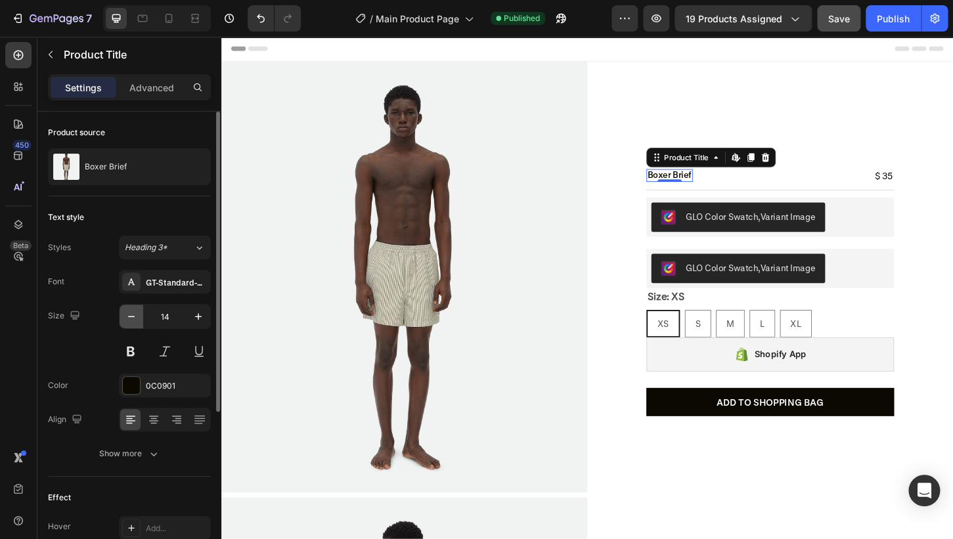
click at [133, 323] on icon "button" at bounding box center [131, 316] width 13 height 13
click at [183, 317] on input "12" at bounding box center [164, 317] width 43 height 24
click at [194, 318] on icon "button" at bounding box center [198, 316] width 13 height 13
type input "13"
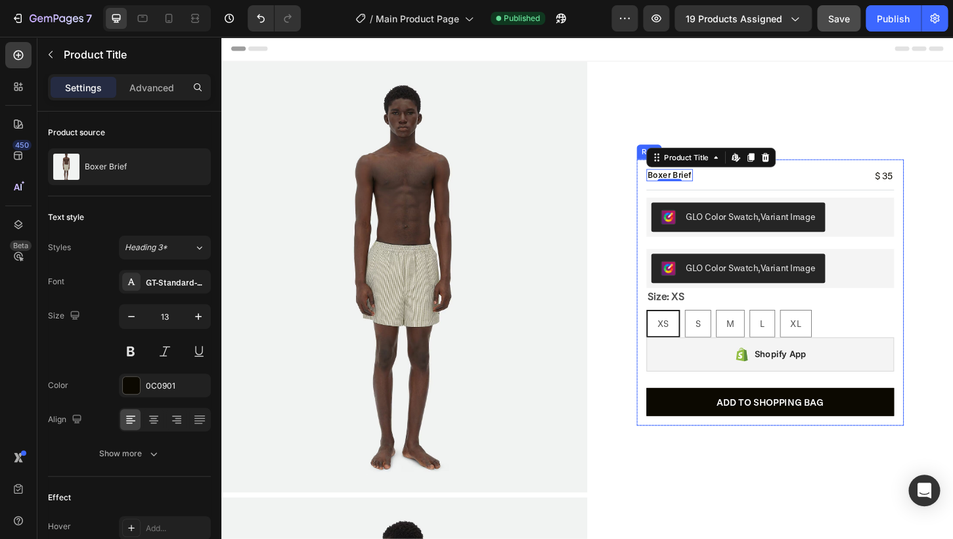
click at [933, 185] on div "$ 35" at bounding box center [935, 186] width 22 height 14
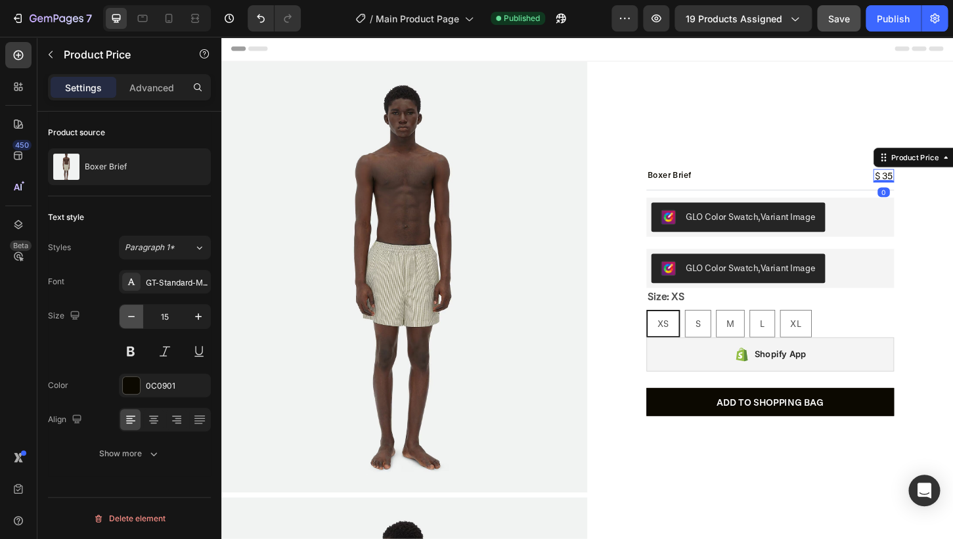
click at [129, 317] on icon "button" at bounding box center [131, 316] width 7 height 1
type input "13"
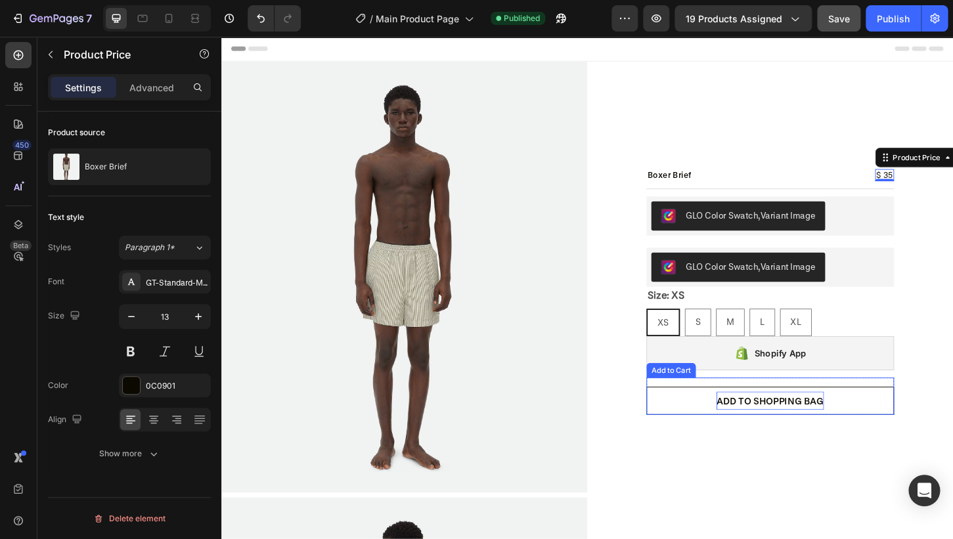
click at [803, 428] on div "ADD TO SHOPPING BAG" at bounding box center [813, 429] width 116 height 20
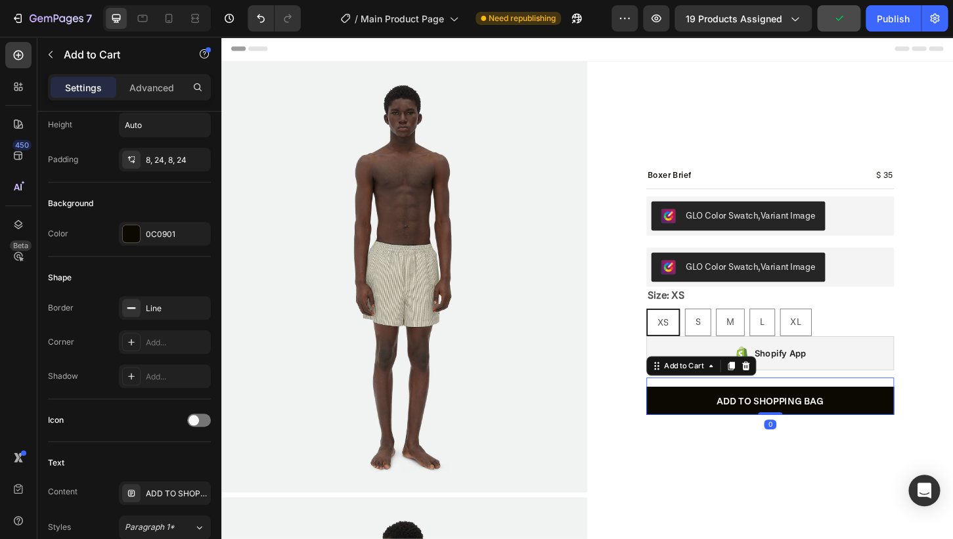
scroll to position [388, 0]
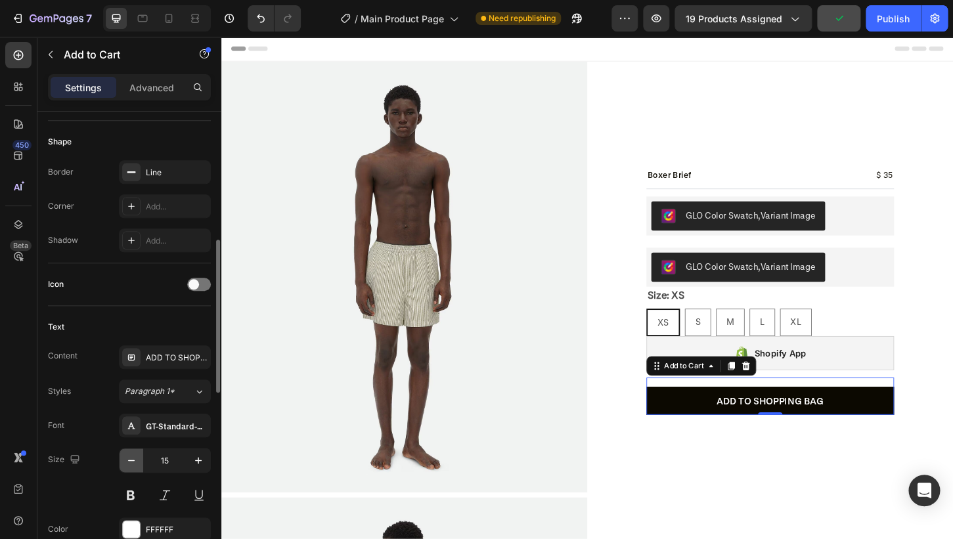
click at [127, 465] on icon "button" at bounding box center [131, 460] width 13 height 13
click at [201, 465] on icon "button" at bounding box center [198, 460] width 13 height 13
type input "14"
click at [704, 188] on h2 "Boxer Brief" at bounding box center [704, 185] width 50 height 13
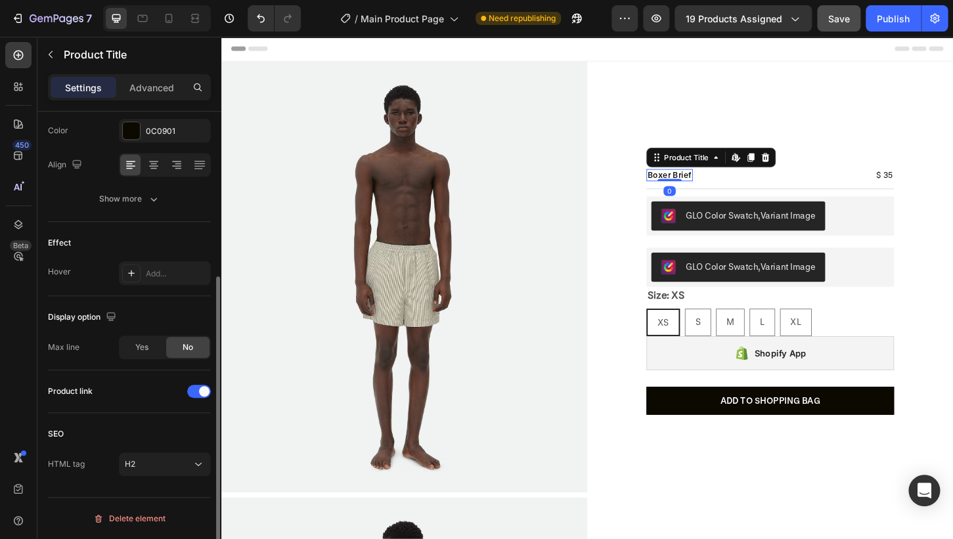
scroll to position [0, 0]
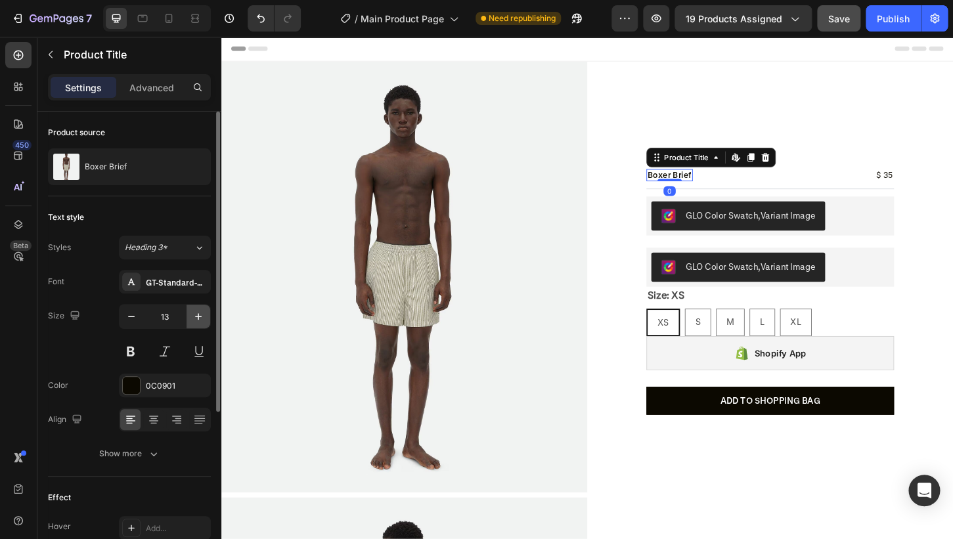
click at [202, 318] on icon "button" at bounding box center [198, 316] width 13 height 13
type input "14"
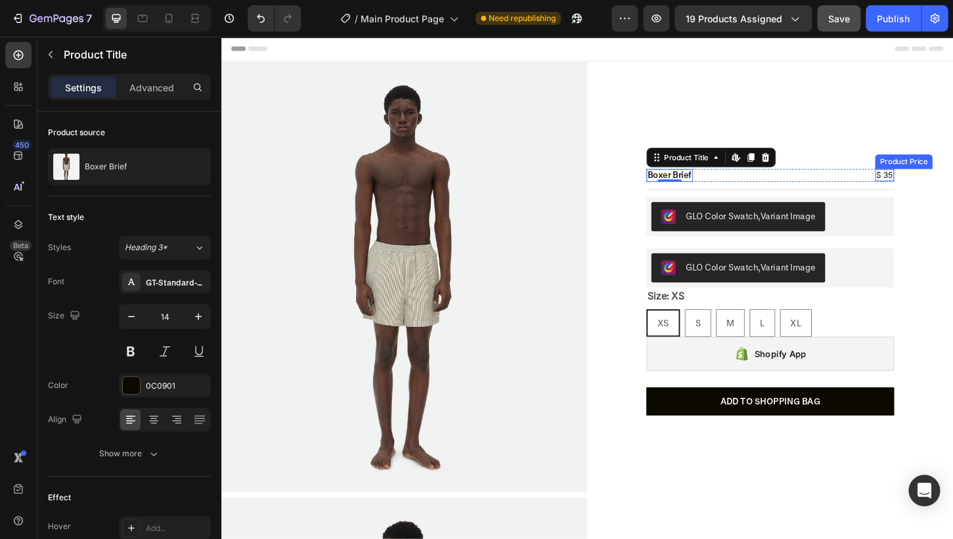
click at [938, 190] on div "$ 35 Product Price Product Price" at bounding box center [936, 185] width 20 height 13
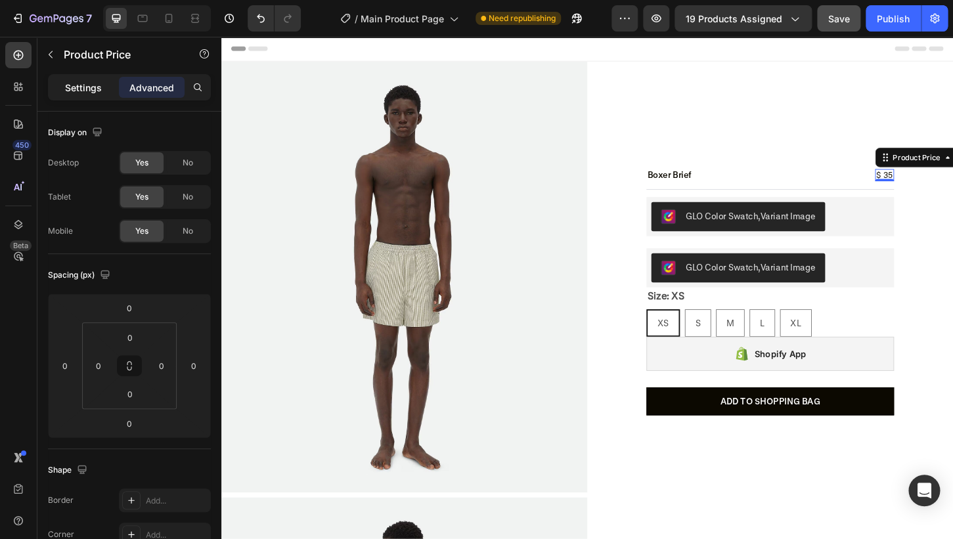
click at [84, 81] on p "Settings" at bounding box center [83, 88] width 37 height 14
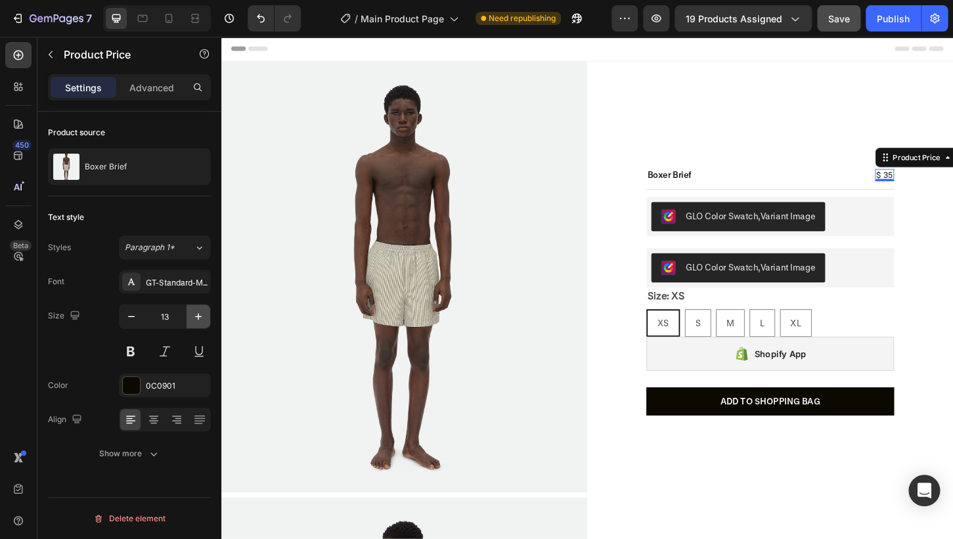
click at [199, 325] on button "button" at bounding box center [199, 317] width 24 height 24
type input "14"
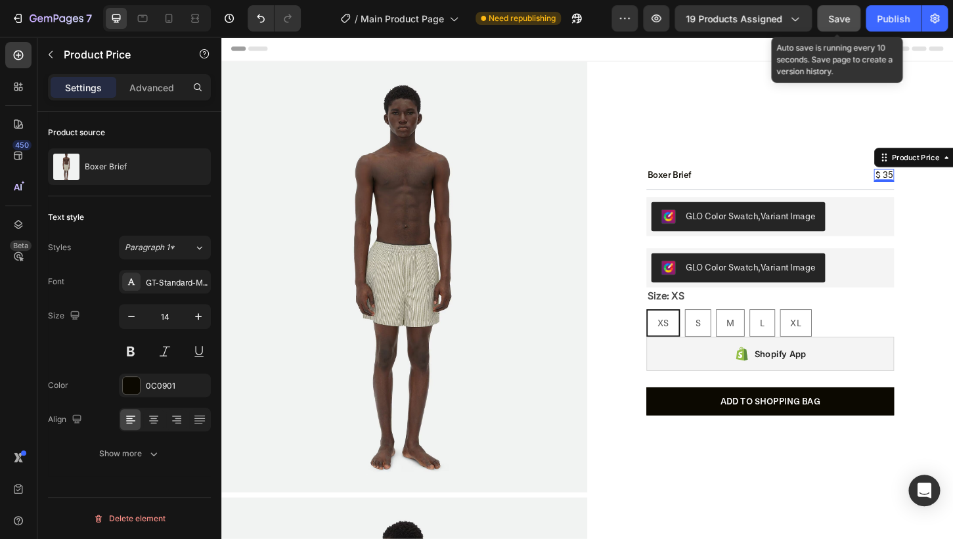
click at [849, 13] on span "Save" at bounding box center [839, 18] width 22 height 11
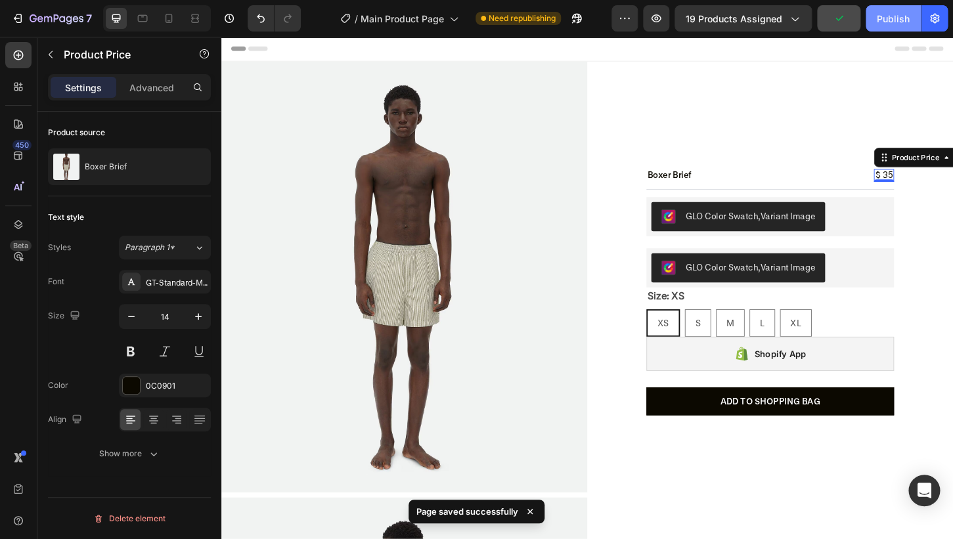
click at [894, 28] on button "Publish" at bounding box center [893, 18] width 55 height 26
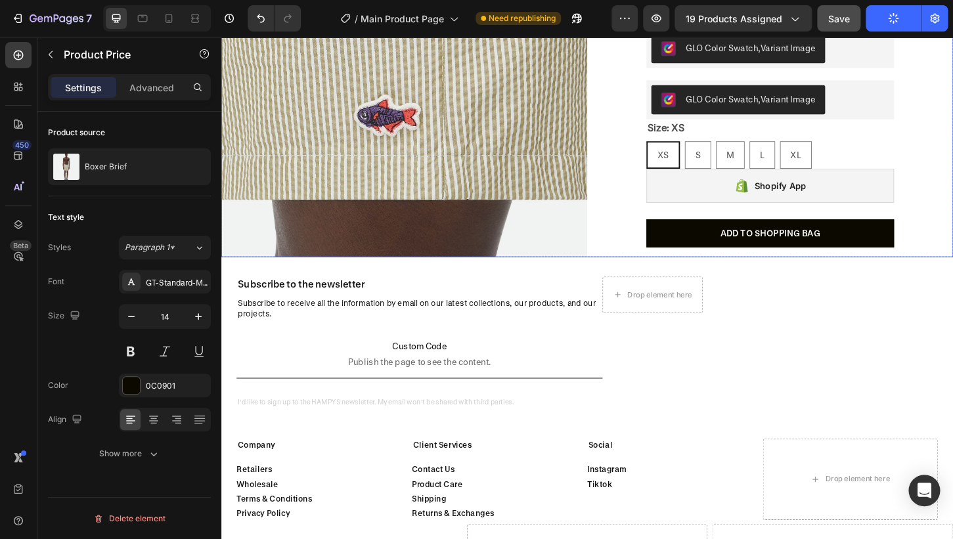
scroll to position [1671, 0]
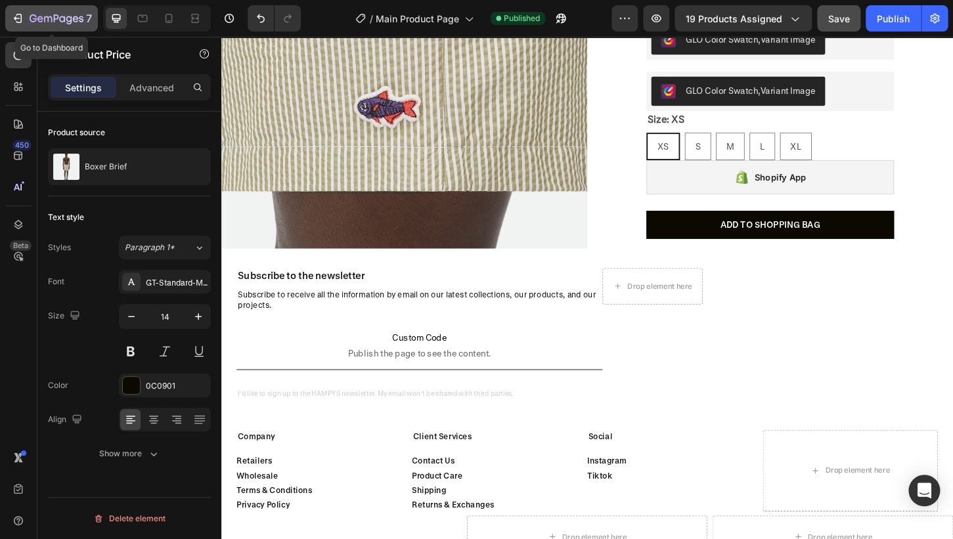
click at [47, 23] on icon "button" at bounding box center [57, 19] width 54 height 11
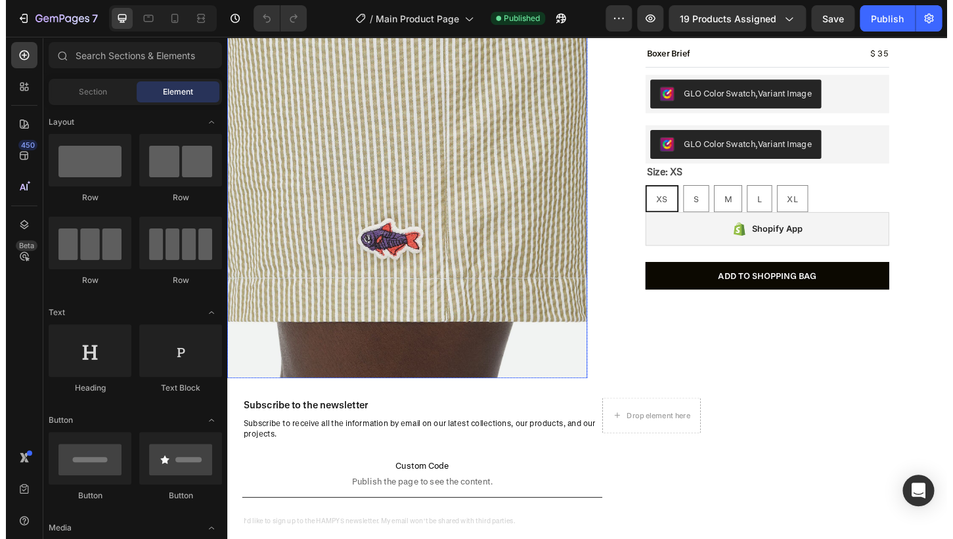
scroll to position [1893, 0]
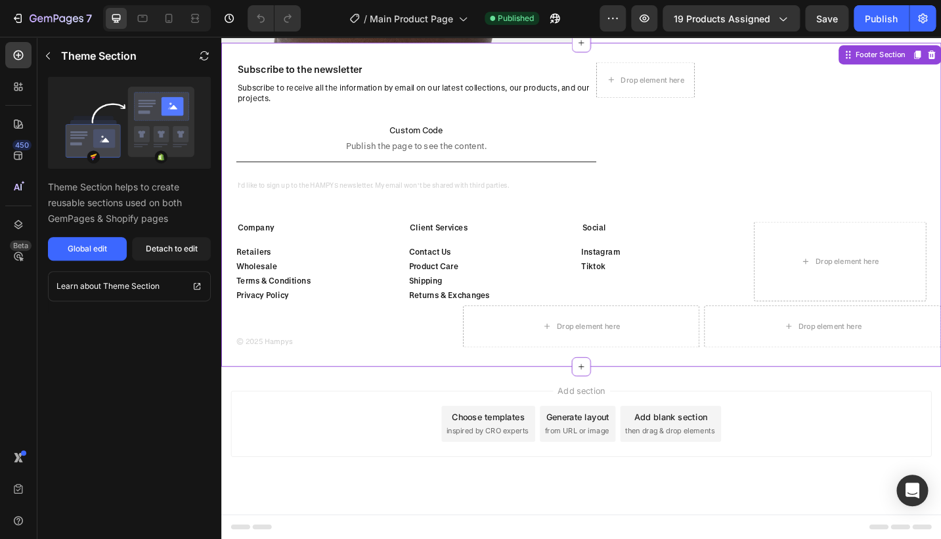
click at [344, 254] on div "Company Heading Retailers Button Wholesale Button Terms & Conditions Button Pri…" at bounding box center [332, 282] width 189 height 87
click at [85, 250] on div "Global edit" at bounding box center [87, 249] width 39 height 12
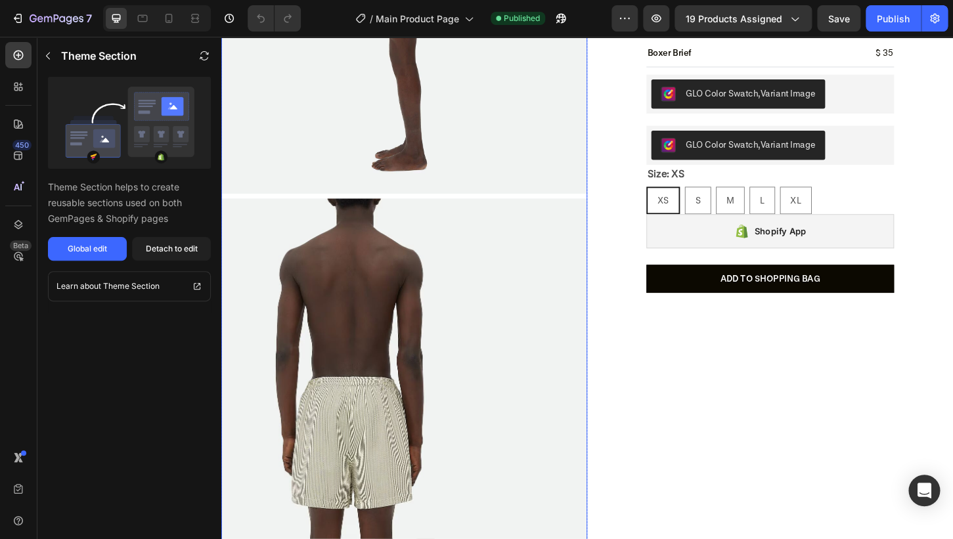
scroll to position [631, 0]
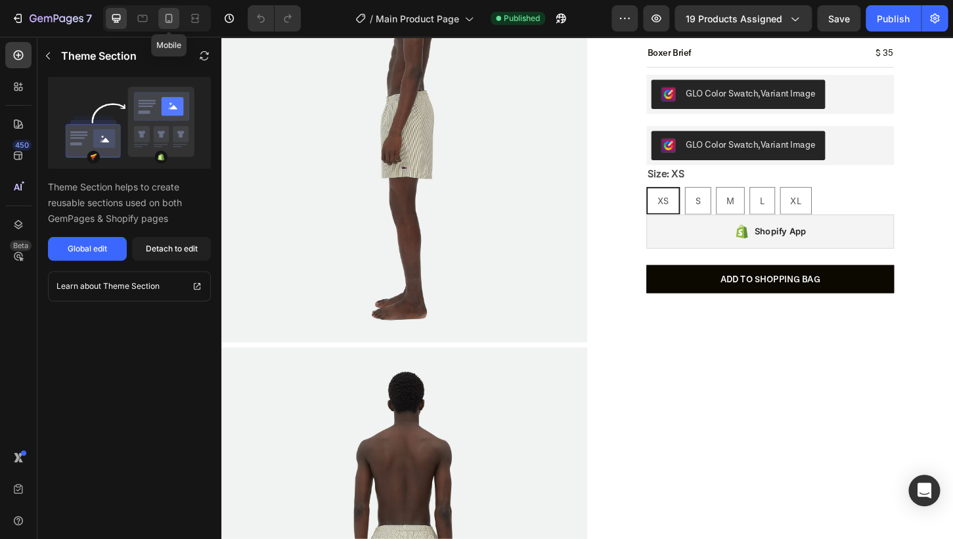
click at [166, 17] on icon at bounding box center [169, 18] width 7 height 9
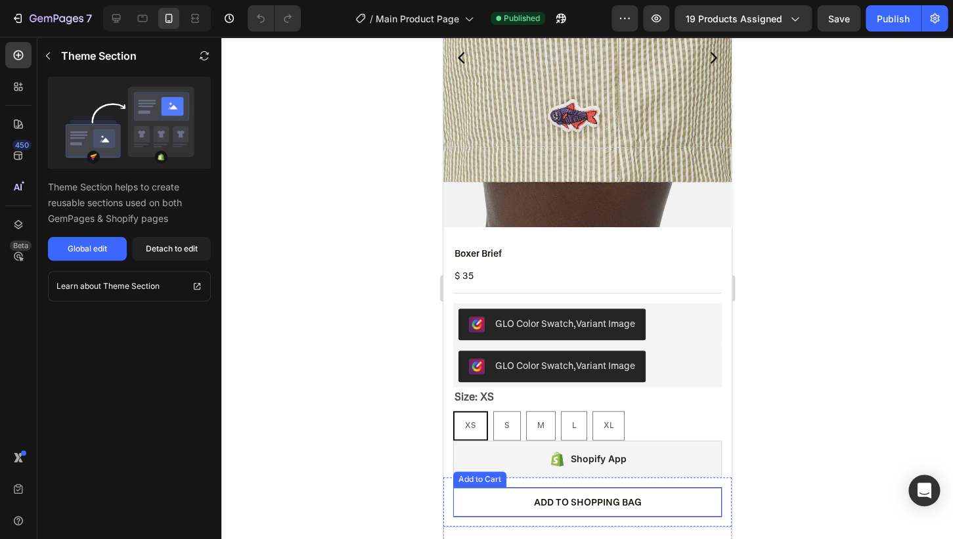
scroll to position [190, 0]
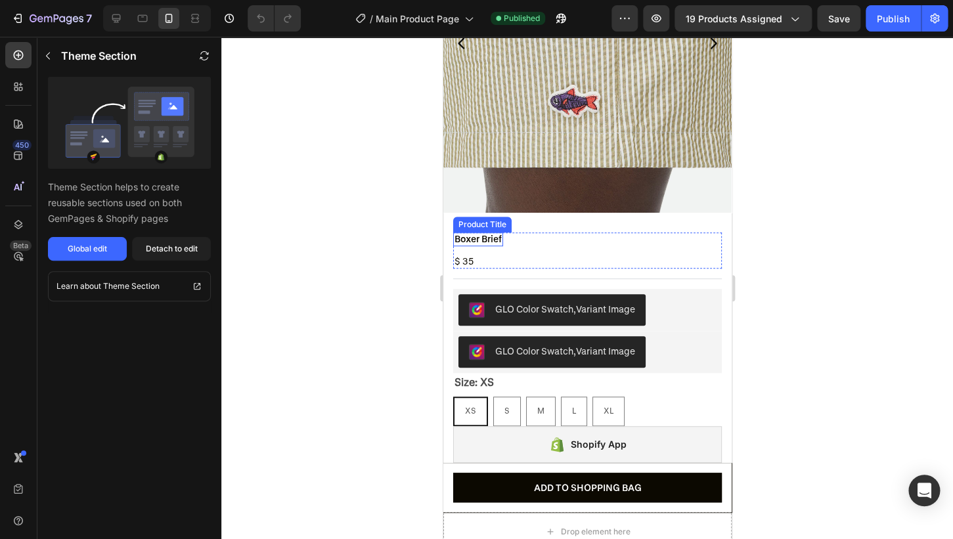
click at [487, 237] on h2 "Boxer Brief" at bounding box center [478, 240] width 50 height 14
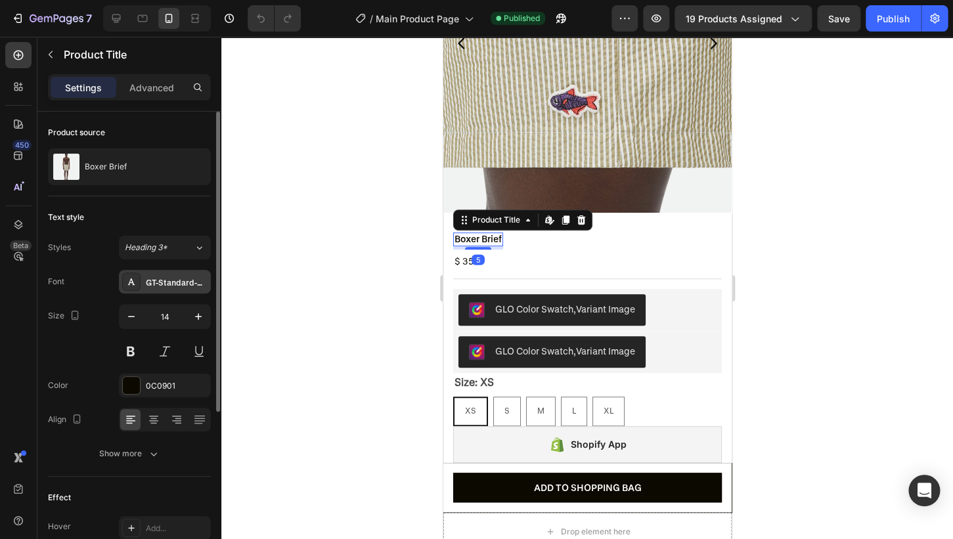
click at [162, 280] on div "GT-Standard-M-Standard-Semibold" at bounding box center [177, 283] width 62 height 12
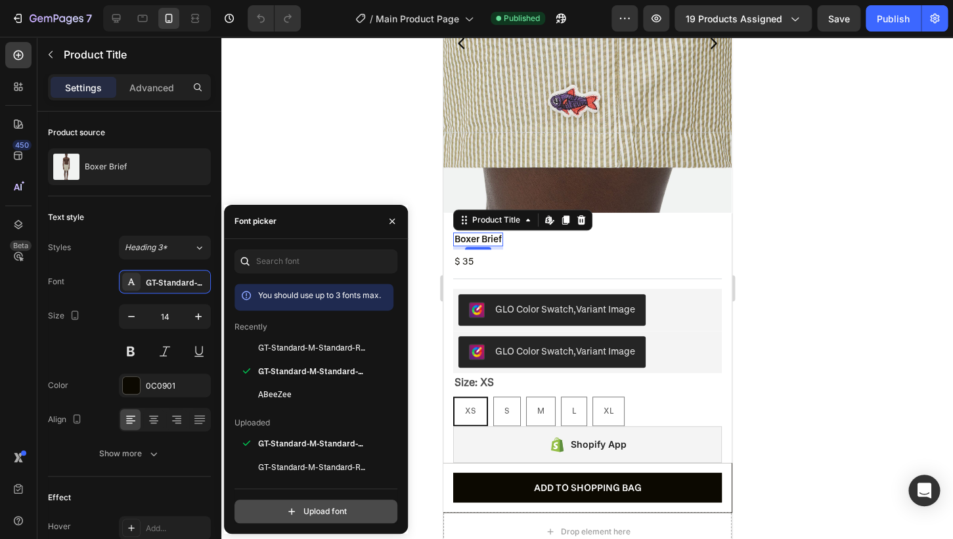
click at [342, 508] on input "file" at bounding box center [344, 512] width 328 height 22
type input "C:\fakepath\GT-Standard-L-Standard-Semibold.otf"
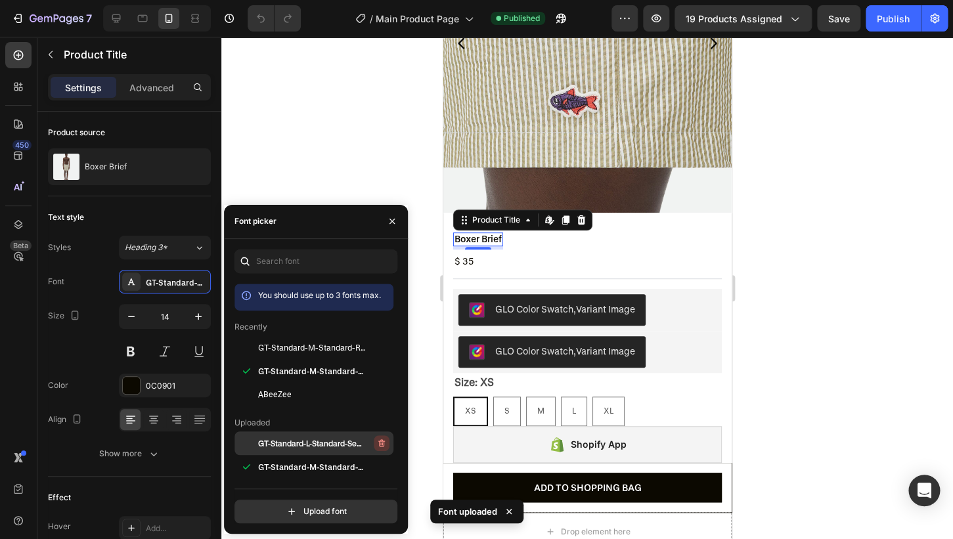
click at [383, 446] on icon "button" at bounding box center [381, 443] width 7 height 8
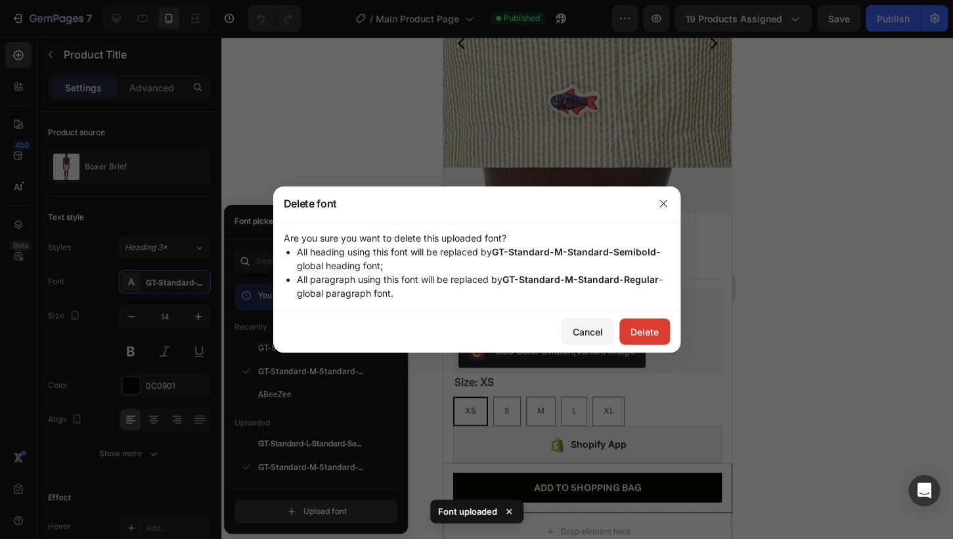
click at [652, 325] on div "Delete" at bounding box center [645, 332] width 28 height 14
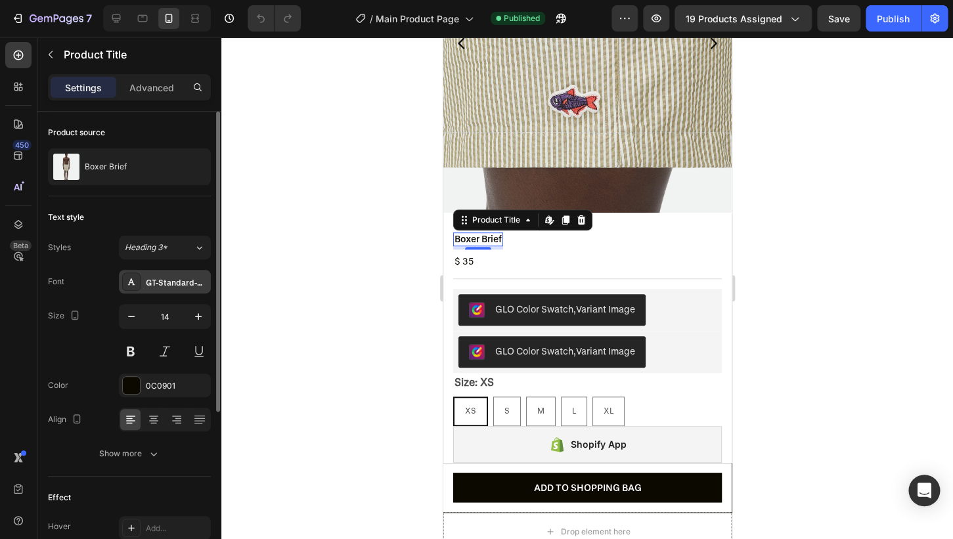
click at [180, 272] on div "GT-Standard-M-Standard-Semibold" at bounding box center [165, 282] width 92 height 24
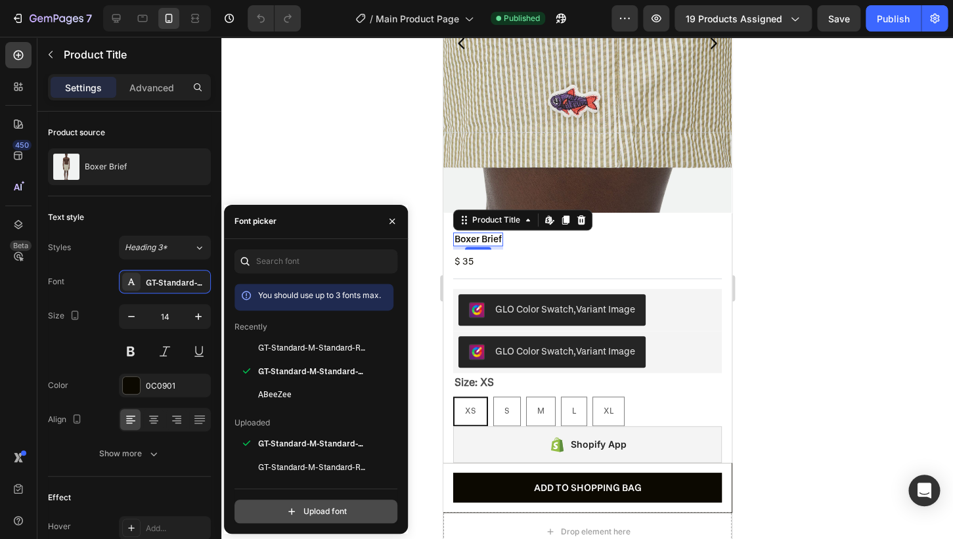
click at [332, 518] on input "file" at bounding box center [344, 512] width 328 height 22
type input "C:\fakepath\GT-Standard-L-Standard-Semibold.woff2"
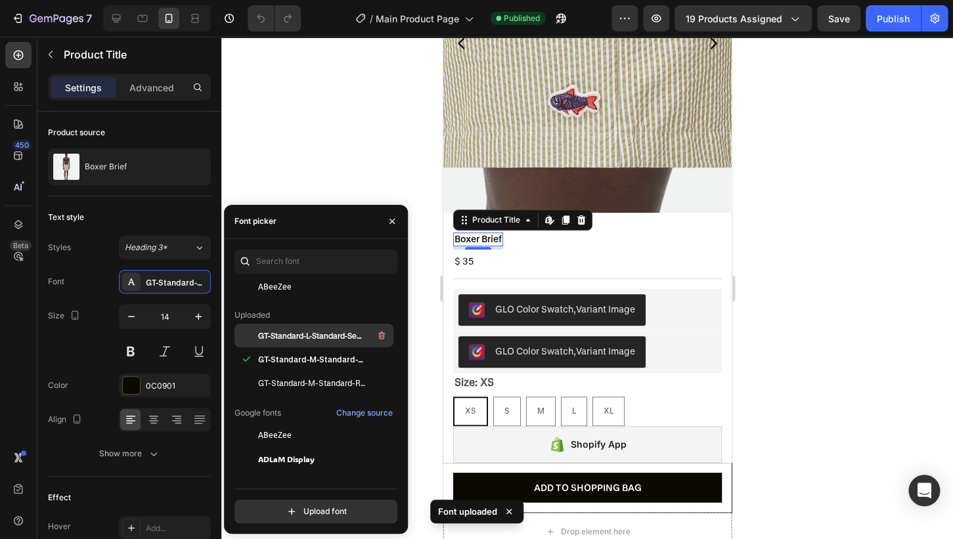
scroll to position [109, 0]
click at [303, 334] on span "GT-Standard-L-Standard-Semibold" at bounding box center [312, 334] width 109 height 12
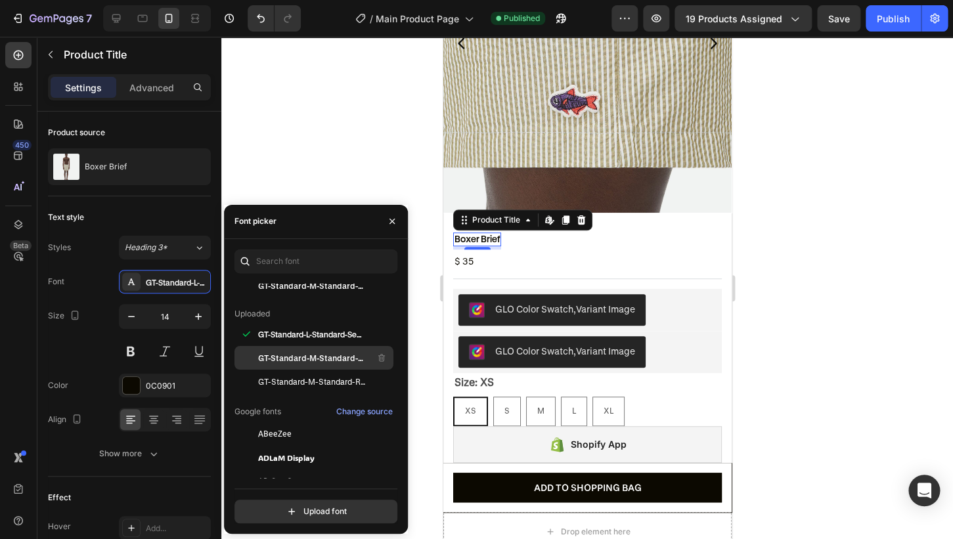
click at [316, 354] on span "GT-Standard-M-Standard-Semibold" at bounding box center [312, 358] width 109 height 12
click at [311, 336] on span "GT-Standard-L-Standard-Semibold" at bounding box center [312, 334] width 109 height 12
click at [344, 354] on span "GT-Standard-M-Standard-Semibold" at bounding box center [312, 358] width 109 height 12
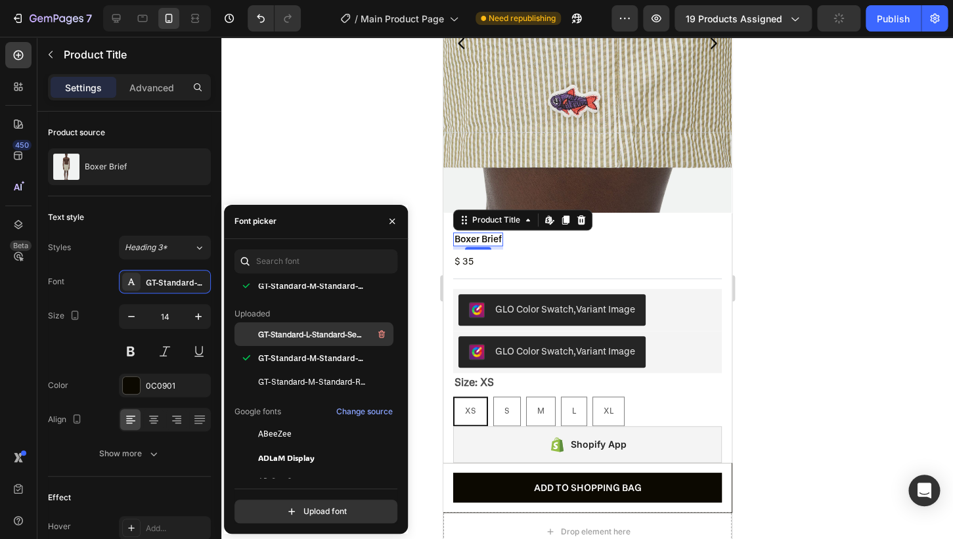
click at [324, 330] on span "GT-Standard-L-Standard-Semibold" at bounding box center [312, 334] width 109 height 12
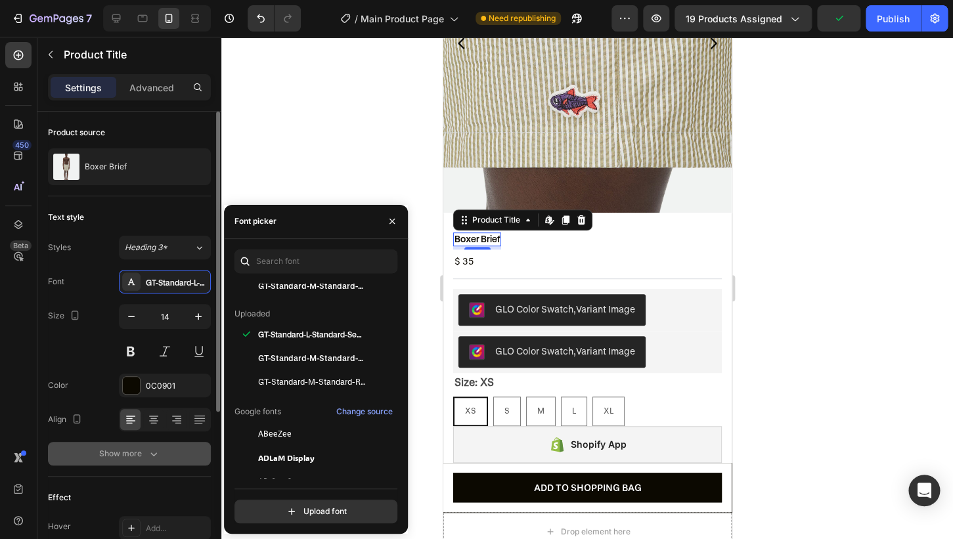
click at [112, 451] on div "Show more" at bounding box center [129, 453] width 61 height 13
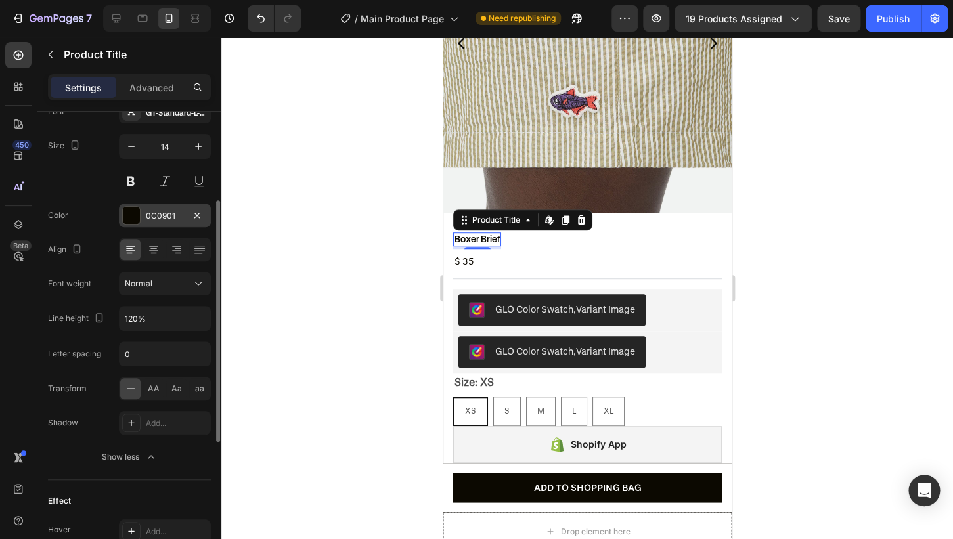
scroll to position [121, 0]
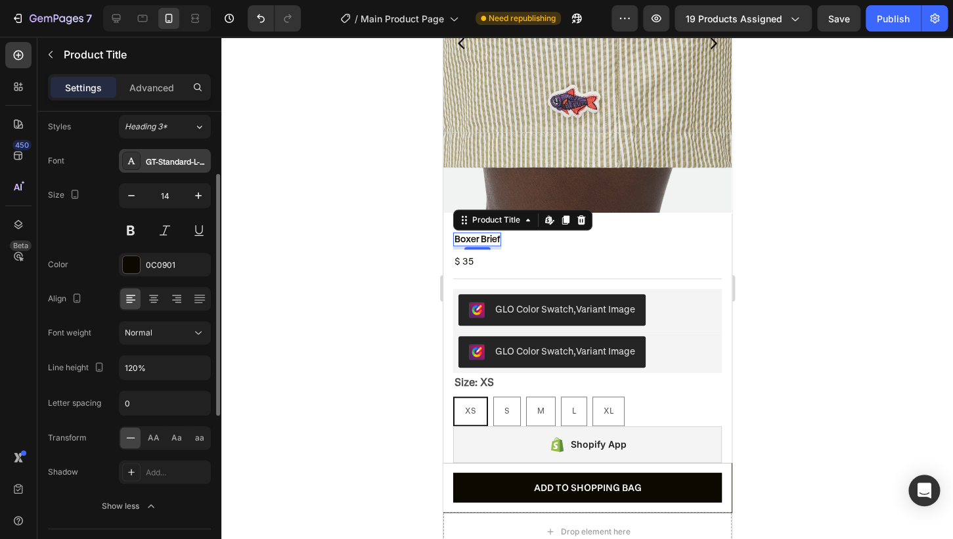
click at [176, 154] on div "GT-Standard-L-Standard-Semibold" at bounding box center [165, 161] width 92 height 24
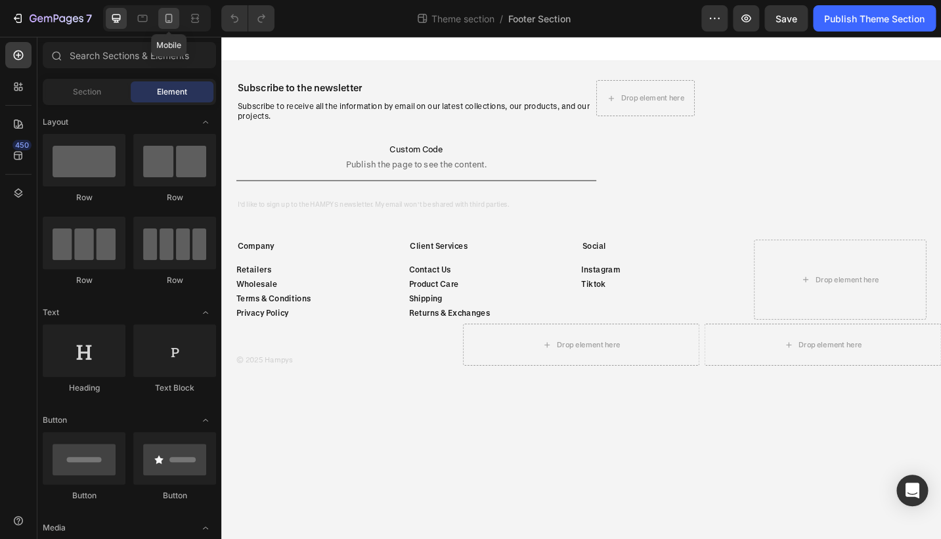
click at [170, 20] on icon at bounding box center [168, 18] width 13 height 13
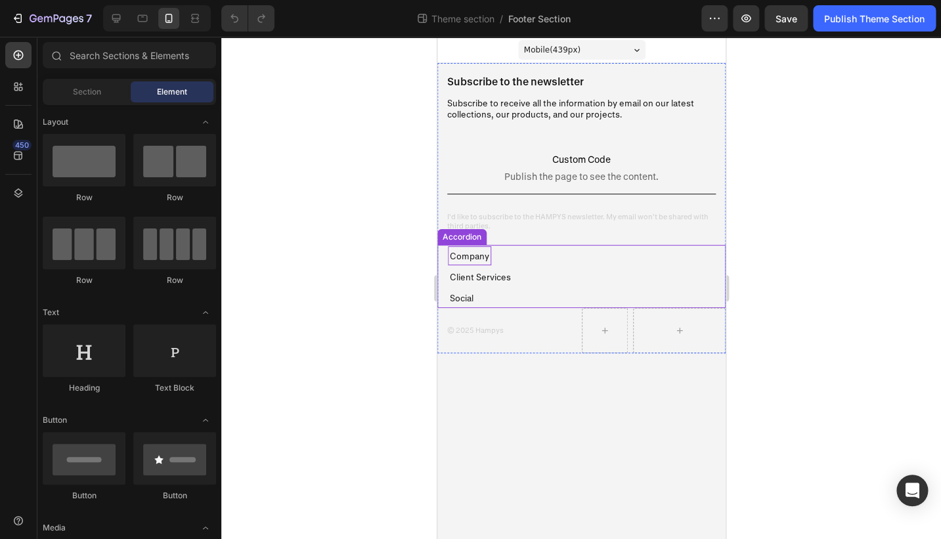
click at [475, 257] on p "Company" at bounding box center [468, 255] width 39 height 15
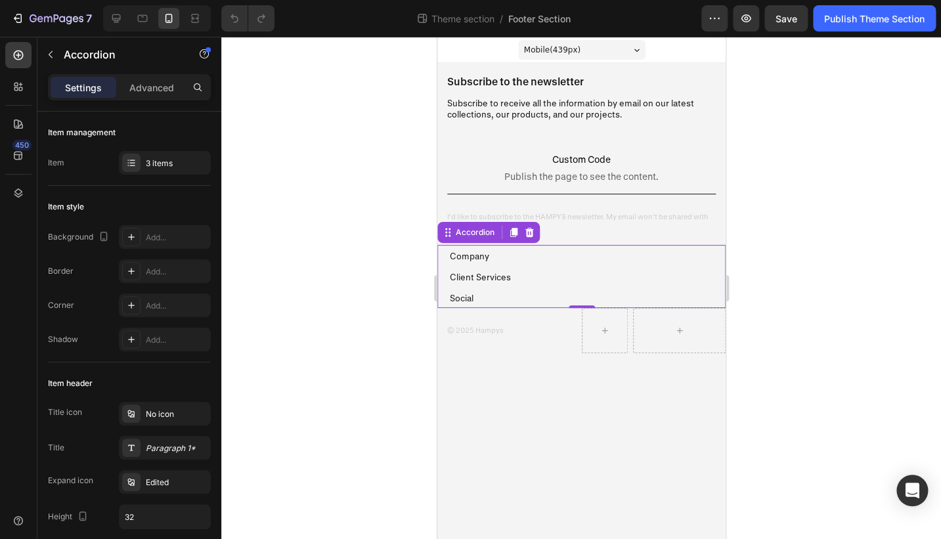
click at [514, 247] on div "Company" at bounding box center [575, 255] width 256 height 19
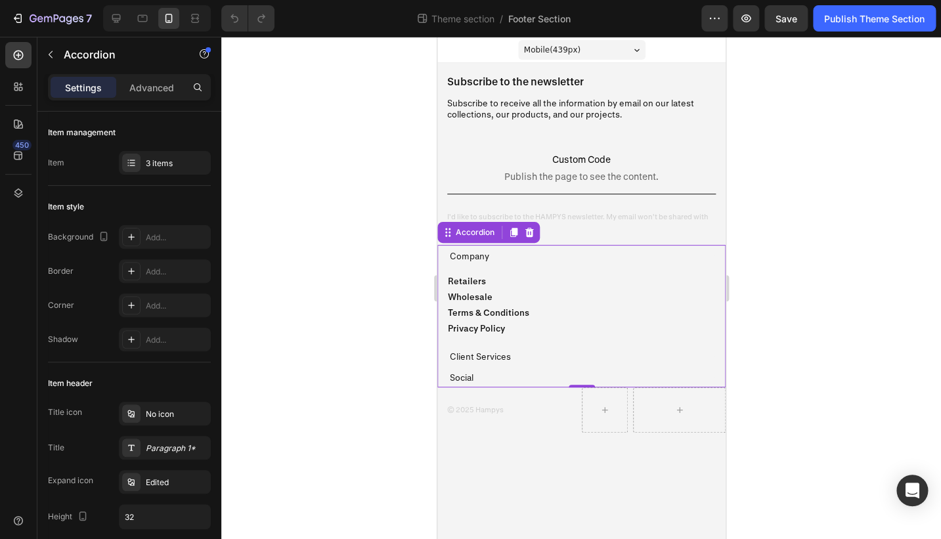
click at [512, 252] on div "Company" at bounding box center [575, 255] width 256 height 19
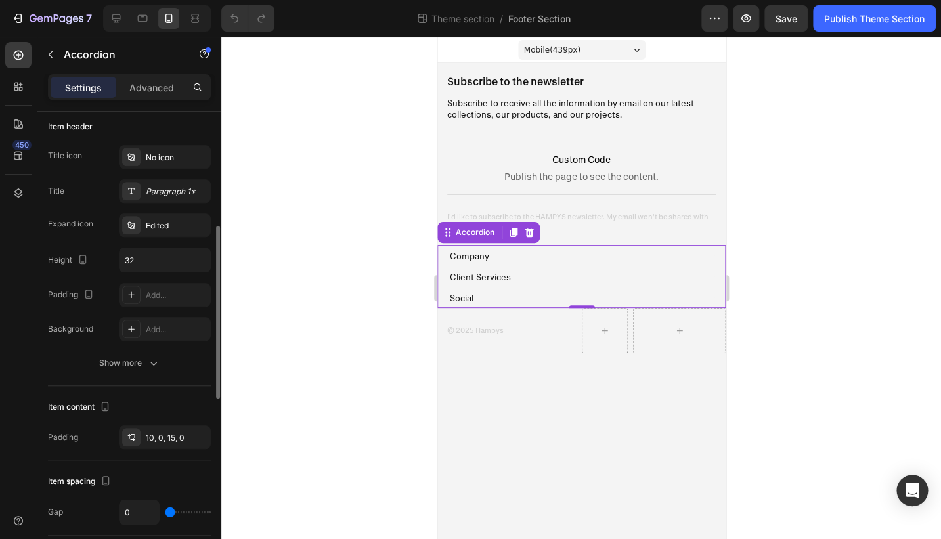
scroll to position [256, 0]
click at [160, 196] on div "Paragraph 1*" at bounding box center [177, 193] width 62 height 12
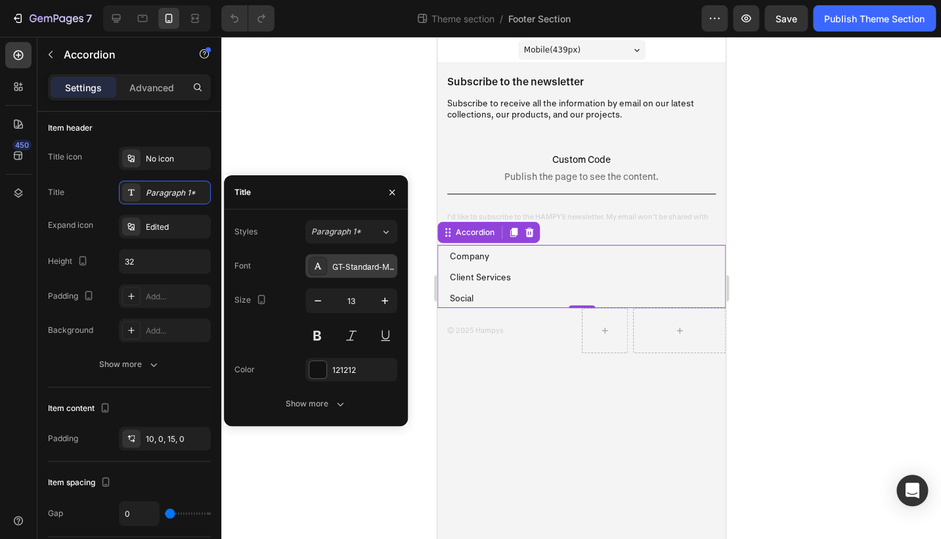
click at [353, 267] on div "GT-Standard-M-Standard-Regular" at bounding box center [363, 267] width 62 height 12
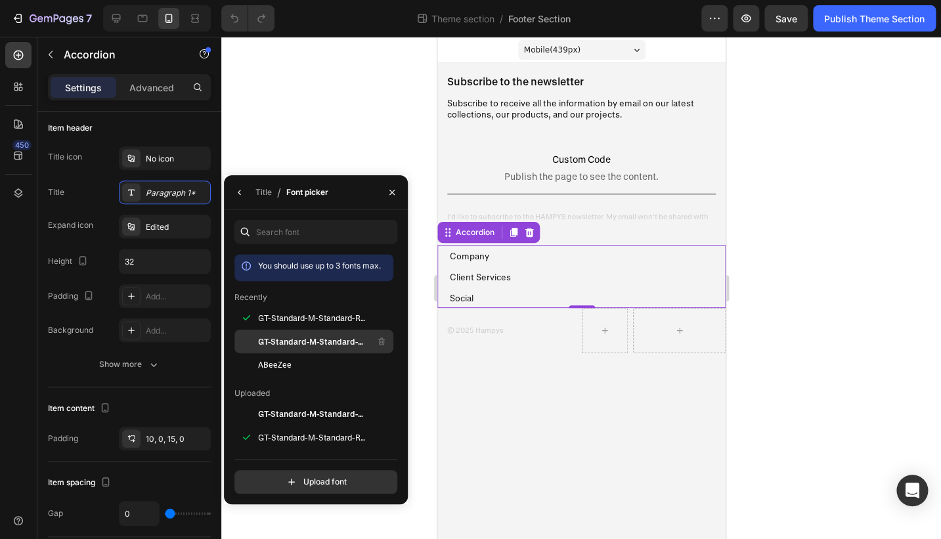
click at [340, 342] on span "GT-Standard-M-Standard-Semibold" at bounding box center [312, 342] width 109 height 12
click at [323, 131] on div at bounding box center [581, 288] width 720 height 503
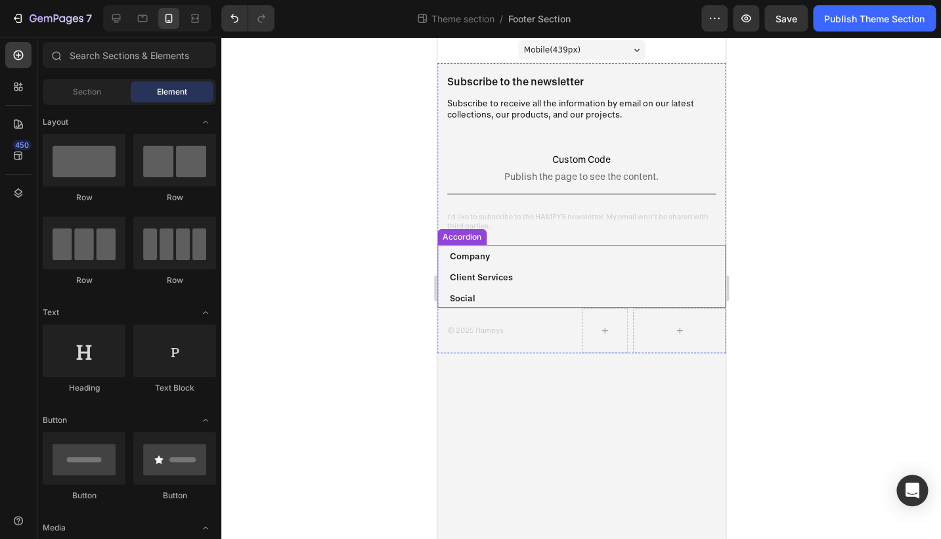
click at [495, 256] on div "Company" at bounding box center [575, 255] width 256 height 19
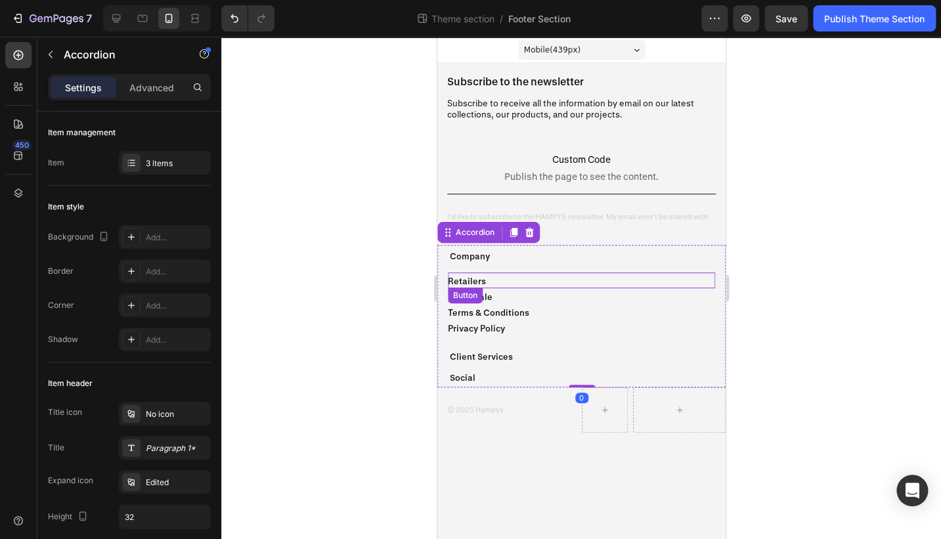
click at [489, 282] on div "Retailers Button" at bounding box center [580, 281] width 267 height 16
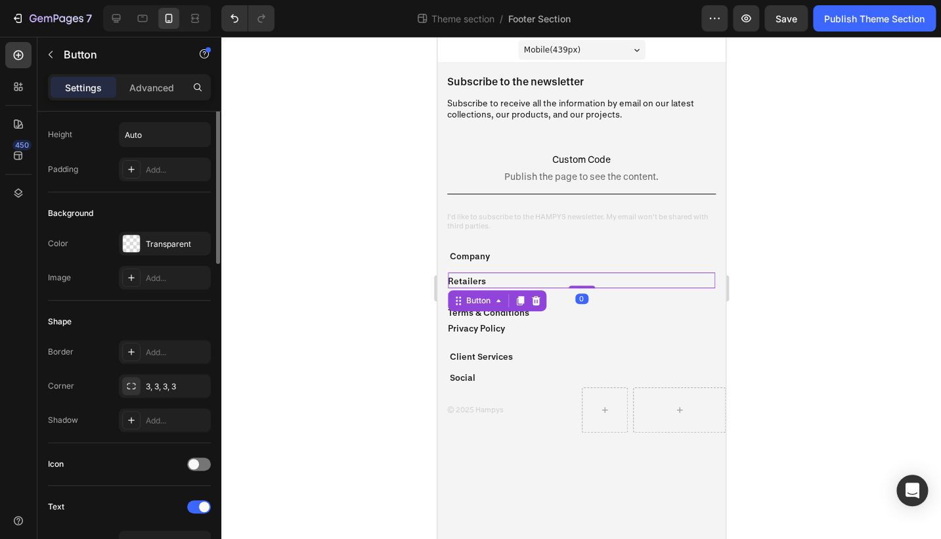
scroll to position [296, 0]
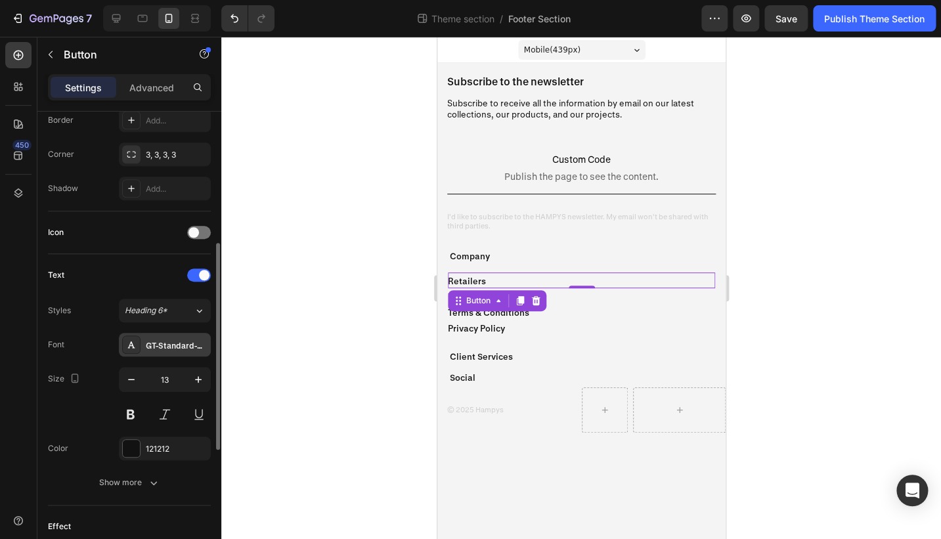
click at [160, 344] on div "GT-Standard-M-Standard-Semibold" at bounding box center [177, 346] width 62 height 12
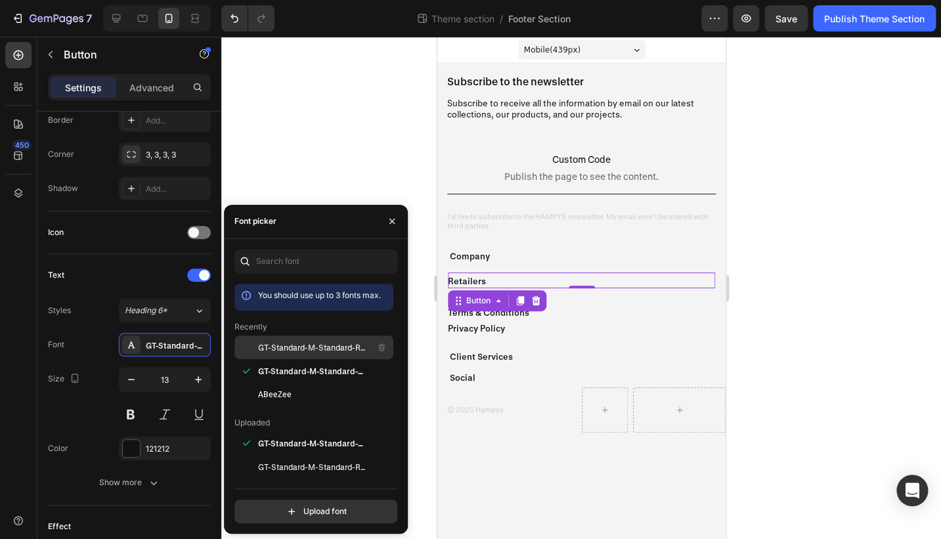
click at [305, 352] on span "GT-Standard-M-Standard-Regular" at bounding box center [312, 348] width 109 height 12
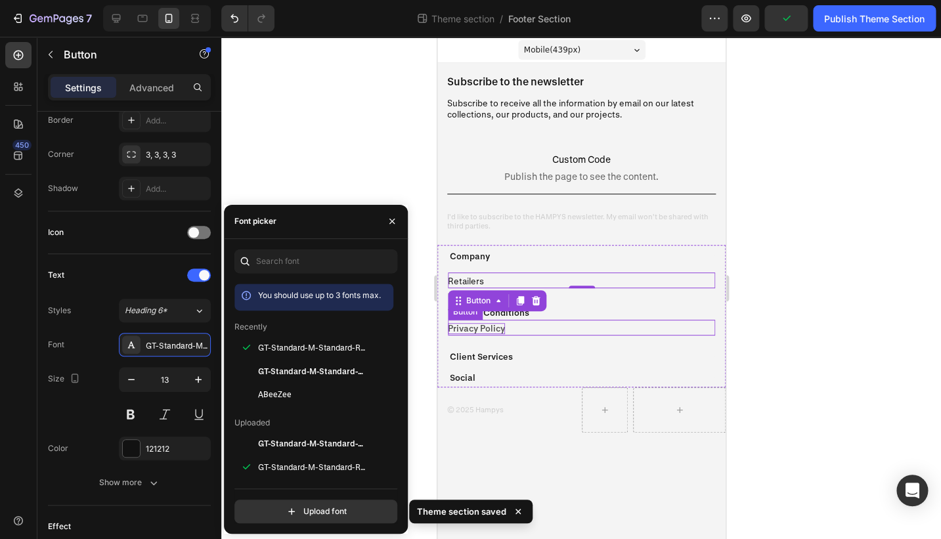
click at [478, 332] on p "Privacy Policy" at bounding box center [475, 328] width 57 height 11
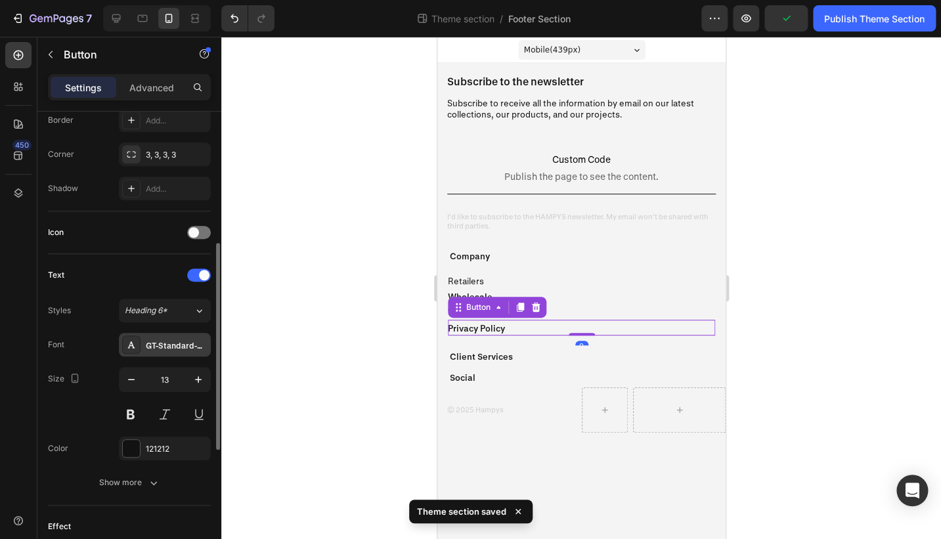
click at [157, 352] on div "GT-Standard-M-Standard-Semibold" at bounding box center [165, 345] width 92 height 24
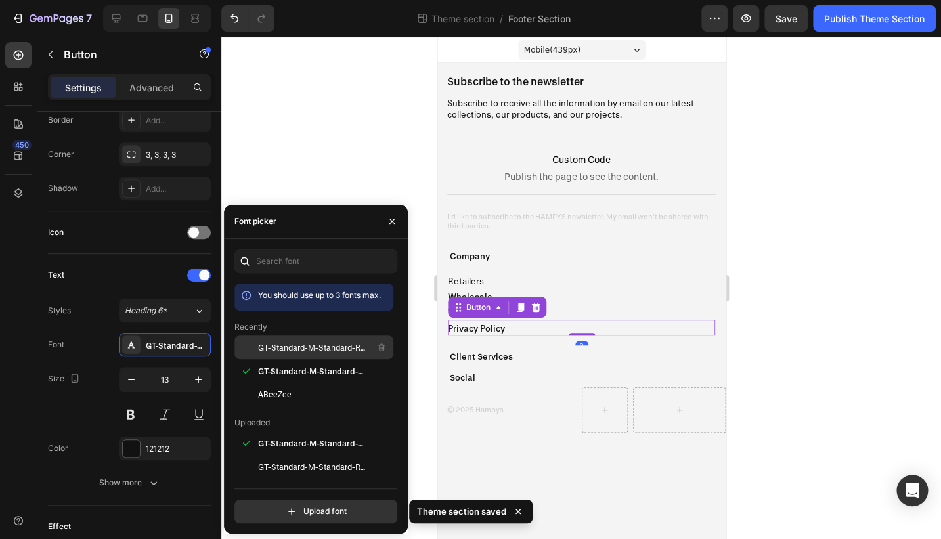
click at [299, 352] on span "GT-Standard-M-Standard-Regular" at bounding box center [312, 348] width 109 height 12
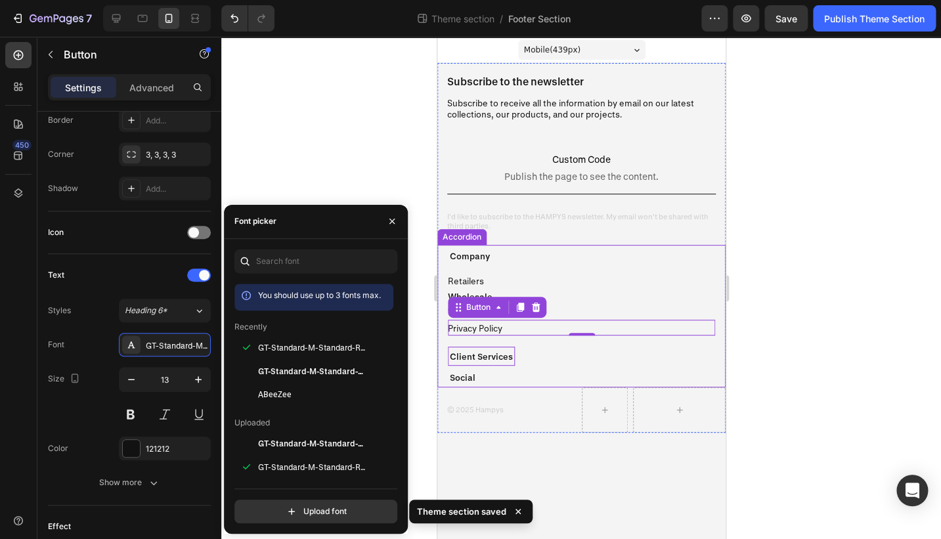
click at [491, 353] on p "Client Services" at bounding box center [480, 356] width 63 height 15
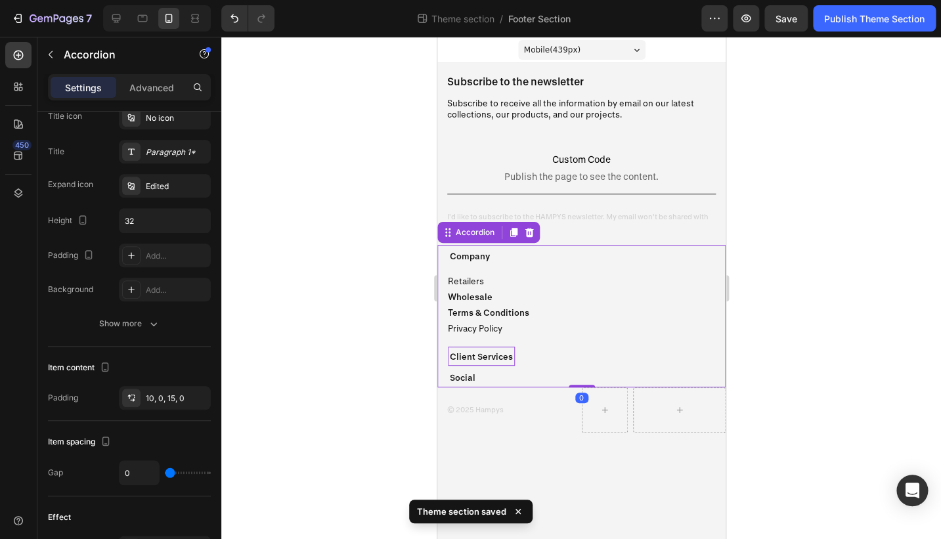
scroll to position [0, 0]
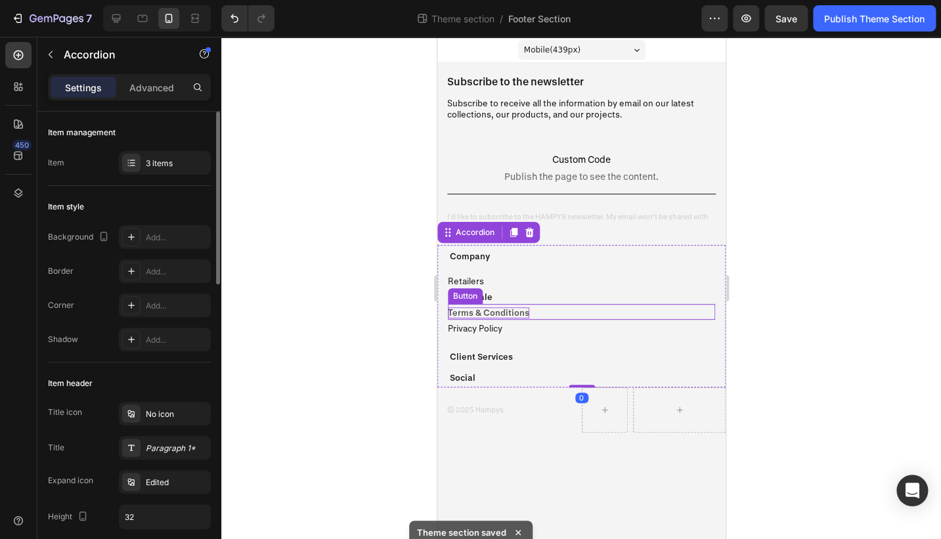
click at [490, 314] on p "Terms & Conditions" at bounding box center [487, 312] width 81 height 11
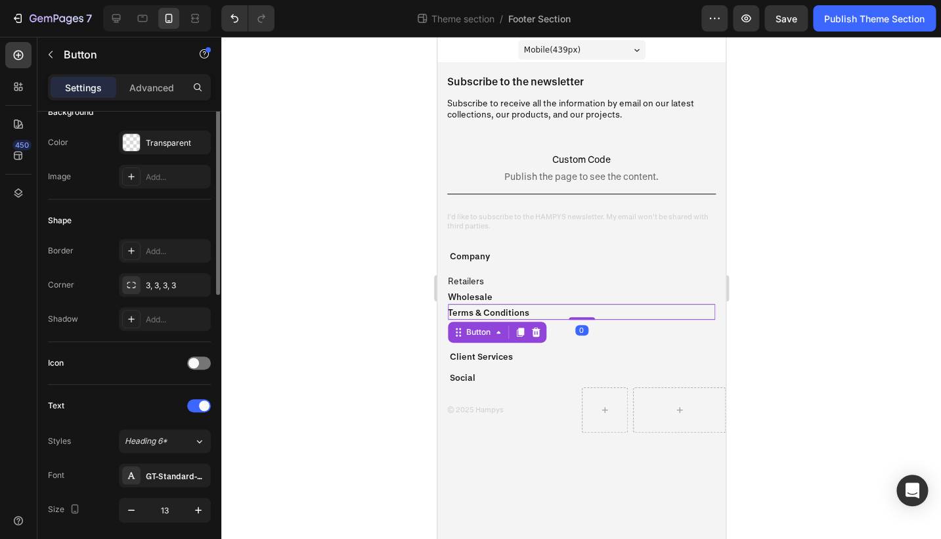
scroll to position [325, 0]
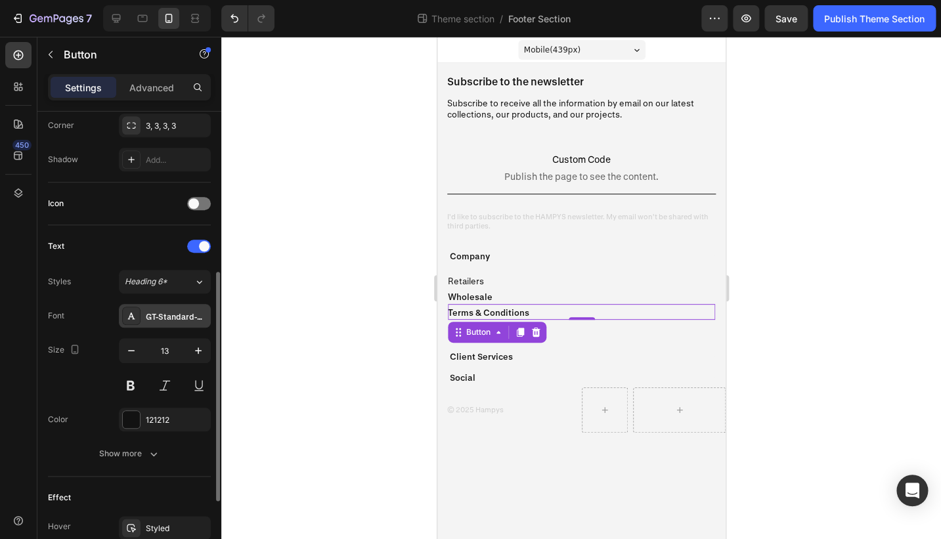
click at [169, 321] on div "GT-Standard-M-Standard-Semibold" at bounding box center [177, 317] width 62 height 12
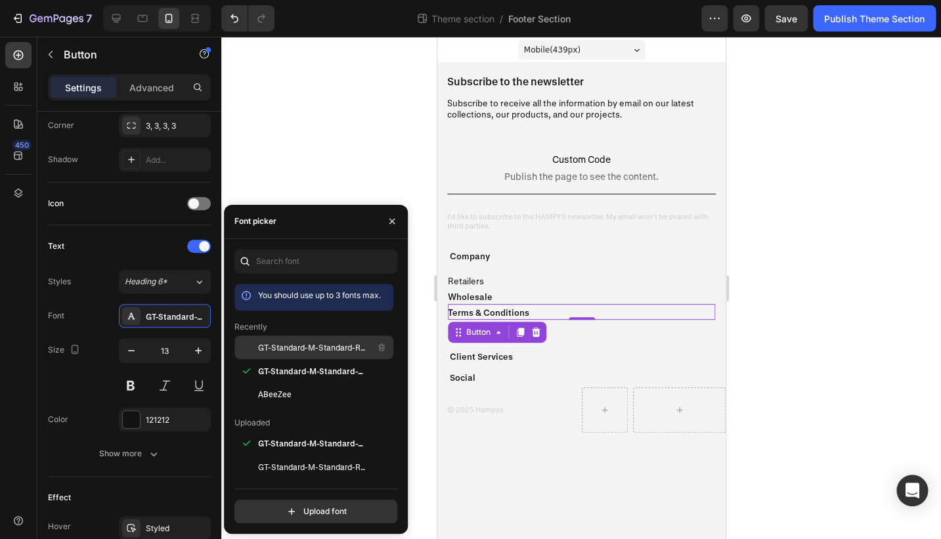
click at [287, 350] on span "GT-Standard-M-Standard-Regular" at bounding box center [312, 348] width 109 height 12
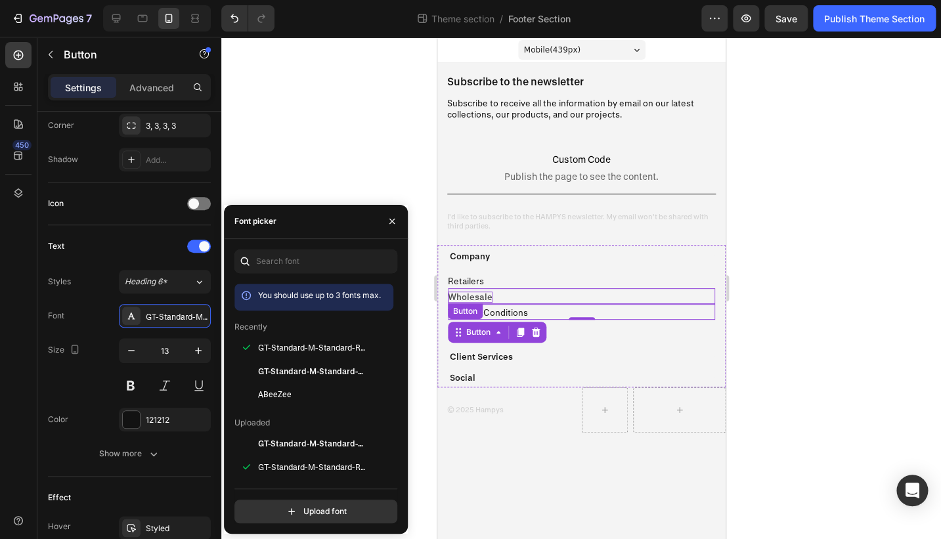
click at [464, 299] on p "Wholesale" at bounding box center [469, 297] width 45 height 11
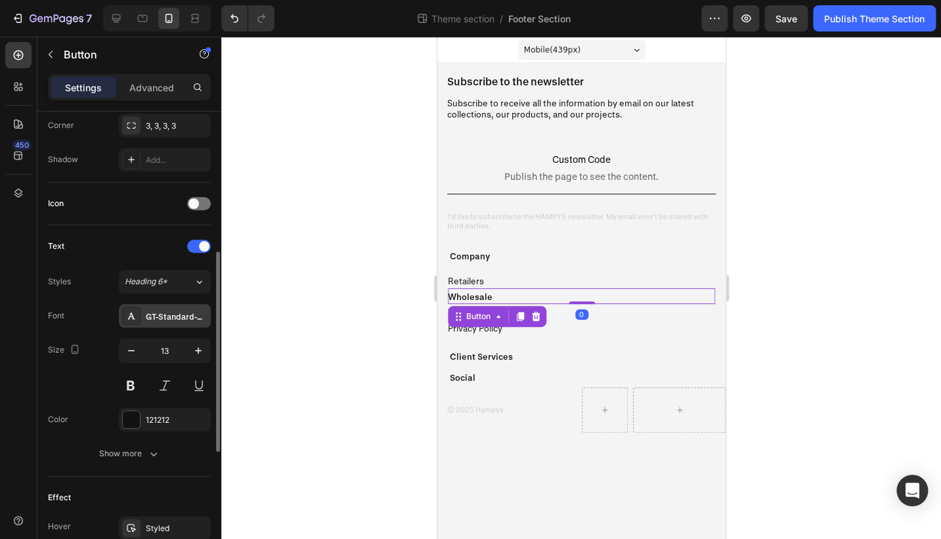
click at [169, 321] on div "GT-Standard-M-Standard-Semibold" at bounding box center [177, 317] width 62 height 12
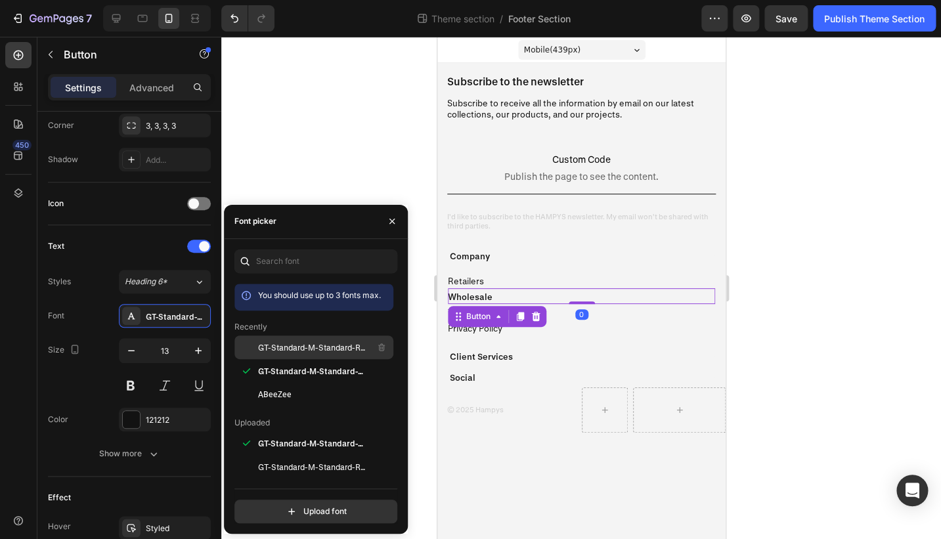
click at [348, 355] on div "GT-Standard-M-Standard-Regular" at bounding box center [314, 348] width 159 height 24
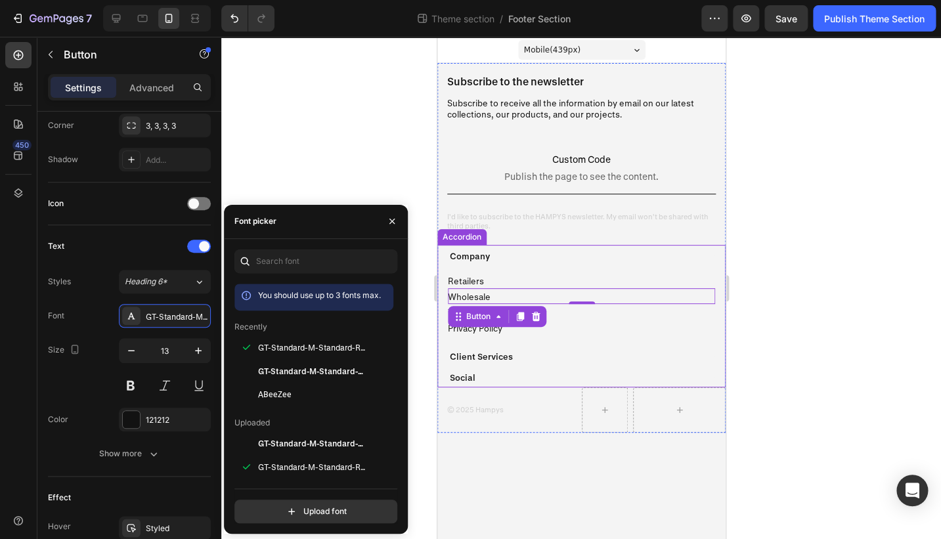
click at [539, 359] on div "Client Services" at bounding box center [575, 356] width 256 height 19
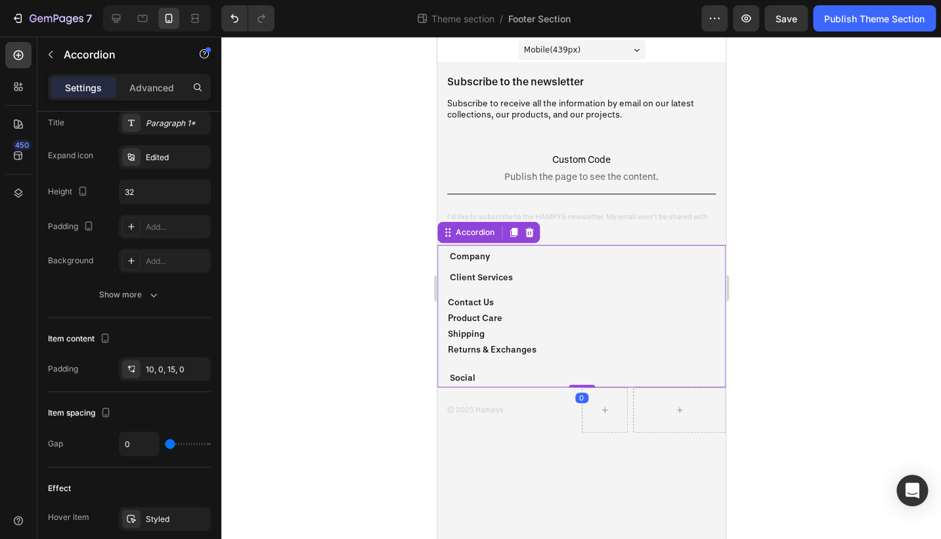
scroll to position [0, 0]
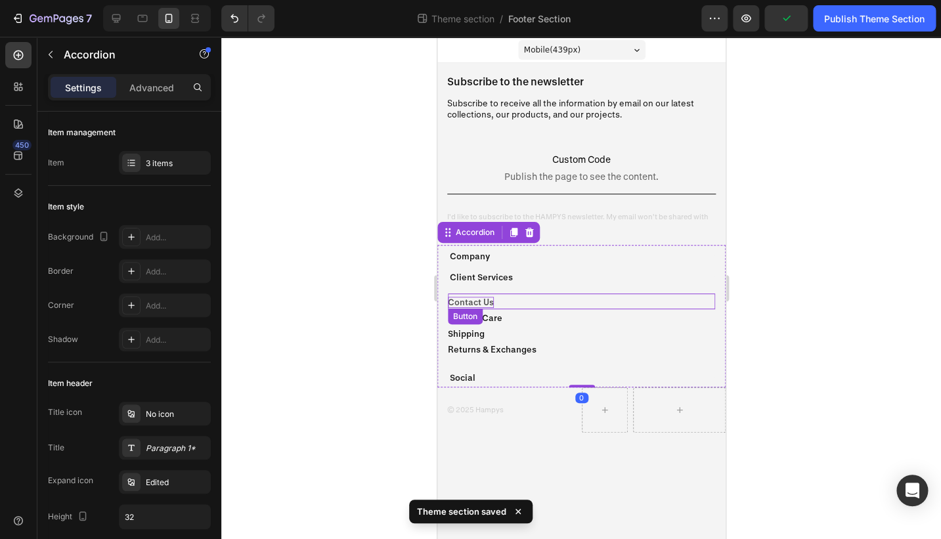
click at [484, 305] on p "Contact Us" at bounding box center [470, 302] width 46 height 11
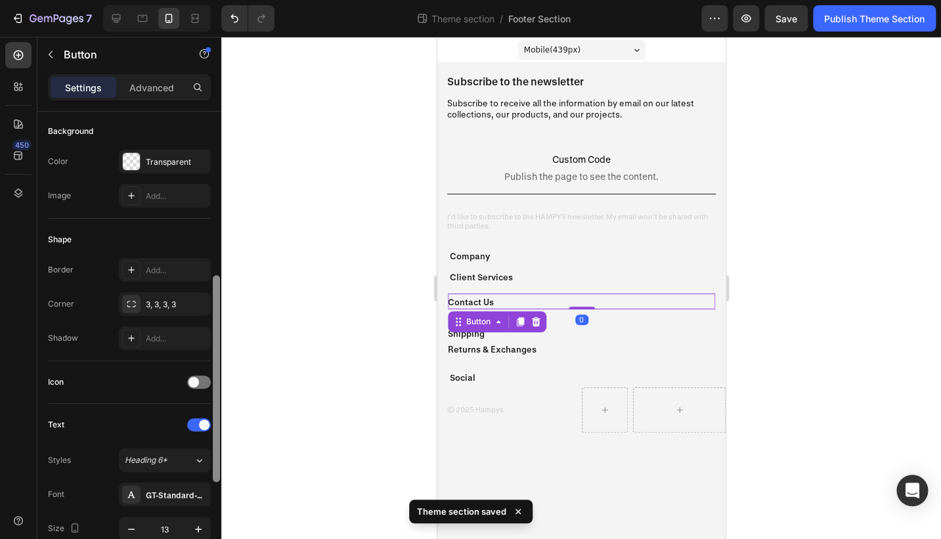
scroll to position [307, 0]
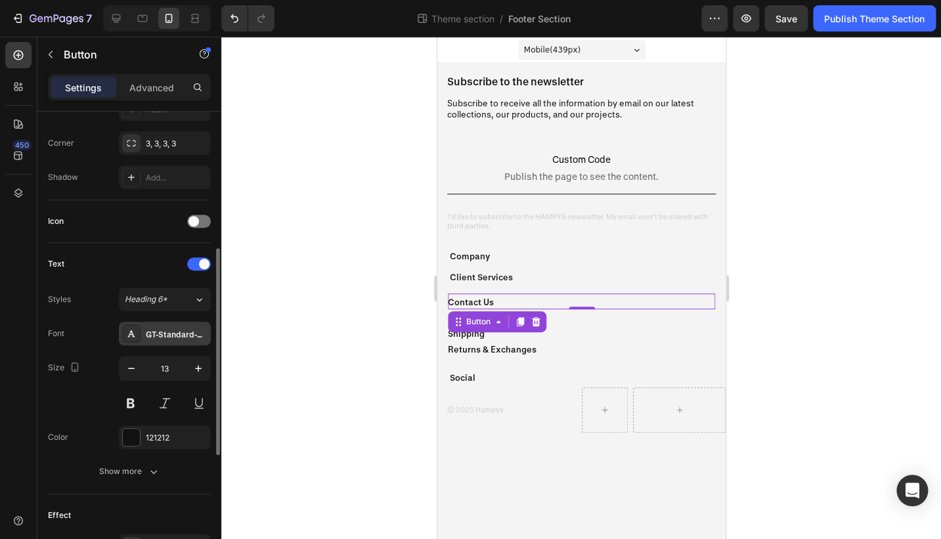
click at [182, 344] on div "GT-Standard-M-Standard-Semibold" at bounding box center [165, 334] width 92 height 24
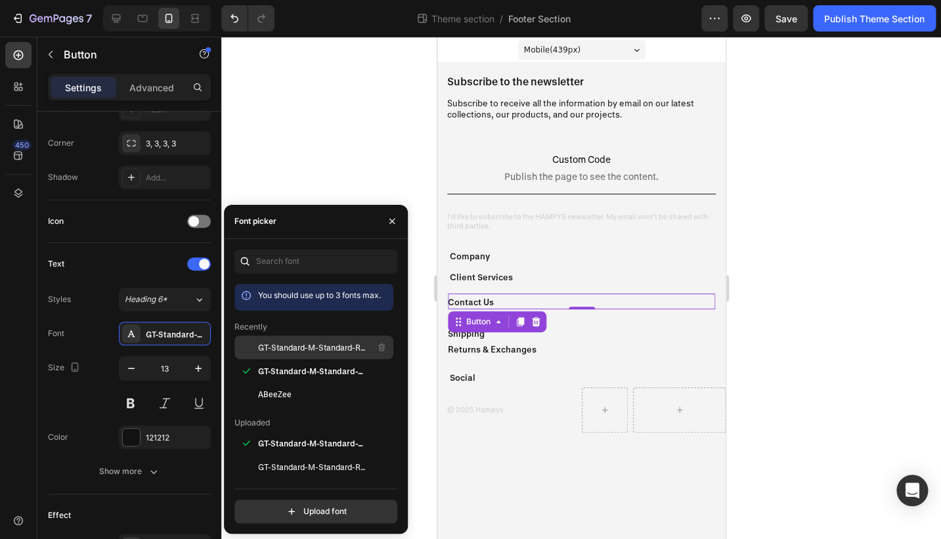
click at [292, 355] on div "GT-Standard-M-Standard-Regular" at bounding box center [314, 348] width 159 height 24
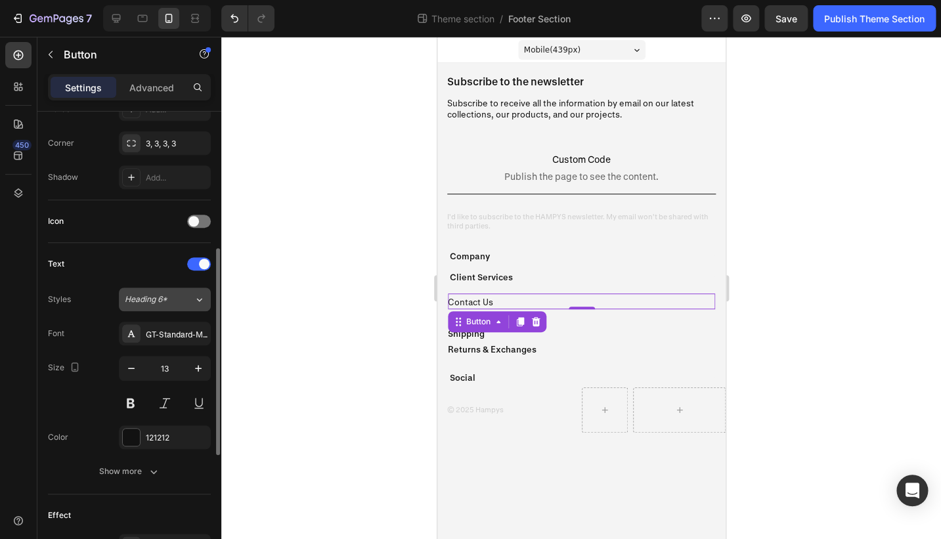
click at [200, 309] on button "Heading 6*" at bounding box center [165, 300] width 92 height 24
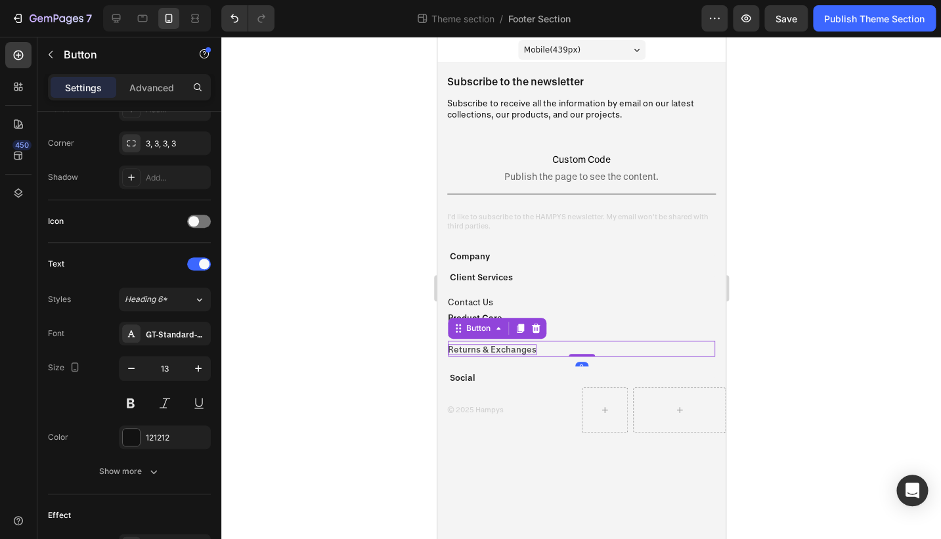
click at [490, 347] on p "Returns & Exchanges" at bounding box center [491, 349] width 89 height 11
click at [180, 333] on div "GT-Standard-M-Standard-Semibold" at bounding box center [177, 334] width 62 height 12
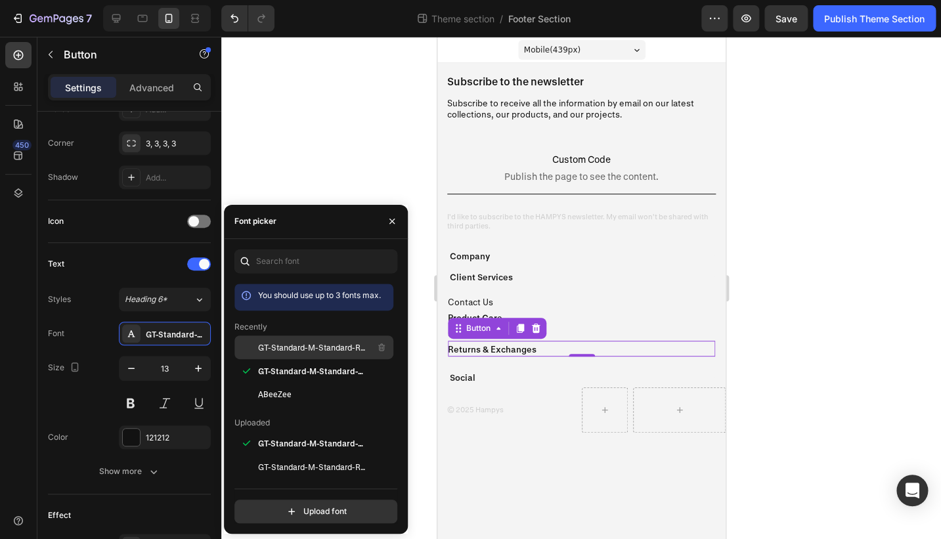
click at [284, 346] on span "GT-Standard-M-Standard-Regular" at bounding box center [312, 348] width 109 height 12
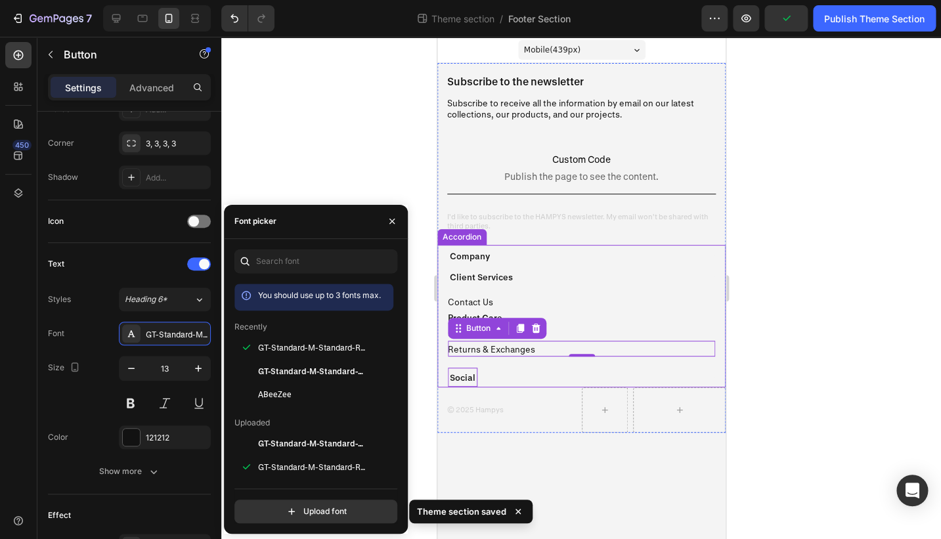
click at [463, 373] on p "Social" at bounding box center [462, 377] width 26 height 15
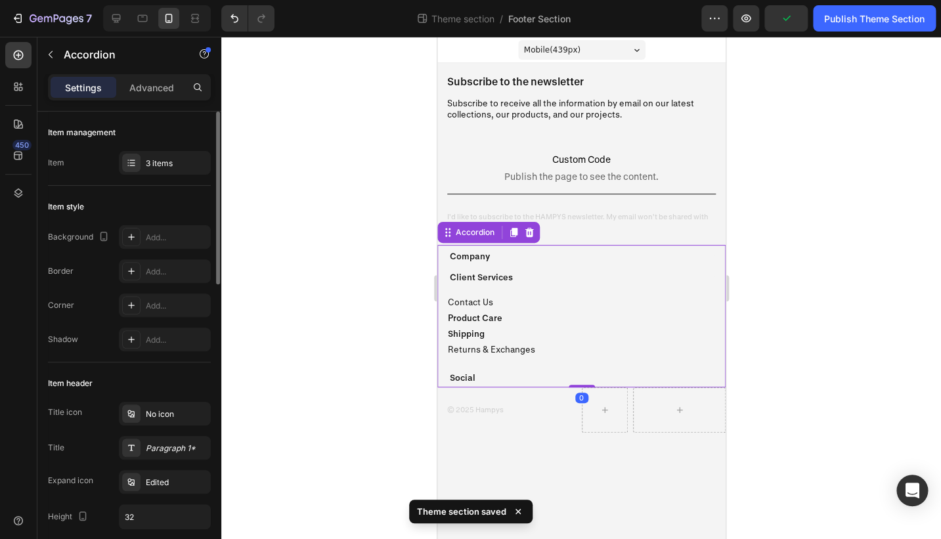
click at [503, 378] on div "Social" at bounding box center [575, 377] width 256 height 19
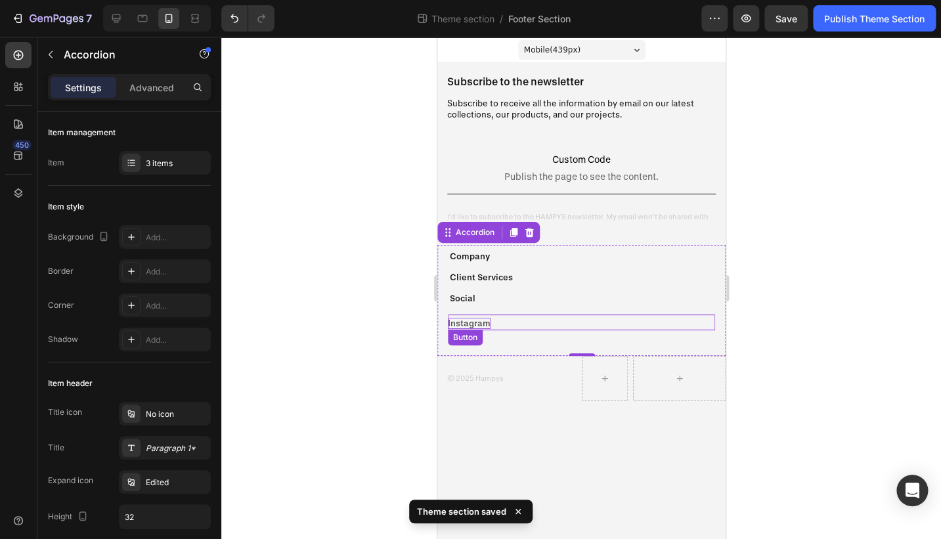
click at [477, 322] on p "Instagram" at bounding box center [468, 323] width 43 height 11
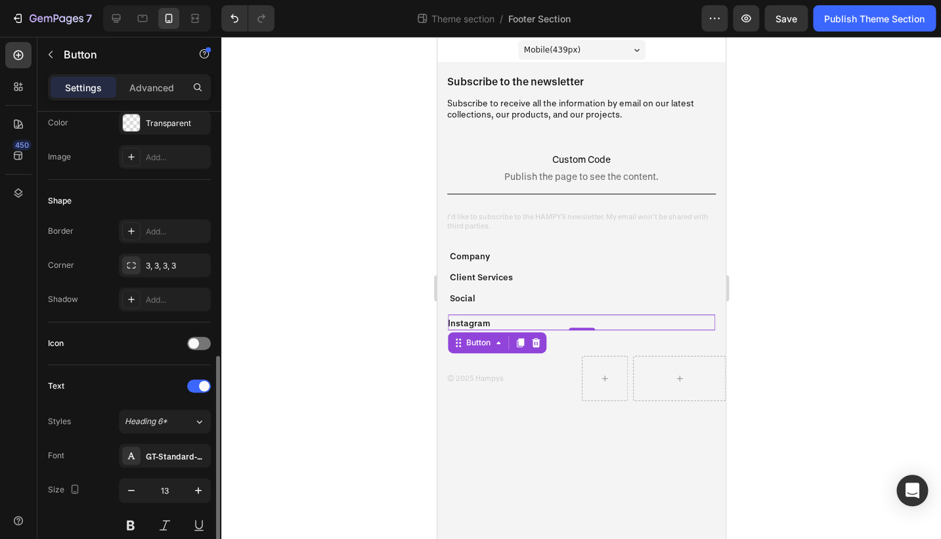
scroll to position [298, 0]
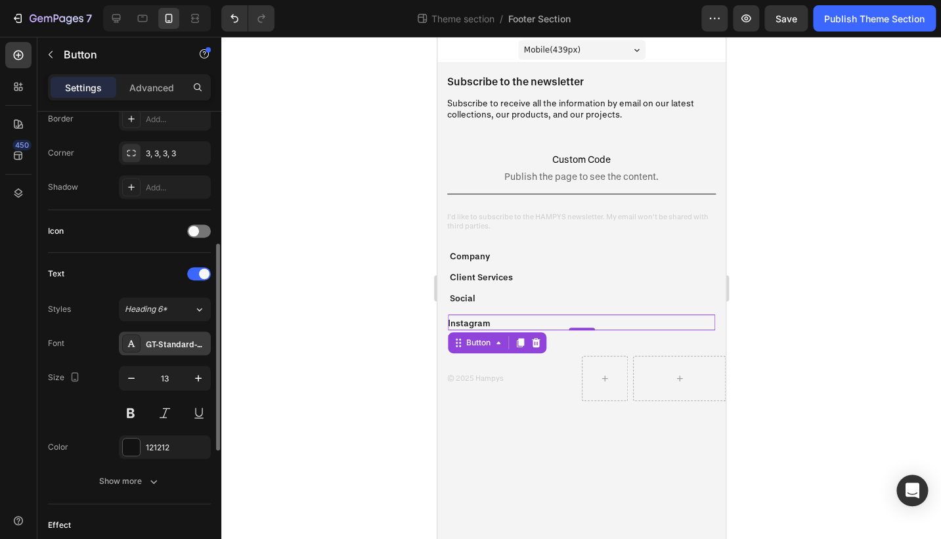
click at [171, 340] on div "GT-Standard-M-Standard-Semibold" at bounding box center [177, 344] width 62 height 12
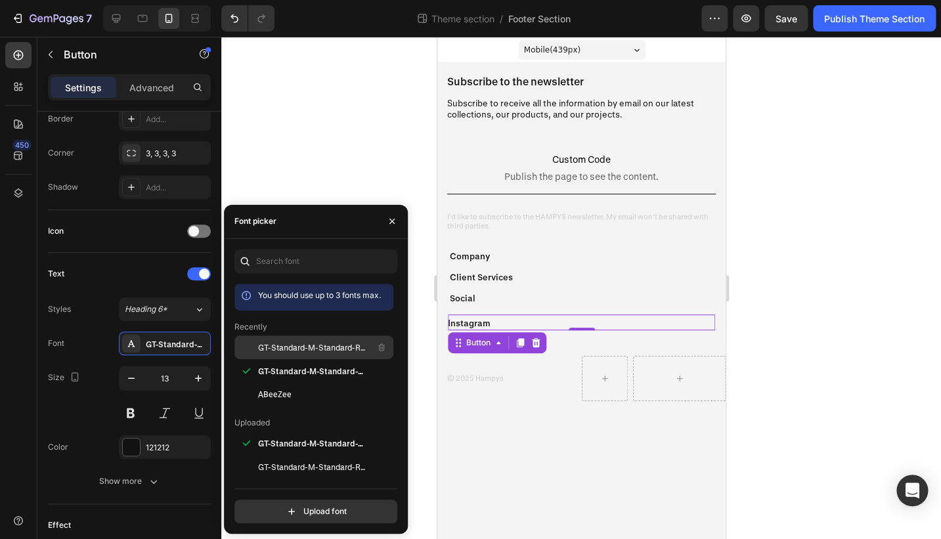
click at [277, 349] on span "GT-Standard-M-Standard-Regular" at bounding box center [312, 348] width 109 height 12
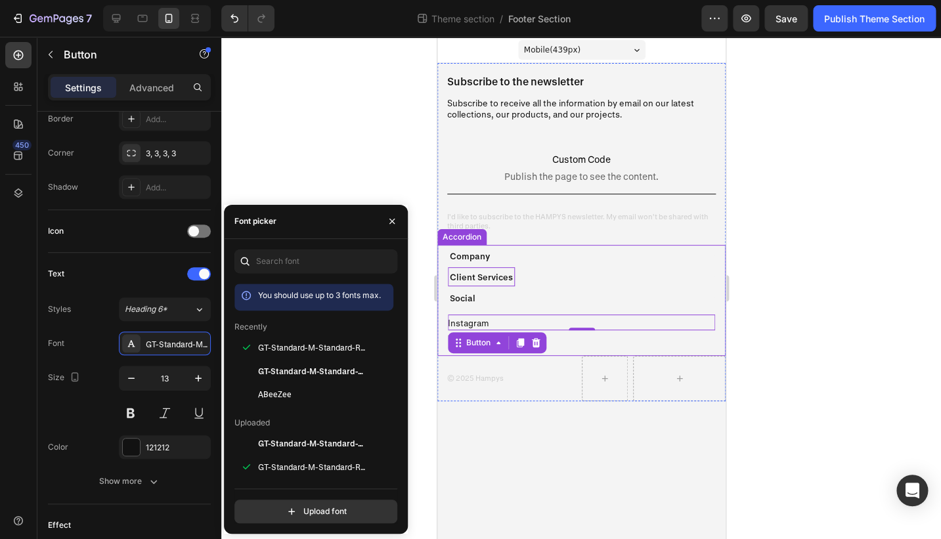
click at [474, 280] on p "Client Services" at bounding box center [480, 276] width 63 height 15
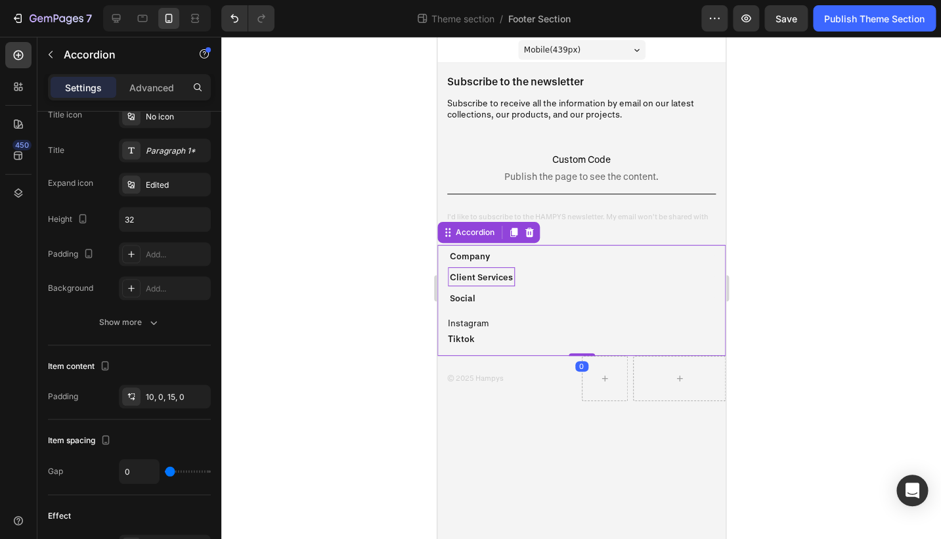
scroll to position [0, 0]
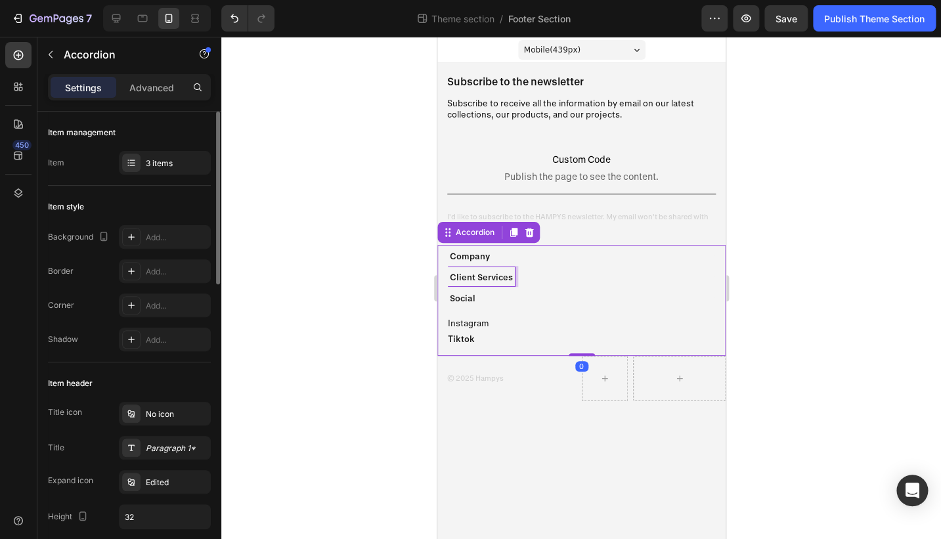
click at [474, 280] on p "Client Services" at bounding box center [480, 276] width 63 height 15
click at [460, 344] on p "tiktok" at bounding box center [460, 339] width 27 height 11
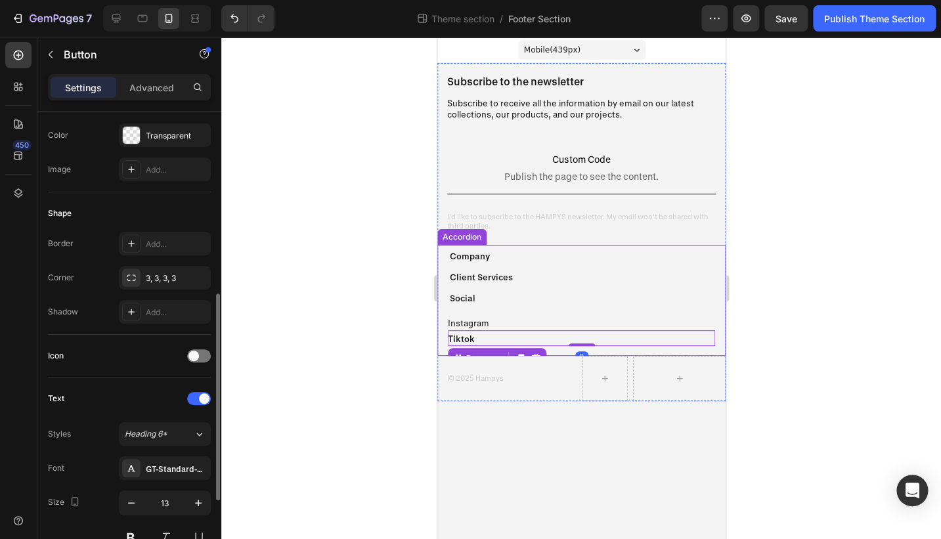
scroll to position [316, 0]
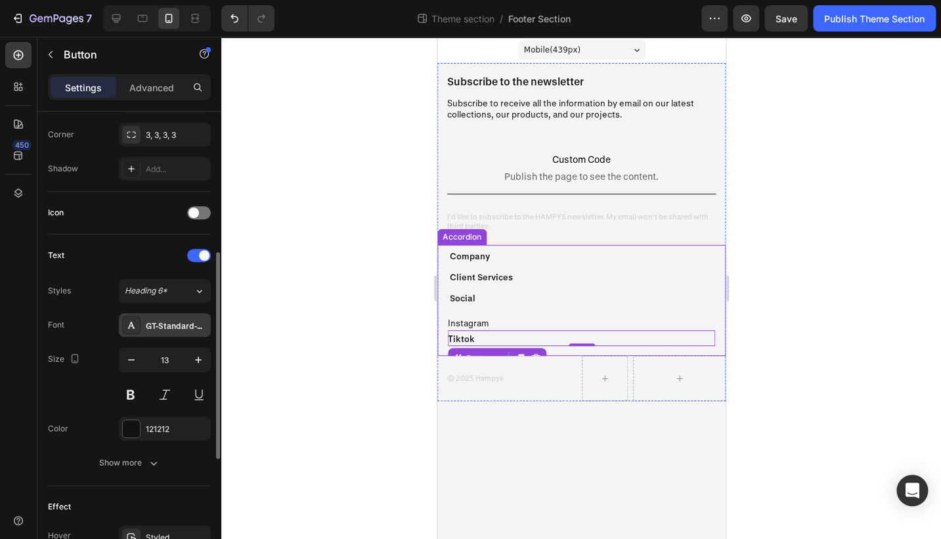
click at [191, 323] on div "GT-Standard-M-Standard-Semibold" at bounding box center [177, 326] width 62 height 12
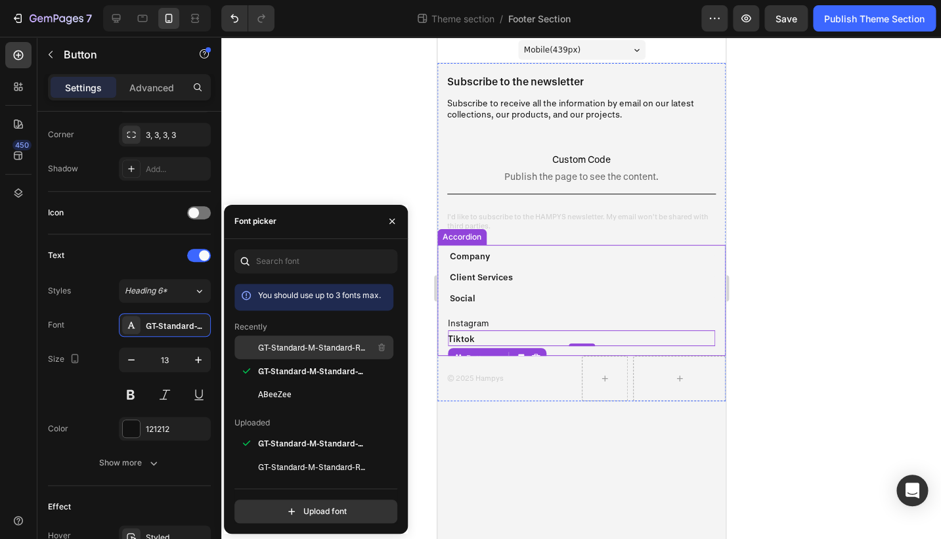
click at [271, 350] on span "GT-Standard-M-Standard-Regular" at bounding box center [312, 348] width 109 height 12
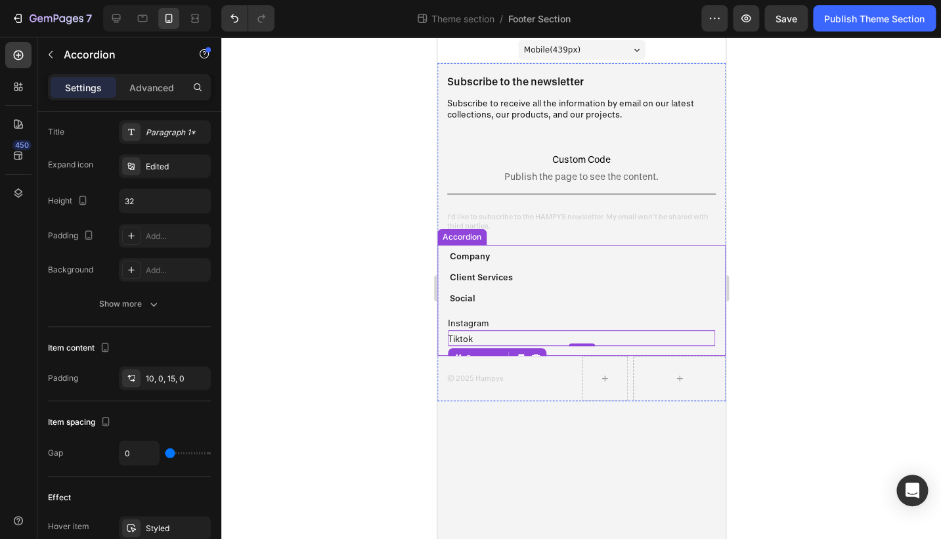
click at [537, 278] on div "Client Services" at bounding box center [575, 276] width 256 height 19
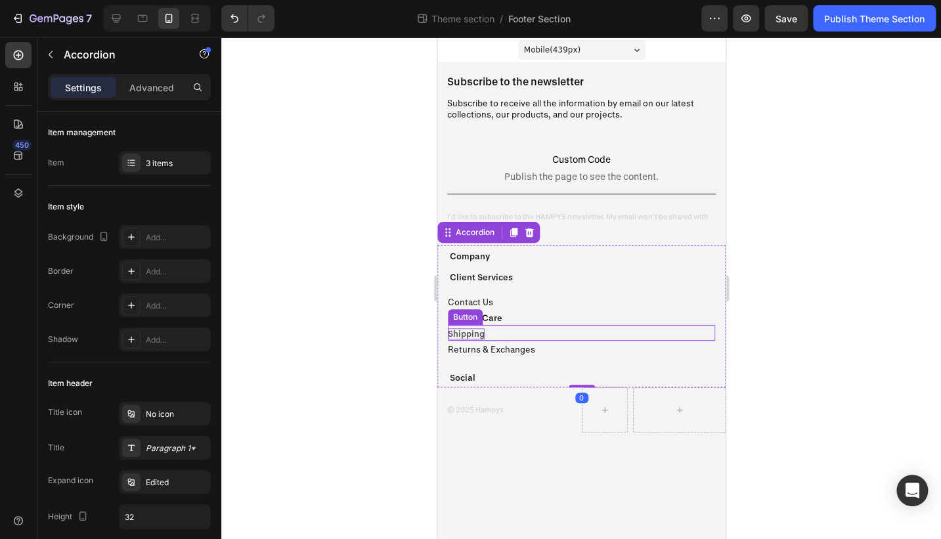
click at [468, 332] on p "Shipping" at bounding box center [465, 333] width 37 height 11
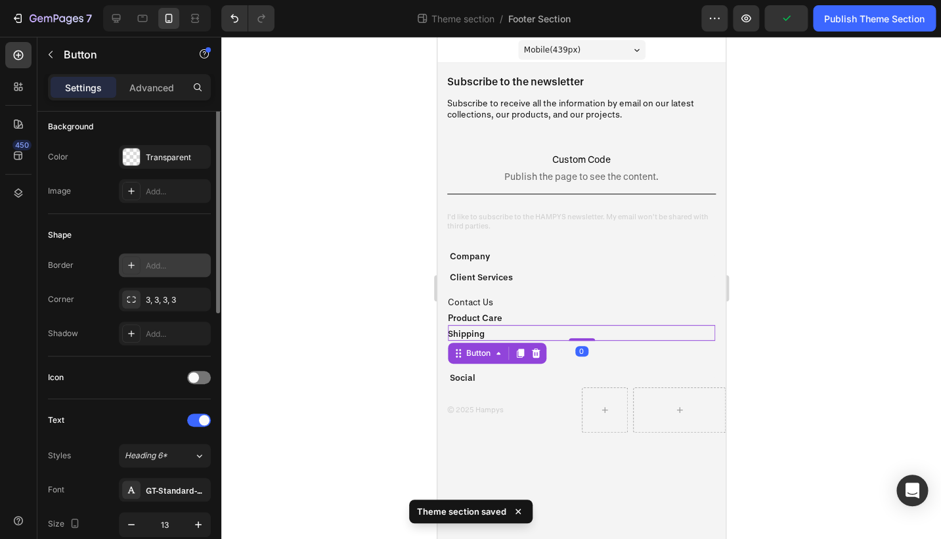
scroll to position [299, 0]
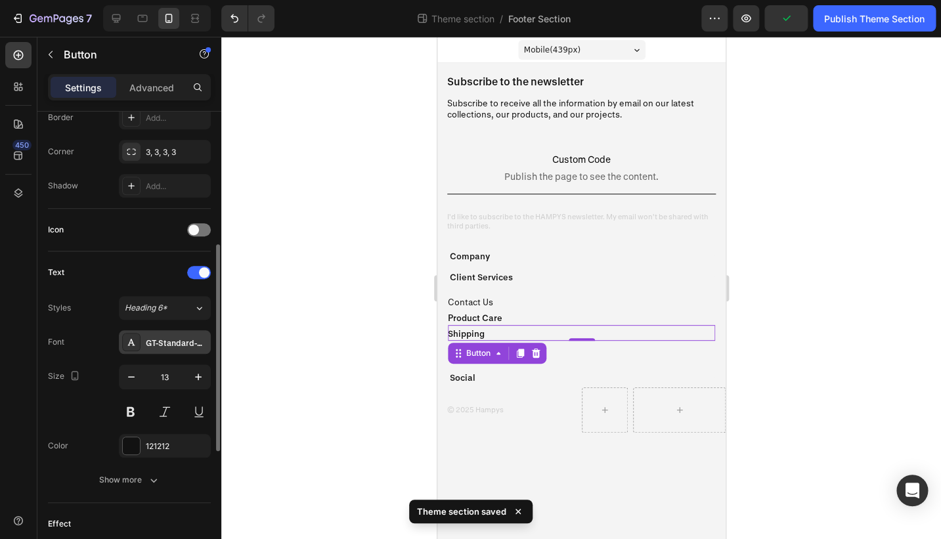
click at [192, 336] on div "GT-Standard-M-Standard-Semibold" at bounding box center [165, 342] width 92 height 24
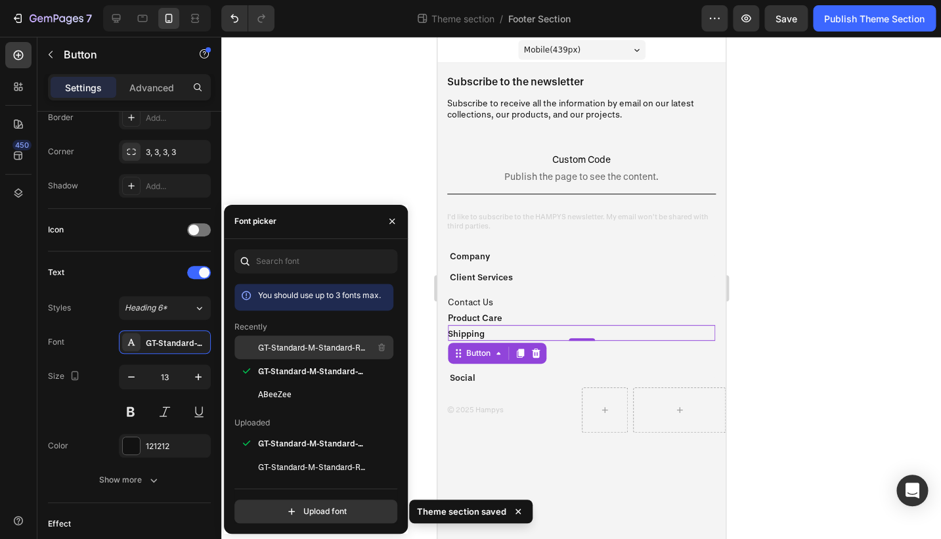
click at [327, 350] on span "GT-Standard-M-Standard-Regular" at bounding box center [312, 348] width 109 height 12
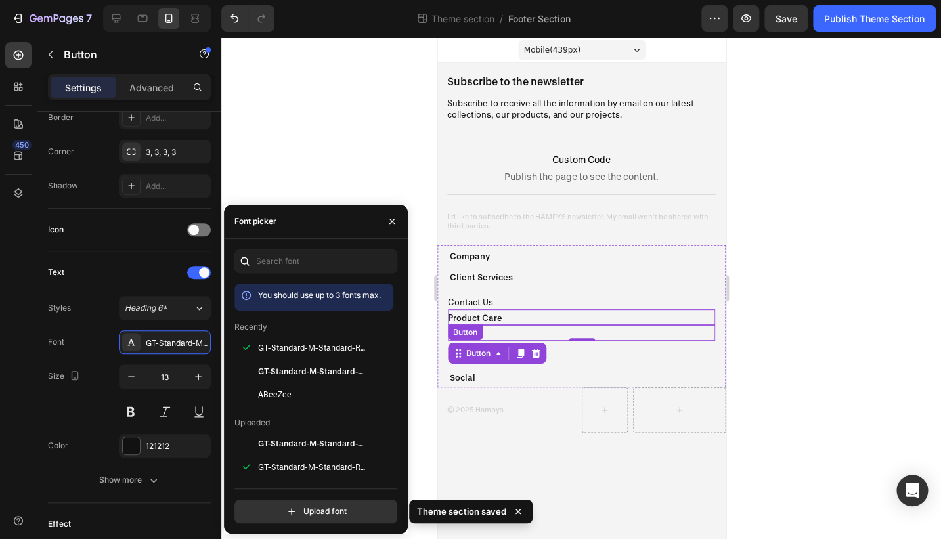
click at [504, 317] on div "Product Care Button" at bounding box center [580, 317] width 267 height 16
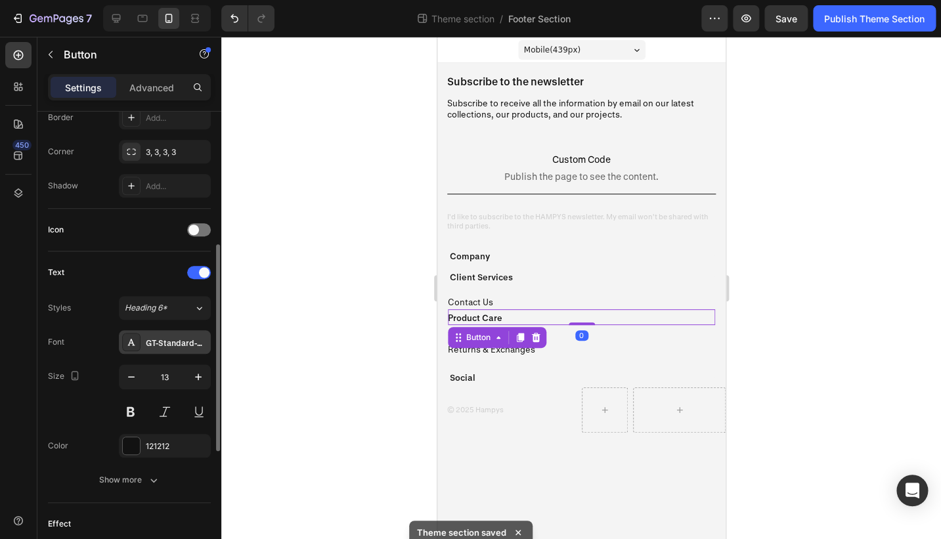
click at [156, 341] on div "GT-Standard-M-Standard-Semibold" at bounding box center [177, 343] width 62 height 12
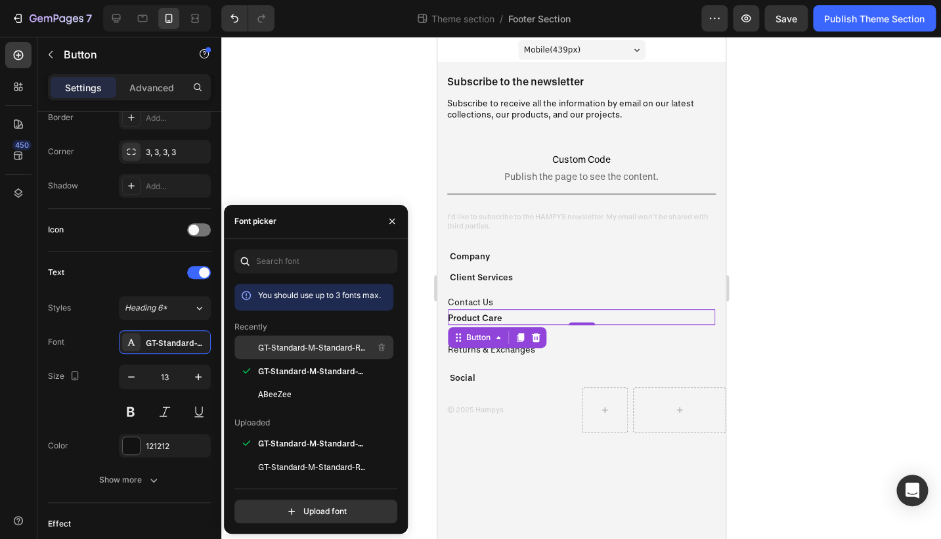
click at [271, 346] on span "GT-Standard-M-Standard-Regular" at bounding box center [312, 348] width 109 height 12
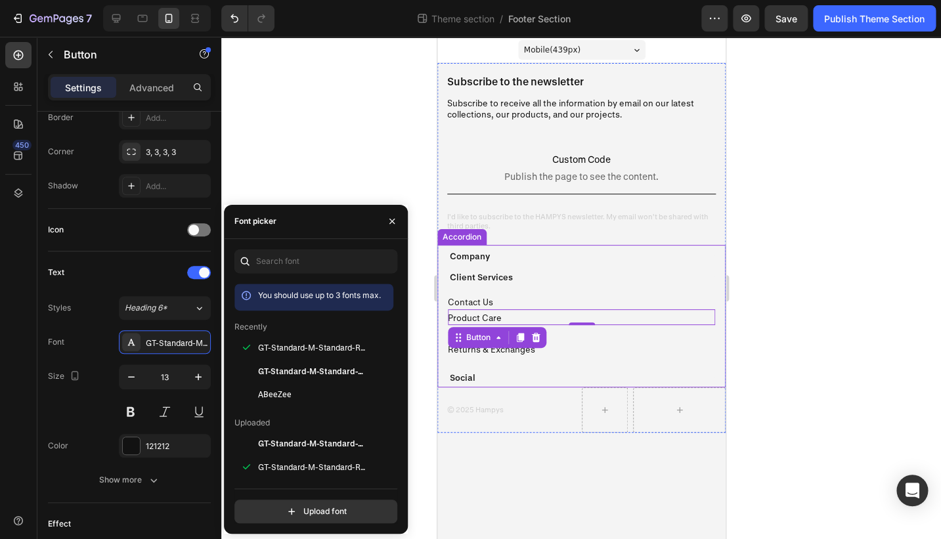
click at [506, 256] on div "Company" at bounding box center [575, 255] width 256 height 19
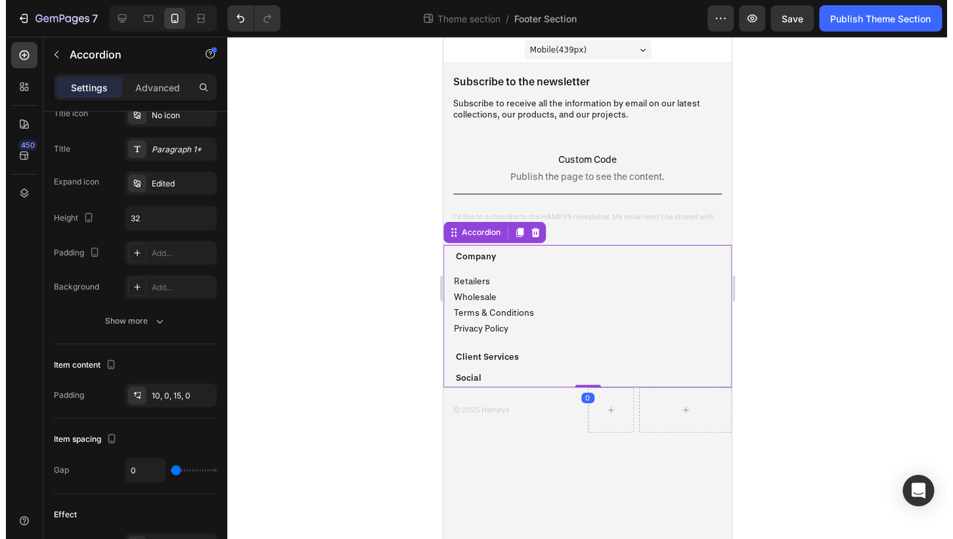
scroll to position [0, 0]
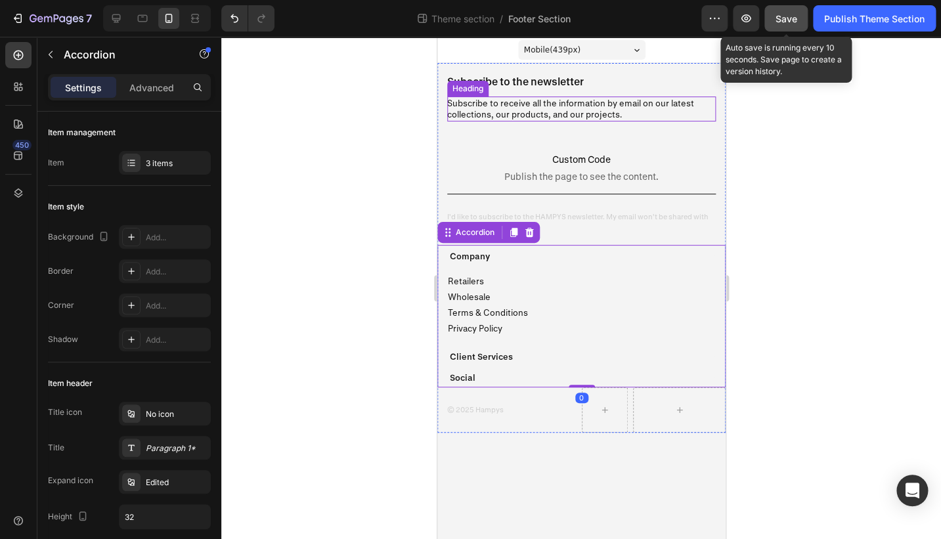
click at [776, 27] on button "Save" at bounding box center [786, 18] width 43 height 26
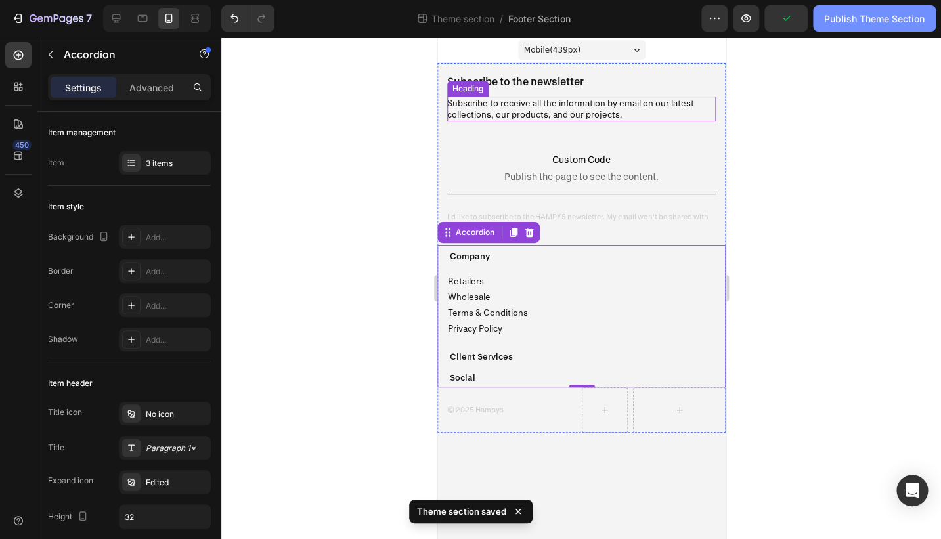
click at [850, 16] on div "Publish Theme Section" at bounding box center [874, 19] width 101 height 14
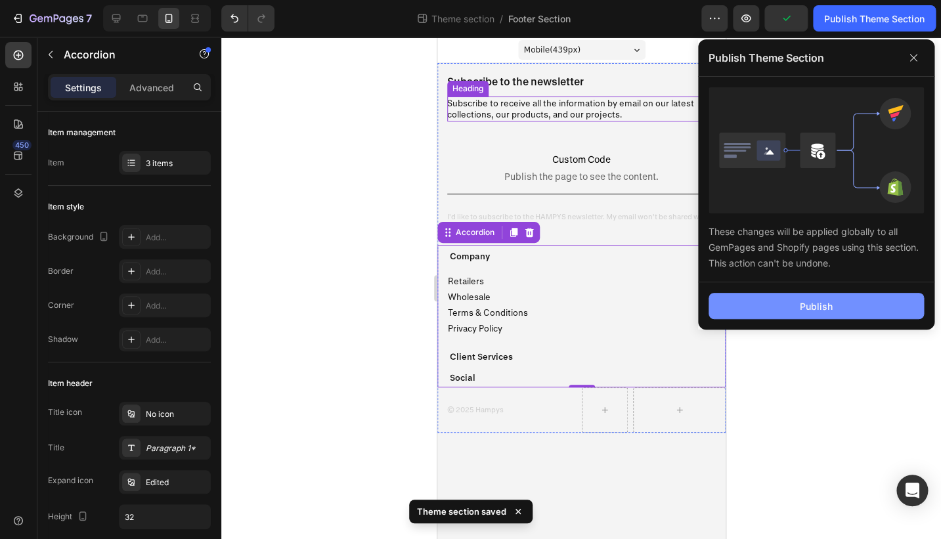
click at [815, 308] on div "Publish" at bounding box center [816, 307] width 33 height 14
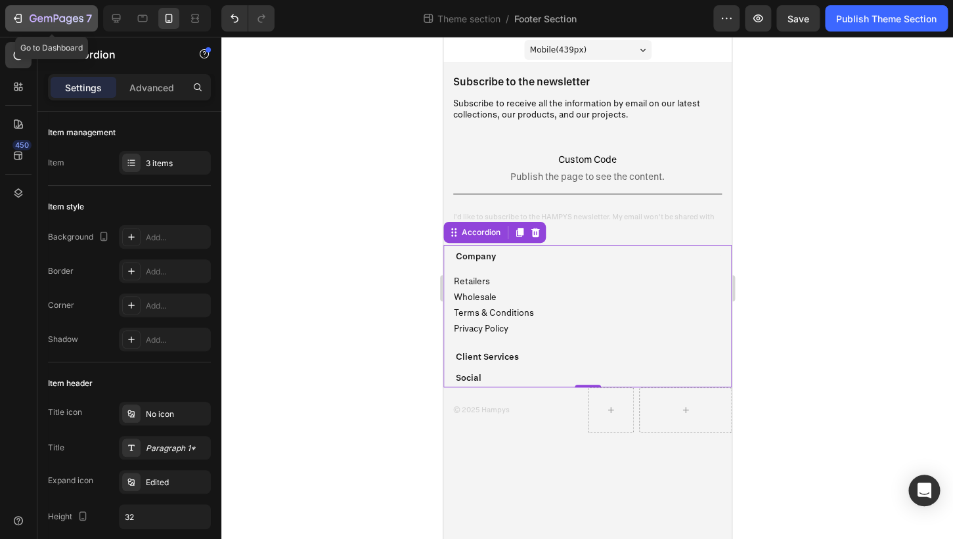
click at [45, 14] on icon "button" at bounding box center [57, 19] width 54 height 11
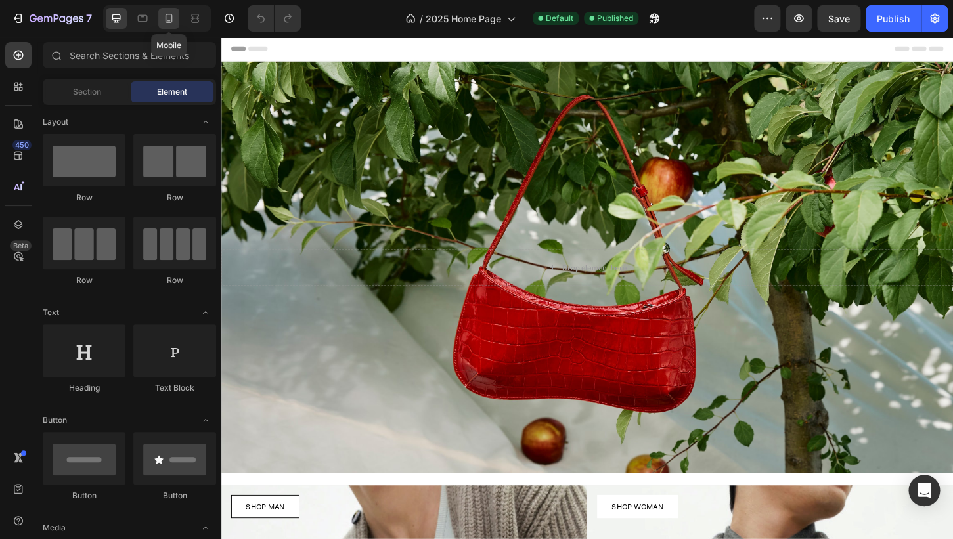
click at [166, 20] on icon at bounding box center [168, 18] width 13 height 13
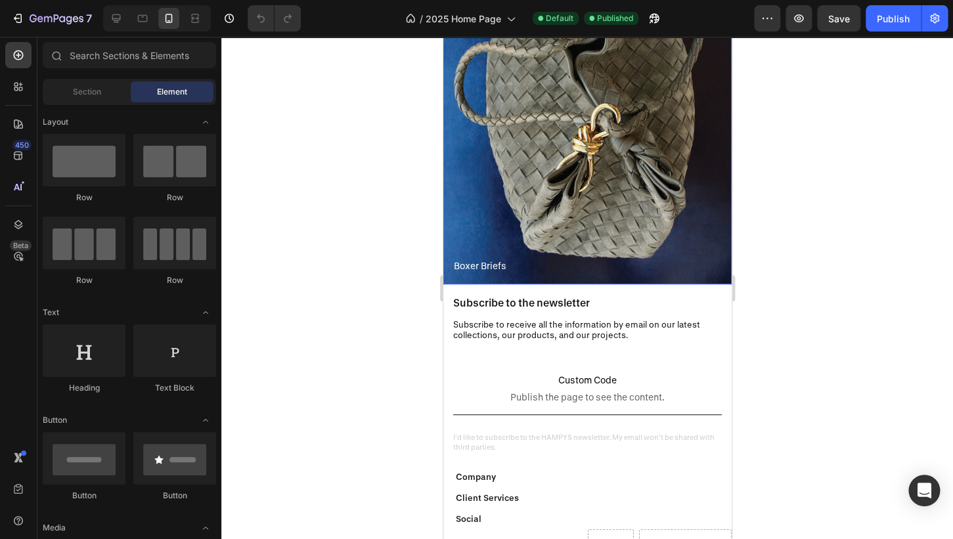
scroll to position [161, 0]
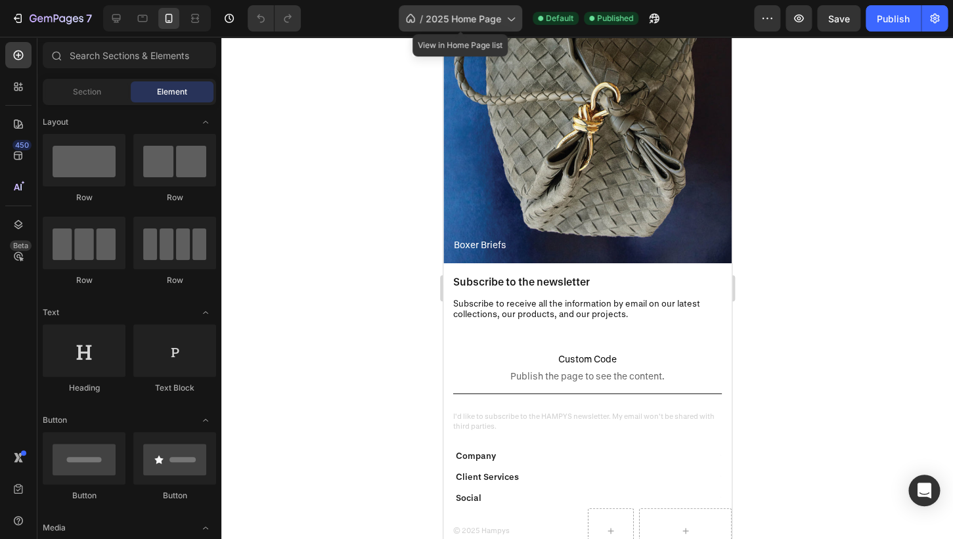
click at [498, 23] on span "2025 Home Page" at bounding box center [464, 19] width 76 height 14
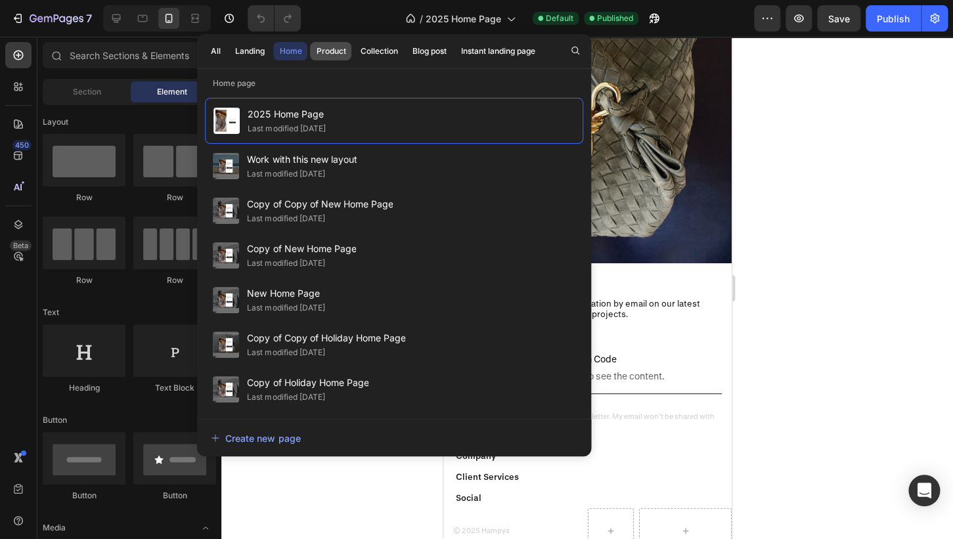
click at [342, 53] on div "Product" at bounding box center [331, 51] width 30 height 12
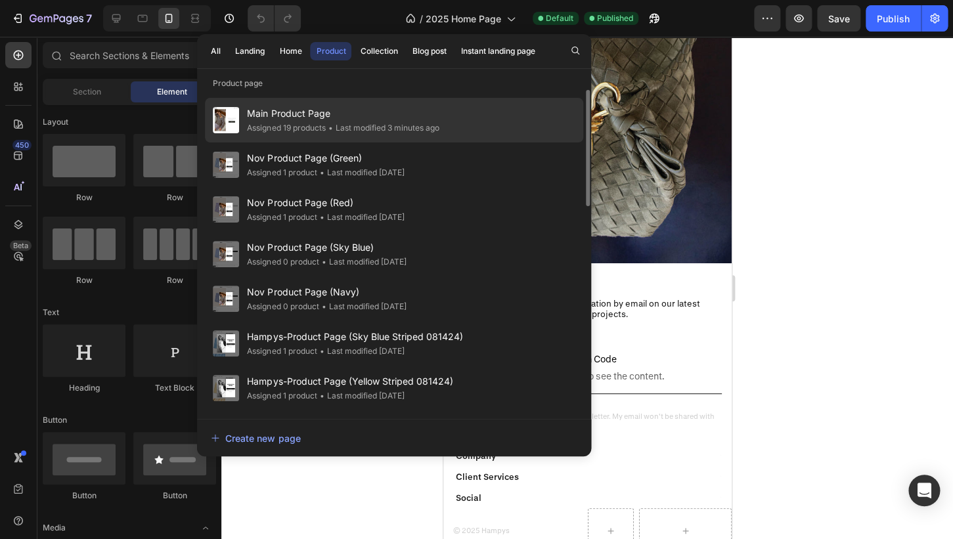
click at [324, 116] on span "Main Product Page" at bounding box center [343, 114] width 192 height 16
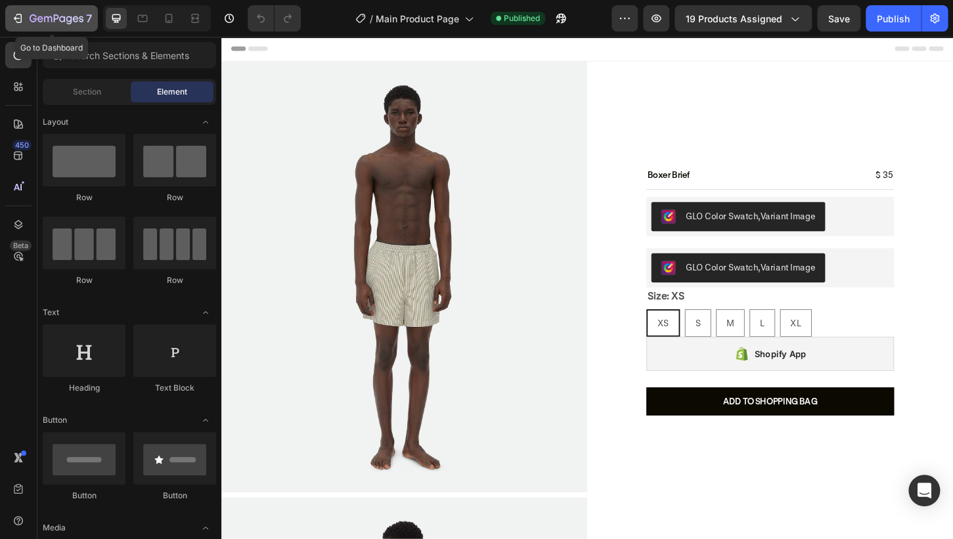
click at [28, 24] on div "7" at bounding box center [51, 19] width 81 height 16
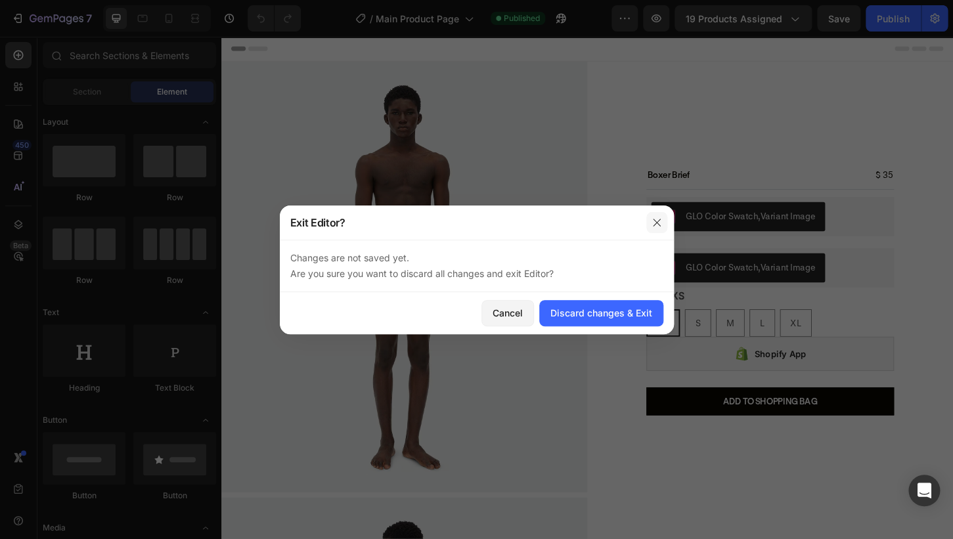
click at [662, 231] on button "button" at bounding box center [656, 222] width 21 height 21
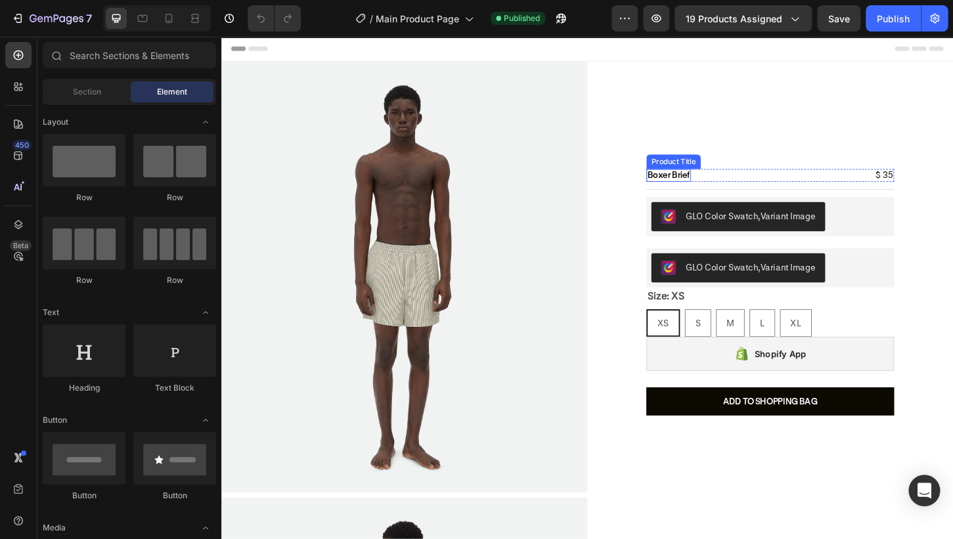
click at [716, 187] on h2 "Boxer Brief" at bounding box center [703, 186] width 48 height 14
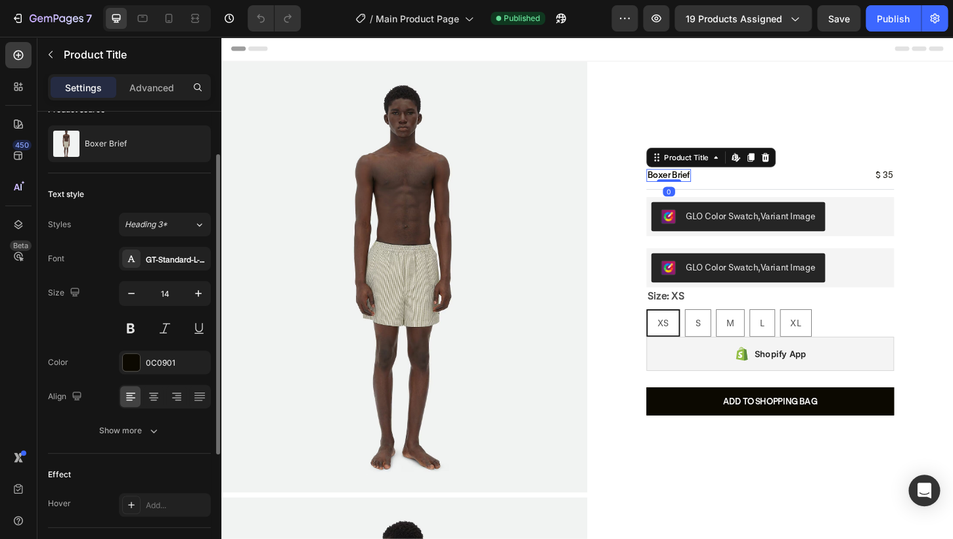
scroll to position [48, 0]
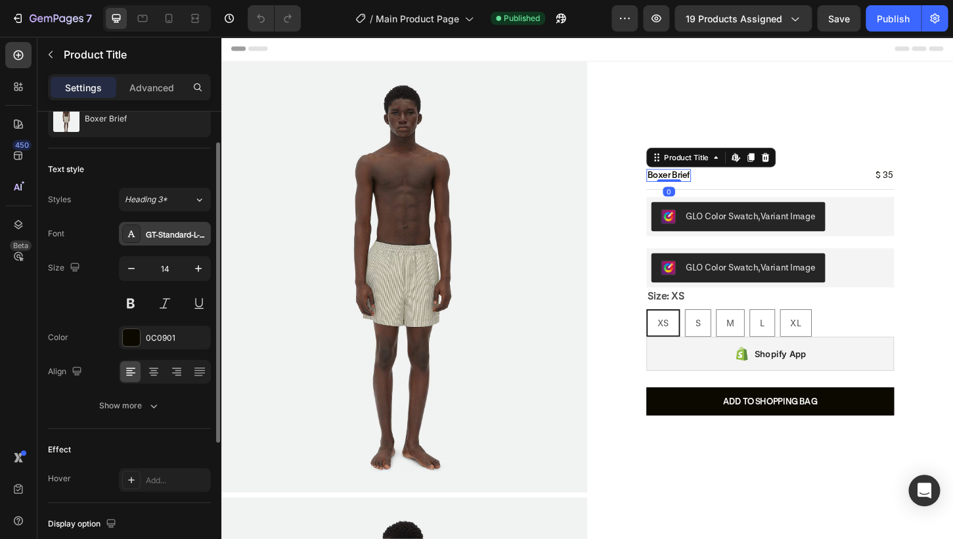
click at [168, 226] on div "GT-Standard-L-Standard-Semibold" at bounding box center [165, 234] width 92 height 24
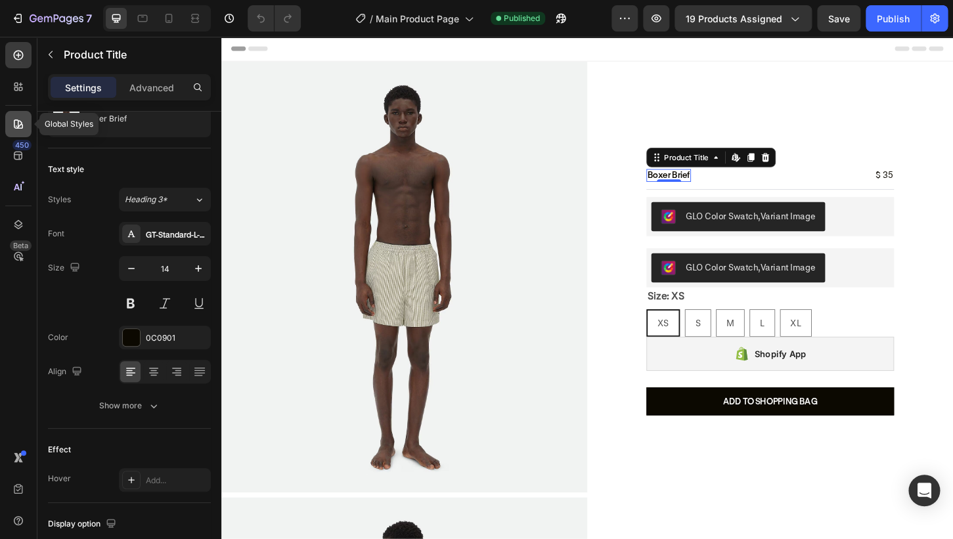
click at [10, 123] on div at bounding box center [18, 124] width 26 height 26
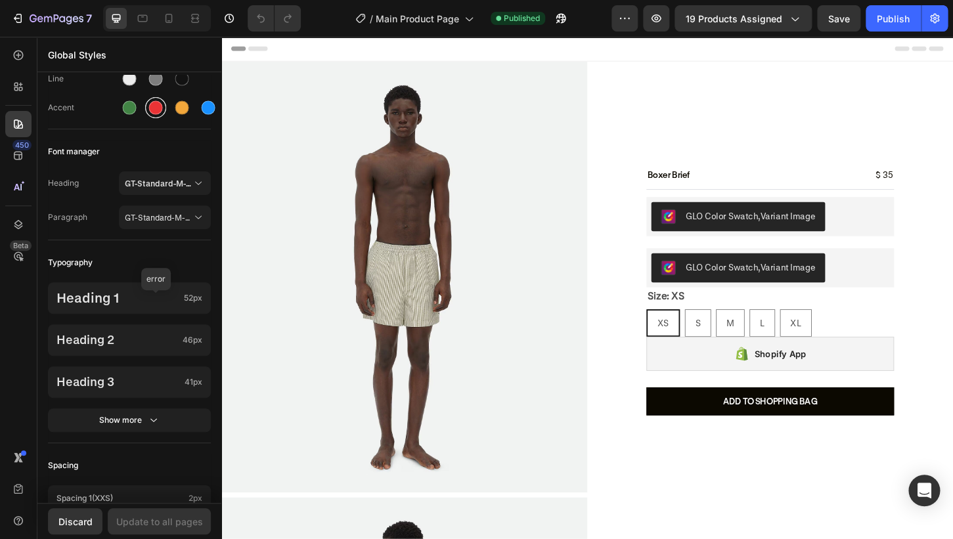
scroll to position [236, 0]
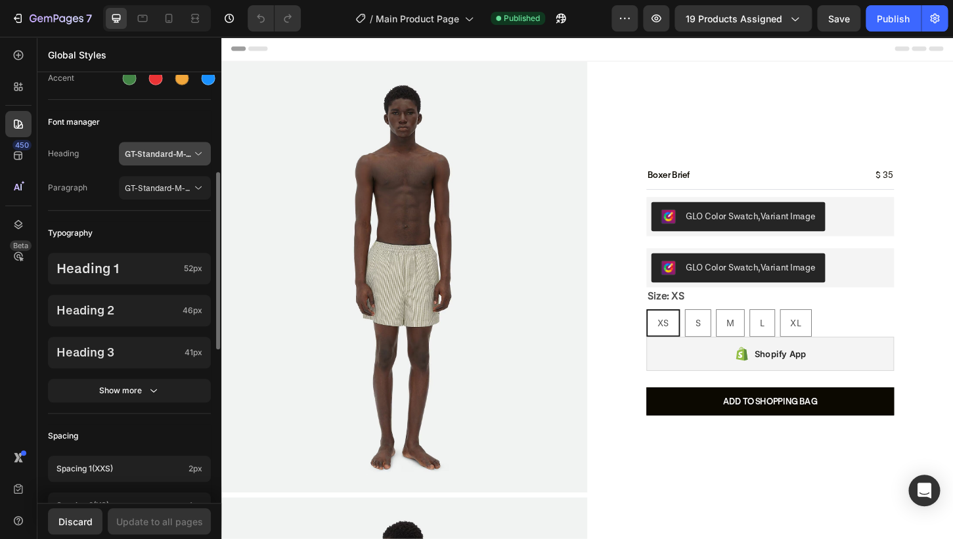
click at [173, 158] on span "GT-Standard-M-Standard-Semibold" at bounding box center [158, 154] width 67 height 12
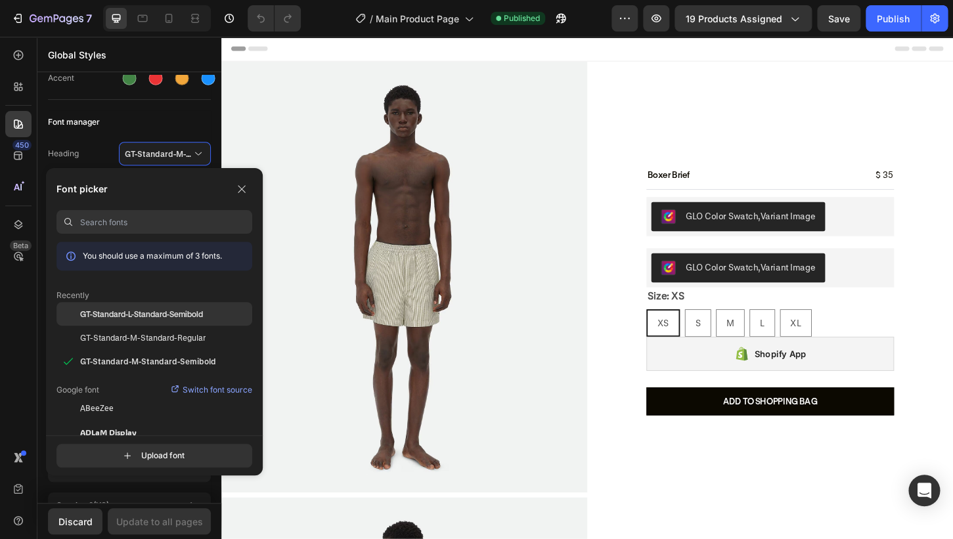
click at [185, 306] on div "GT-Standard-L-Standard-Semibold" at bounding box center [154, 314] width 196 height 24
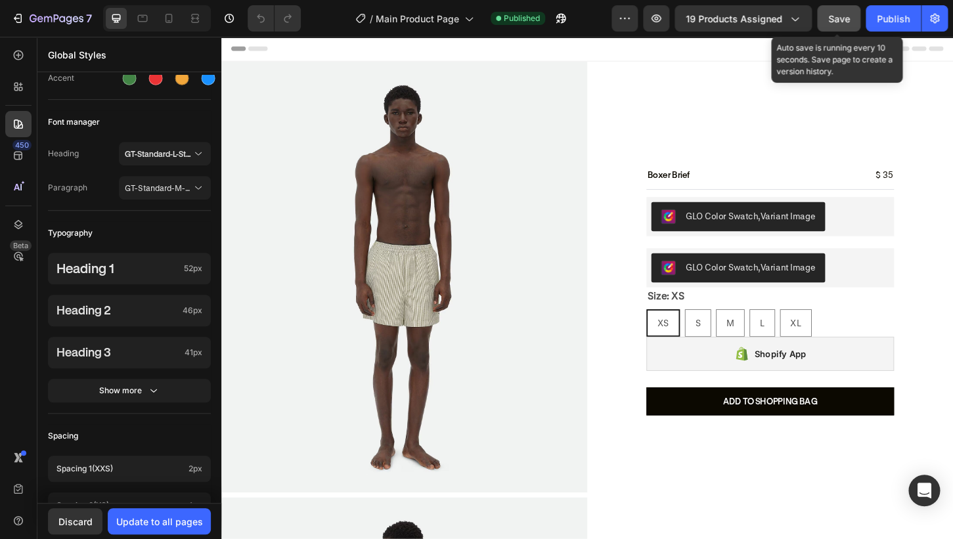
click at [843, 22] on span "Save" at bounding box center [839, 18] width 22 height 11
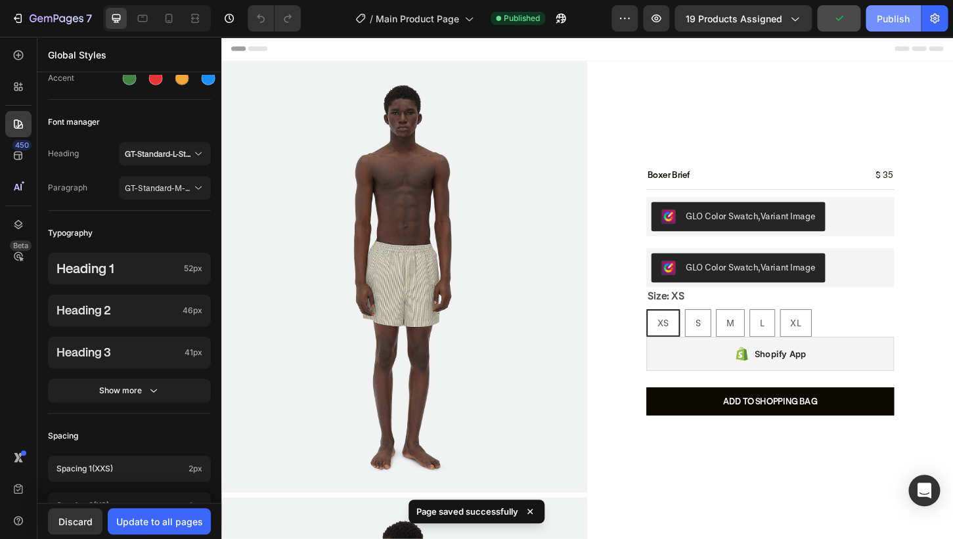
click at [896, 24] on div "Publish" at bounding box center [893, 19] width 33 height 14
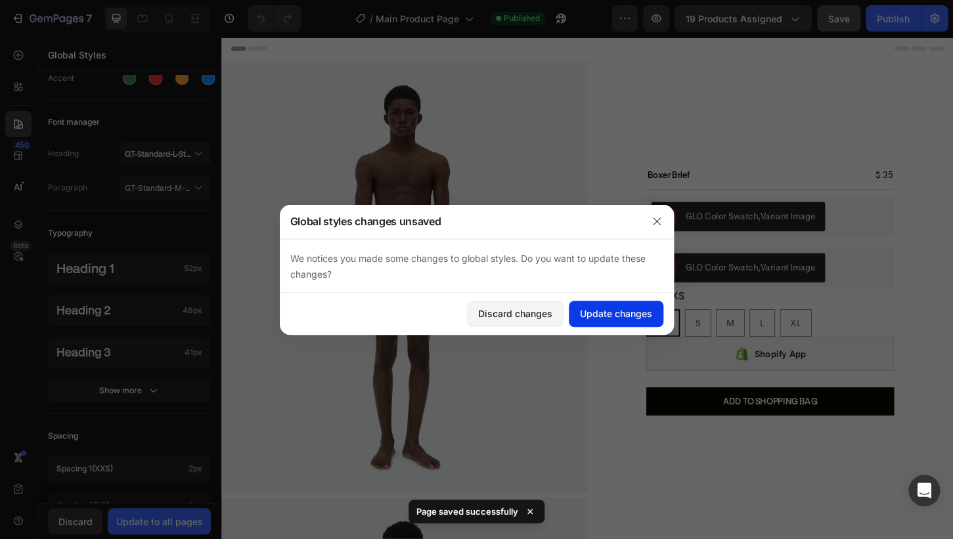
click at [633, 320] on div "Update changes" at bounding box center [616, 314] width 72 height 14
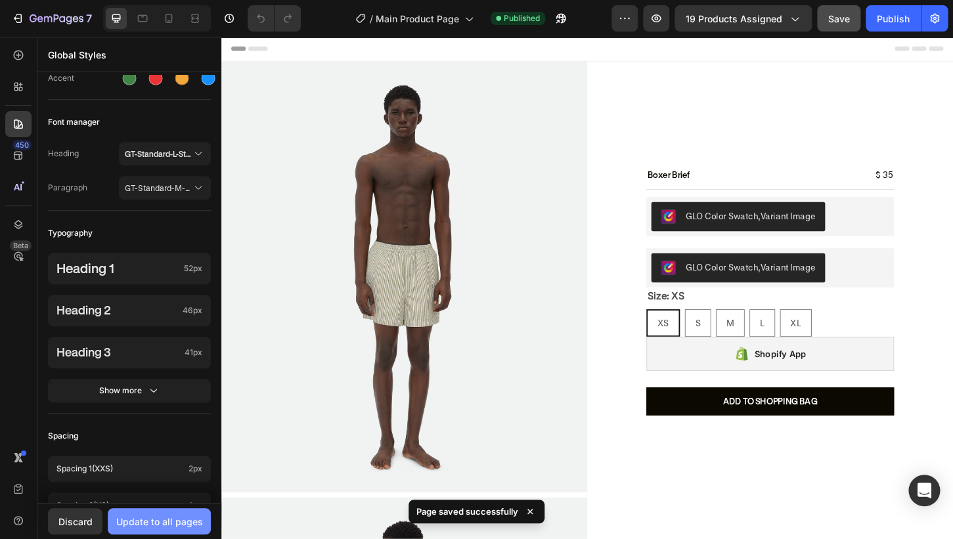
click at [148, 522] on div "Update to all pages" at bounding box center [159, 522] width 87 height 14
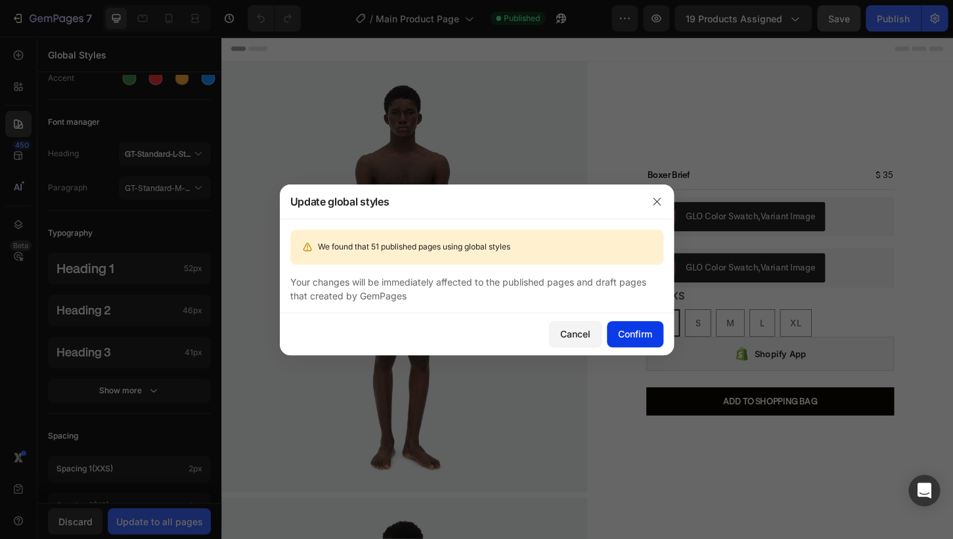
click at [646, 342] on button "Confirm" at bounding box center [635, 334] width 56 height 26
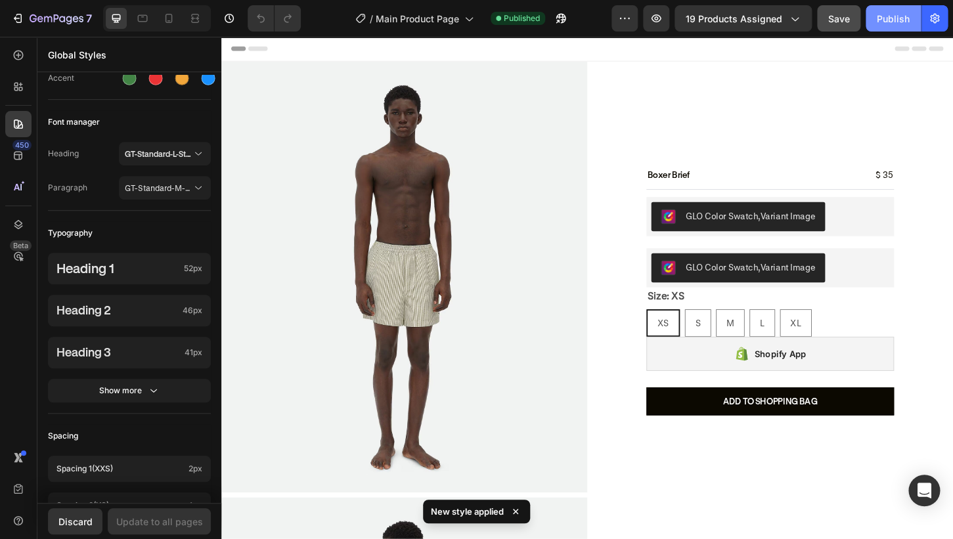
click at [889, 14] on div "Publish" at bounding box center [893, 19] width 33 height 14
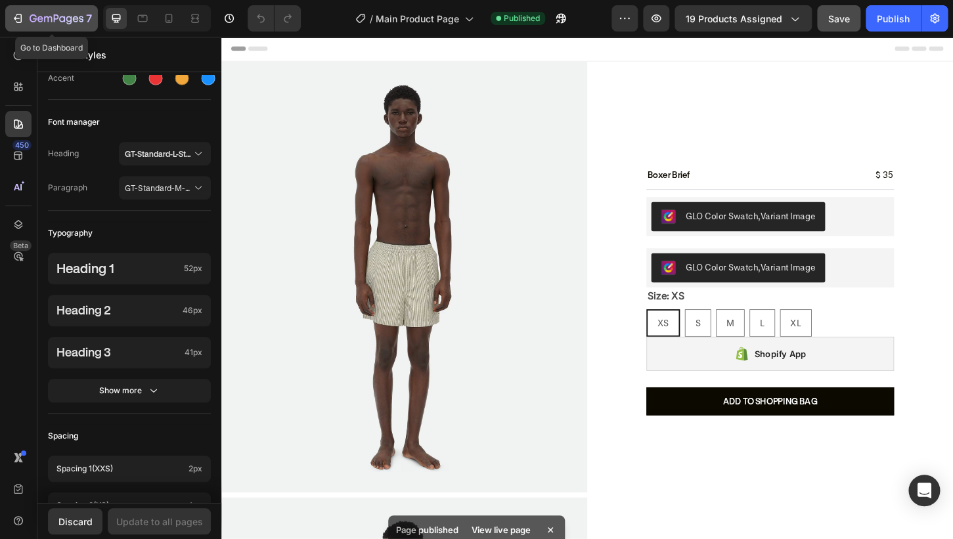
click at [37, 29] on button "7" at bounding box center [51, 18] width 93 height 26
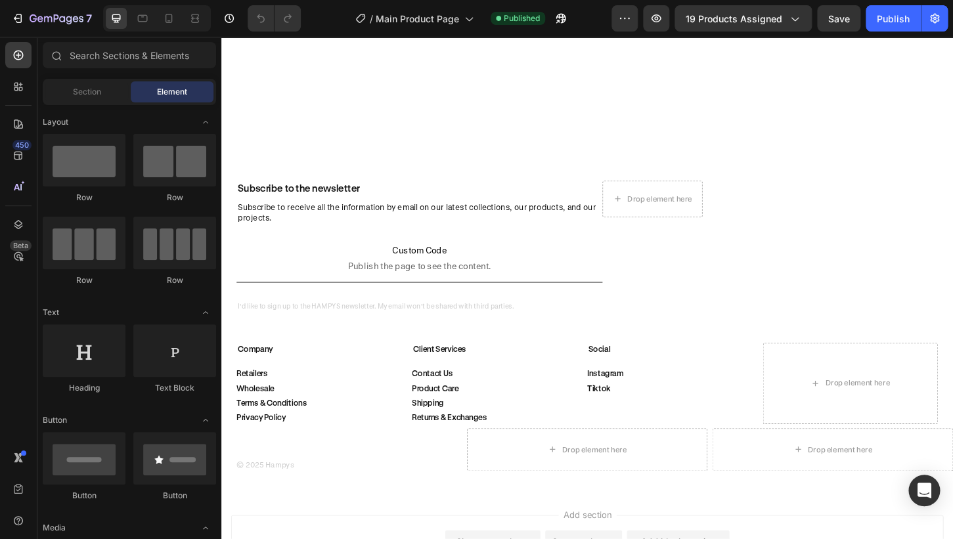
scroll to position [1758, 0]
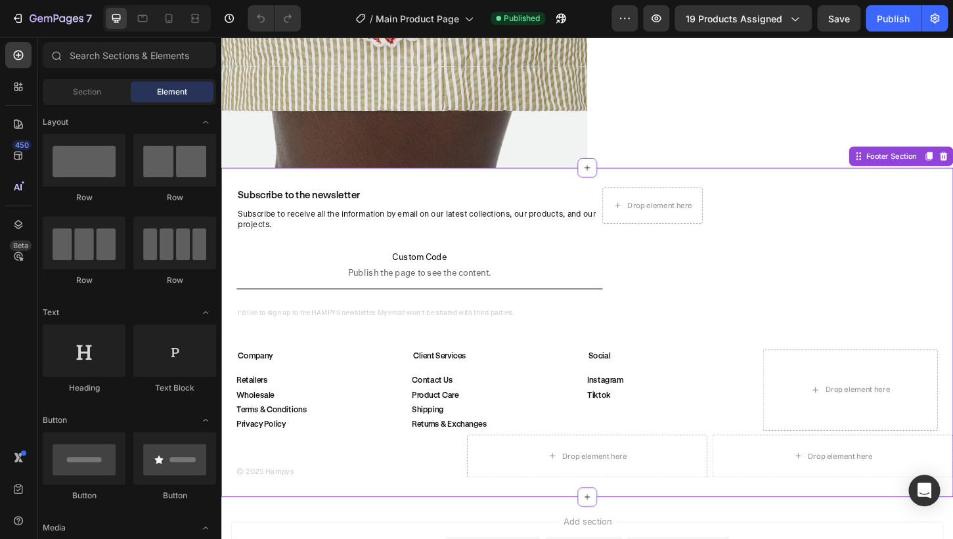
click at [483, 225] on h2 "Subscribe to receive all the information by email on our latest collections, ou…" at bounding box center [435, 233] width 394 height 25
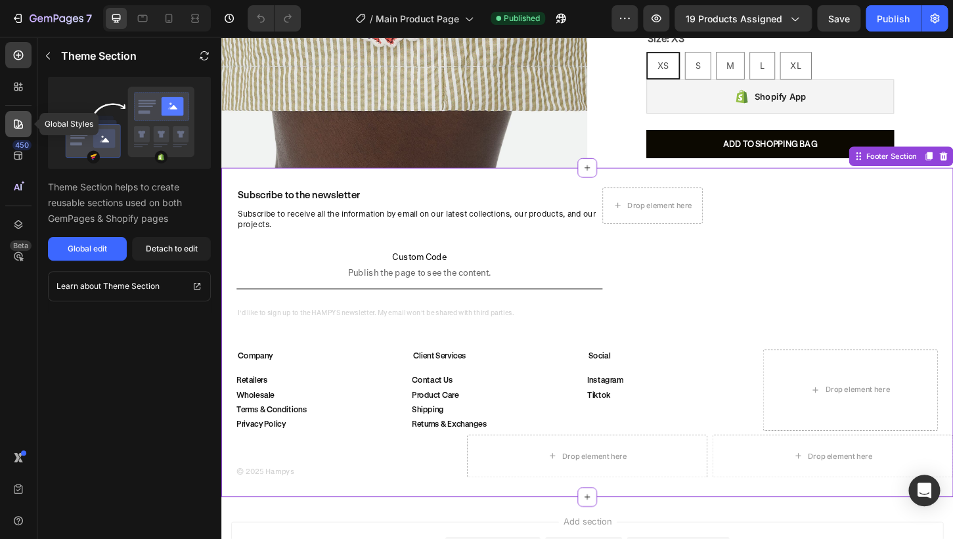
click at [14, 129] on icon at bounding box center [18, 124] width 13 height 13
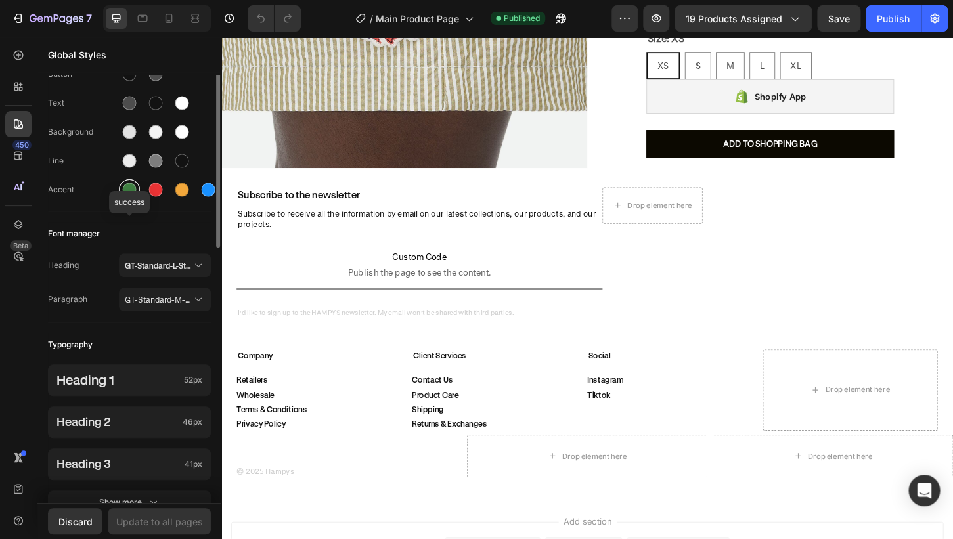
scroll to position [131, 0]
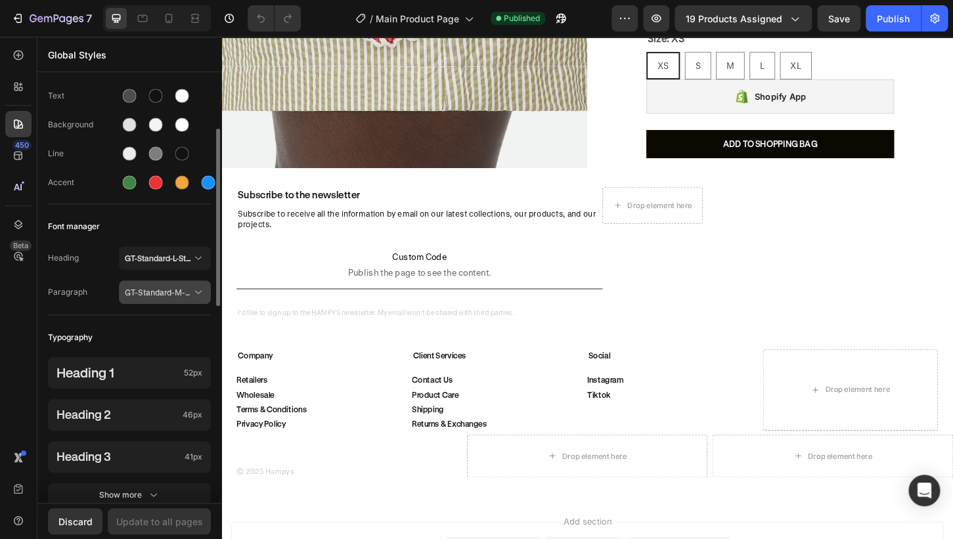
click at [164, 304] on button "GT-Standard-M-Standard-Regular" at bounding box center [165, 292] width 92 height 24
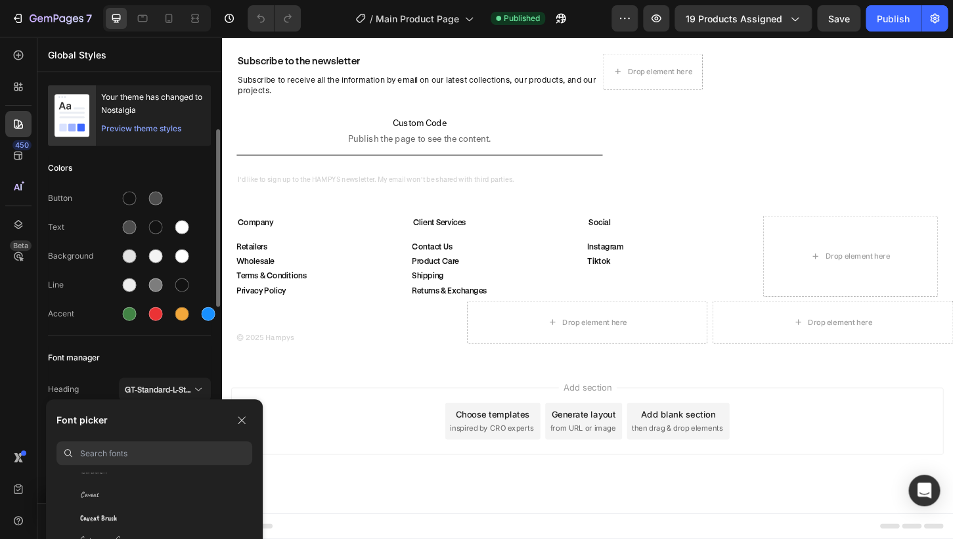
scroll to position [292, 0]
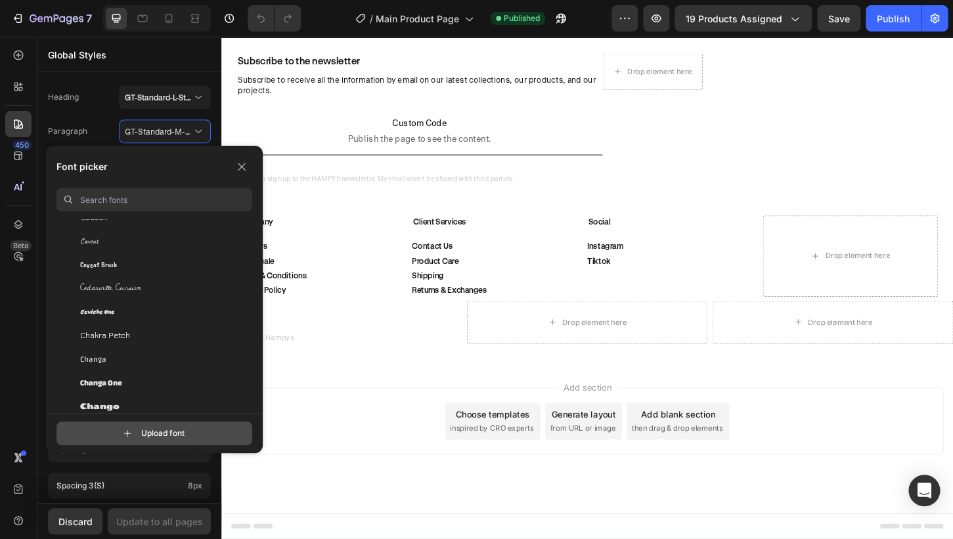
click at [159, 438] on input "file" at bounding box center [166, 433] width 328 height 22
type input "C:\fakepath\GT-Standard-L-Standard-Regular.woff2"
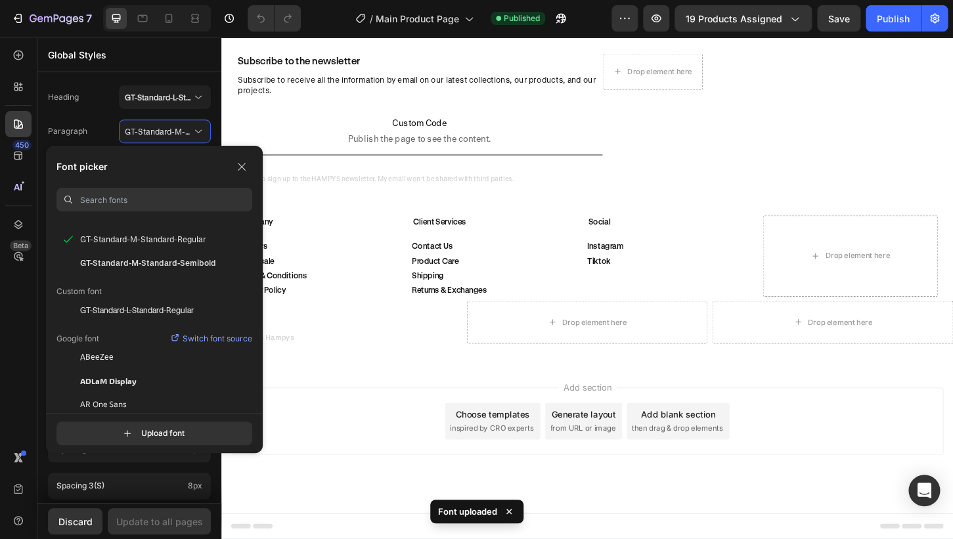
scroll to position [81, 0]
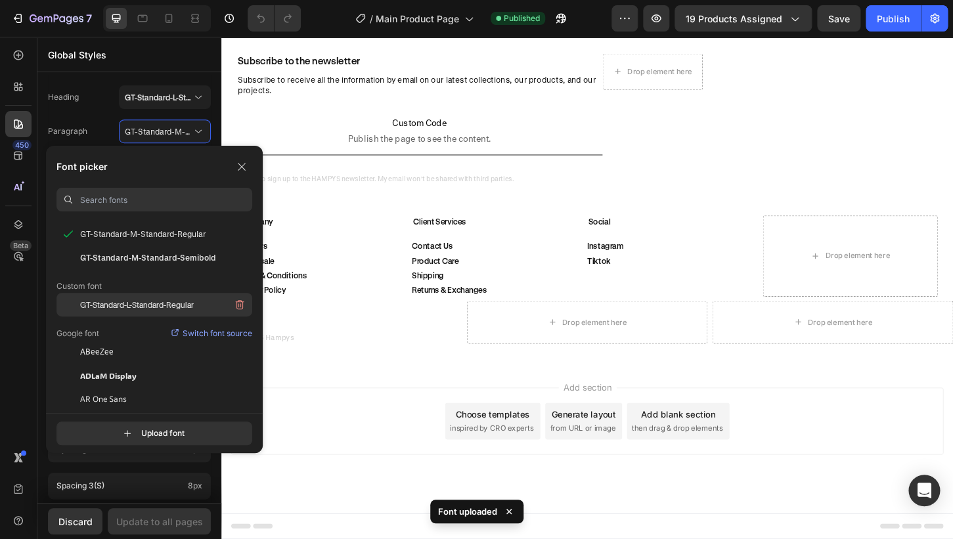
click at [185, 305] on span "GT-Standard-L-Standard-Regular" at bounding box center [137, 305] width 114 height 12
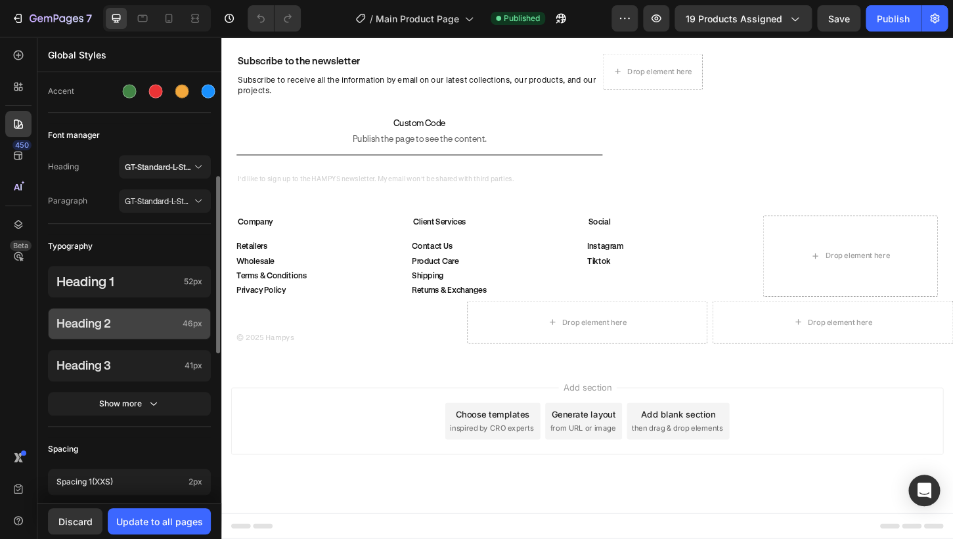
scroll to position [254, 0]
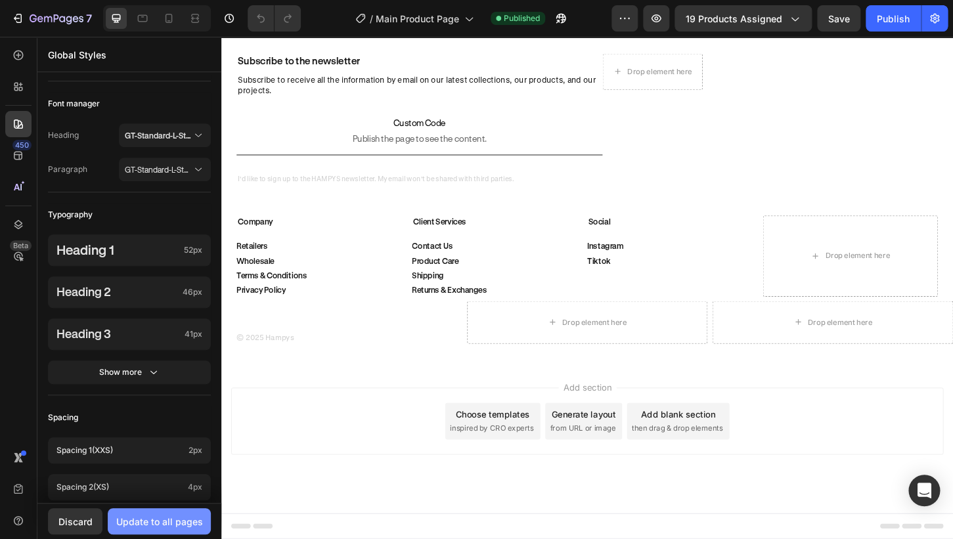
click at [146, 528] on div "Update to all pages" at bounding box center [159, 522] width 87 height 14
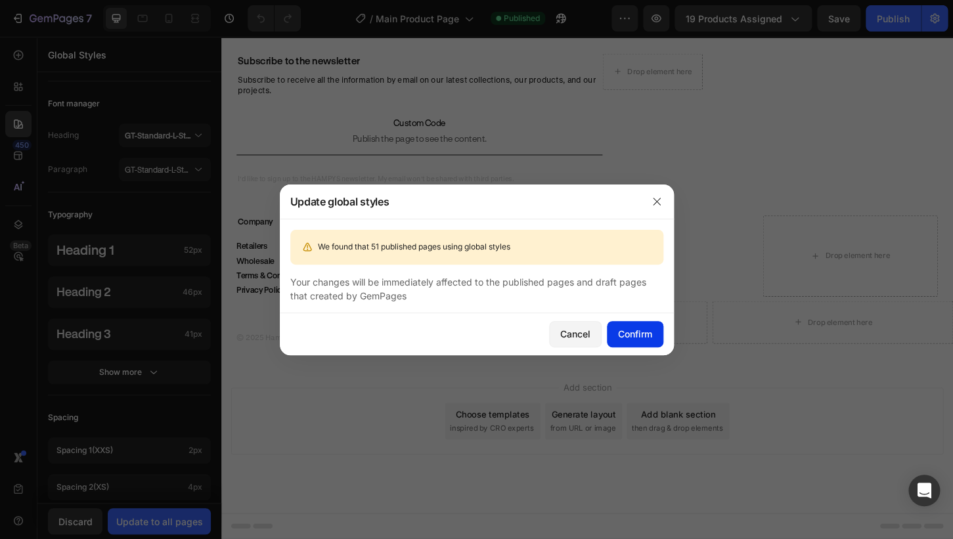
click at [631, 342] on button "Confirm" at bounding box center [635, 334] width 56 height 26
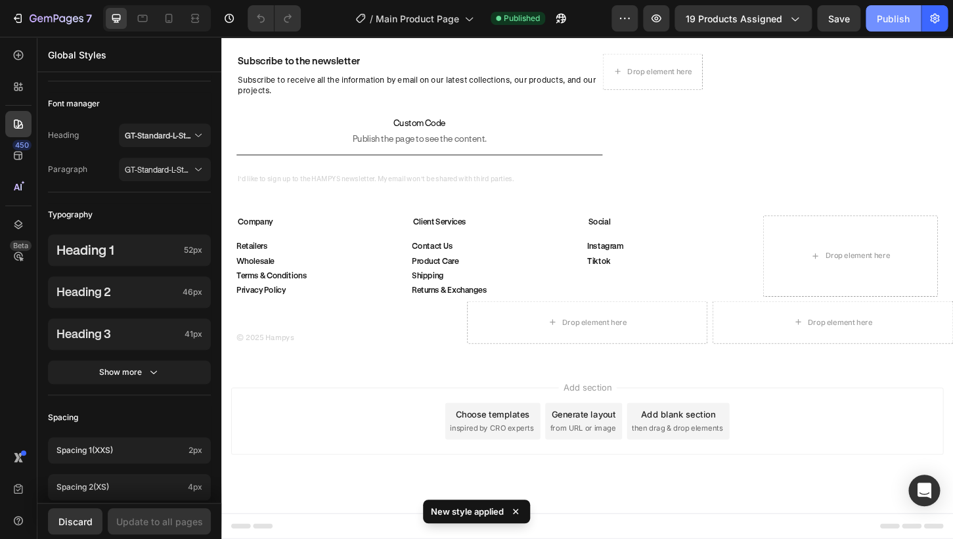
click at [884, 19] on div "Publish" at bounding box center [893, 19] width 33 height 14
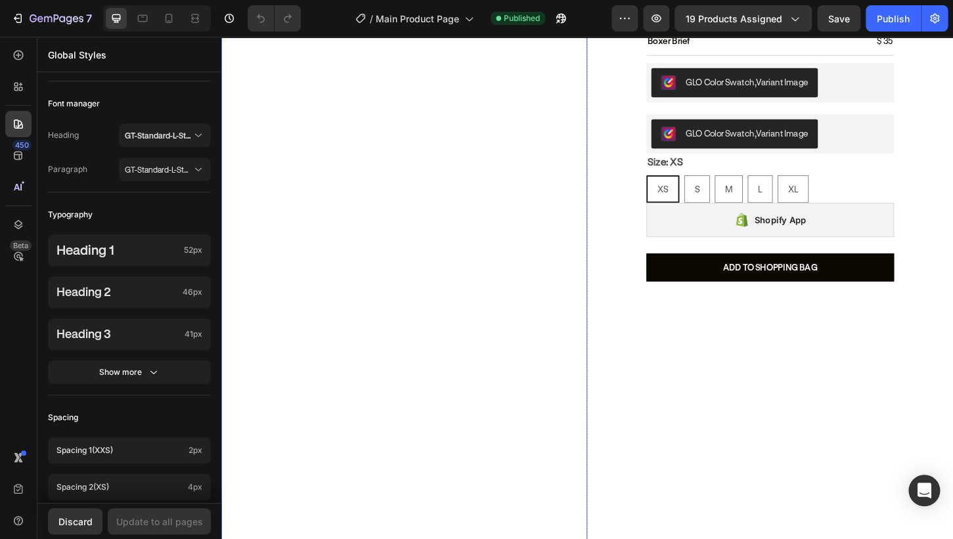
scroll to position [0, 0]
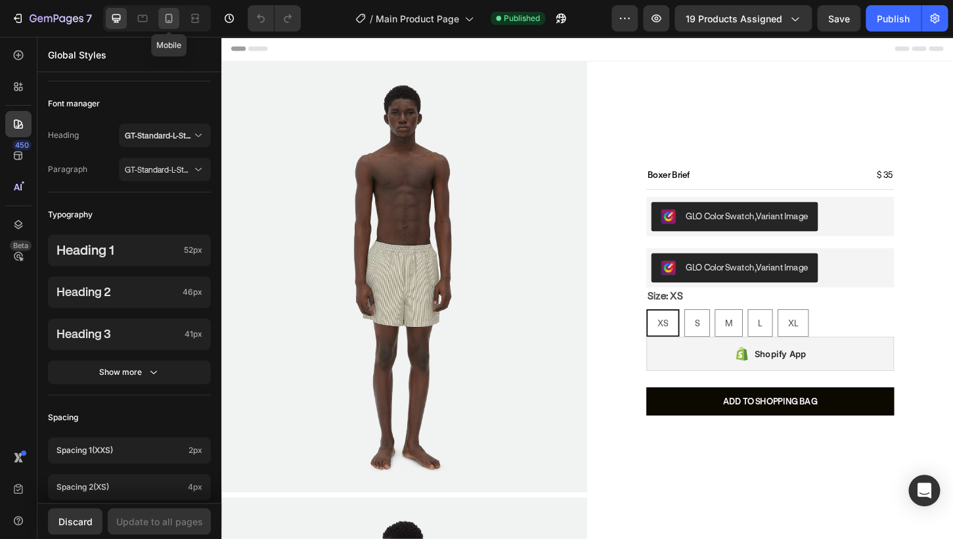
click at [171, 20] on icon at bounding box center [168, 18] width 13 height 13
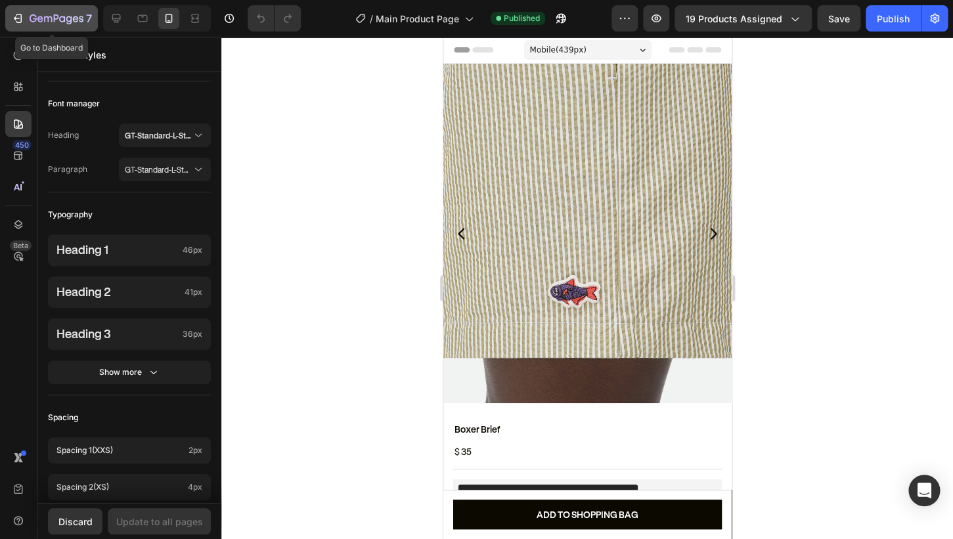
click at [49, 26] on div "7" at bounding box center [61, 19] width 62 height 16
